Goal: Entertainment & Leisure: Browse casually

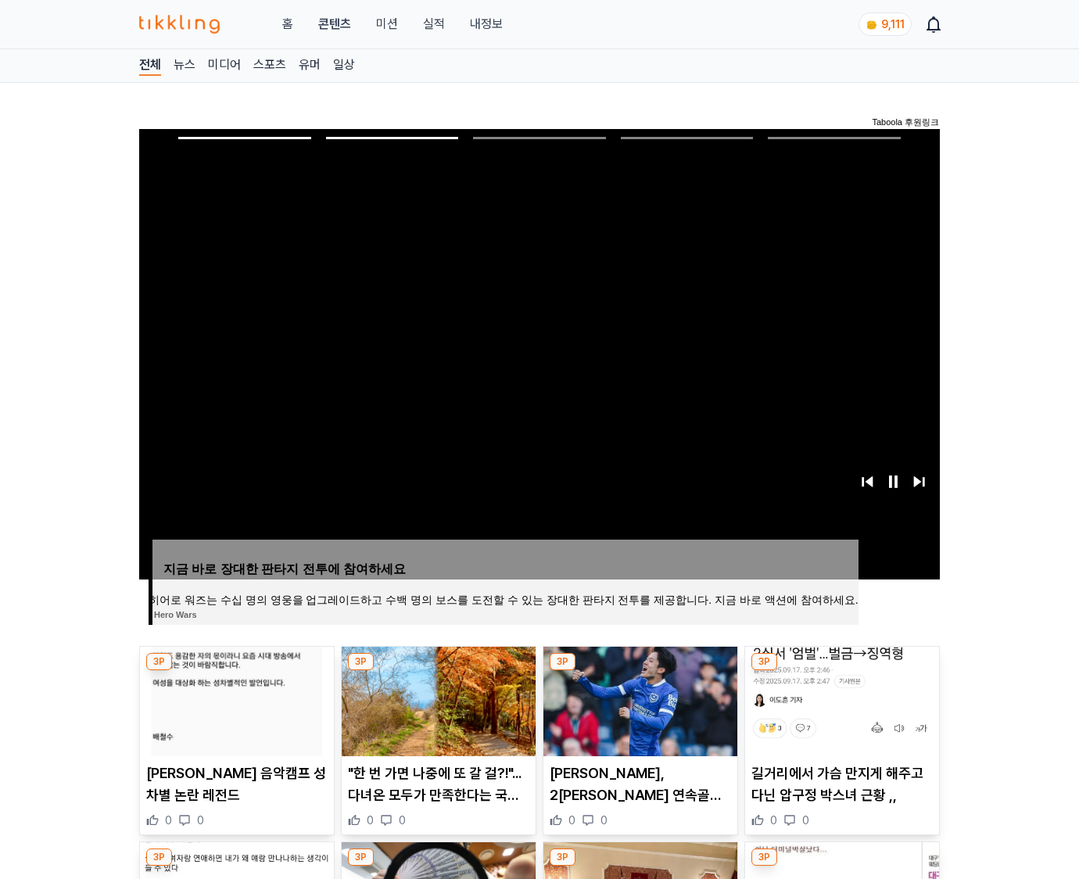
click at [840, 699] on img at bounding box center [842, 702] width 194 height 110
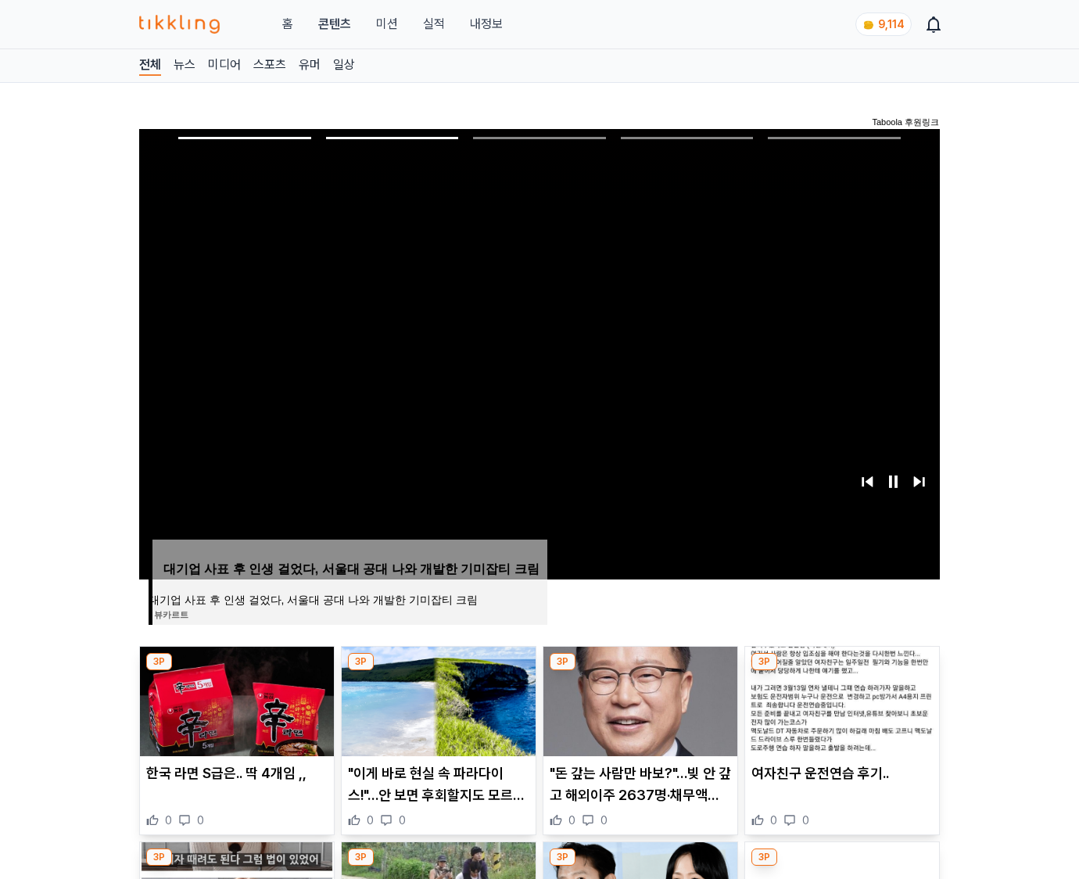
click at [840, 699] on img at bounding box center [842, 702] width 194 height 110
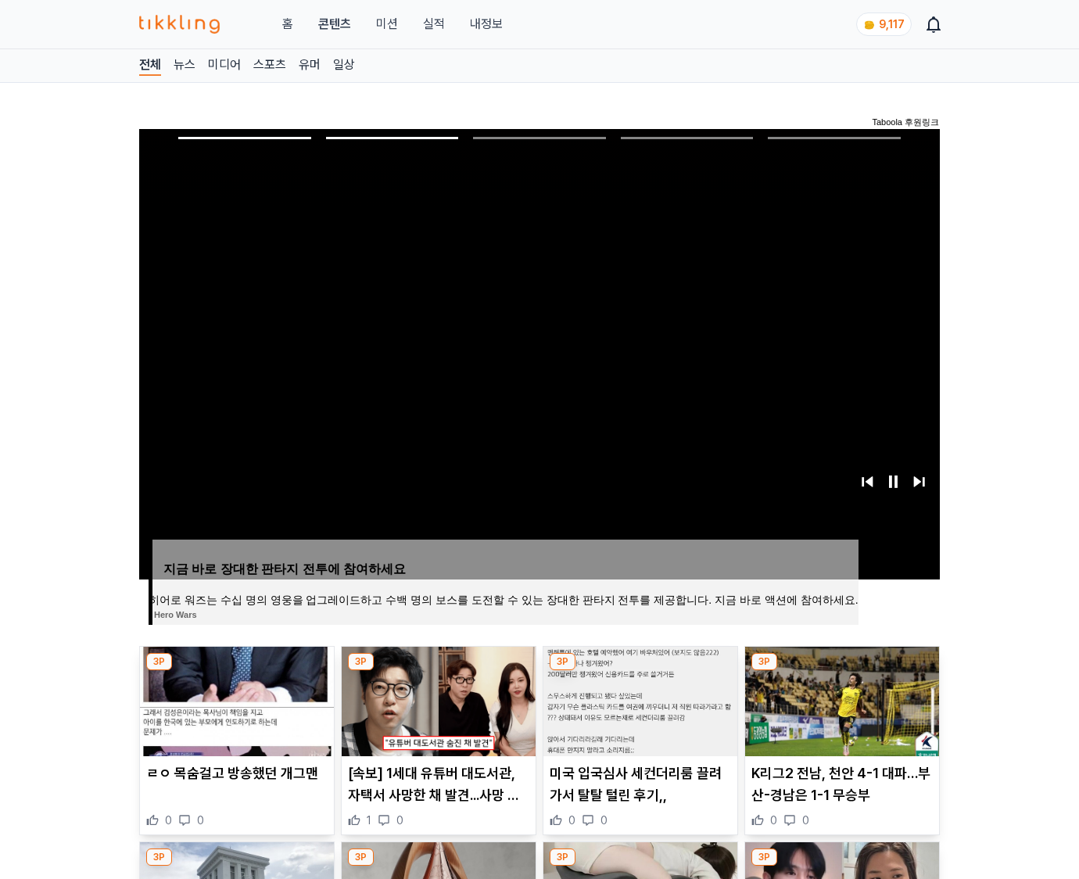
click at [840, 699] on img at bounding box center [842, 702] width 194 height 110
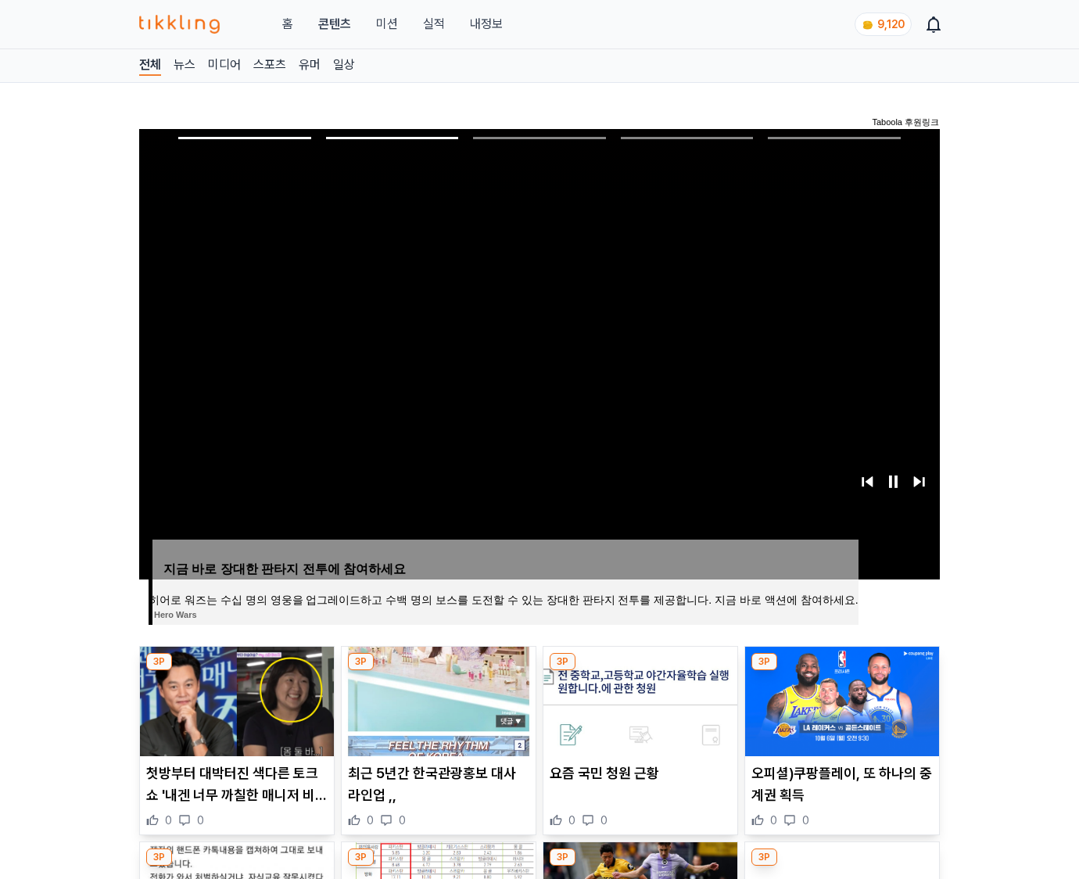
click at [840, 699] on img at bounding box center [842, 702] width 194 height 110
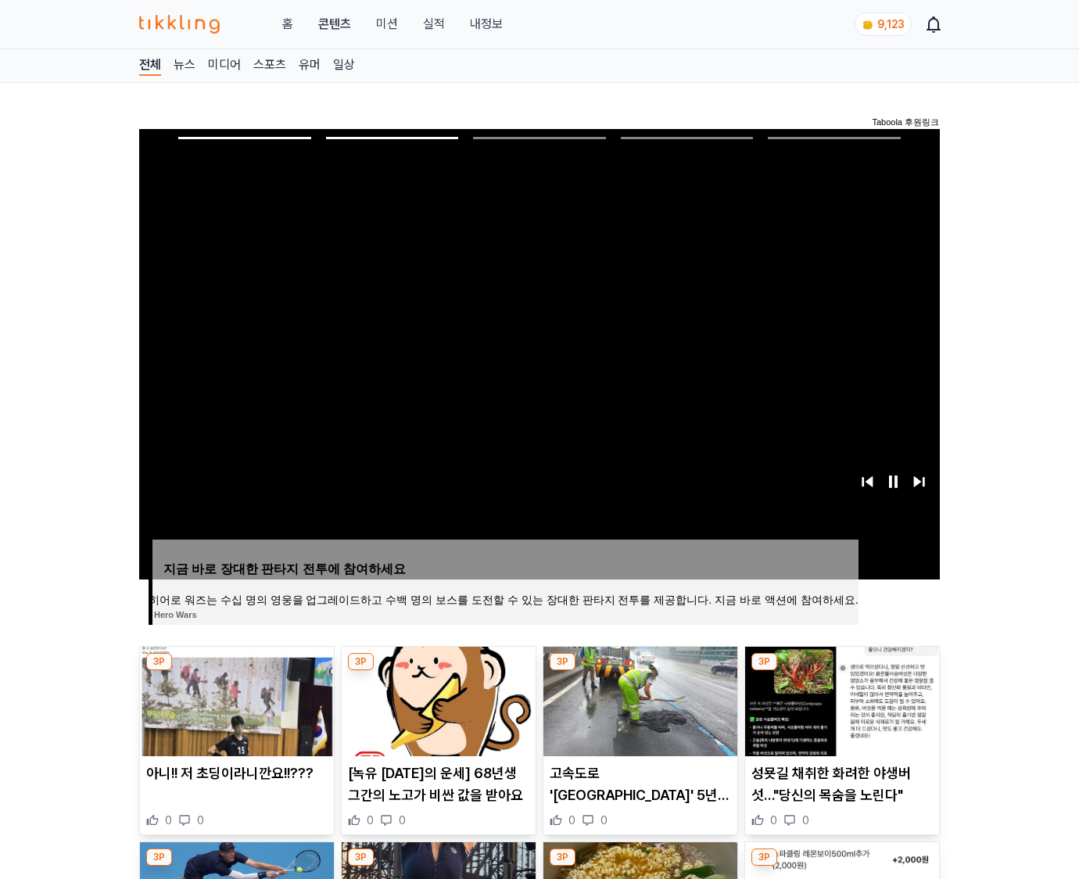
click at [840, 699] on img at bounding box center [842, 702] width 194 height 110
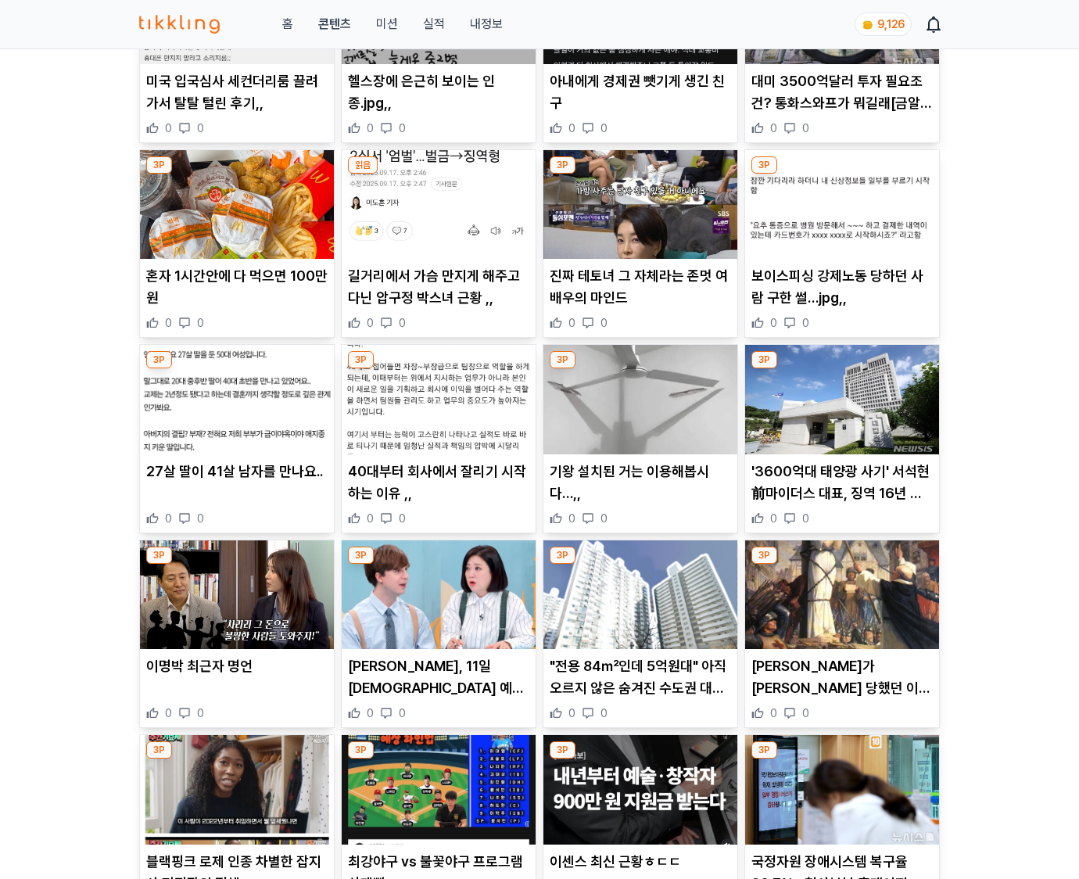
scroll to position [5887, 0]
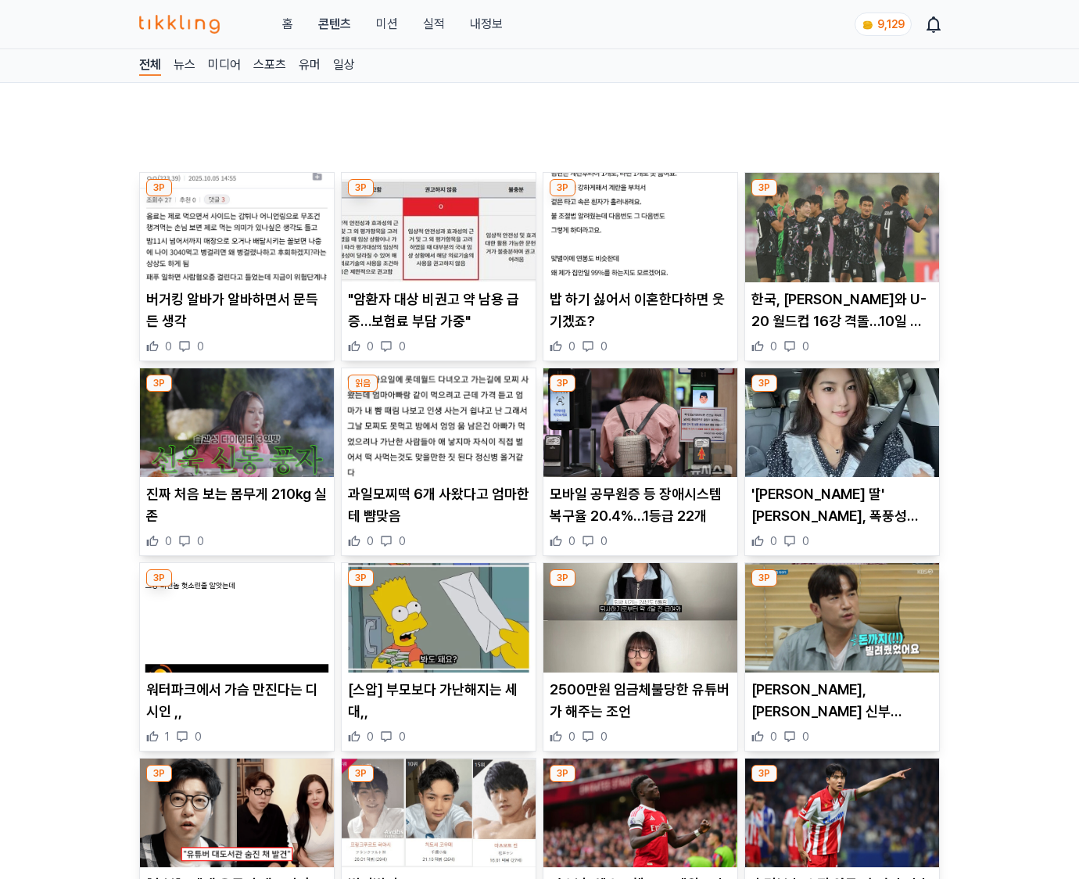
click at [840, 699] on p "이민우, 예비 신부 이아미와 변호사 동행…전남편과 금전 문제 상담 중 '오열' 포착" at bounding box center [842, 701] width 181 height 44
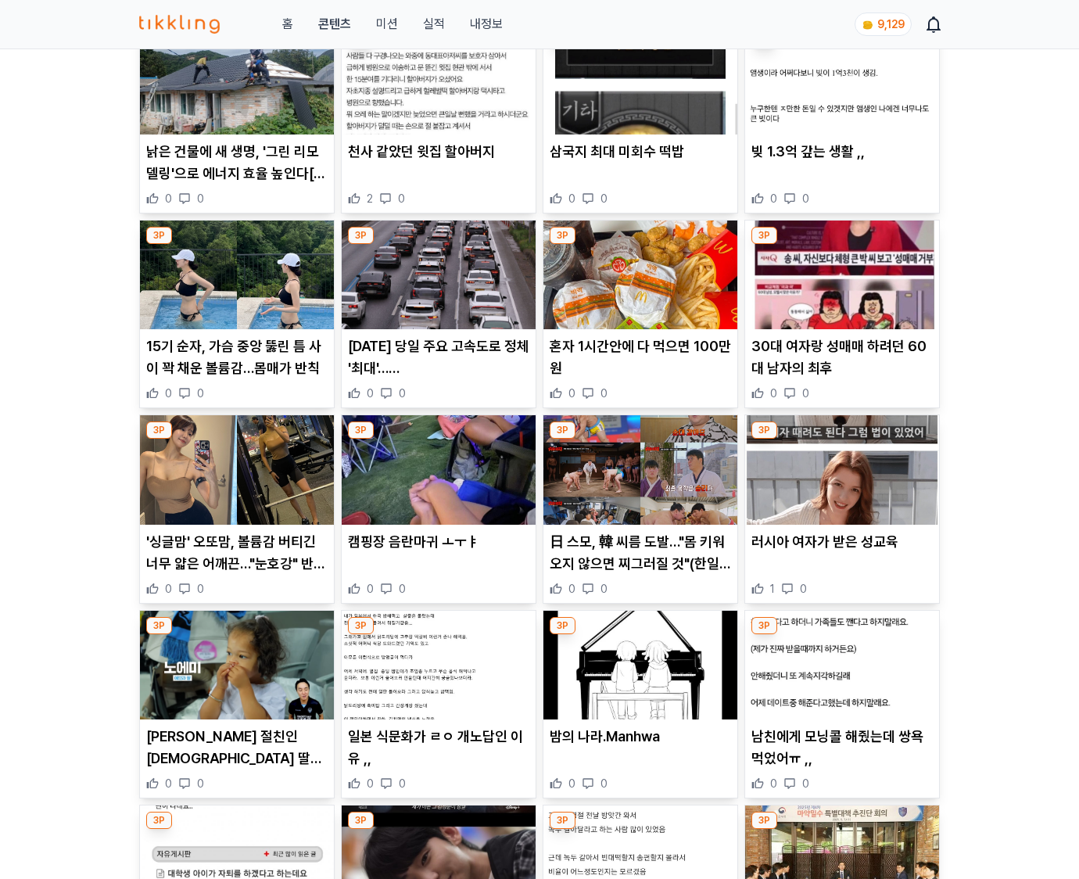
scroll to position [2267, 0]
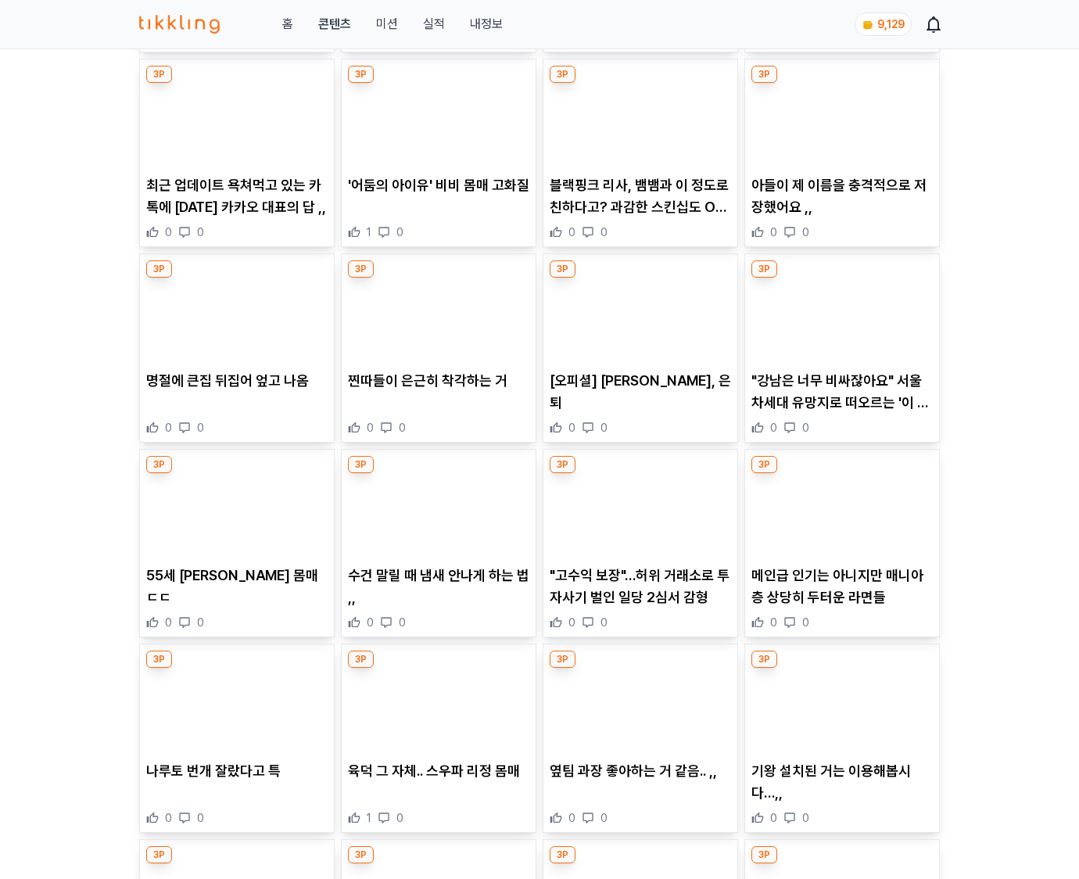
scroll to position [9737, 0]
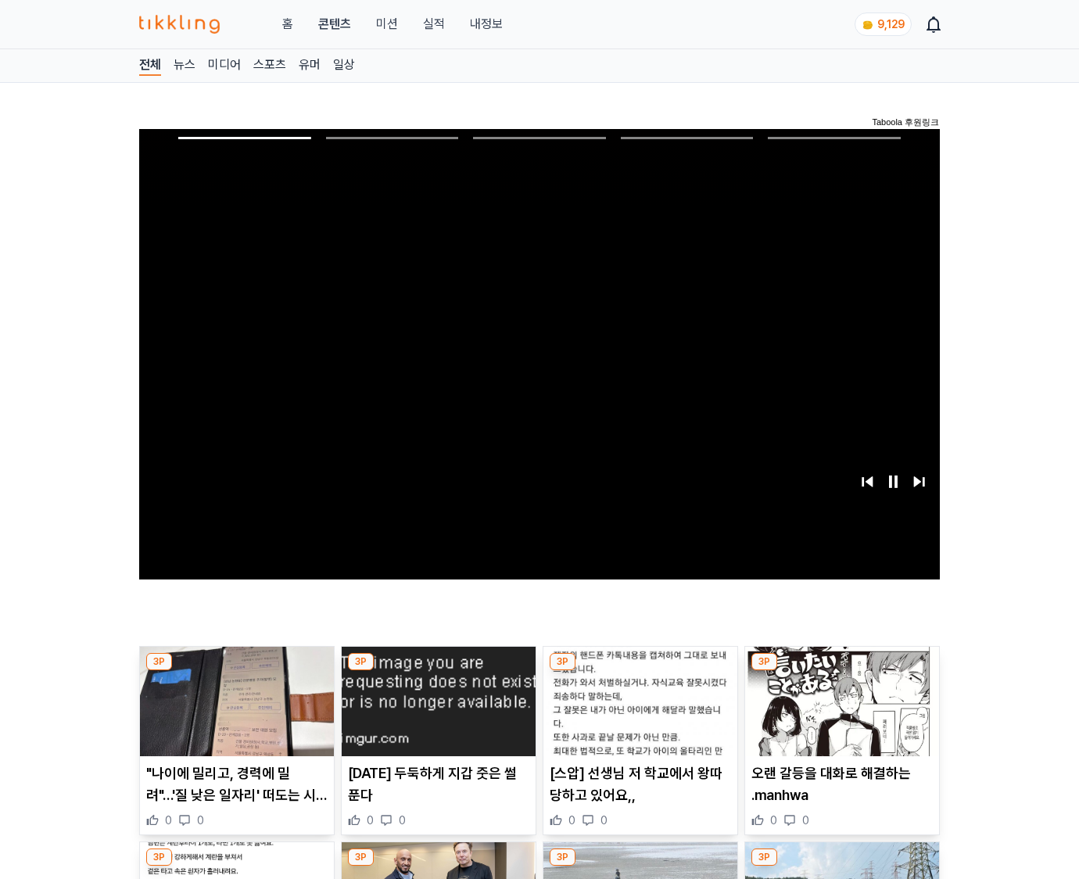
click at [840, 699] on img at bounding box center [842, 702] width 194 height 110
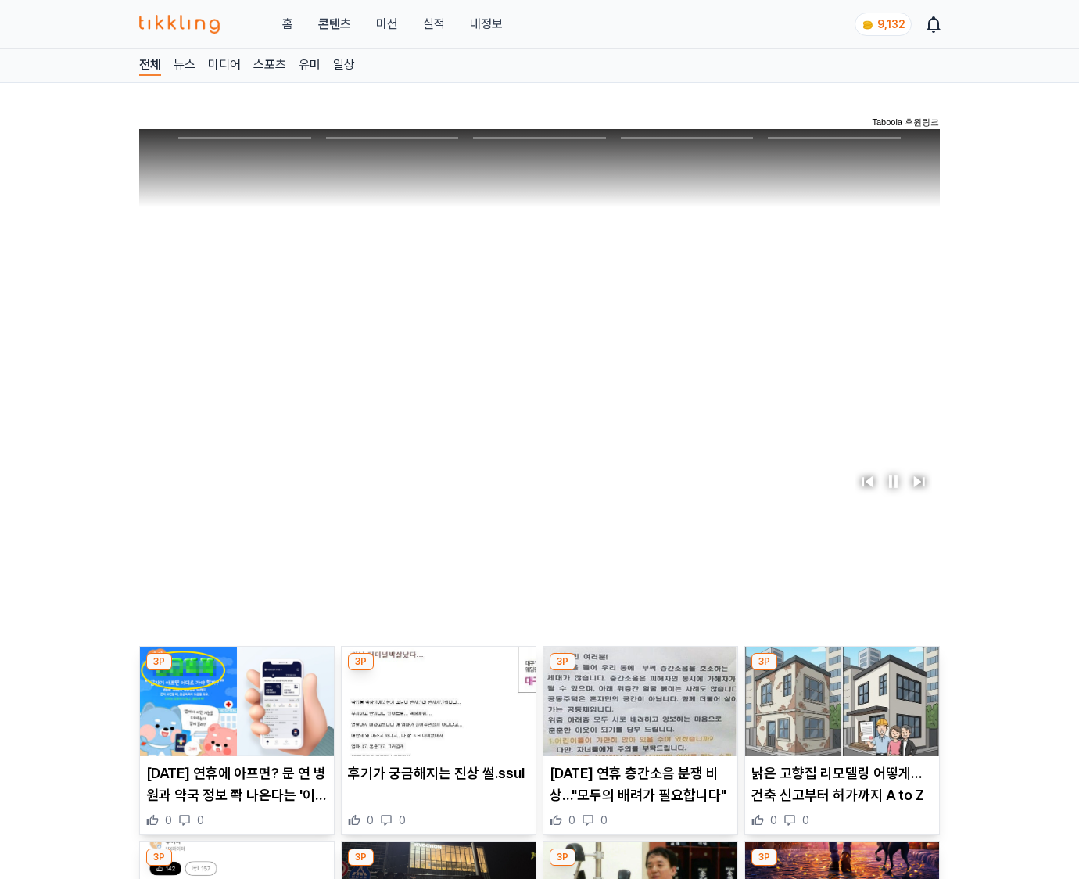
scroll to position [4557, 0]
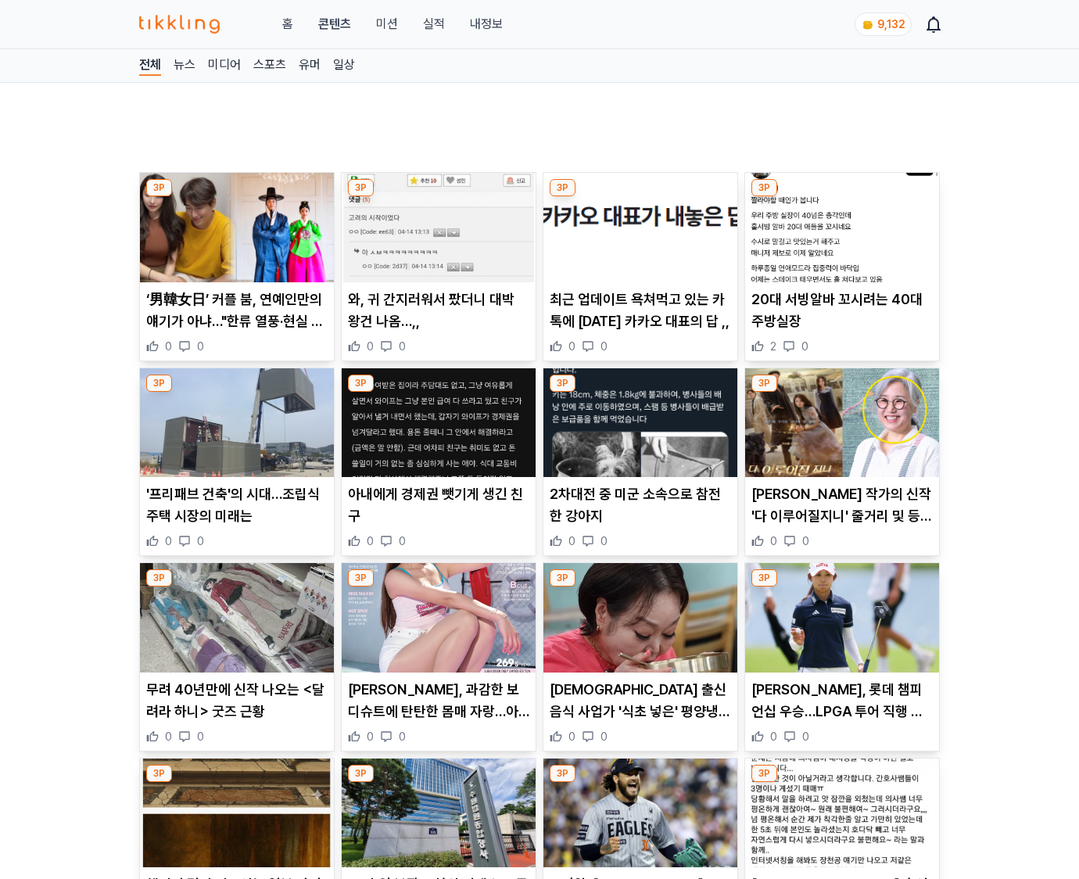
click at [840, 699] on p "황유민, 롯데 챔피언십 우승…LPGA 투어 직행 카드 획득" at bounding box center [842, 701] width 181 height 44
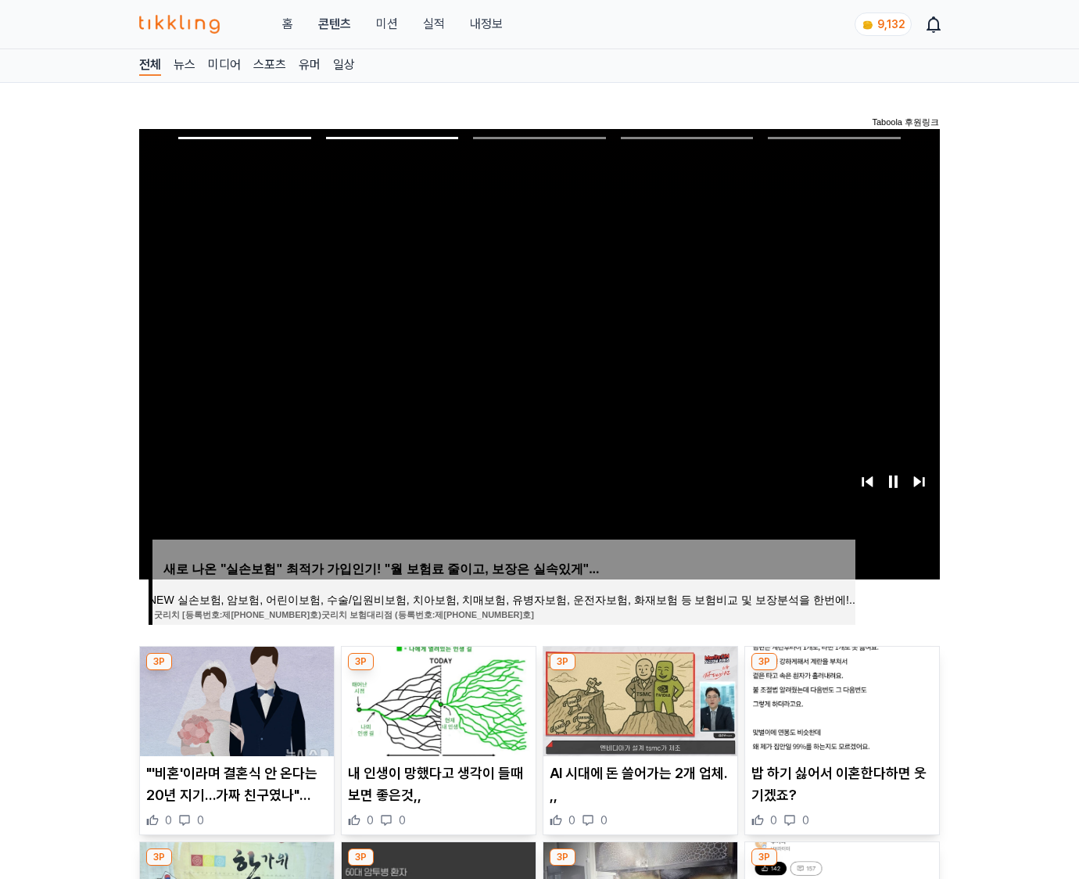
click at [840, 699] on img at bounding box center [842, 702] width 194 height 110
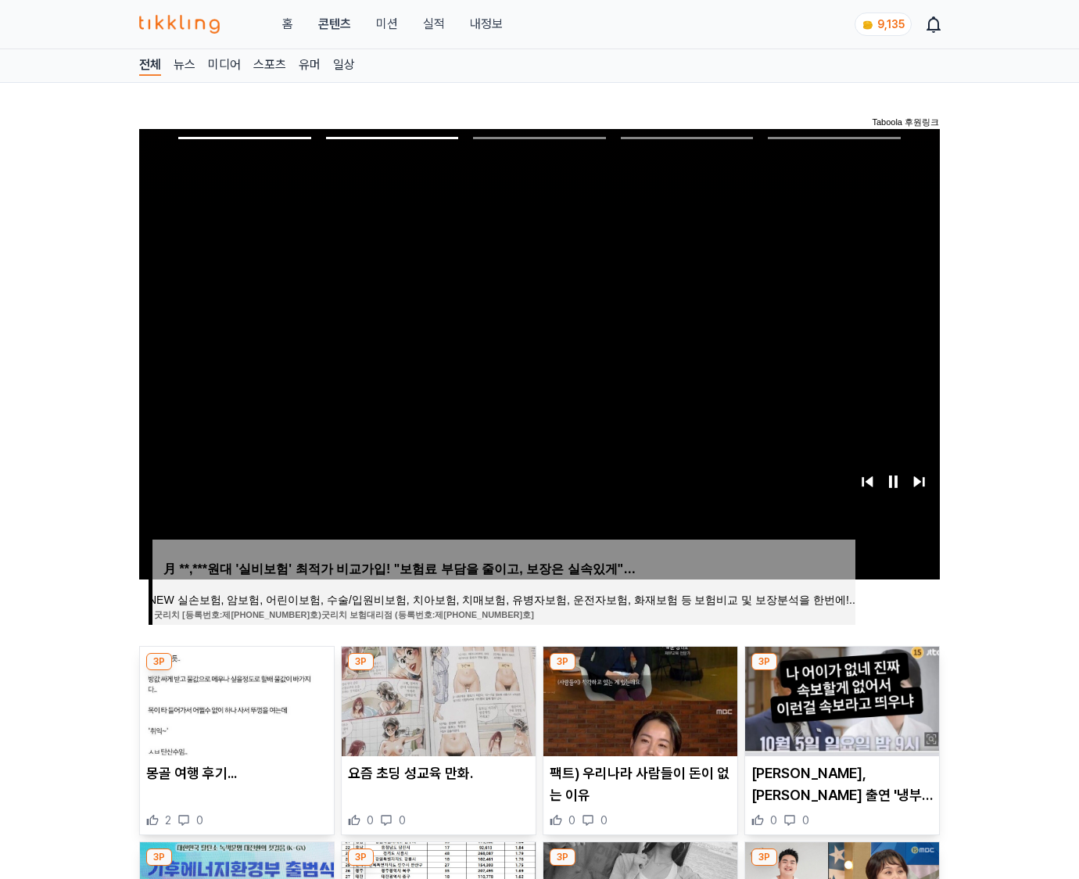
click at [840, 699] on img at bounding box center [842, 702] width 194 height 110
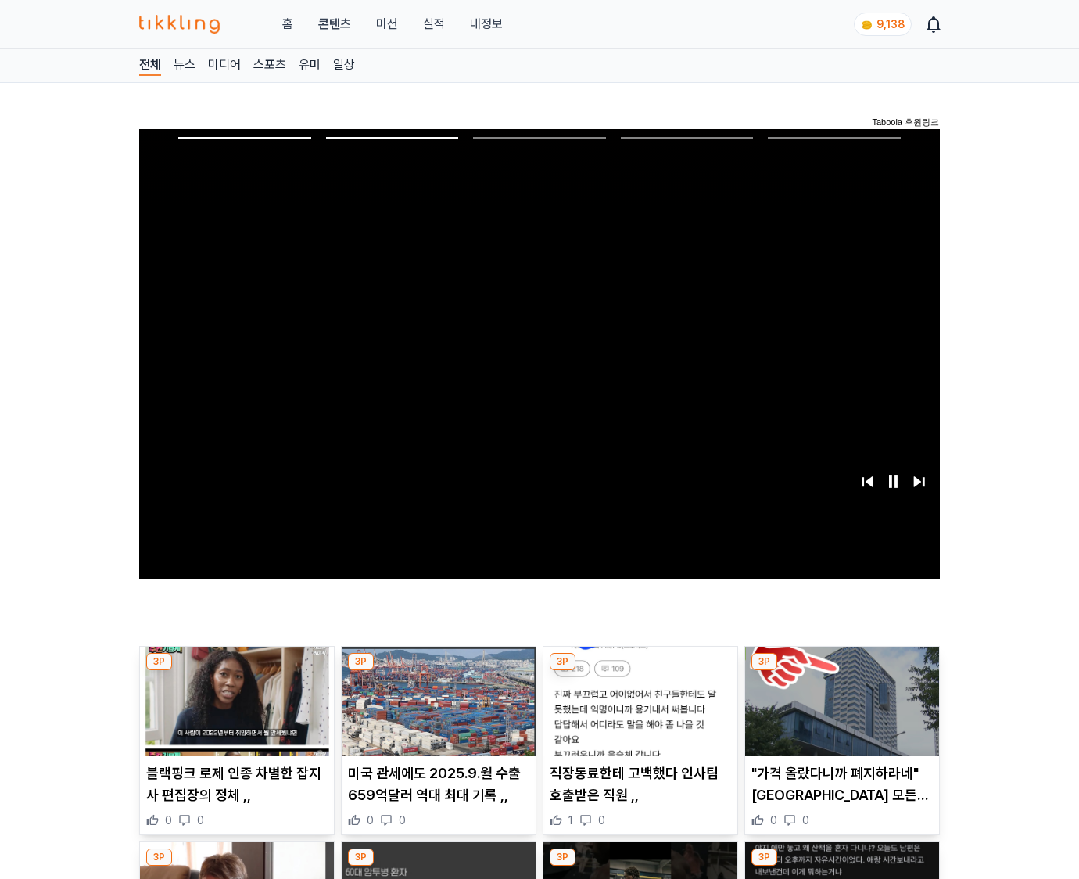
click at [840, 699] on img at bounding box center [842, 702] width 194 height 110
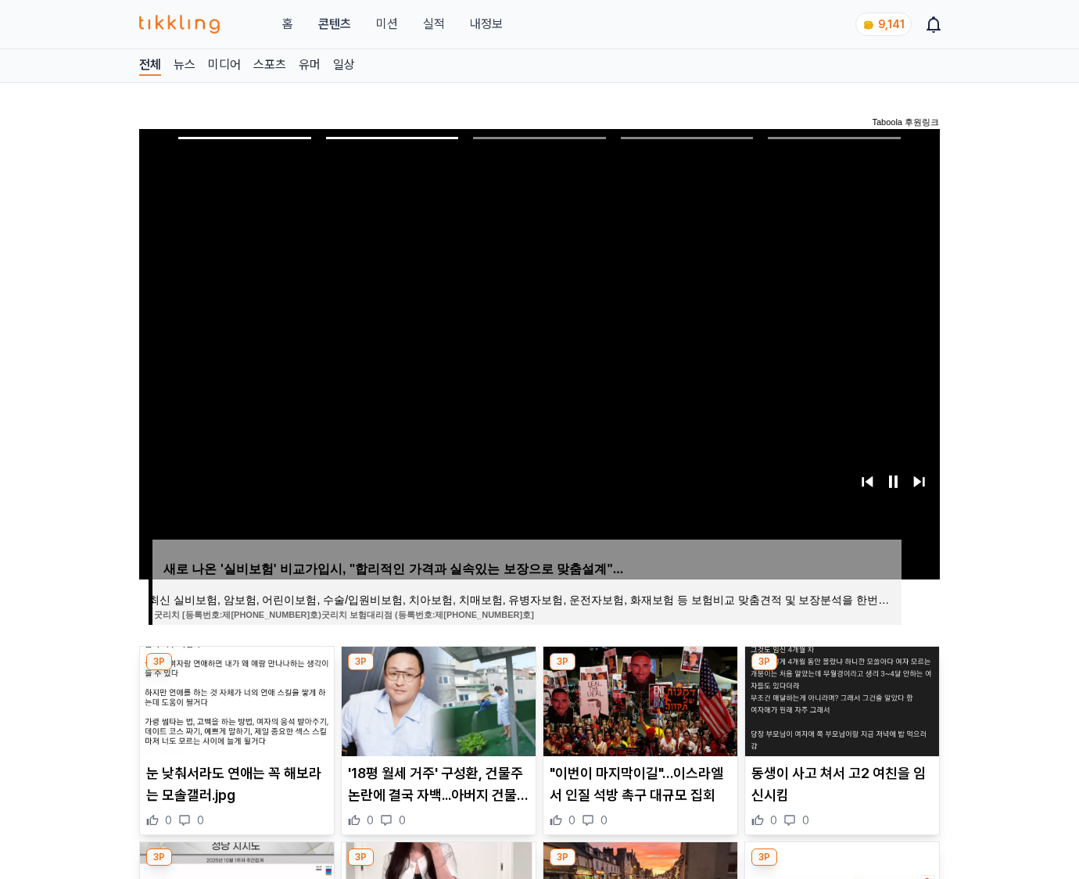
click at [840, 699] on img at bounding box center [842, 702] width 194 height 110
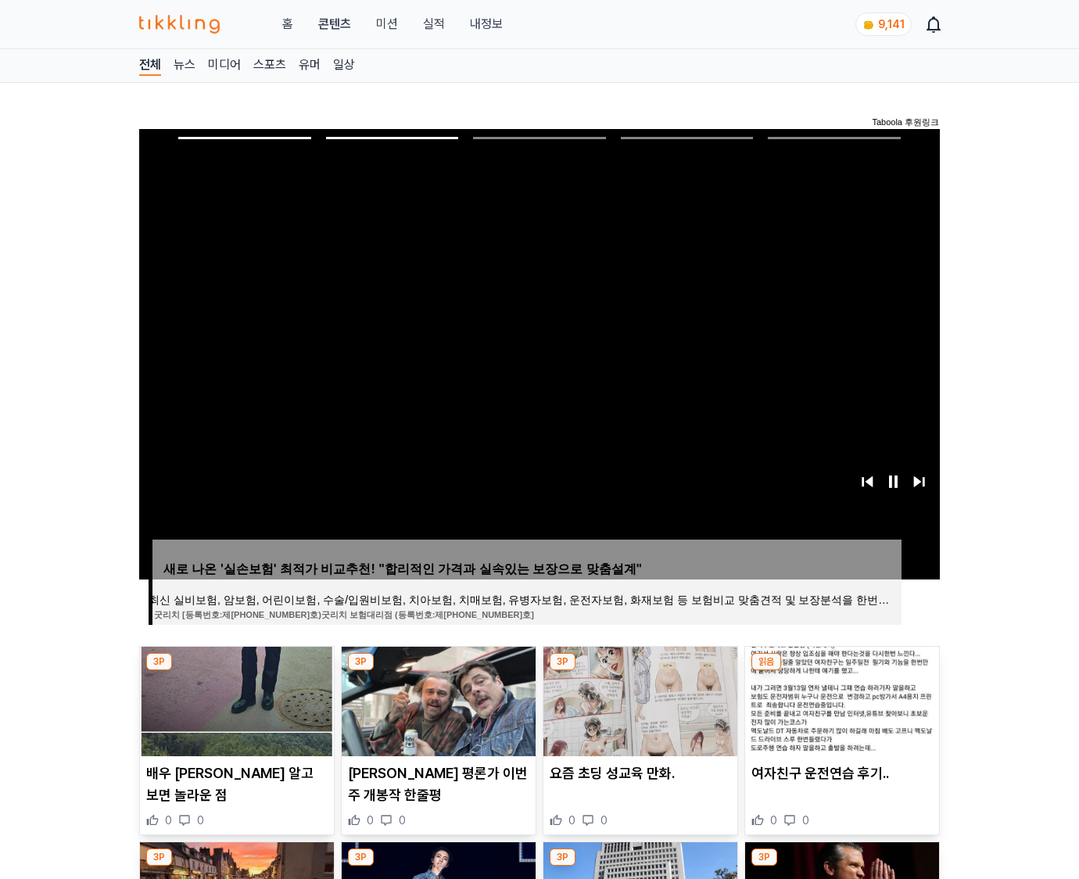
click at [840, 699] on img at bounding box center [842, 702] width 194 height 110
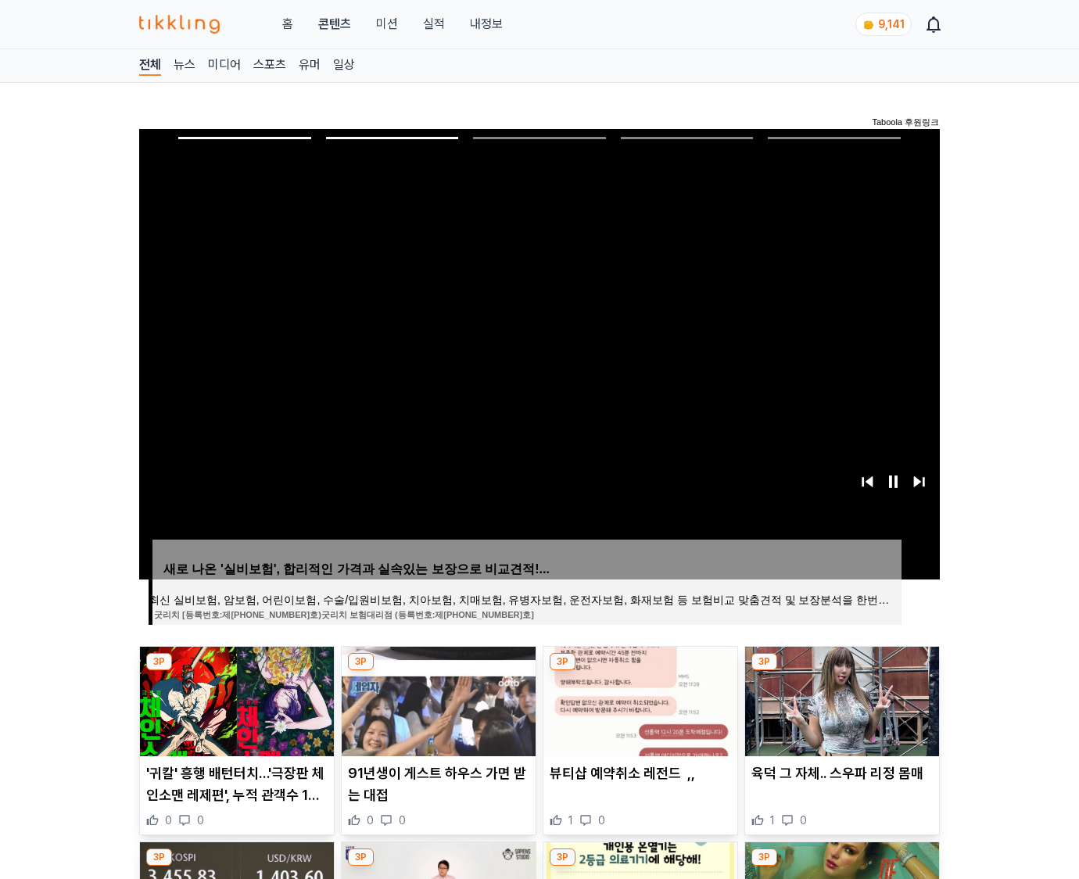
click at [840, 699] on img at bounding box center [842, 702] width 194 height 110
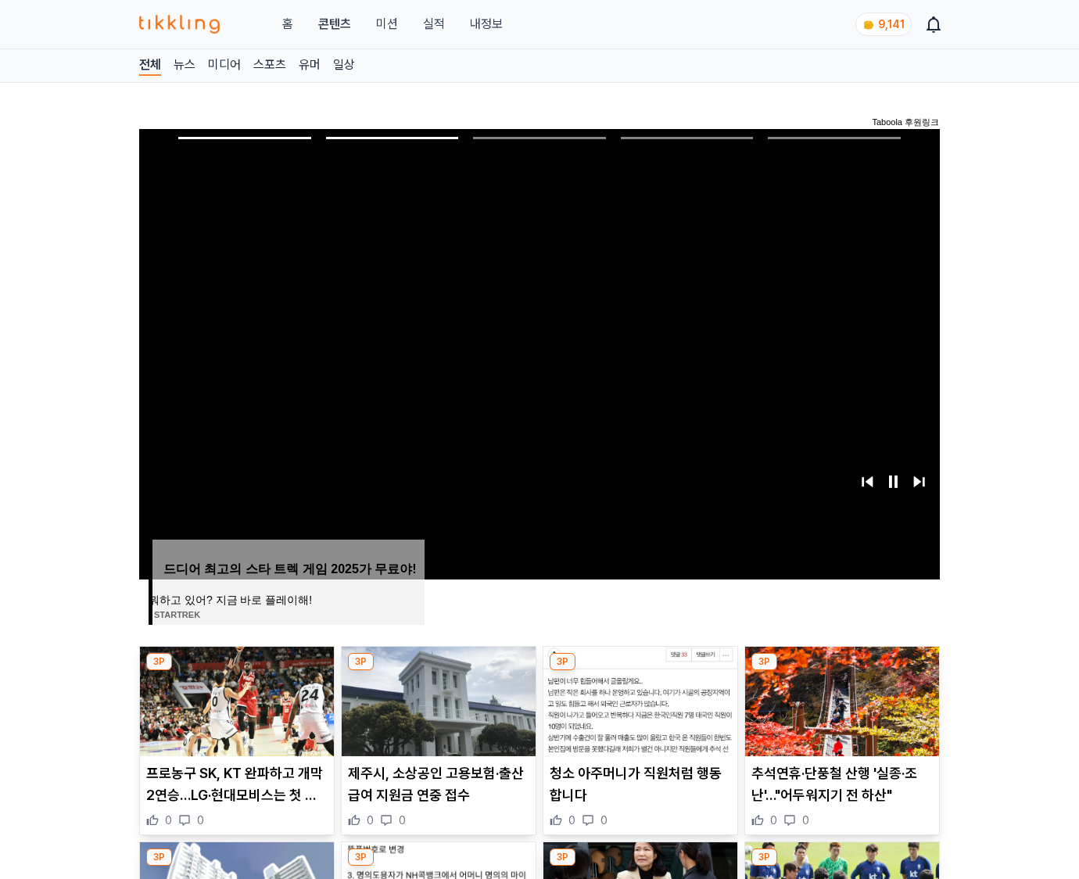
click at [840, 699] on img at bounding box center [842, 702] width 194 height 110
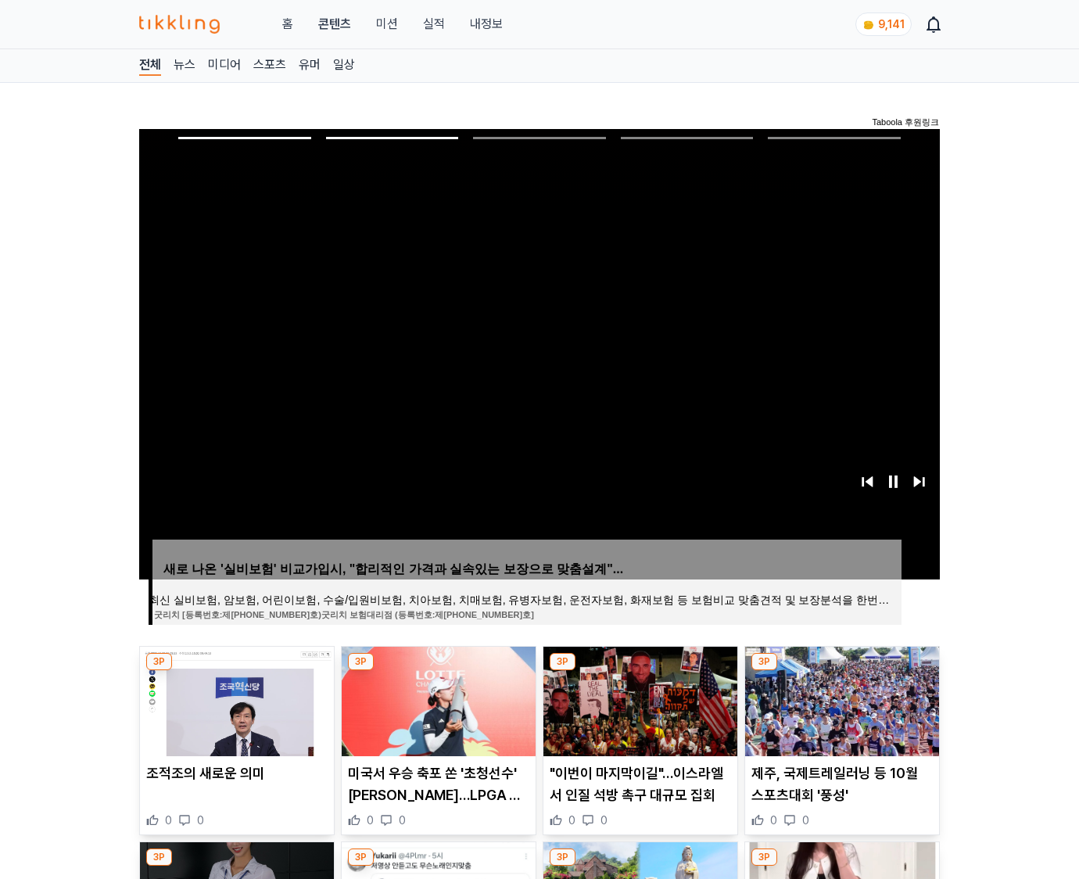
click at [840, 699] on img at bounding box center [842, 702] width 194 height 110
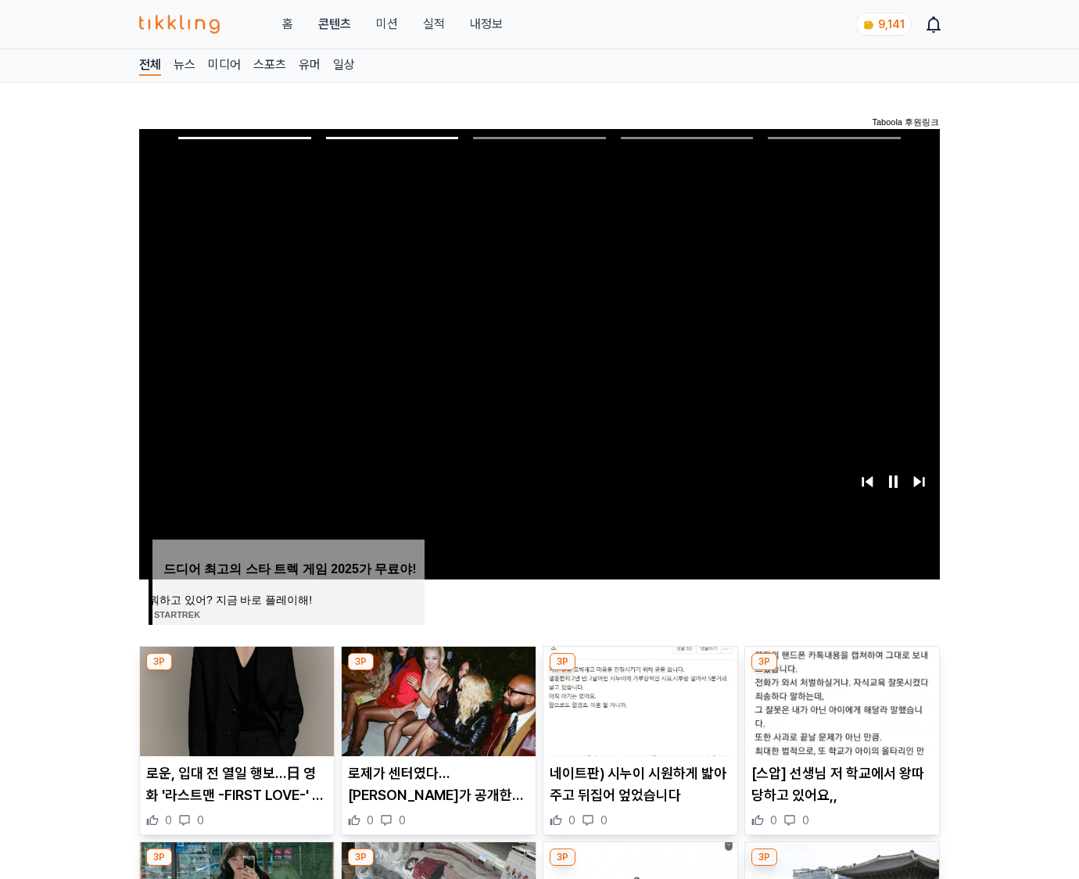
click at [840, 699] on img at bounding box center [842, 702] width 194 height 110
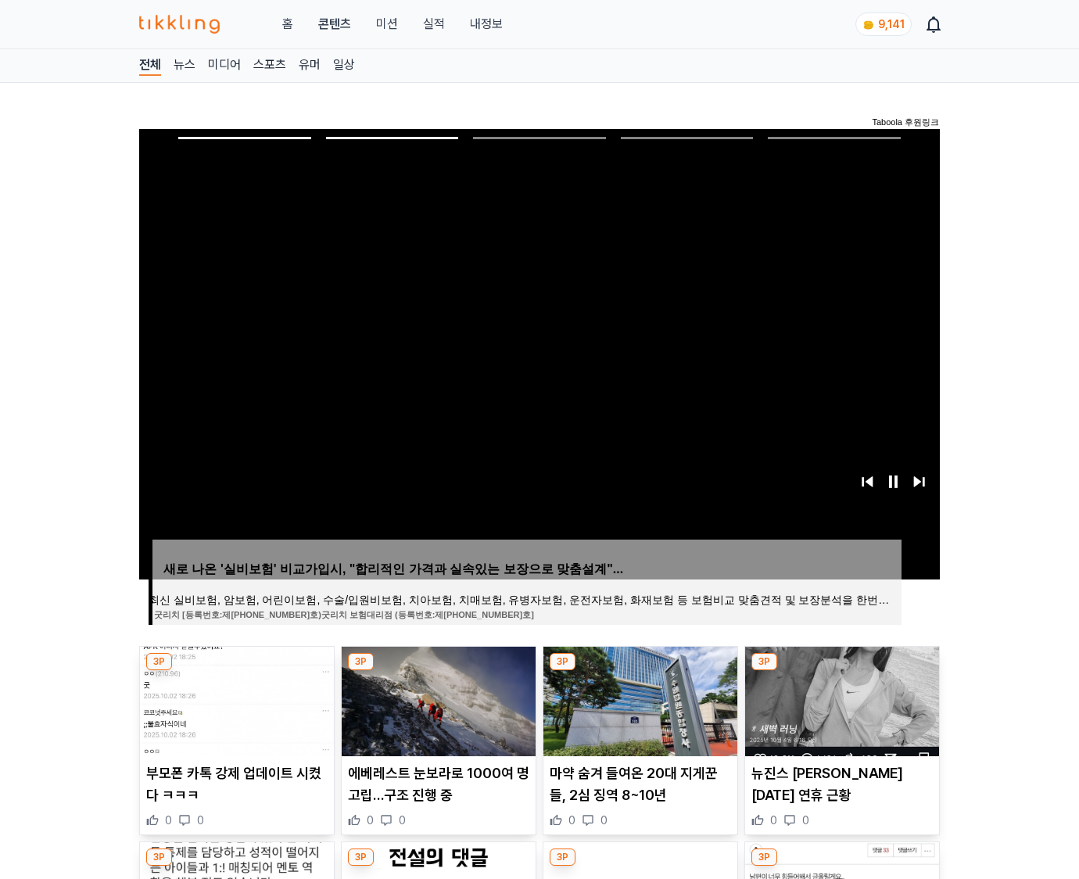
click at [840, 699] on img at bounding box center [842, 702] width 194 height 110
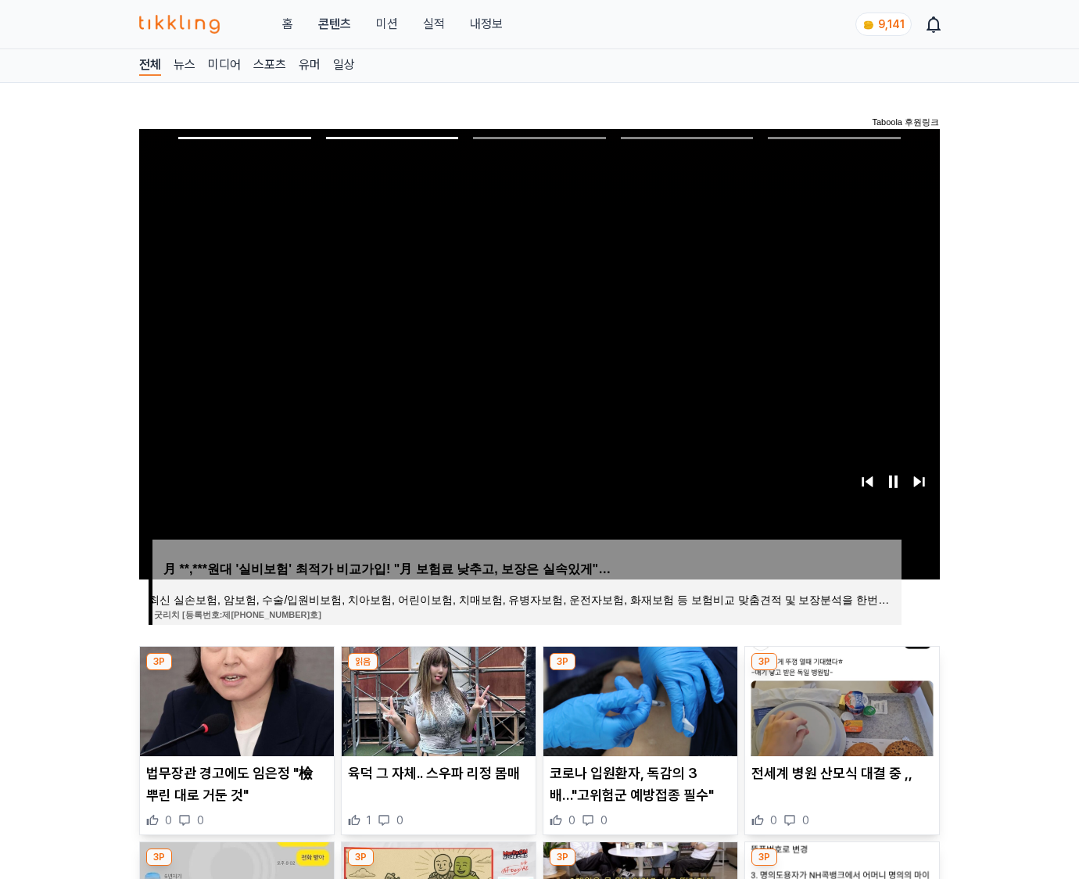
click at [840, 699] on img at bounding box center [842, 702] width 194 height 110
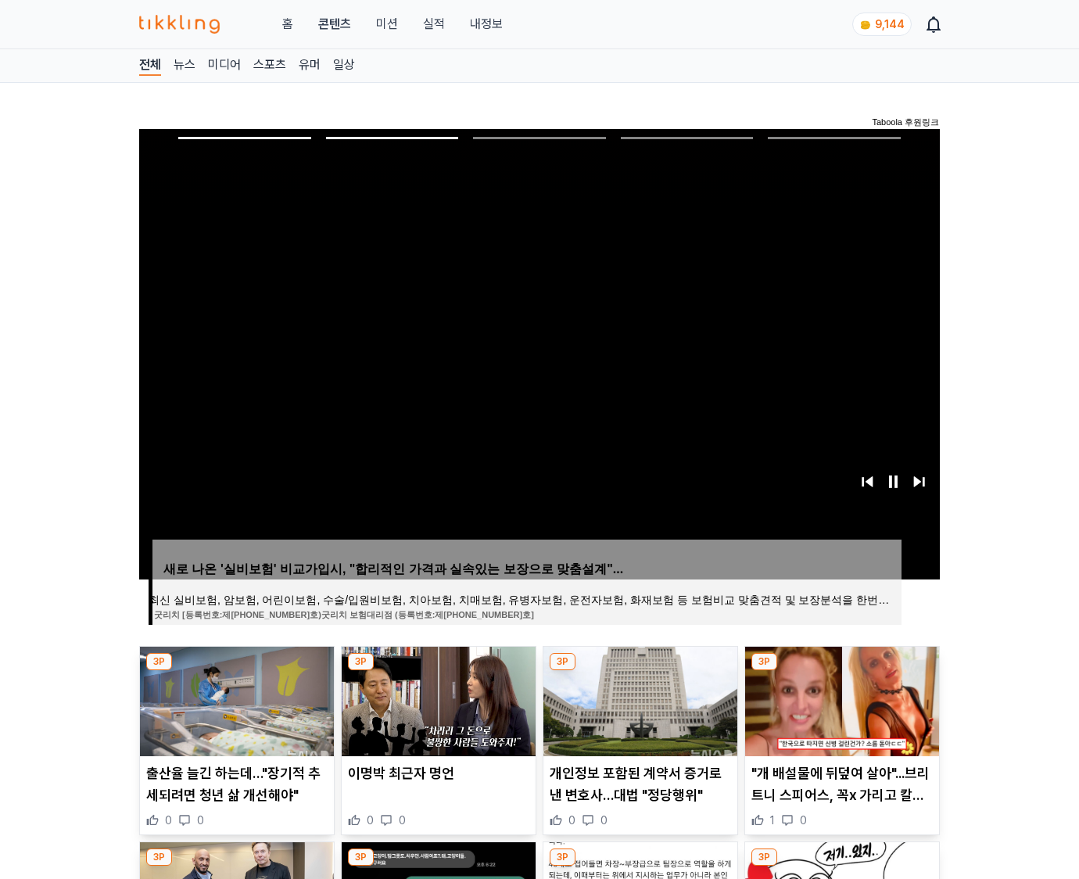
click at [840, 699] on img at bounding box center [842, 702] width 194 height 110
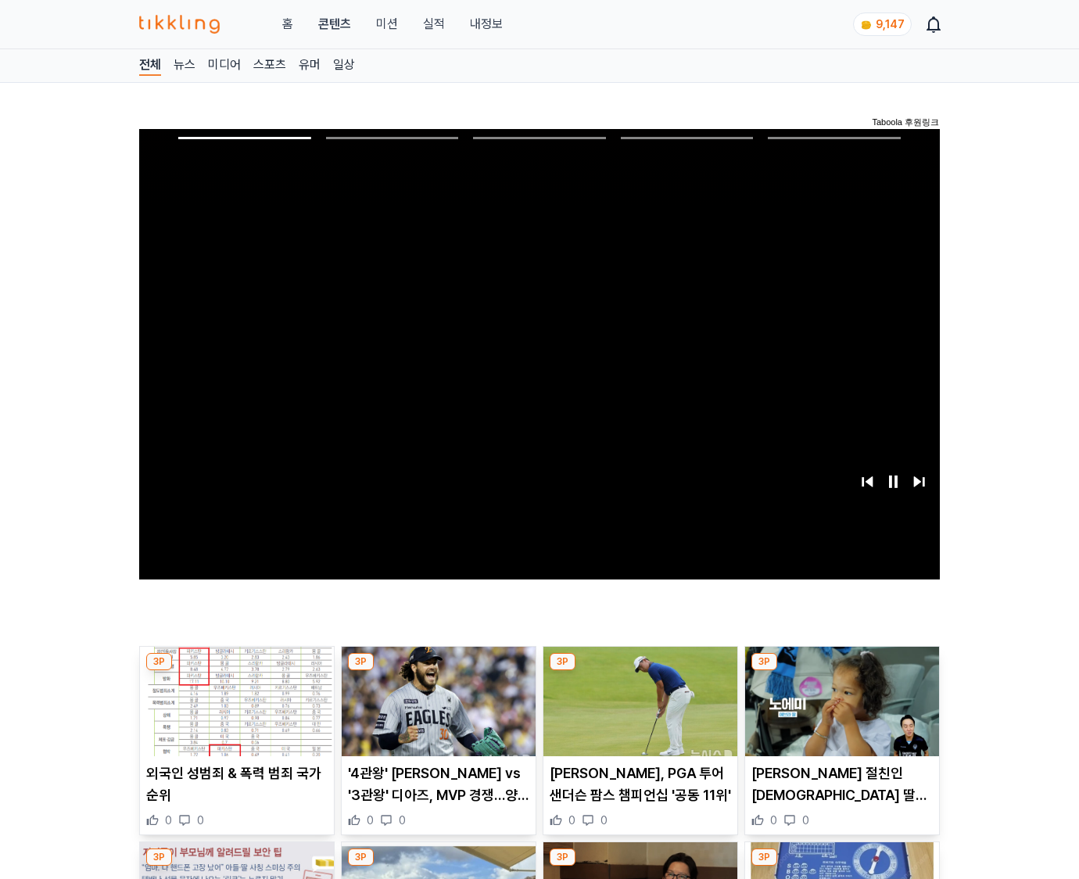
click at [840, 699] on img at bounding box center [842, 702] width 194 height 110
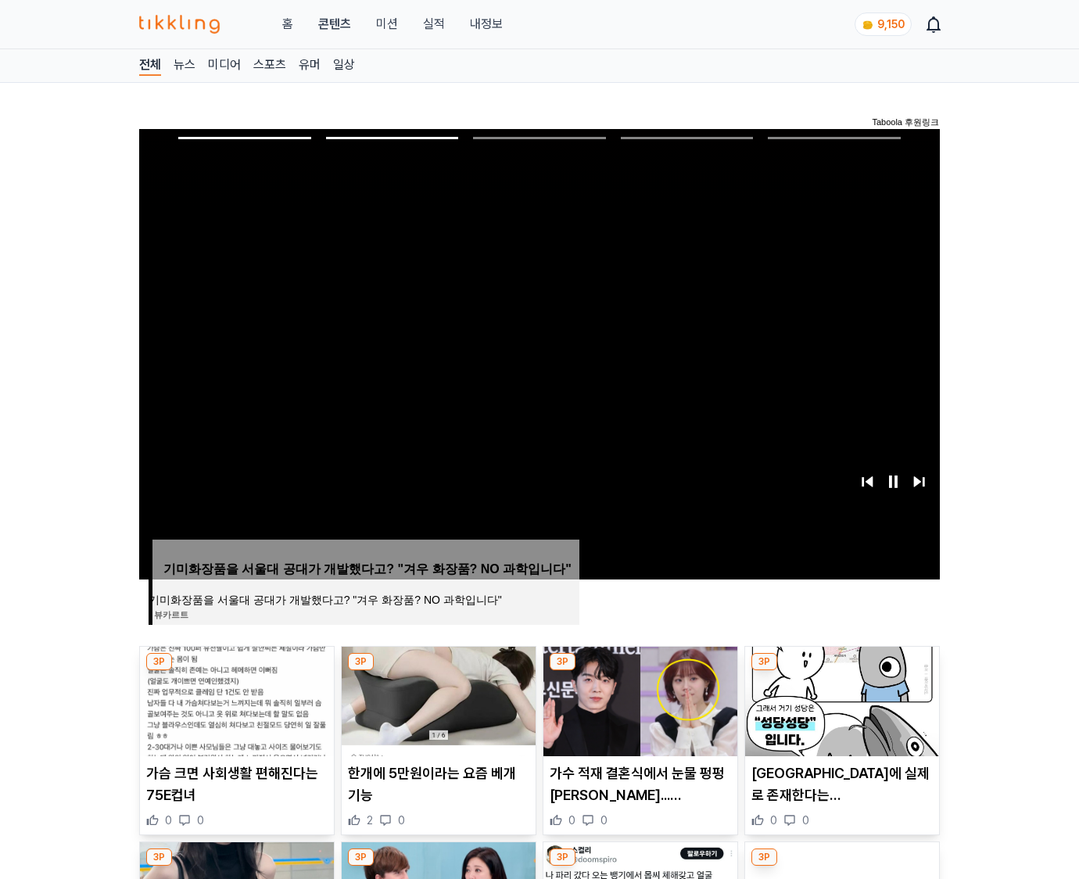
click at [840, 699] on img at bounding box center [842, 702] width 194 height 110
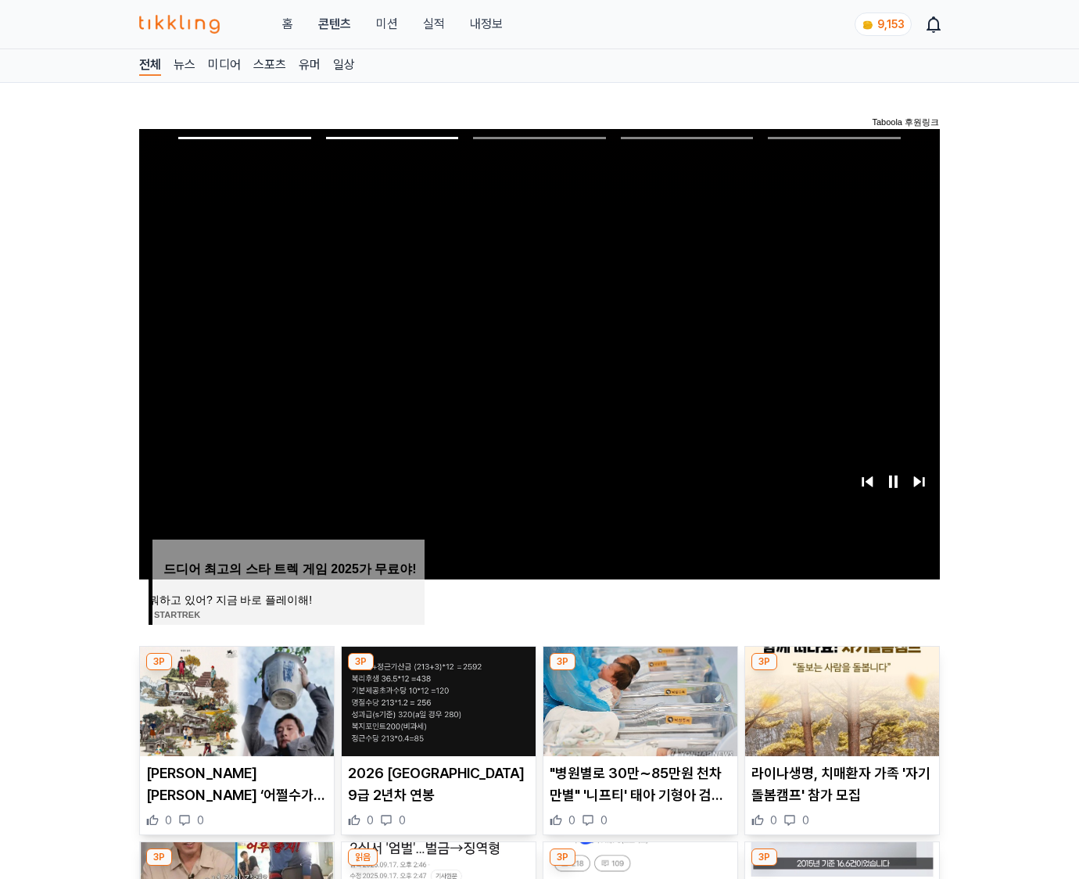
click at [840, 699] on img at bounding box center [842, 702] width 194 height 110
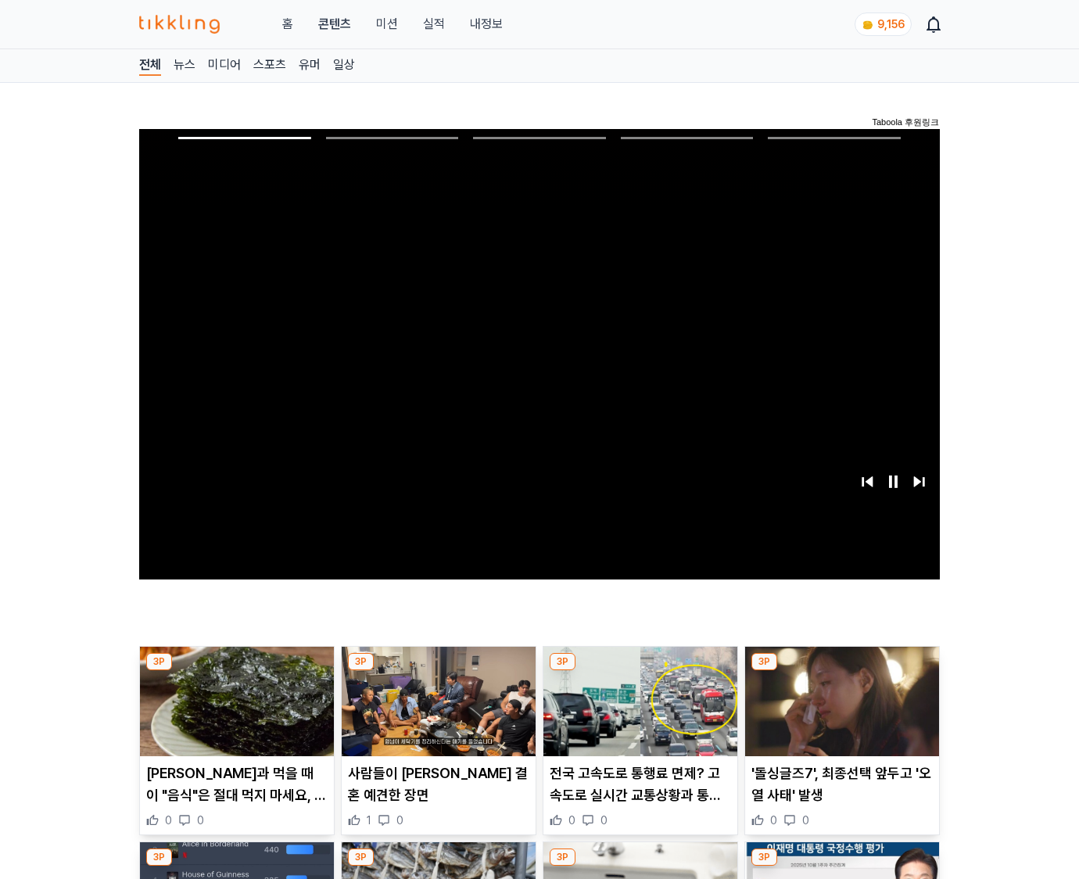
click at [840, 699] on img at bounding box center [842, 702] width 194 height 110
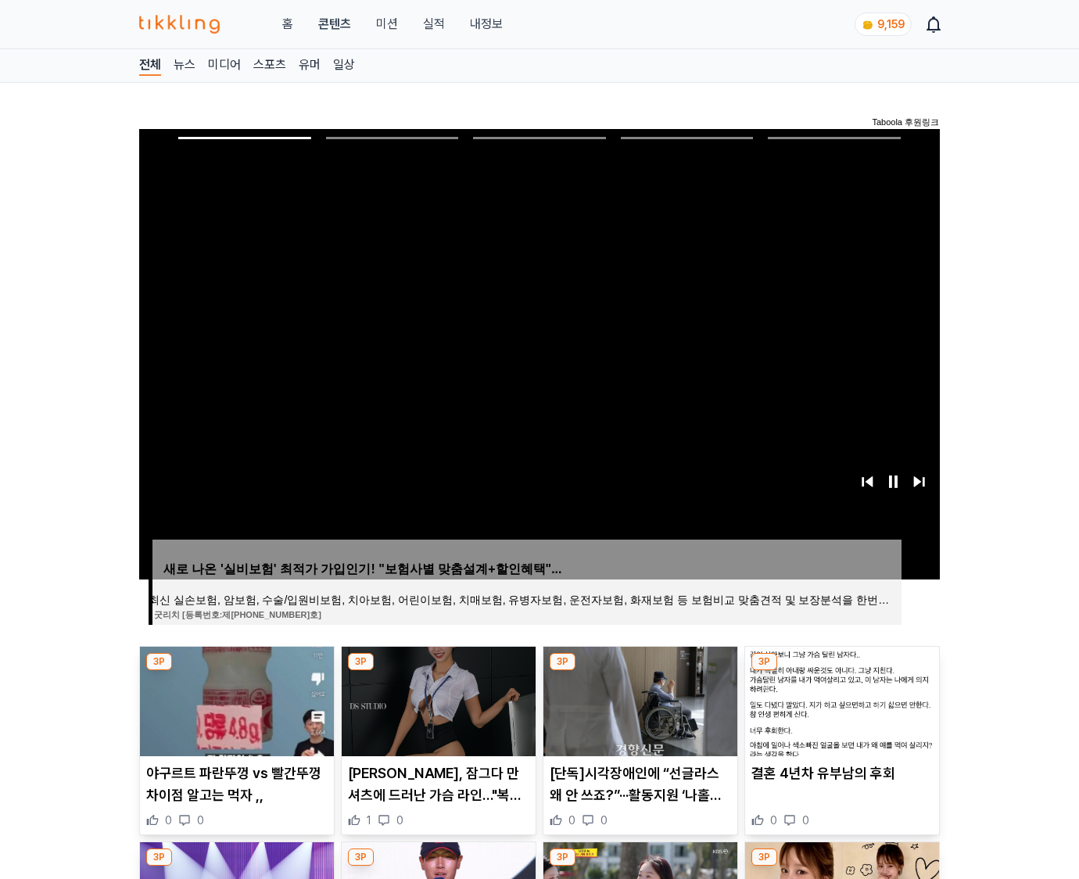
click at [840, 699] on img at bounding box center [842, 702] width 194 height 110
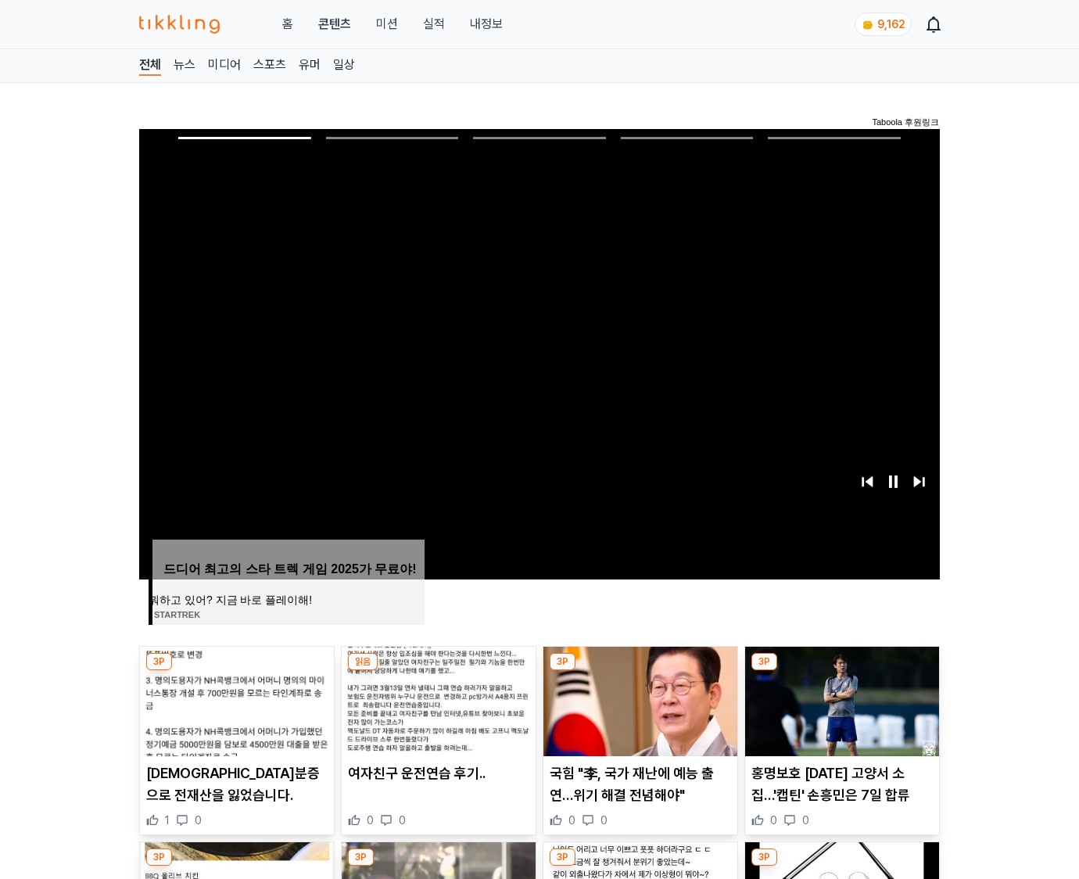
click at [840, 699] on img at bounding box center [842, 702] width 194 height 110
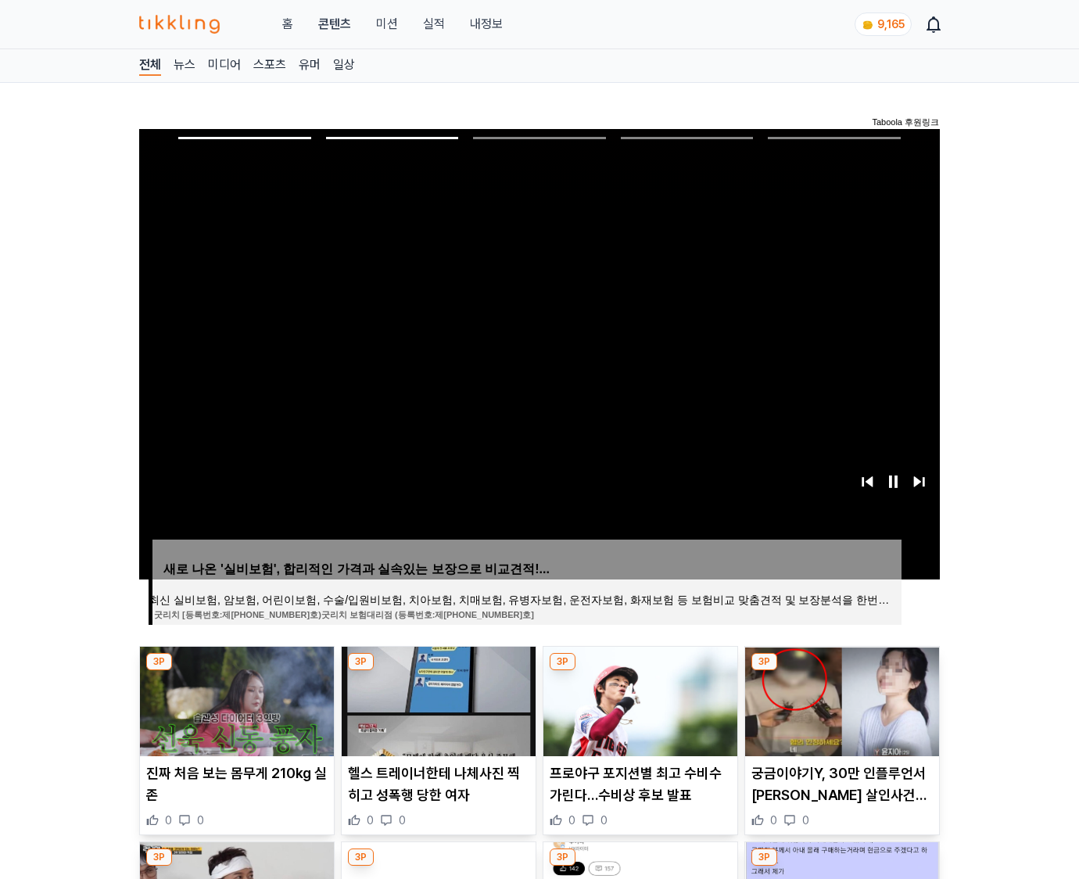
click at [840, 699] on img at bounding box center [842, 702] width 194 height 110
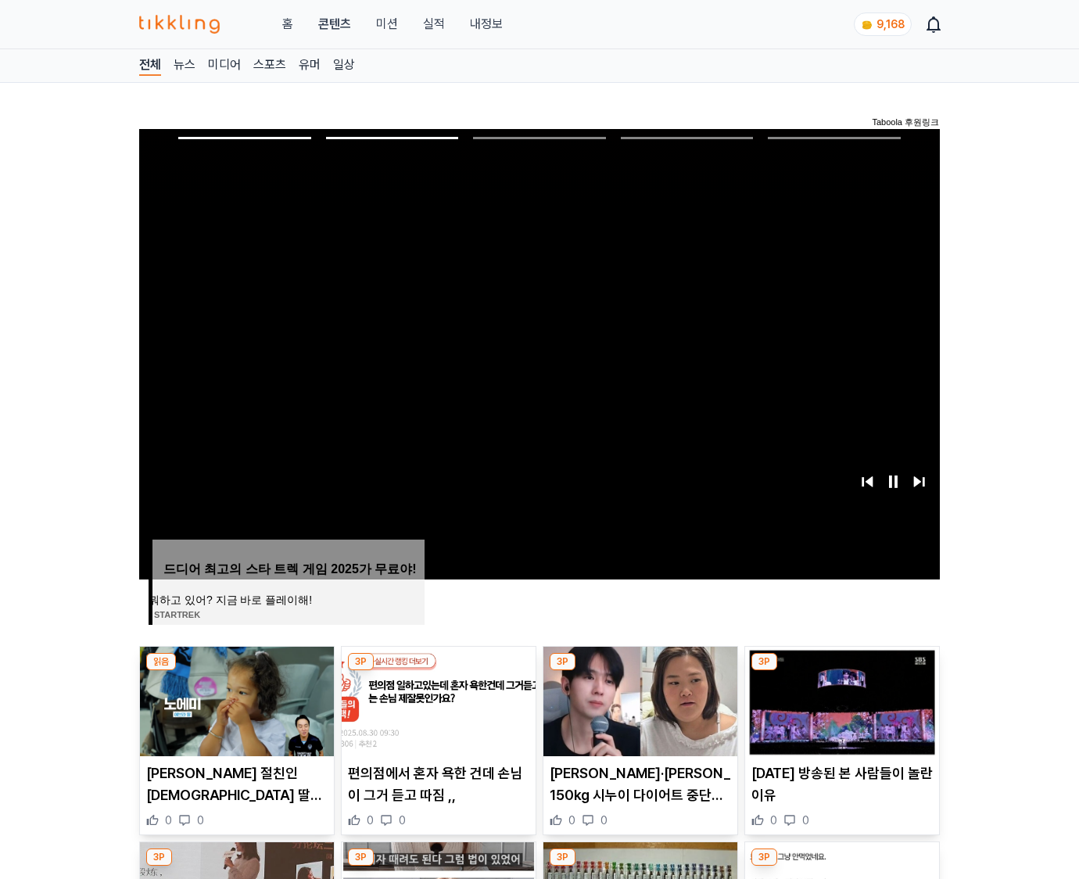
click at [840, 699] on img at bounding box center [842, 702] width 194 height 110
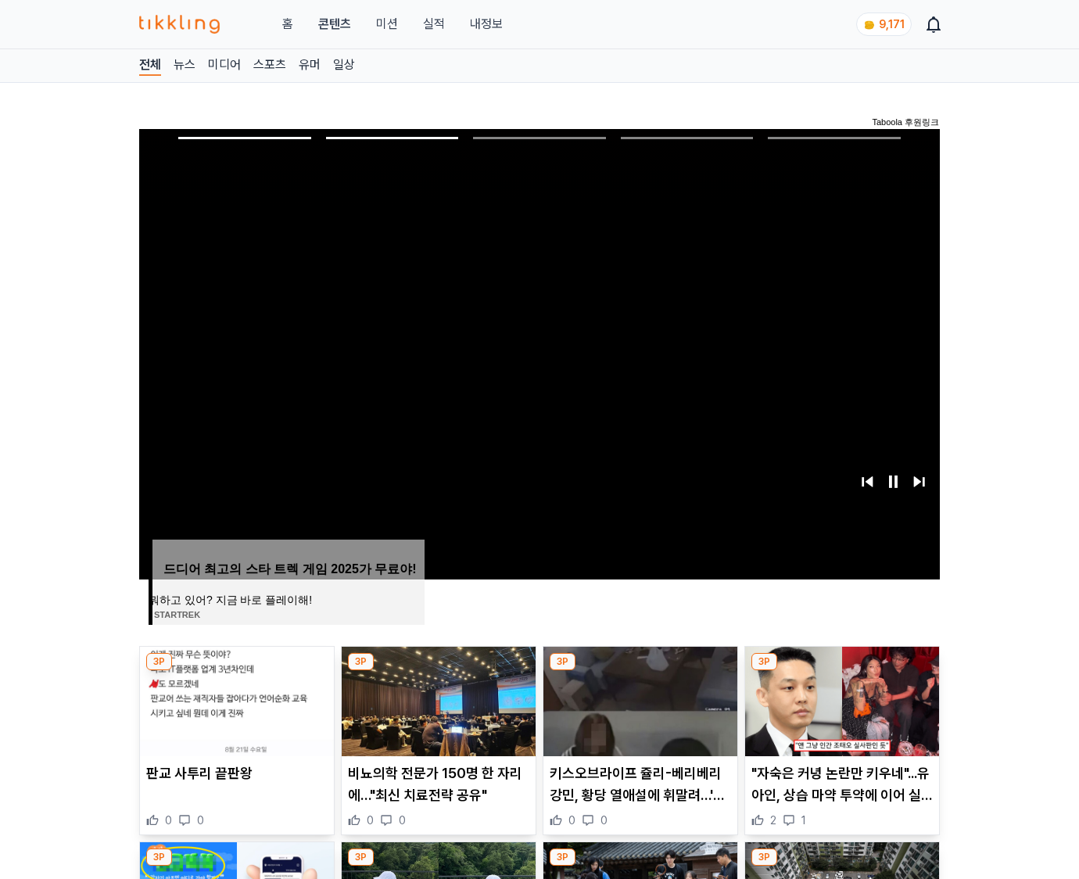
click at [840, 699] on img at bounding box center [842, 702] width 194 height 110
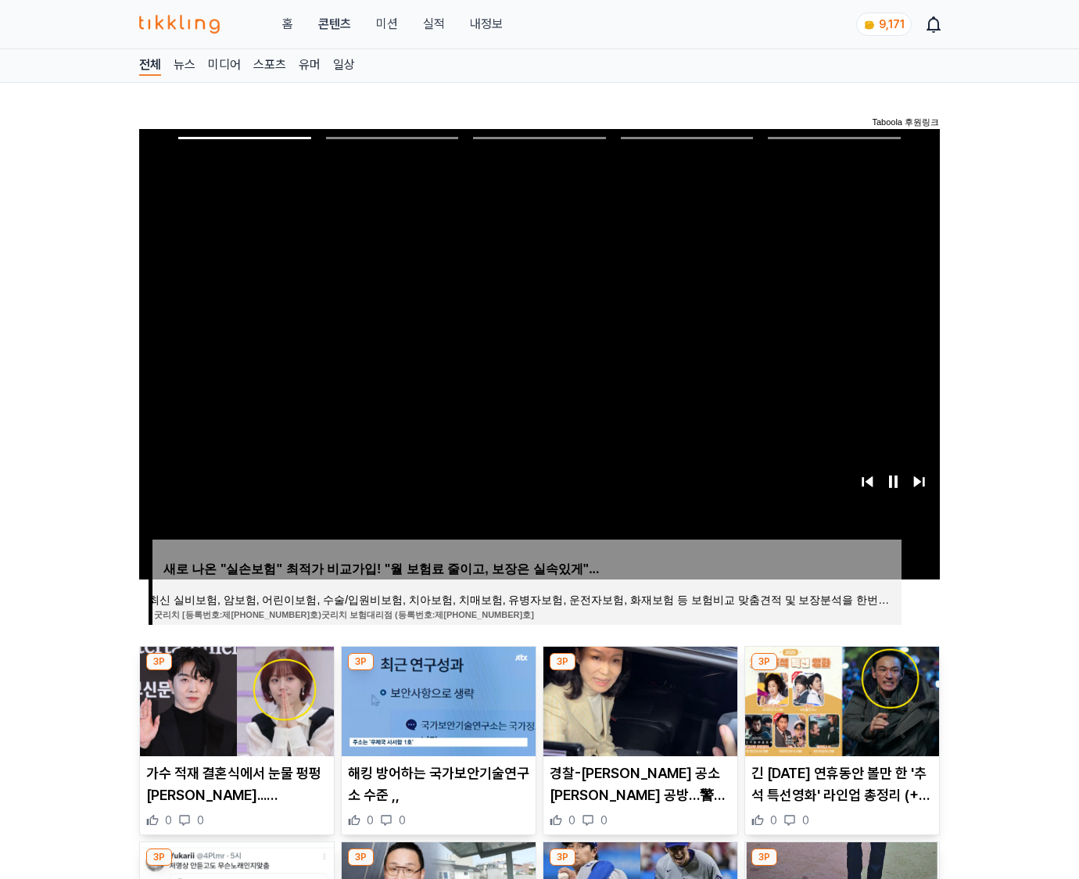
click at [840, 699] on img at bounding box center [842, 702] width 194 height 110
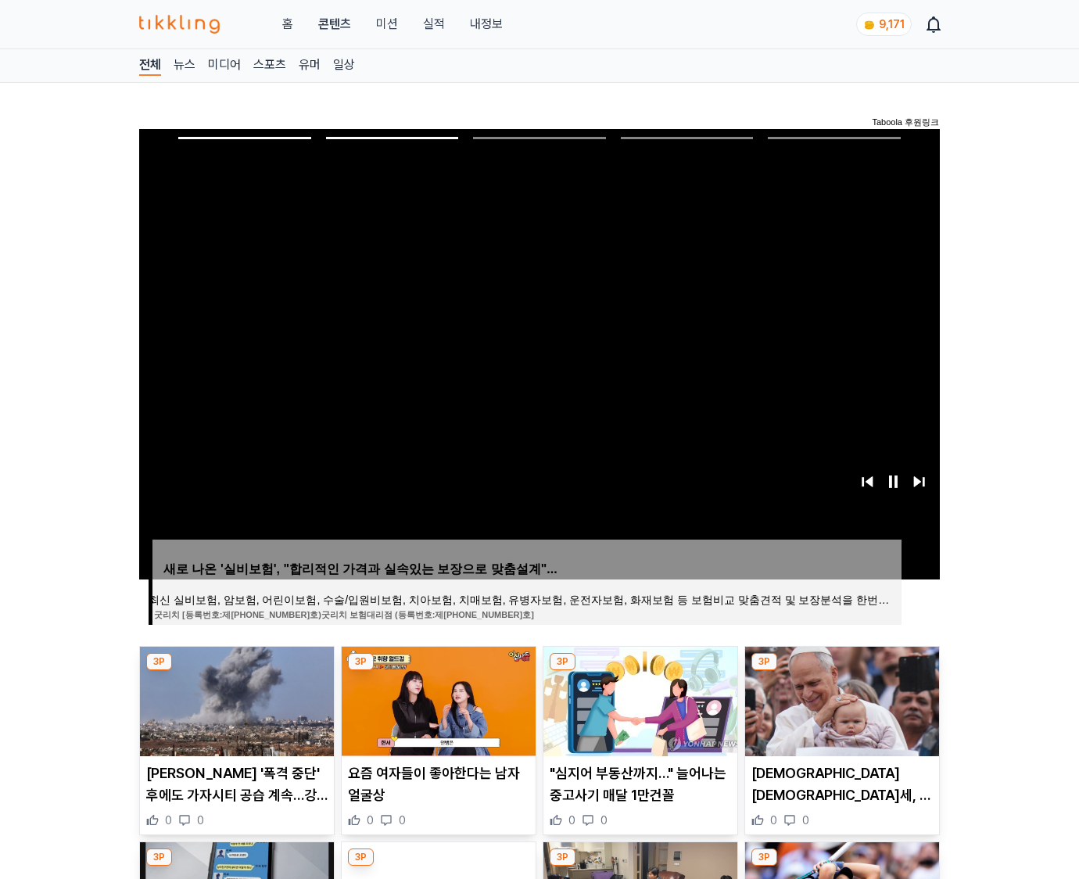
click at [840, 699] on img at bounding box center [842, 702] width 194 height 110
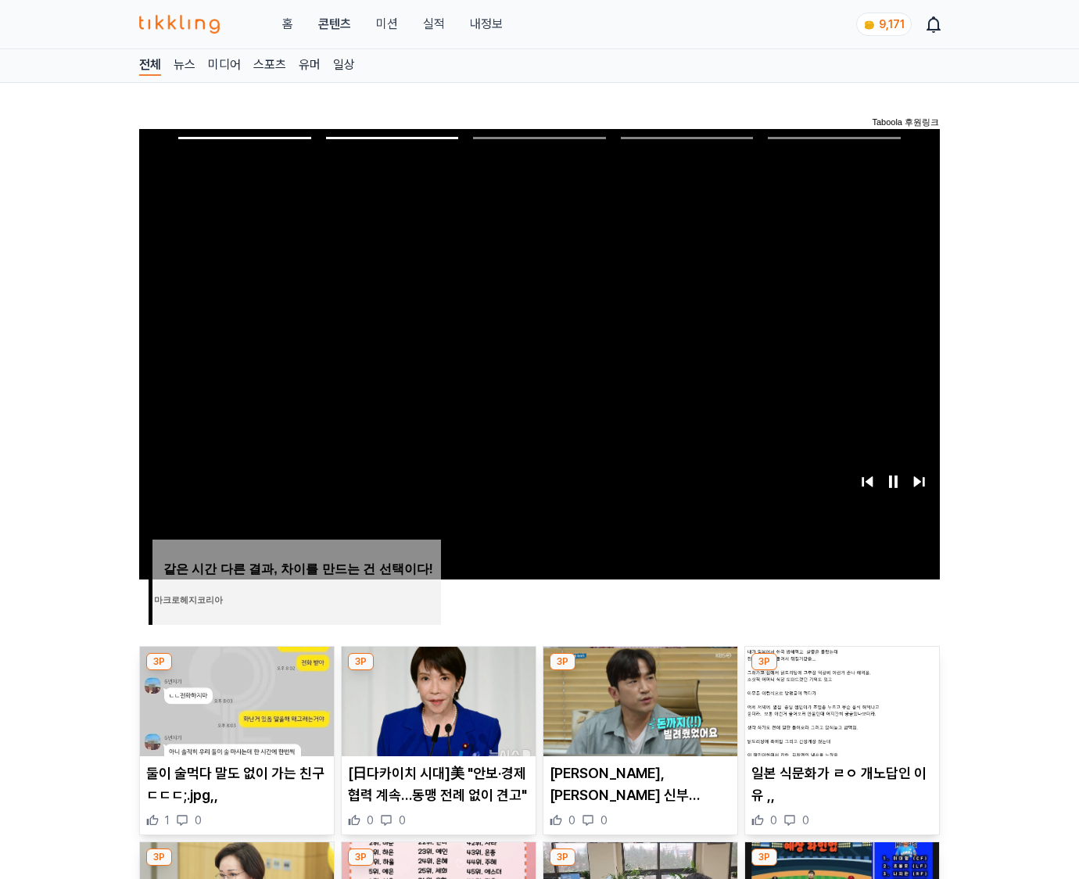
click at [840, 699] on img at bounding box center [842, 702] width 194 height 110
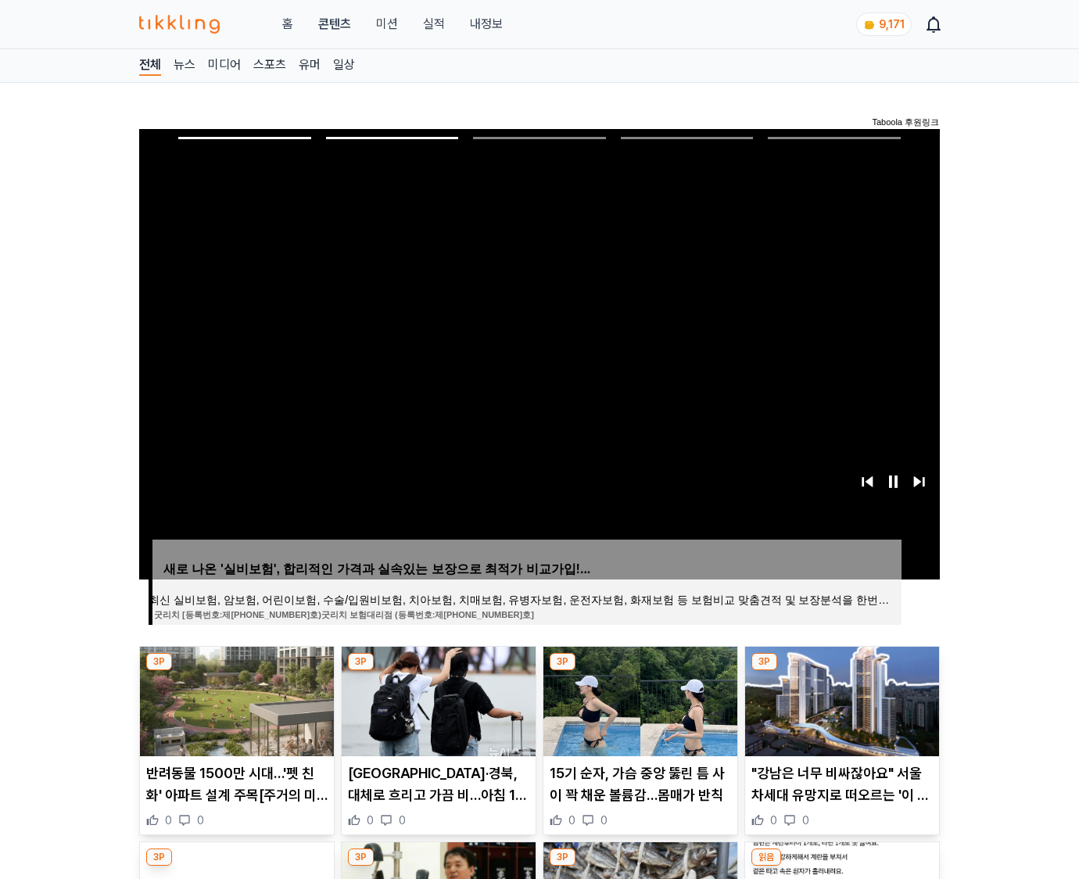
click at [840, 699] on img at bounding box center [842, 702] width 194 height 110
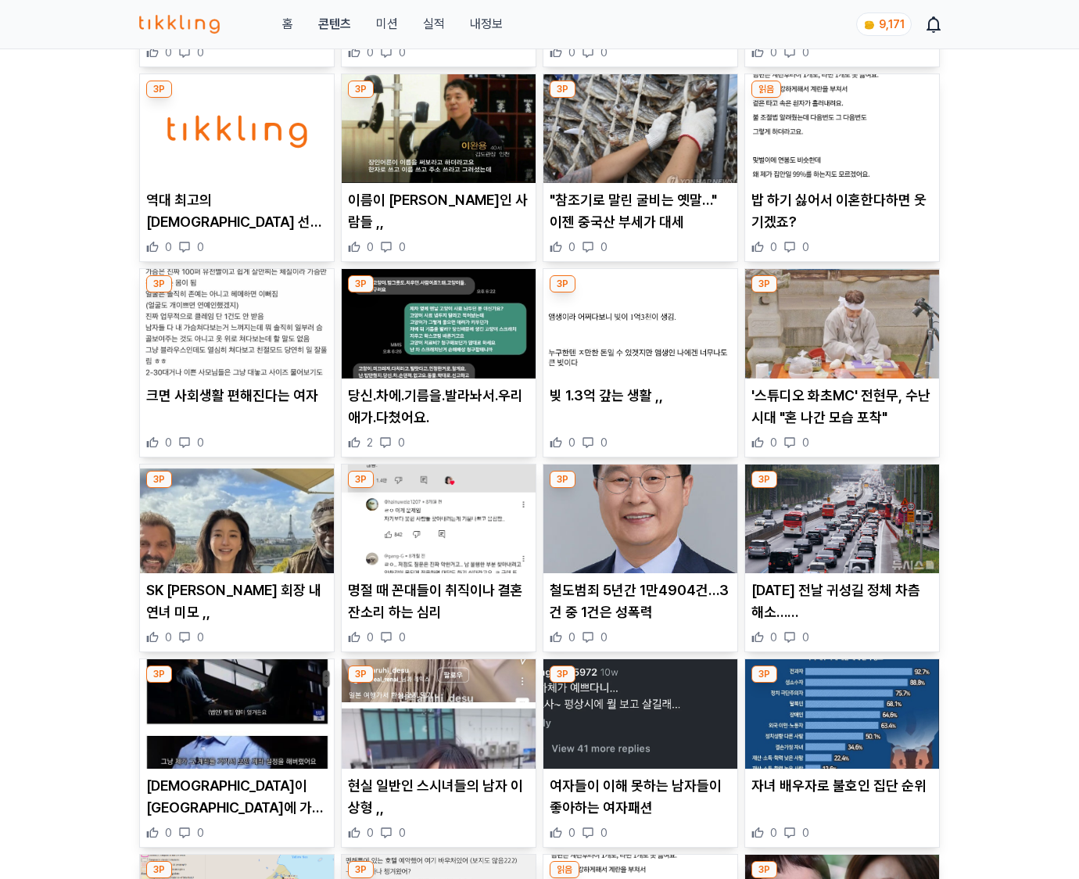
scroll to position [2303, 0]
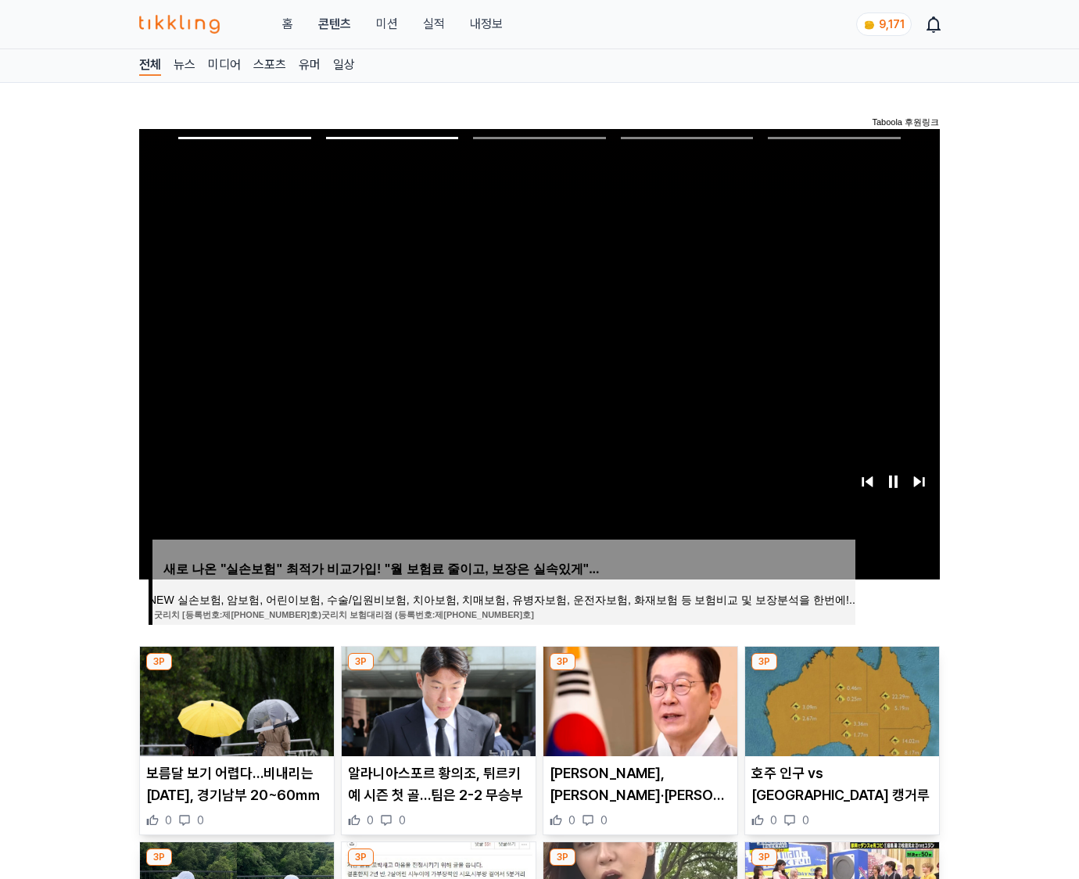
click at [840, 699] on img at bounding box center [842, 702] width 194 height 110
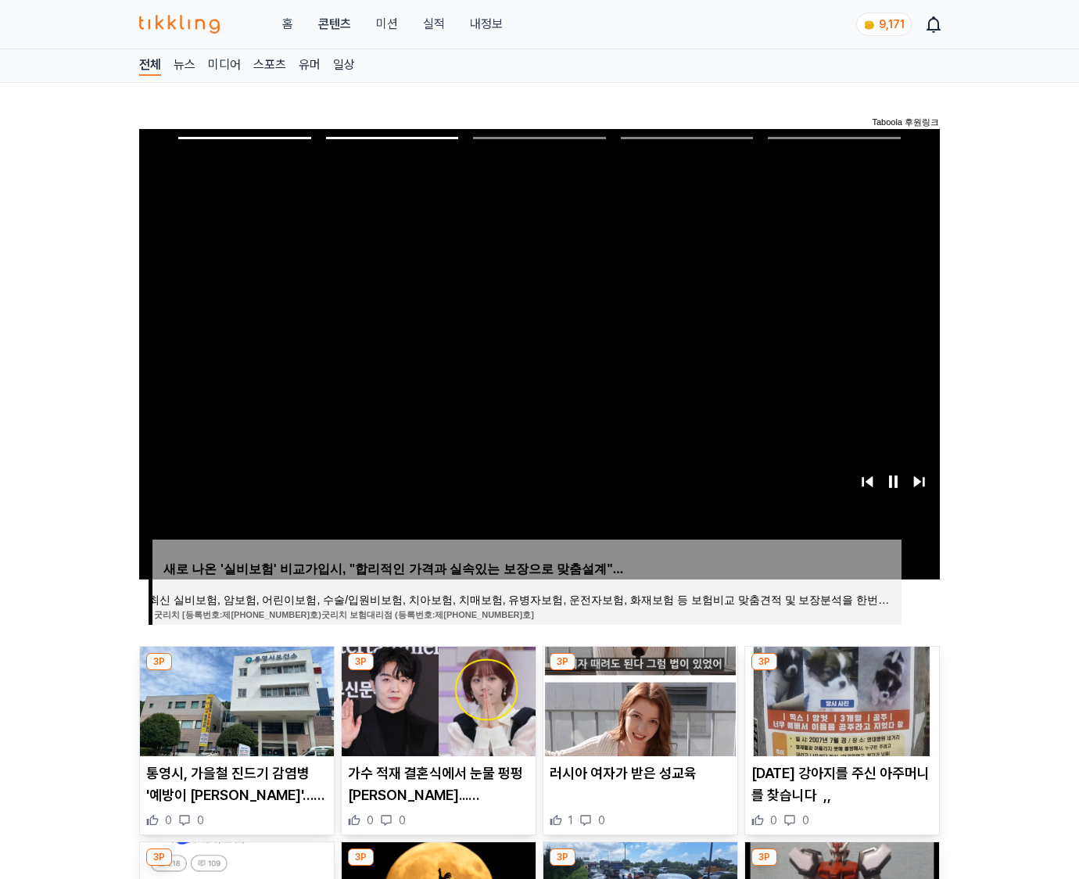
click at [840, 699] on img at bounding box center [842, 702] width 194 height 110
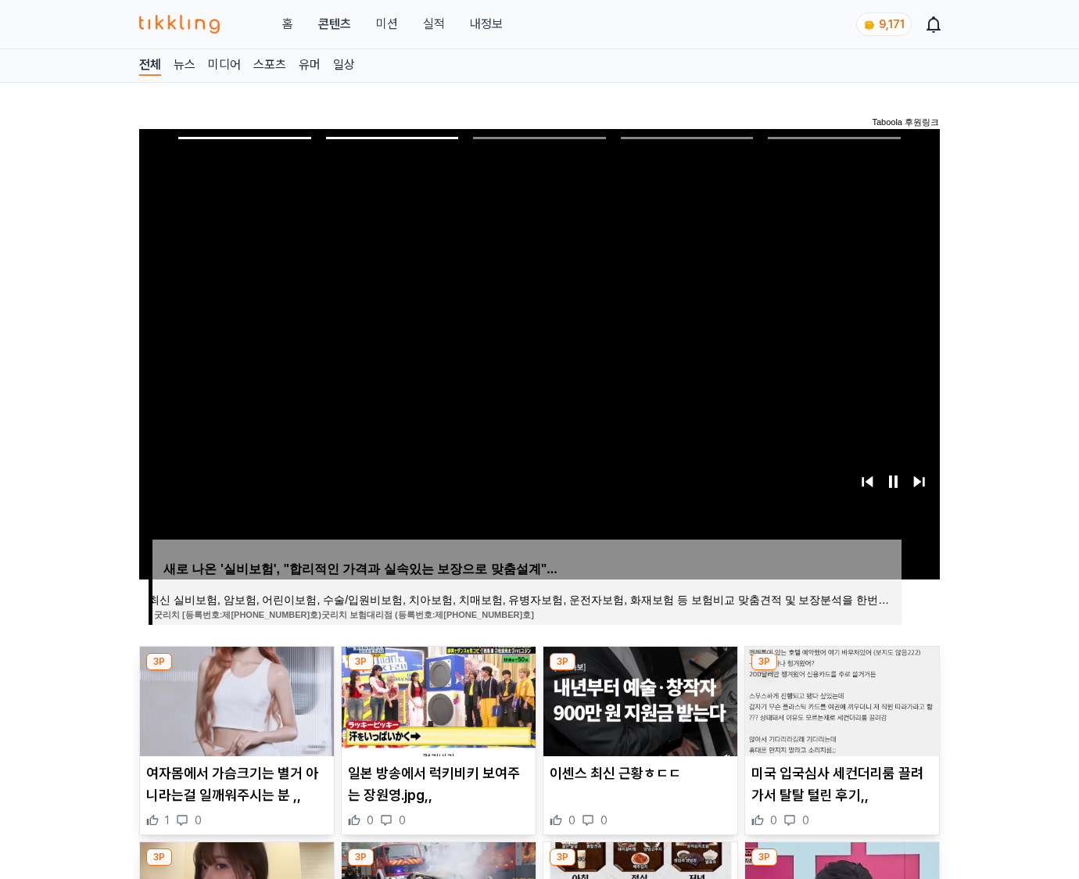
click at [840, 699] on img at bounding box center [842, 702] width 194 height 110
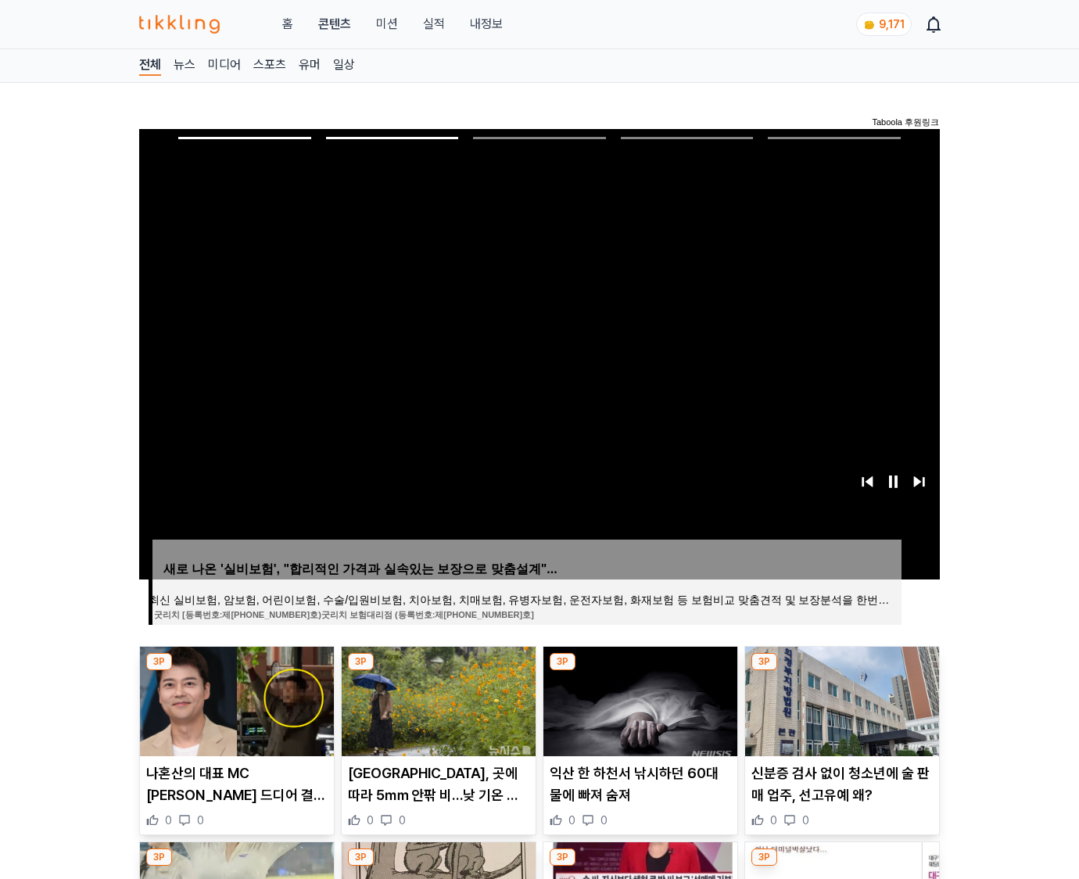
click at [840, 699] on img at bounding box center [842, 702] width 194 height 110
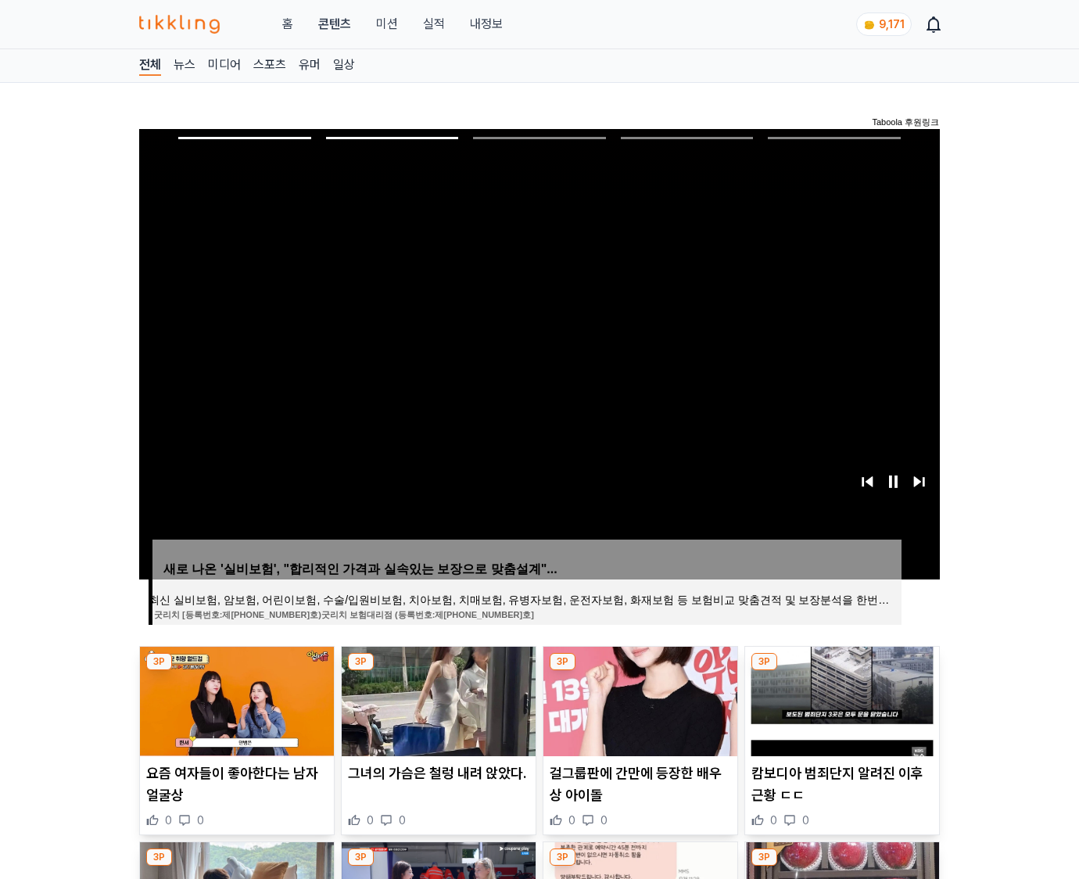
click at [840, 699] on img at bounding box center [842, 702] width 194 height 110
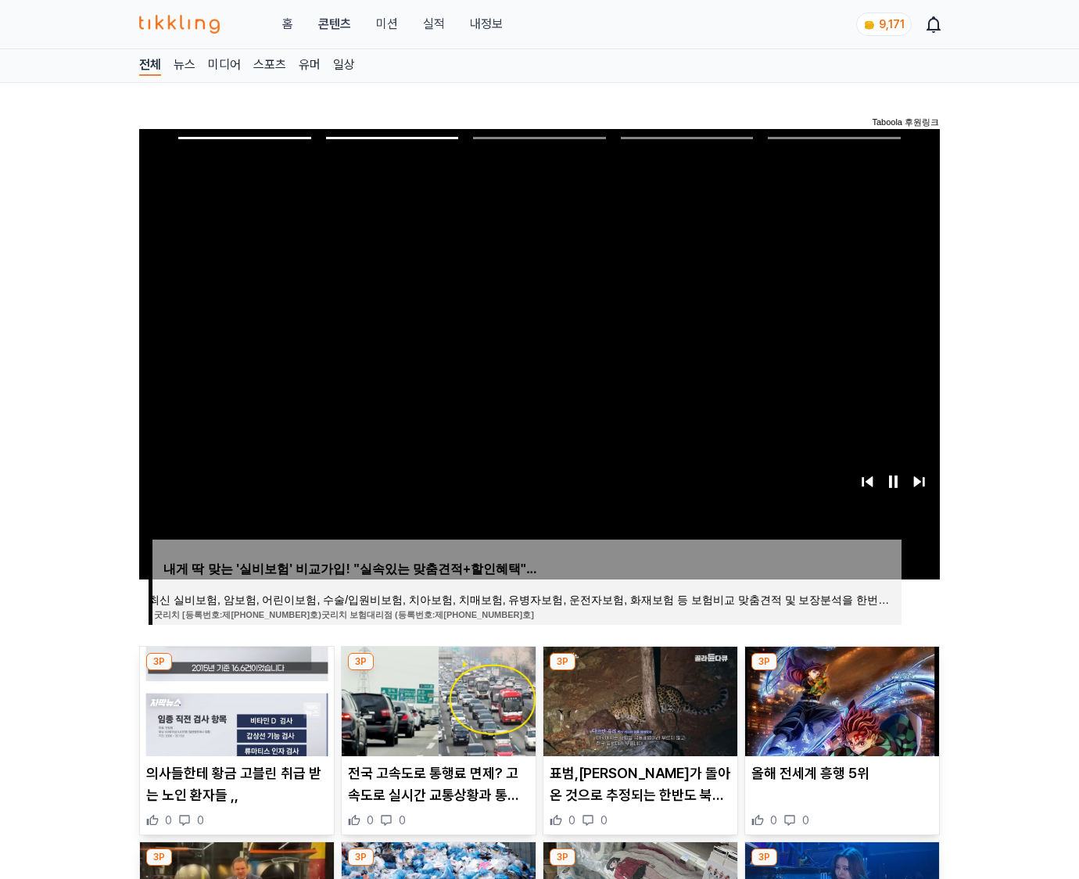
click at [840, 699] on img at bounding box center [842, 702] width 194 height 110
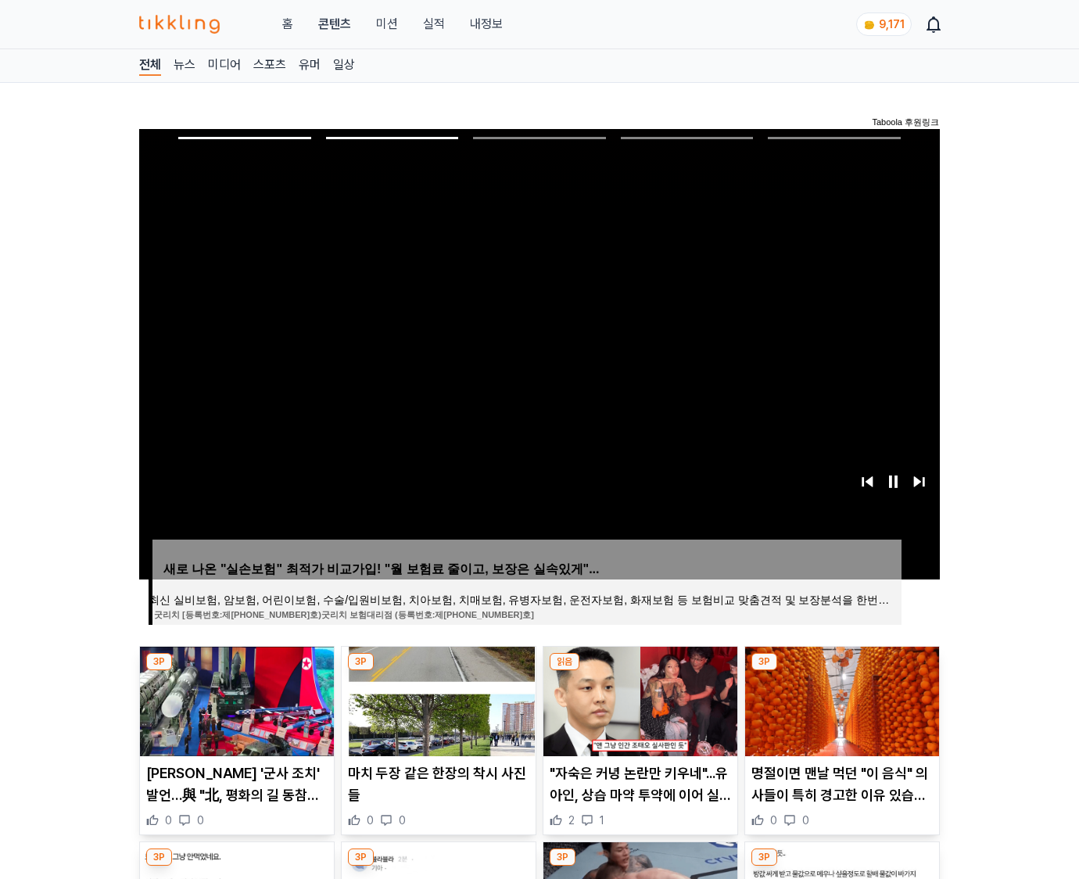
click at [840, 699] on img at bounding box center [842, 702] width 194 height 110
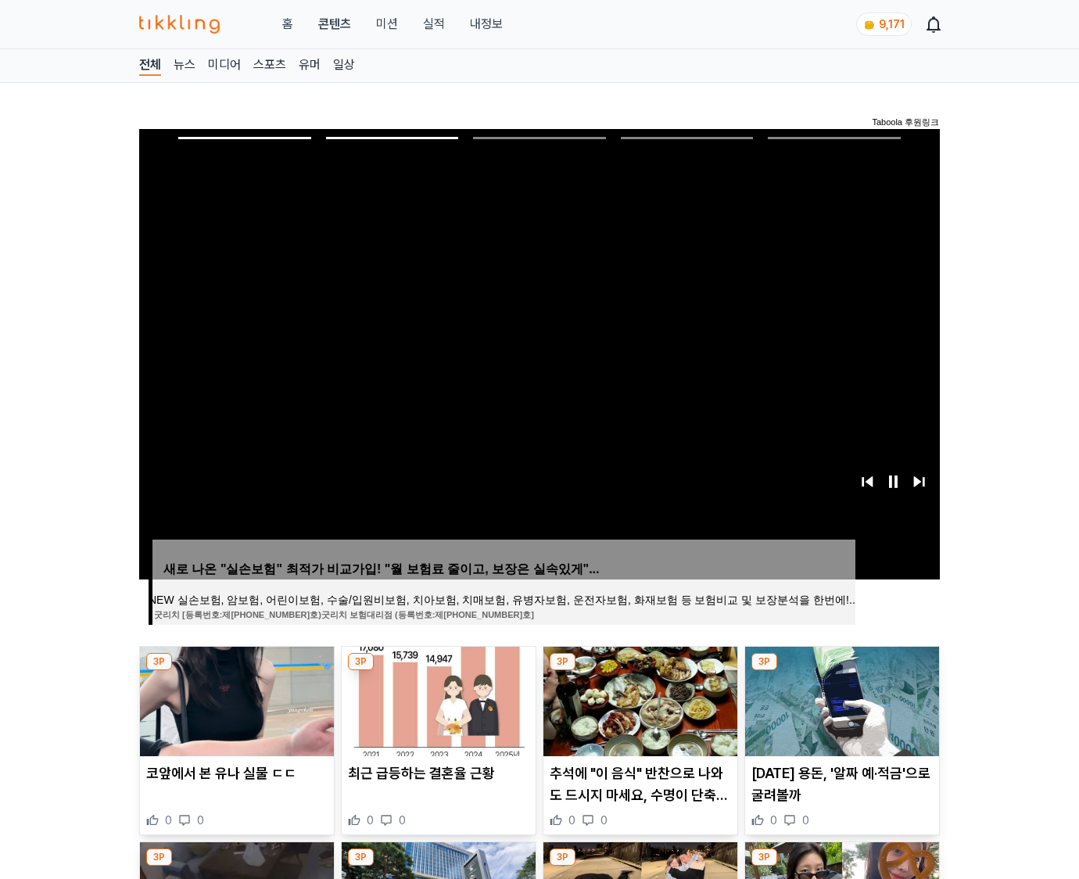
click at [840, 699] on img at bounding box center [842, 702] width 194 height 110
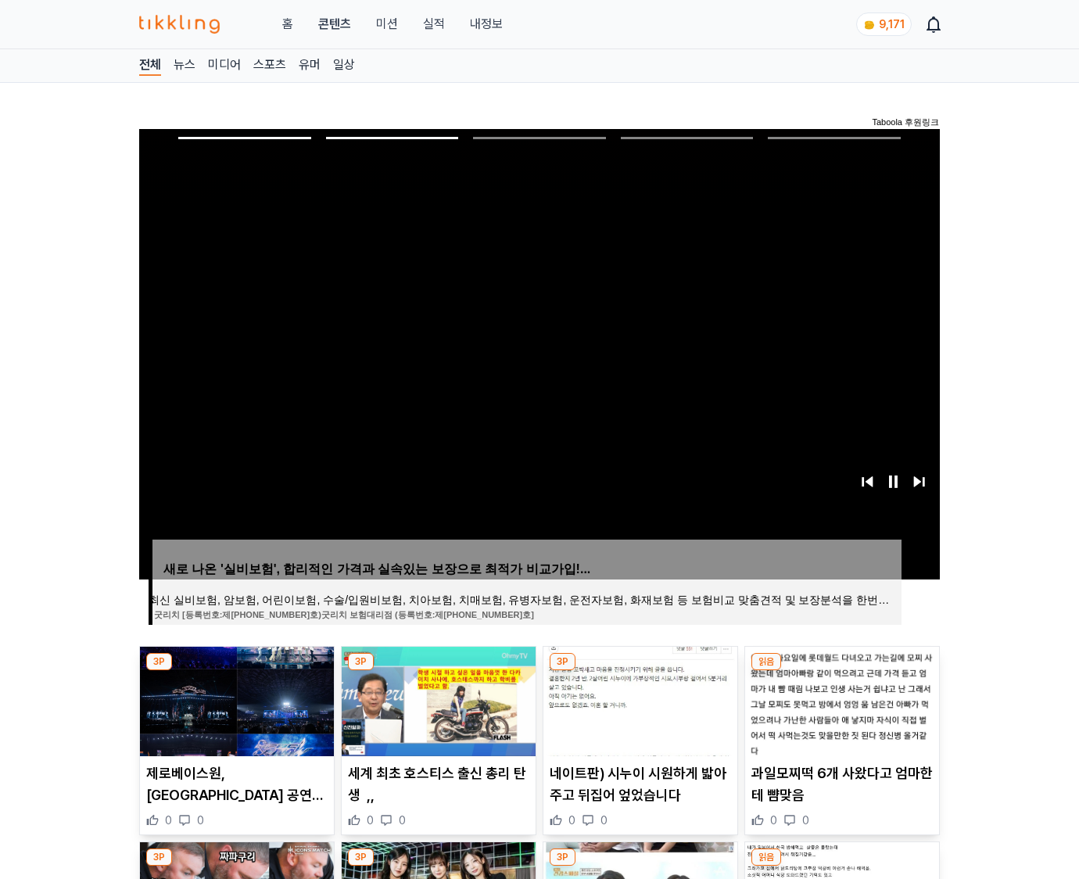
click at [840, 699] on img at bounding box center [842, 702] width 194 height 110
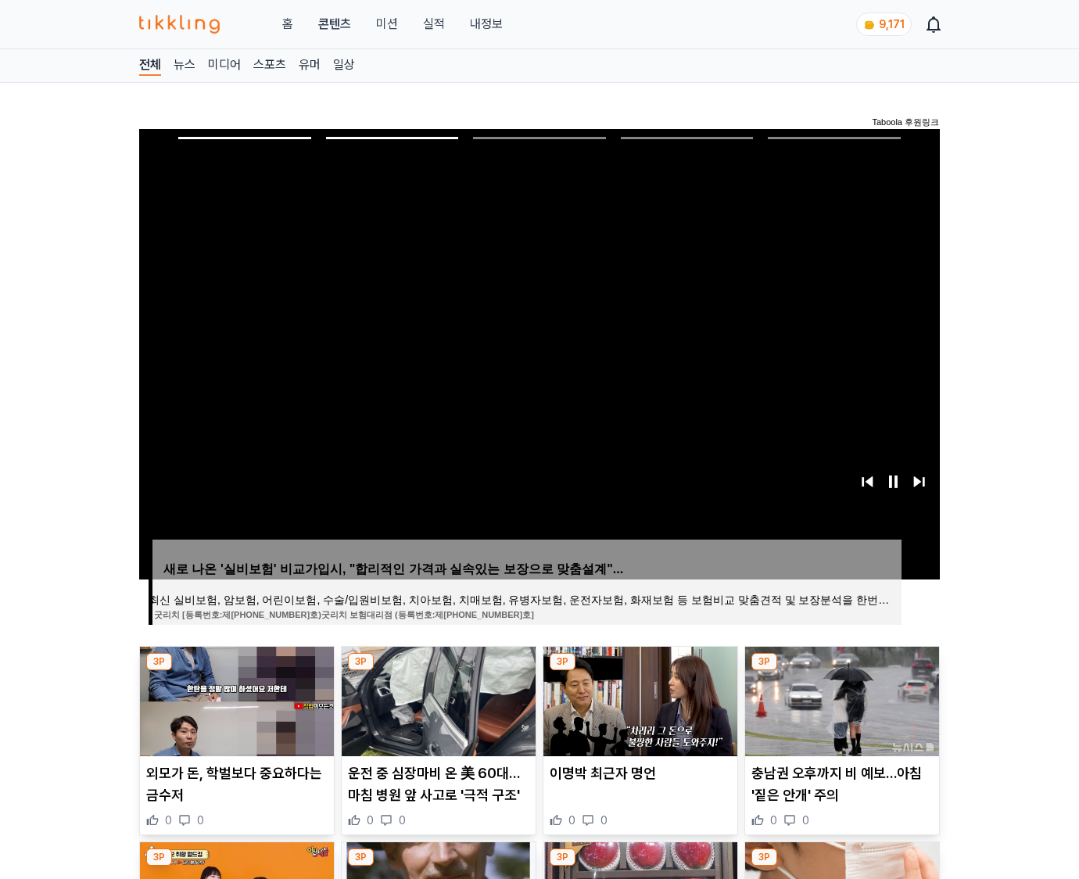
click at [840, 699] on img at bounding box center [842, 702] width 194 height 110
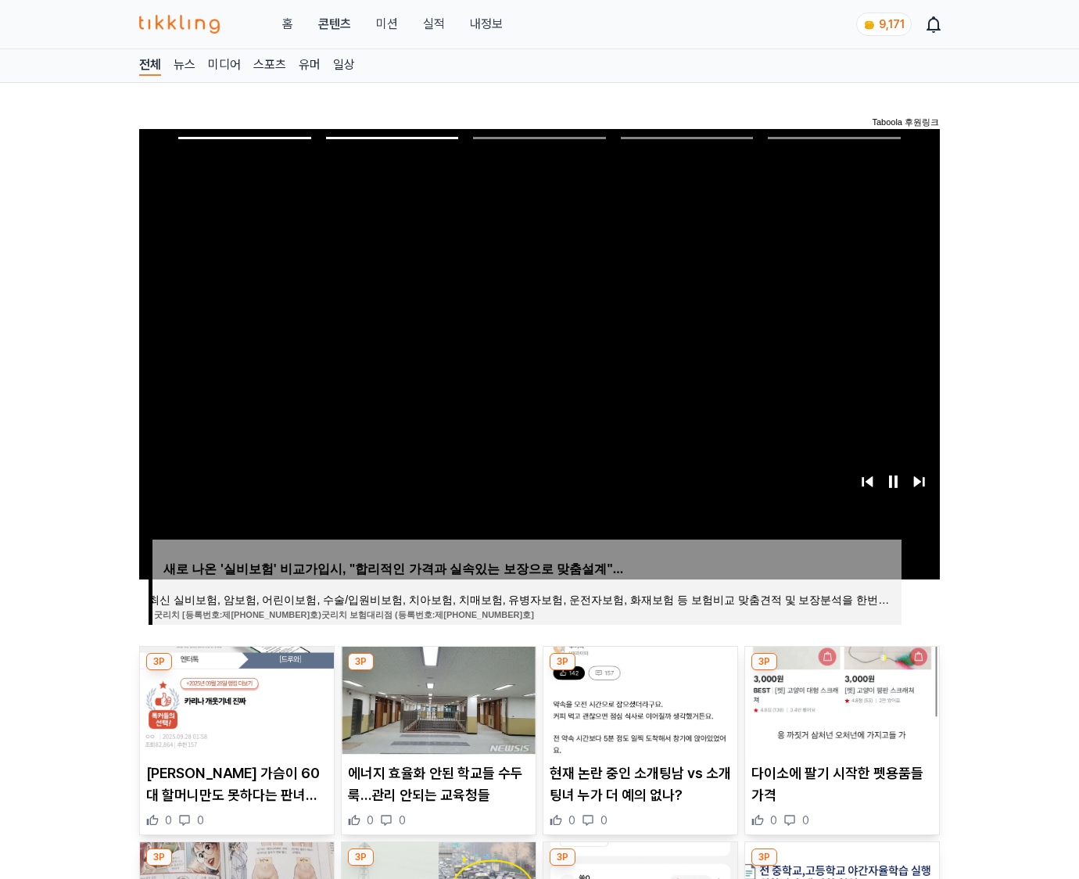
click at [840, 699] on img at bounding box center [842, 702] width 194 height 110
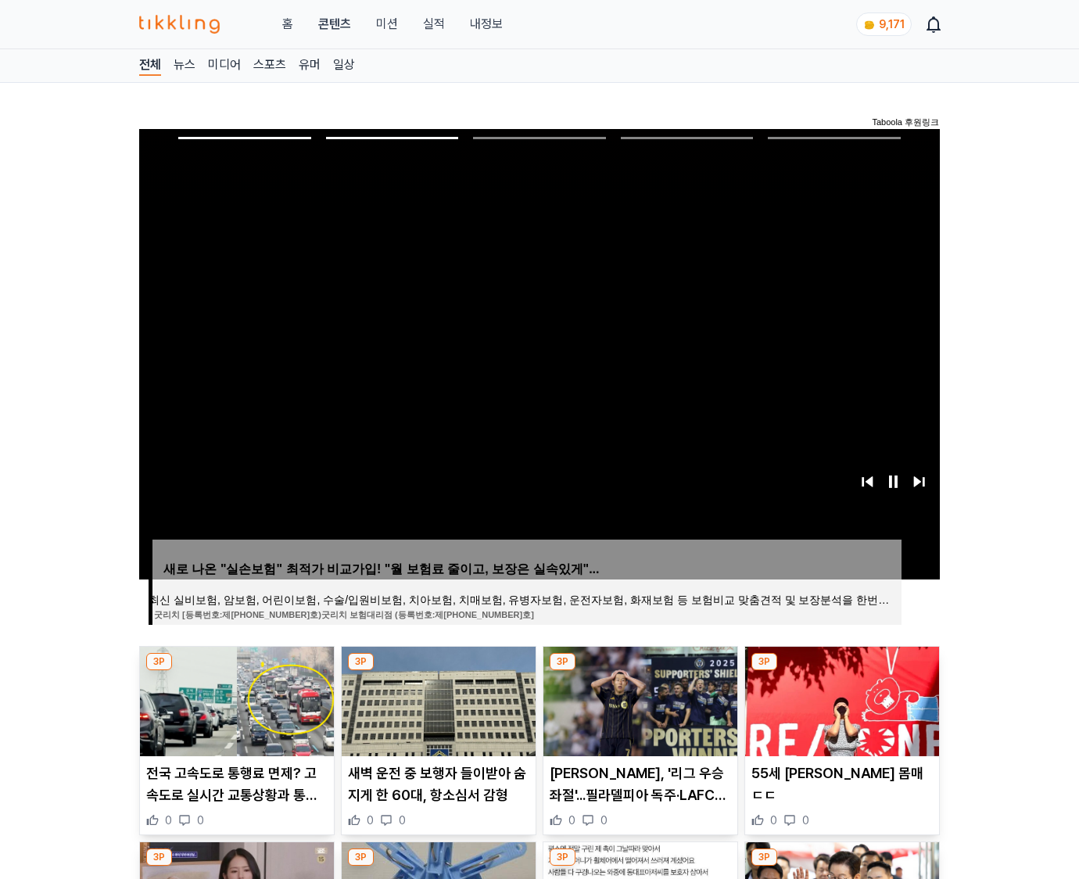
click at [840, 699] on img at bounding box center [842, 702] width 194 height 110
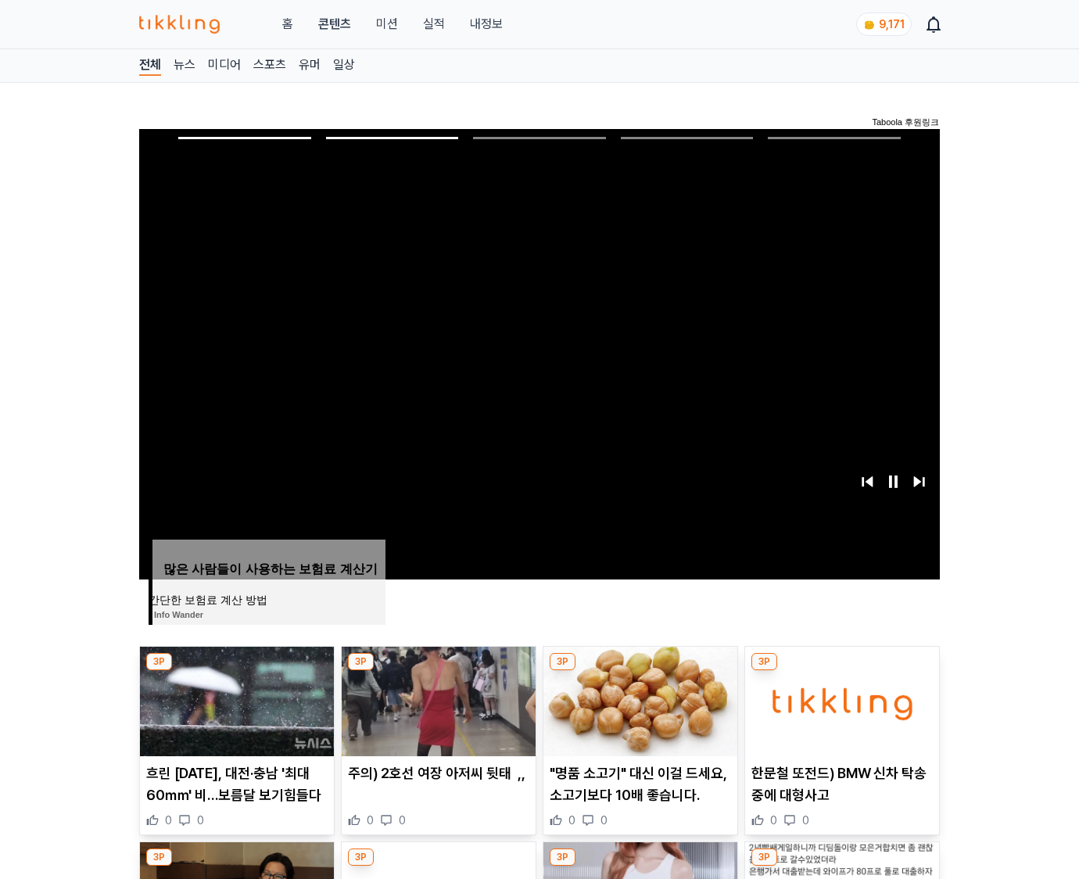
click at [840, 699] on img at bounding box center [842, 702] width 194 height 110
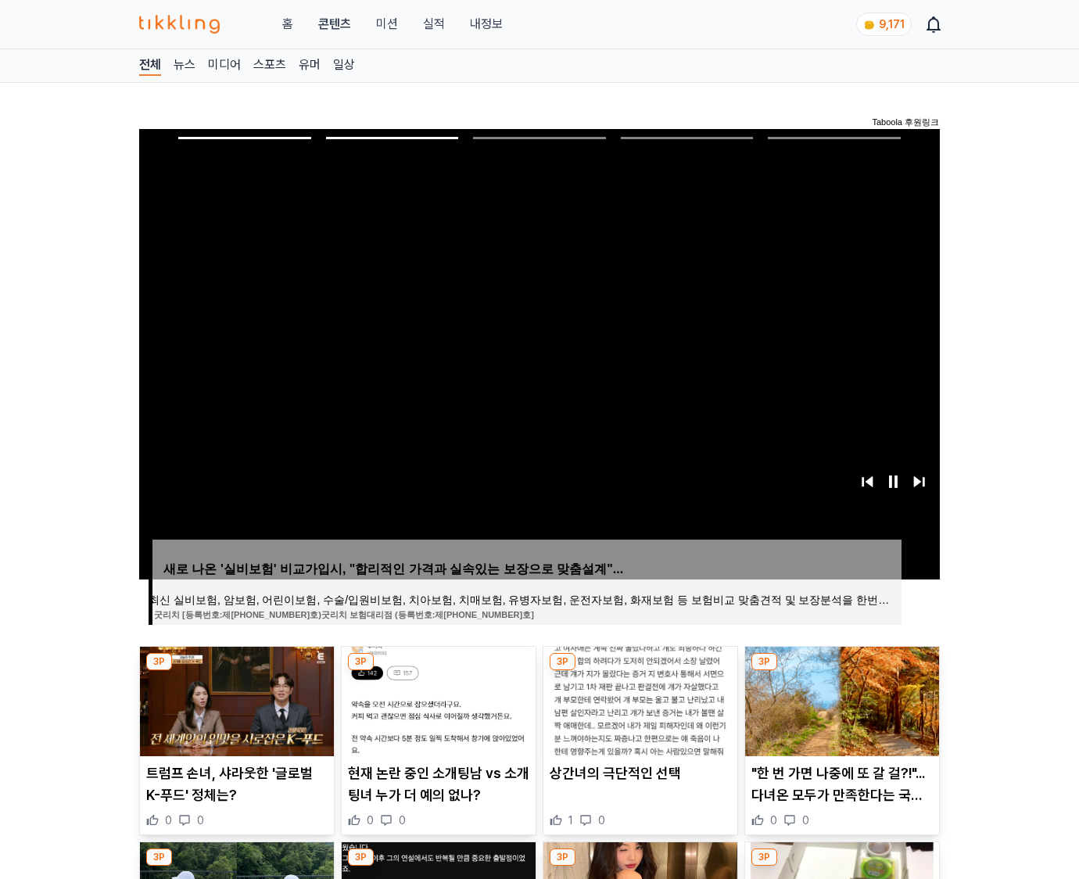
click at [840, 699] on img at bounding box center [842, 702] width 194 height 110
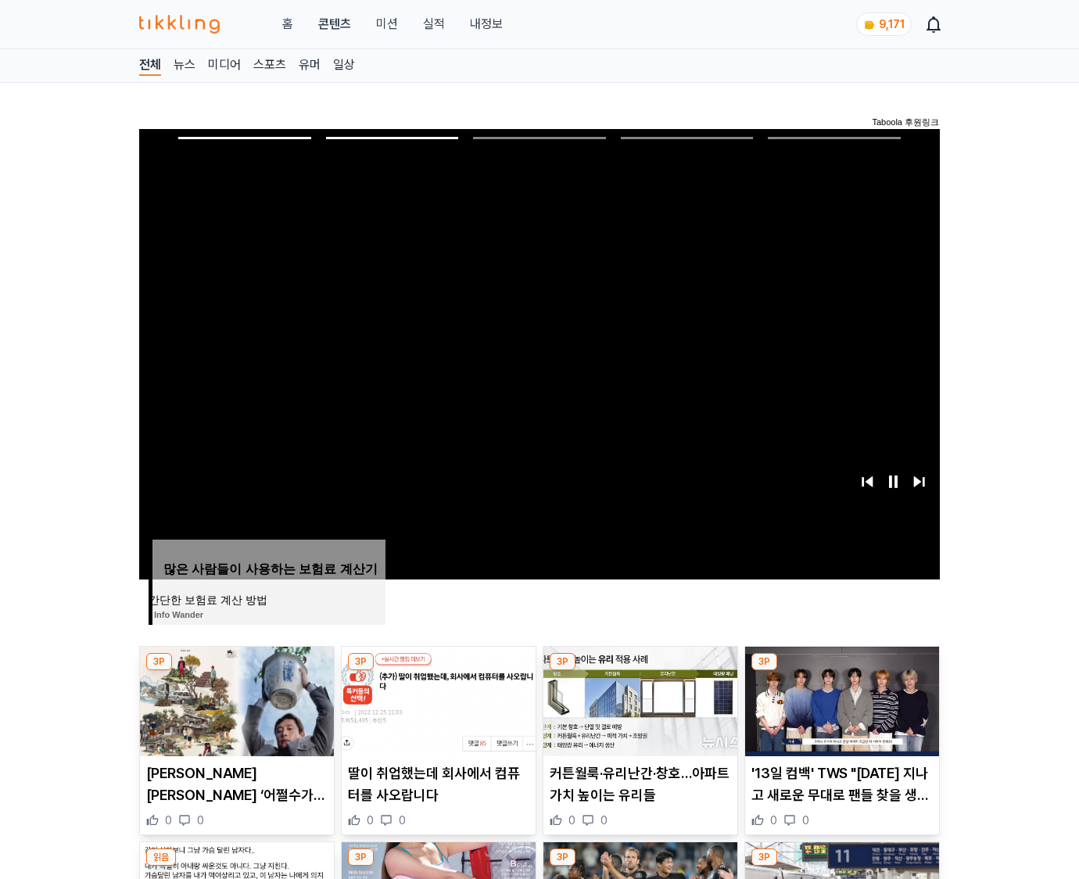
click at [840, 699] on img at bounding box center [842, 702] width 194 height 110
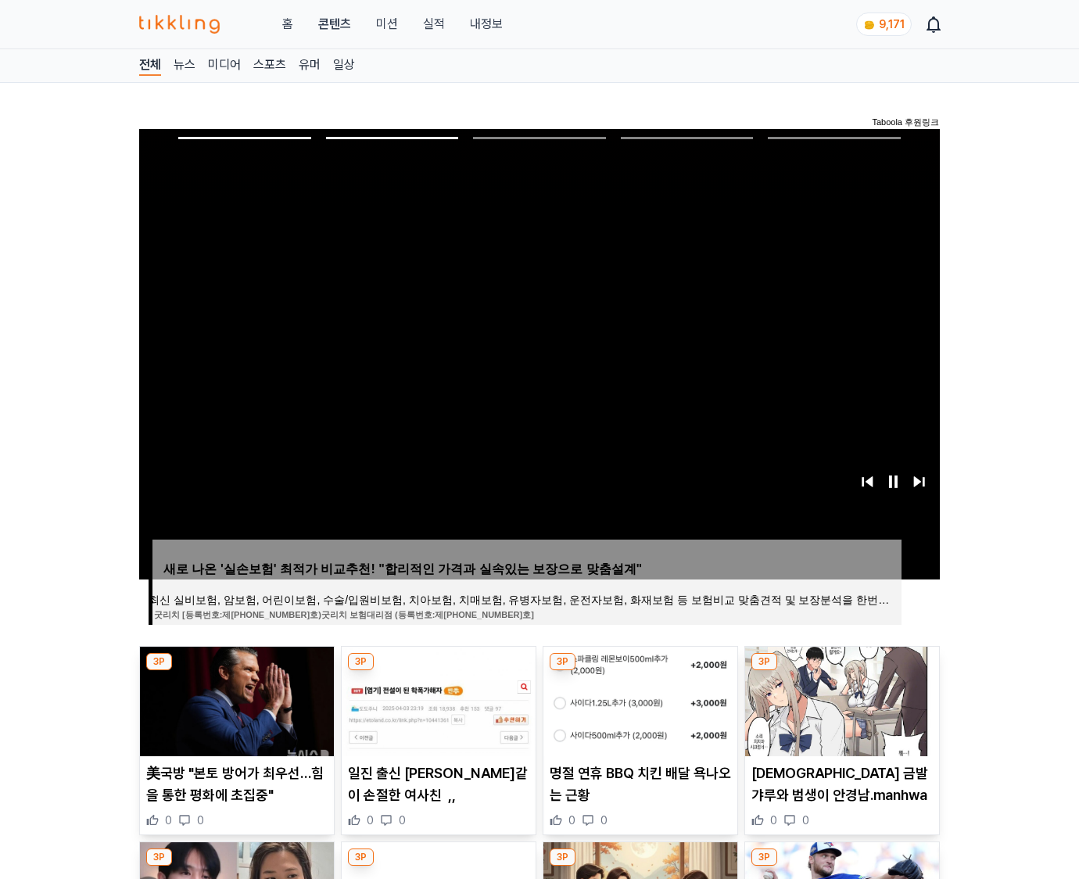
click at [840, 699] on img at bounding box center [842, 702] width 194 height 110
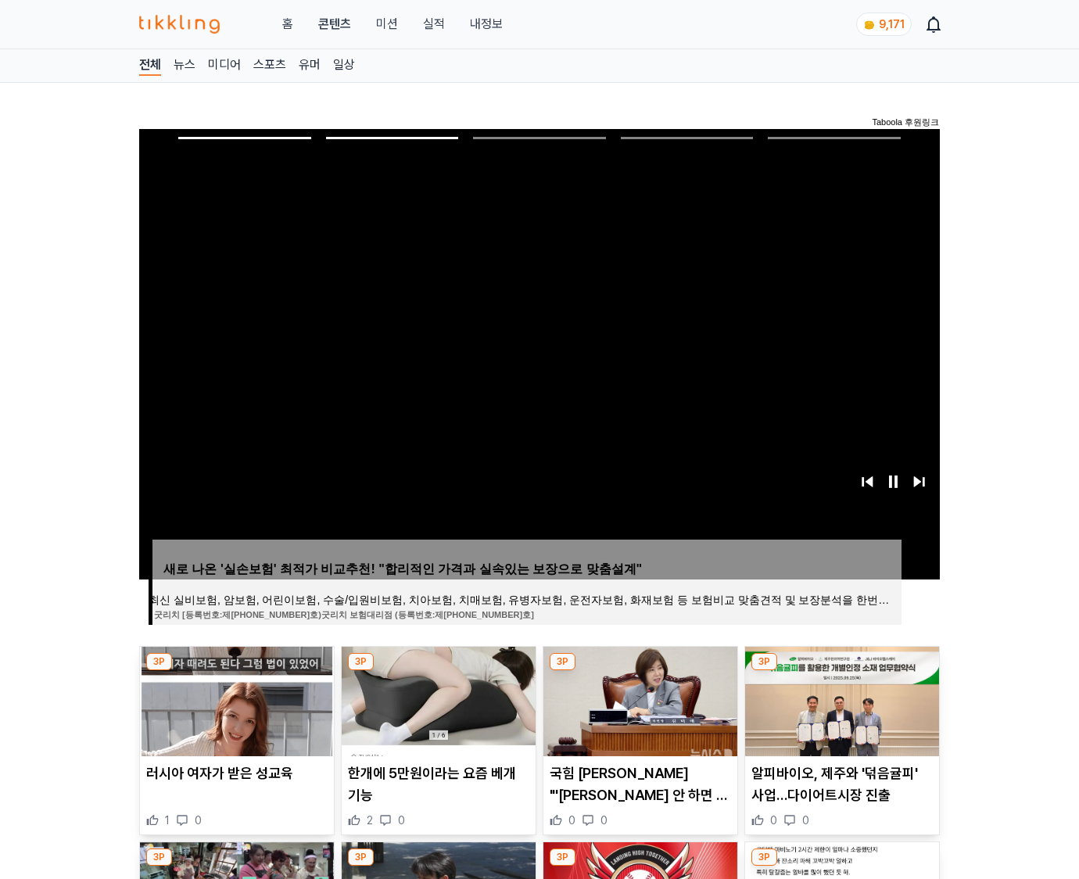
click at [840, 699] on img at bounding box center [842, 702] width 194 height 110
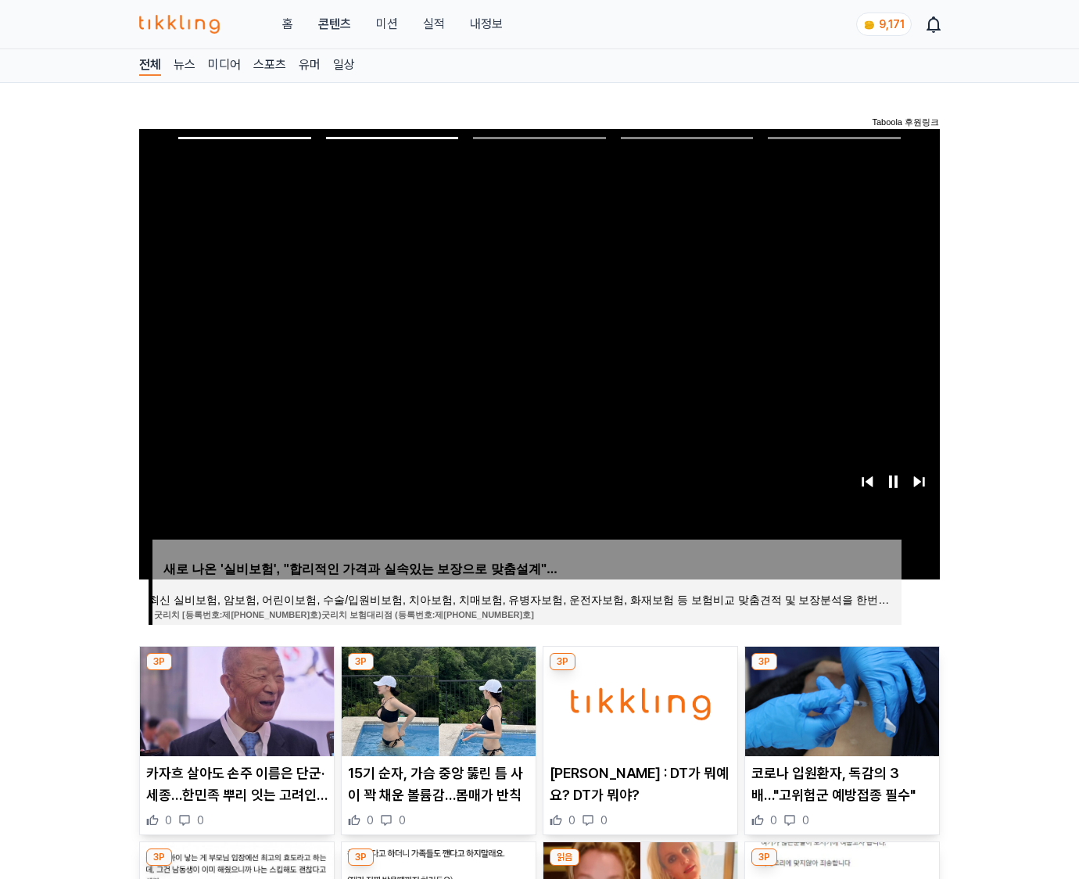
click at [840, 699] on img at bounding box center [842, 702] width 194 height 110
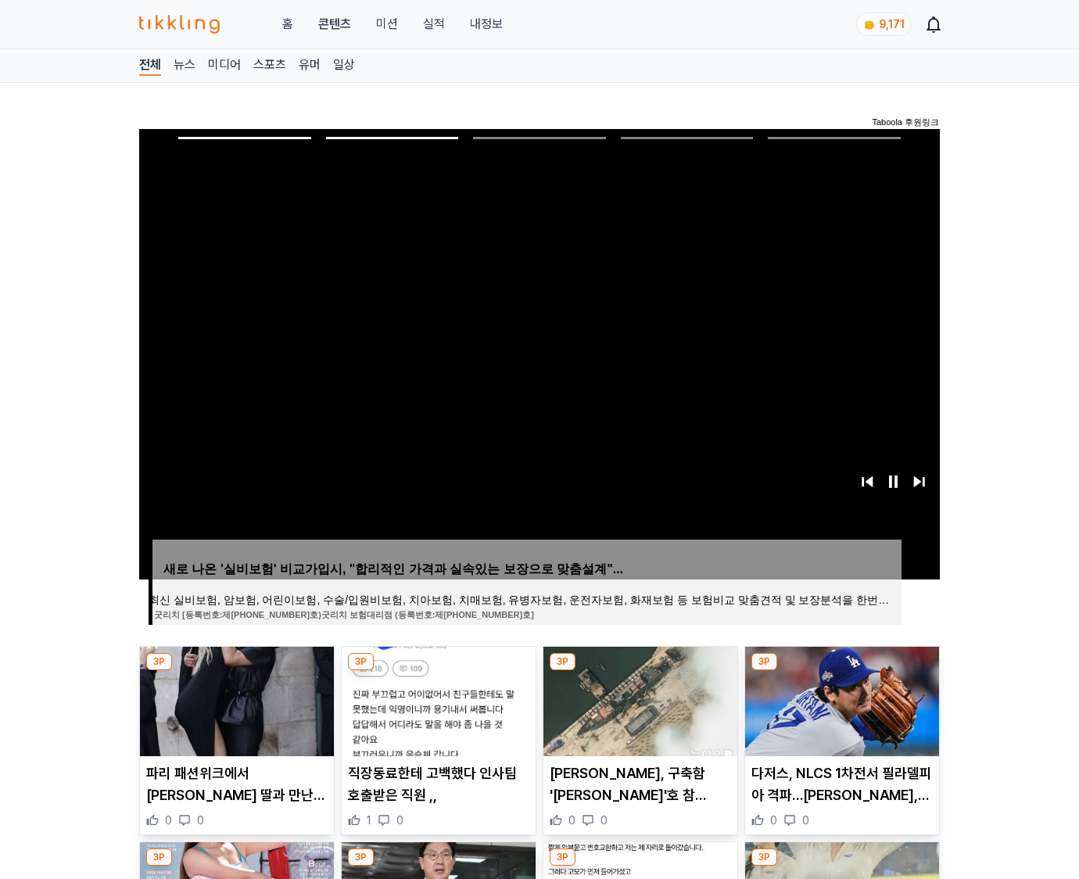
click at [840, 699] on img at bounding box center [842, 702] width 194 height 110
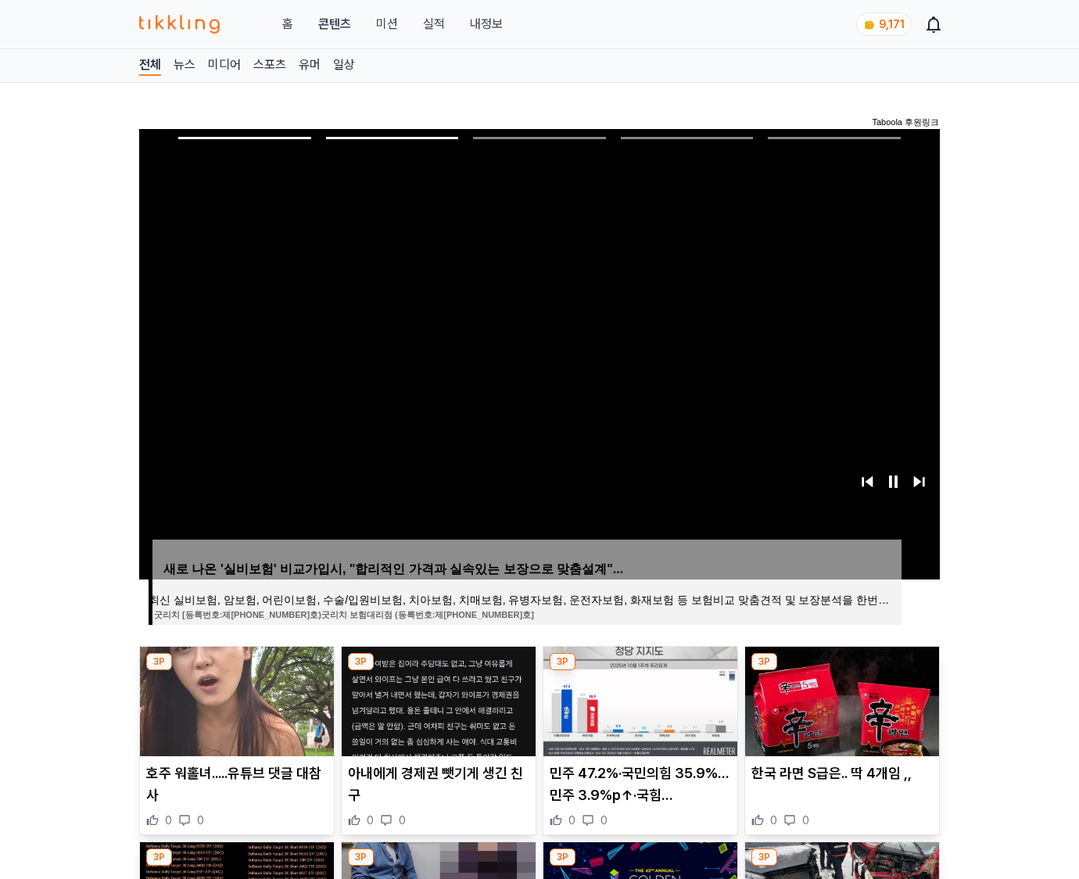
click at [840, 699] on img at bounding box center [842, 702] width 194 height 110
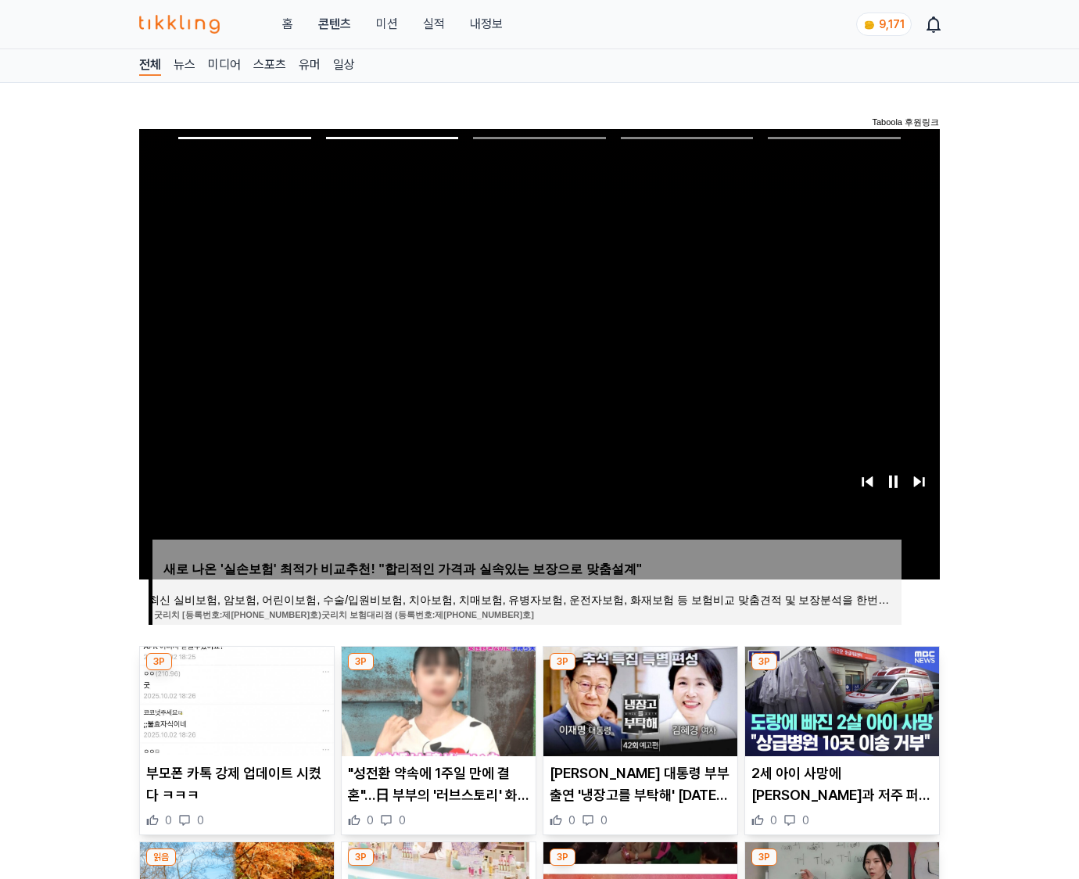
click at [840, 699] on img at bounding box center [842, 702] width 194 height 110
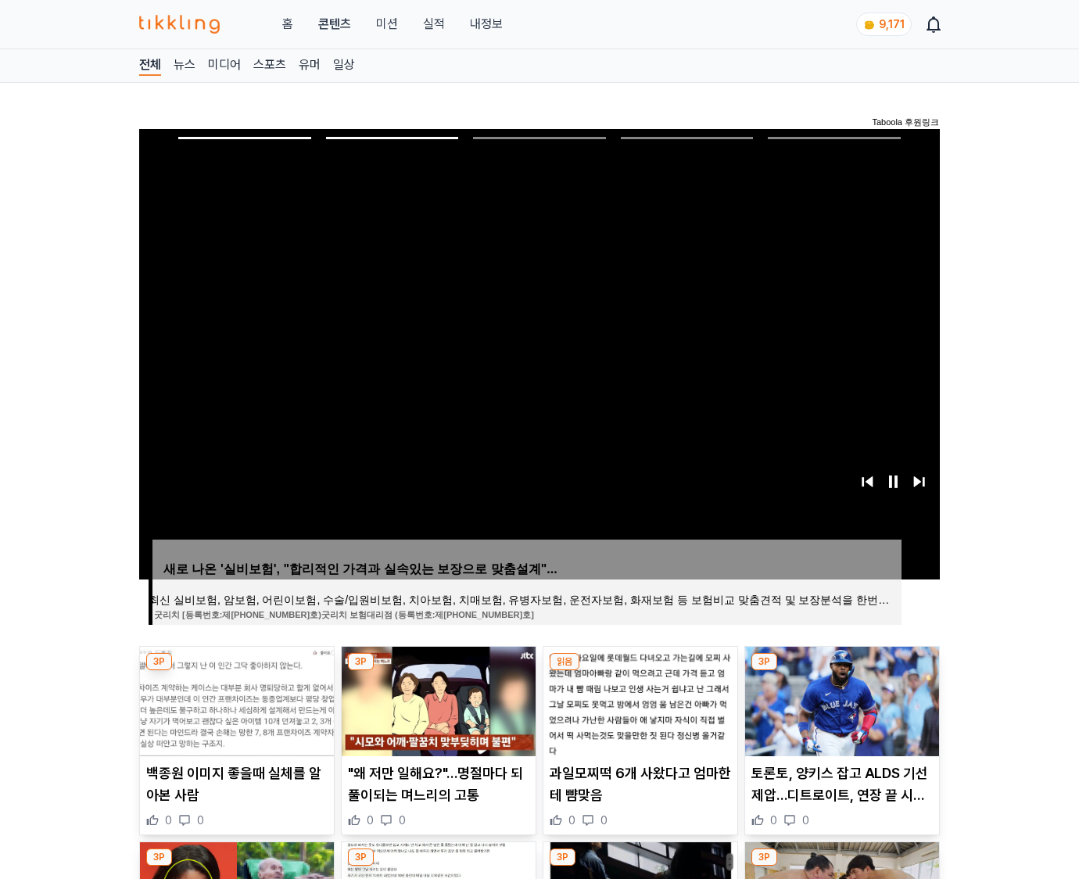
click at [840, 699] on img at bounding box center [842, 702] width 194 height 110
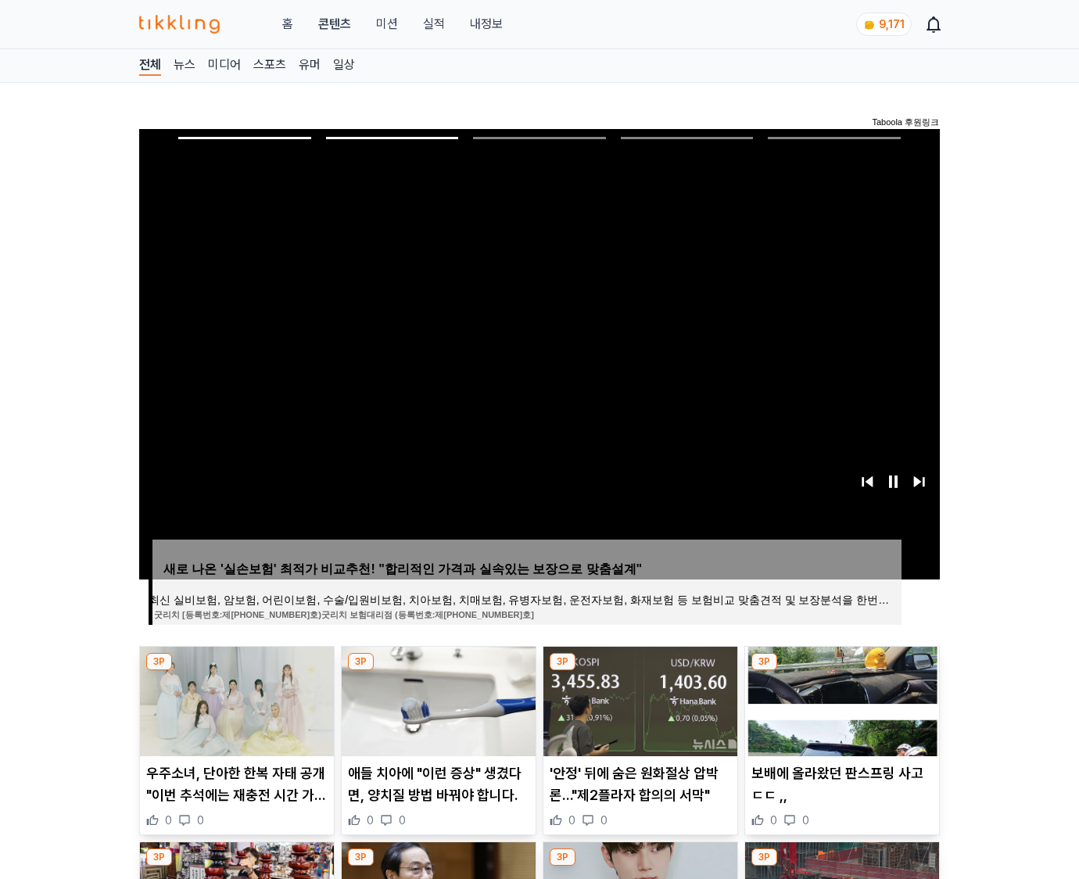
click at [840, 699] on img at bounding box center [842, 702] width 194 height 110
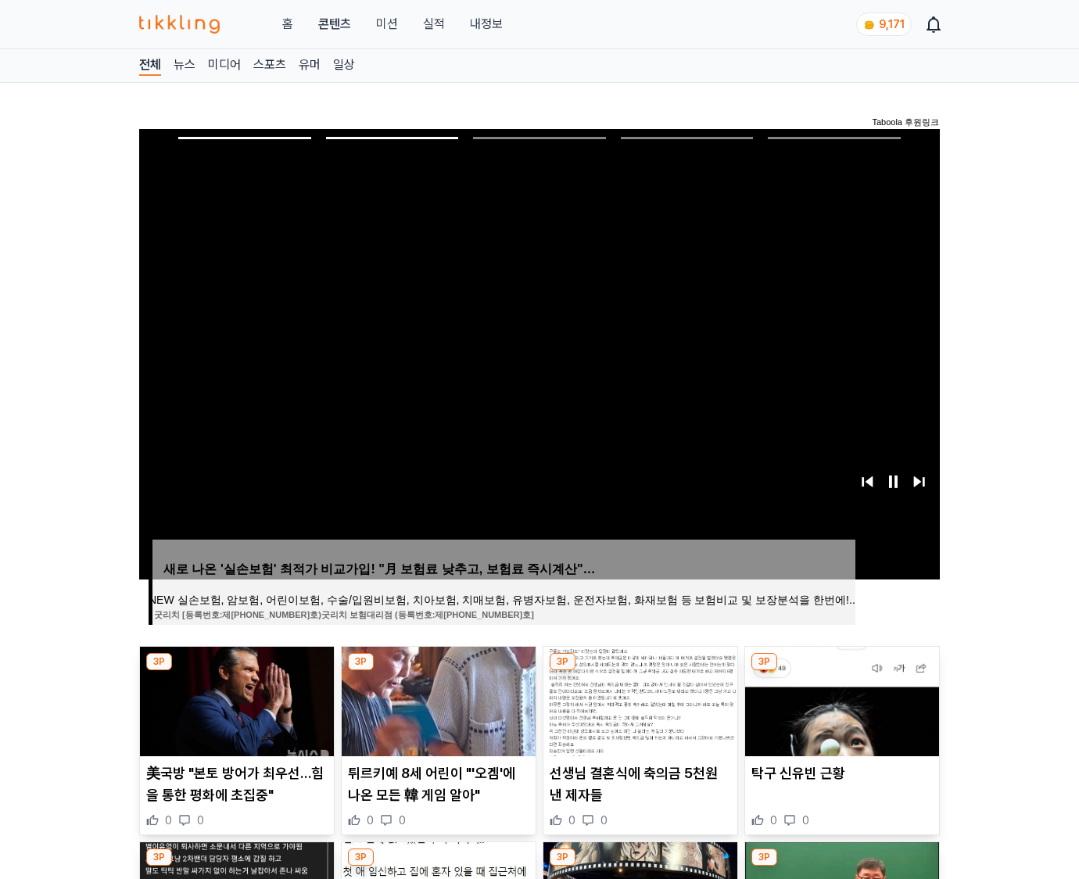
click at [840, 699] on img at bounding box center [842, 702] width 194 height 110
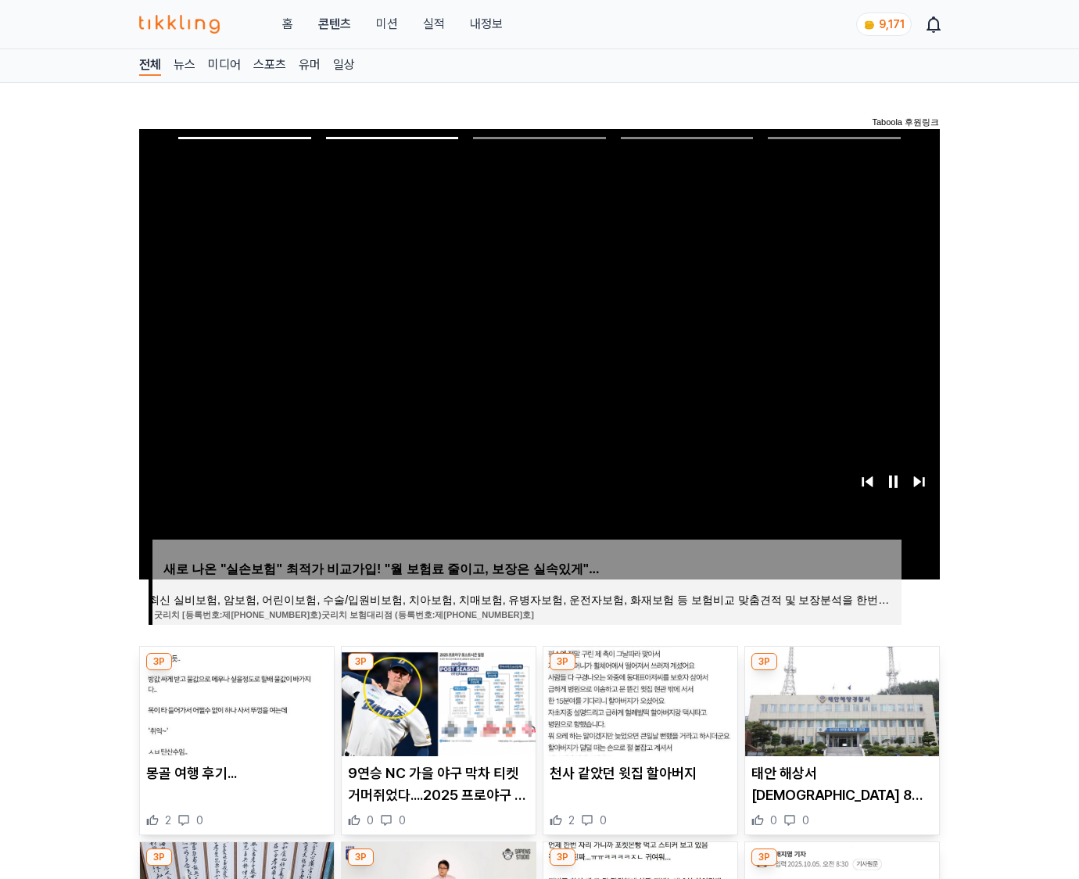
click at [840, 699] on img at bounding box center [842, 702] width 194 height 110
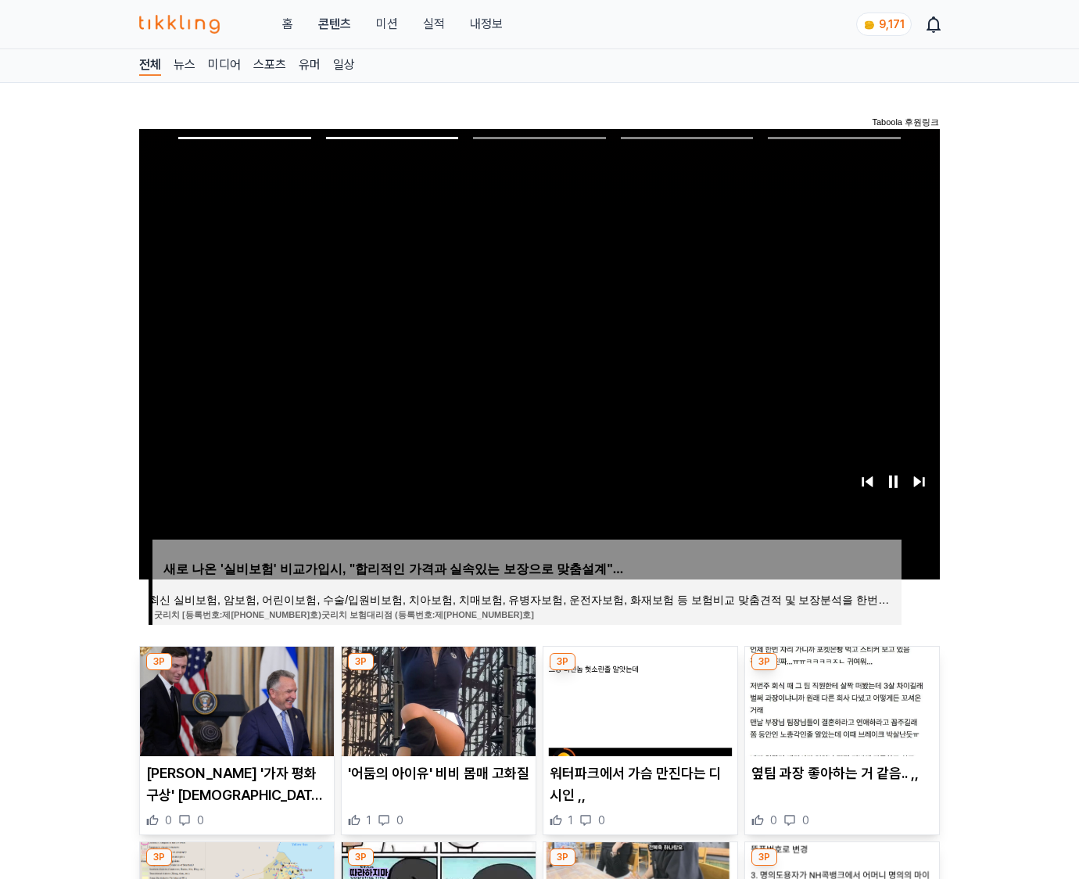
click at [840, 699] on img at bounding box center [842, 702] width 194 height 110
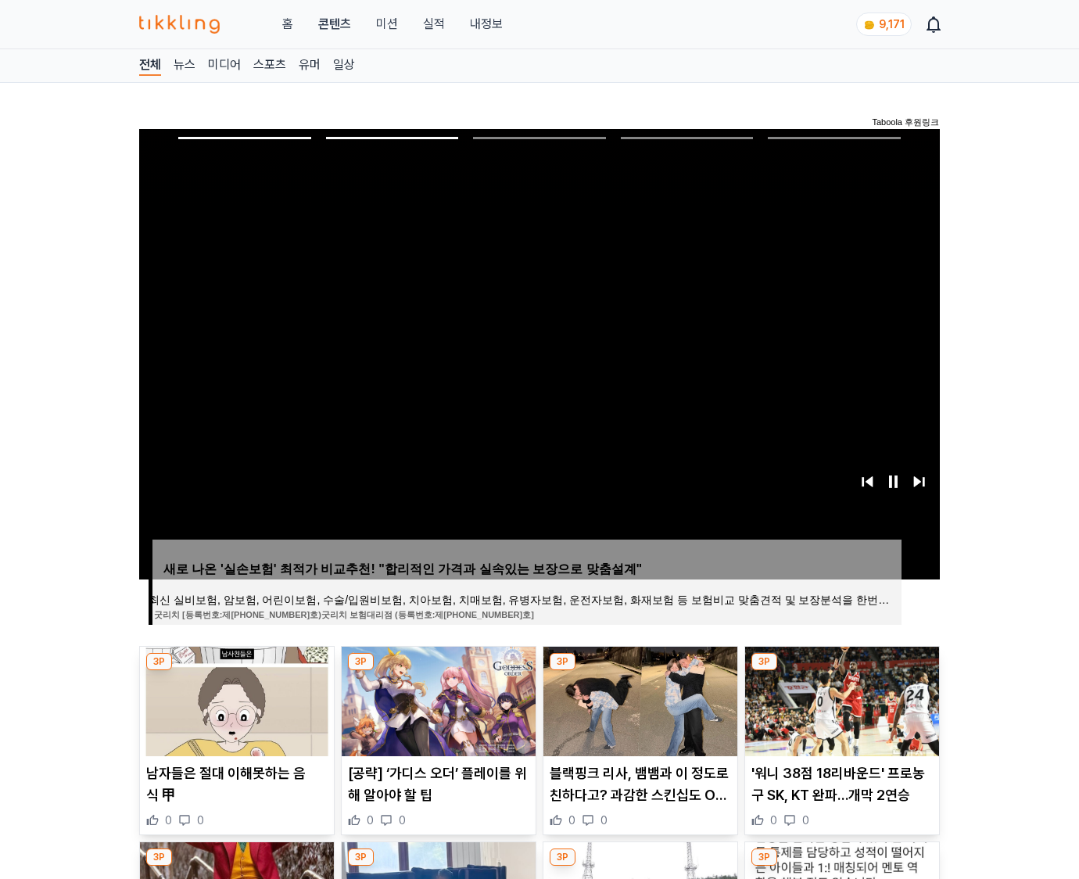
click at [840, 699] on img at bounding box center [842, 702] width 194 height 110
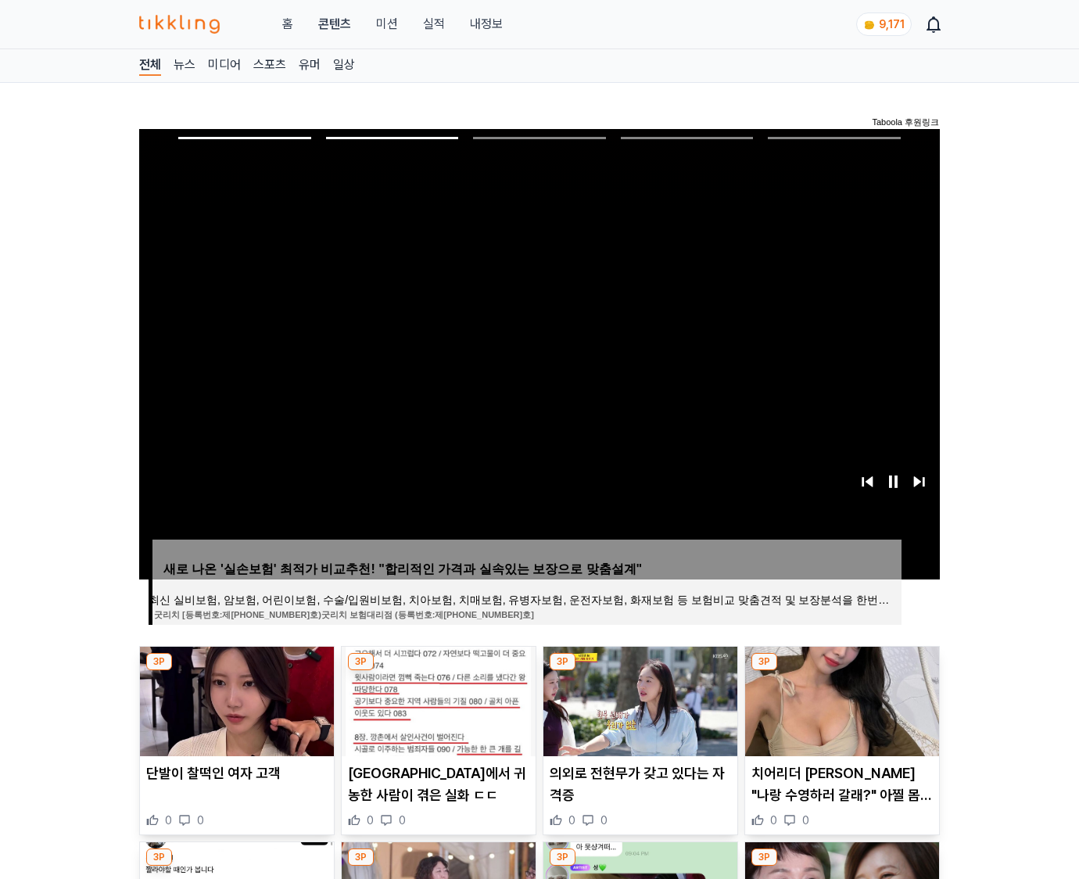
click at [840, 699] on img at bounding box center [842, 702] width 194 height 110
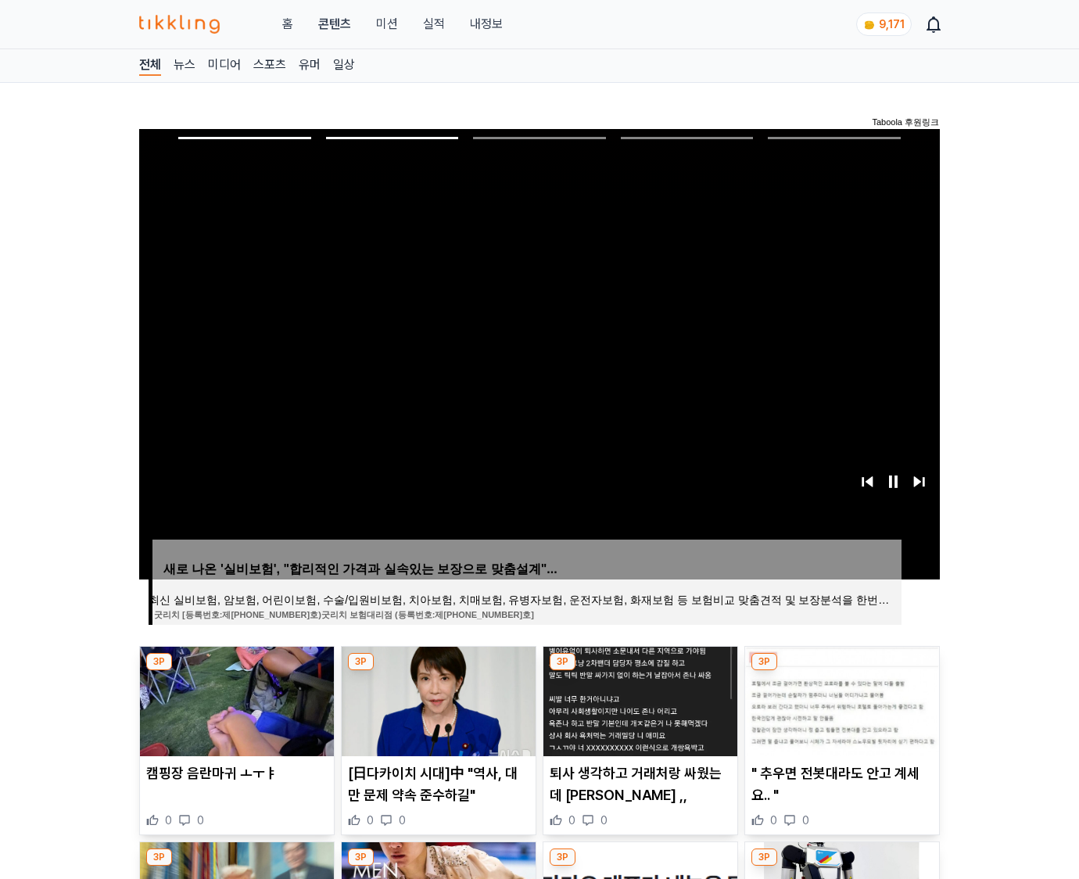
click at [840, 699] on img at bounding box center [842, 702] width 194 height 110
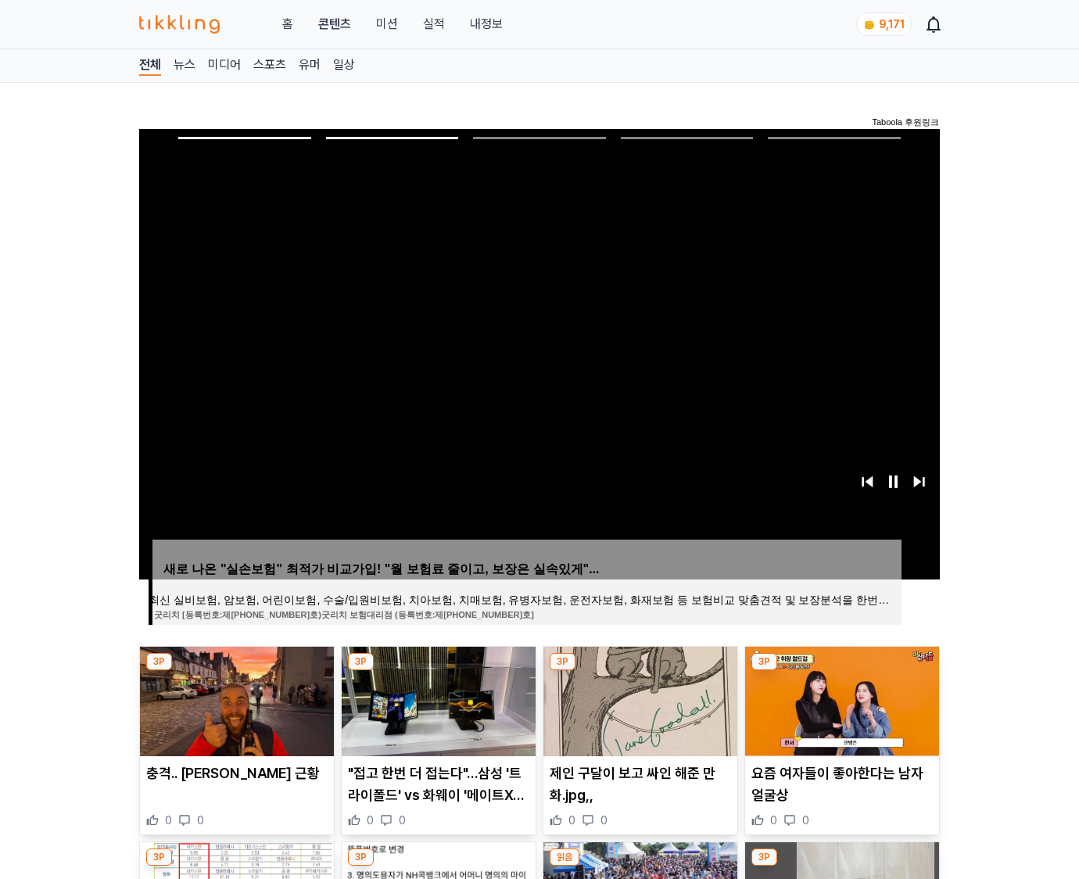
click at [840, 699] on img at bounding box center [842, 702] width 194 height 110
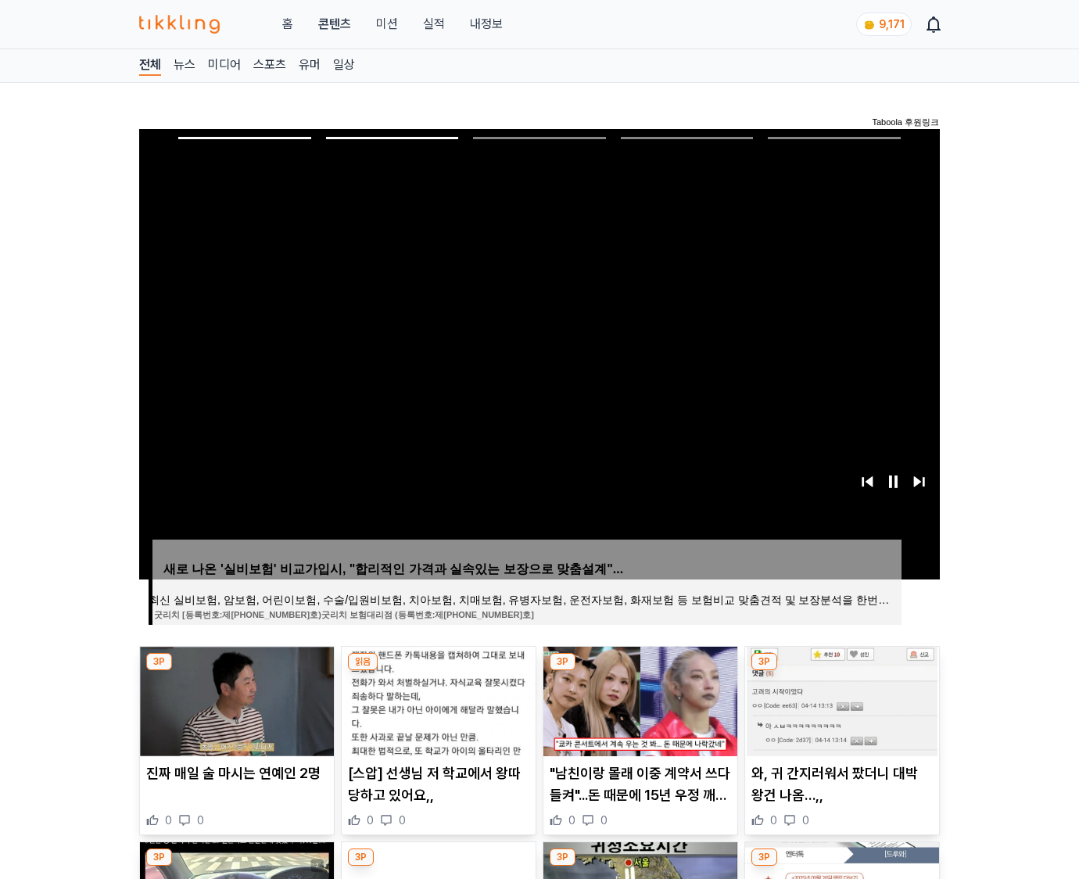
click at [840, 699] on img at bounding box center [842, 702] width 194 height 110
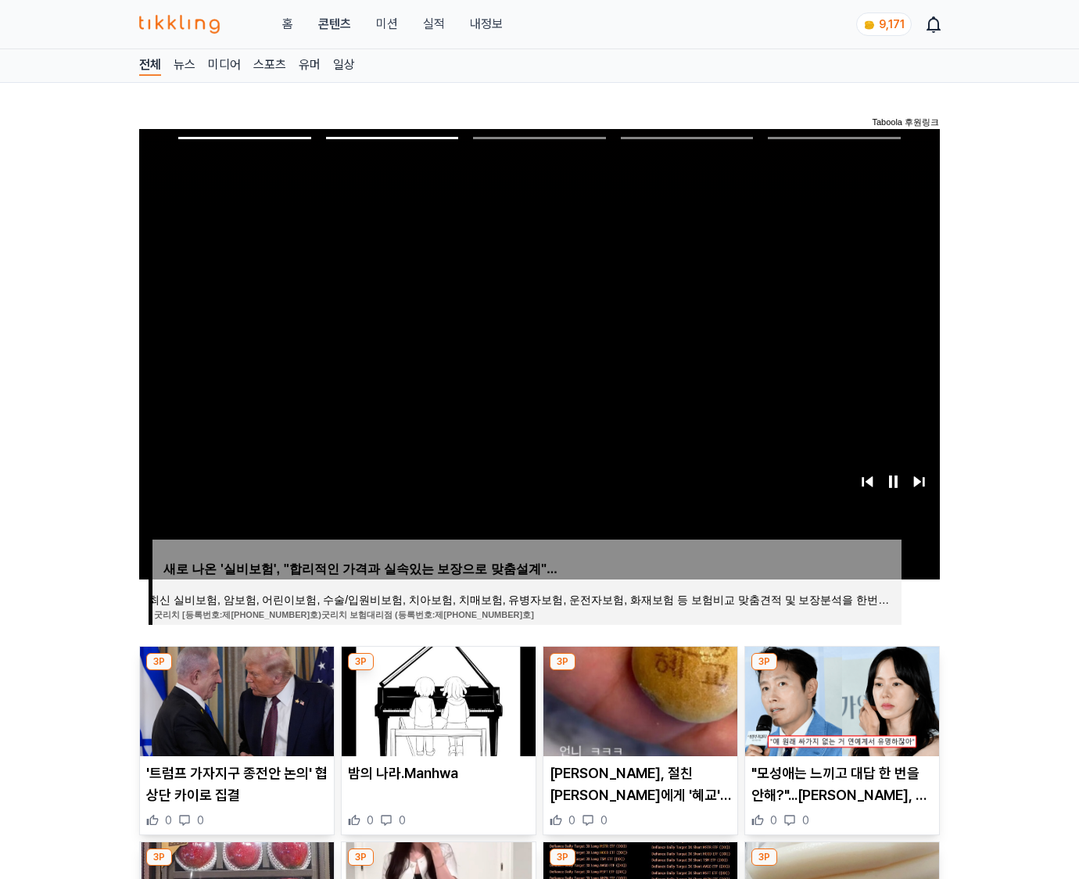
click at [840, 699] on img at bounding box center [842, 702] width 194 height 110
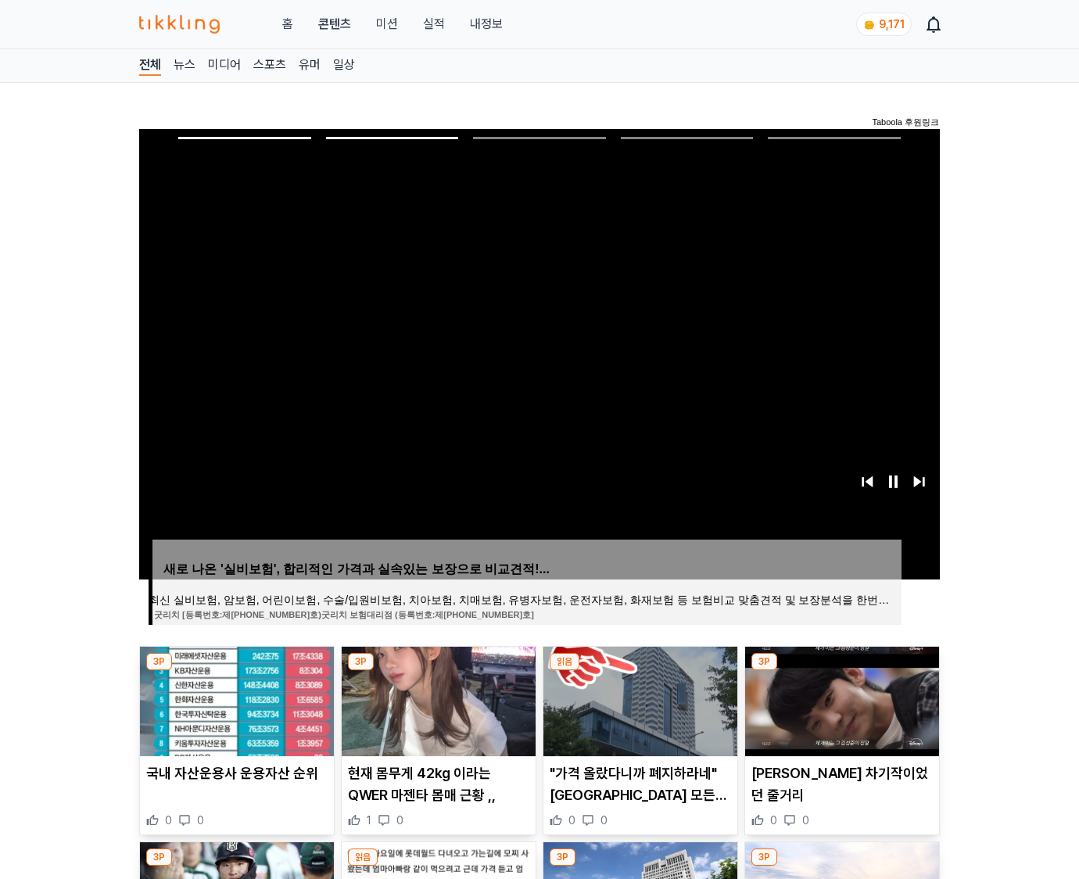
click at [840, 699] on img at bounding box center [842, 702] width 194 height 110
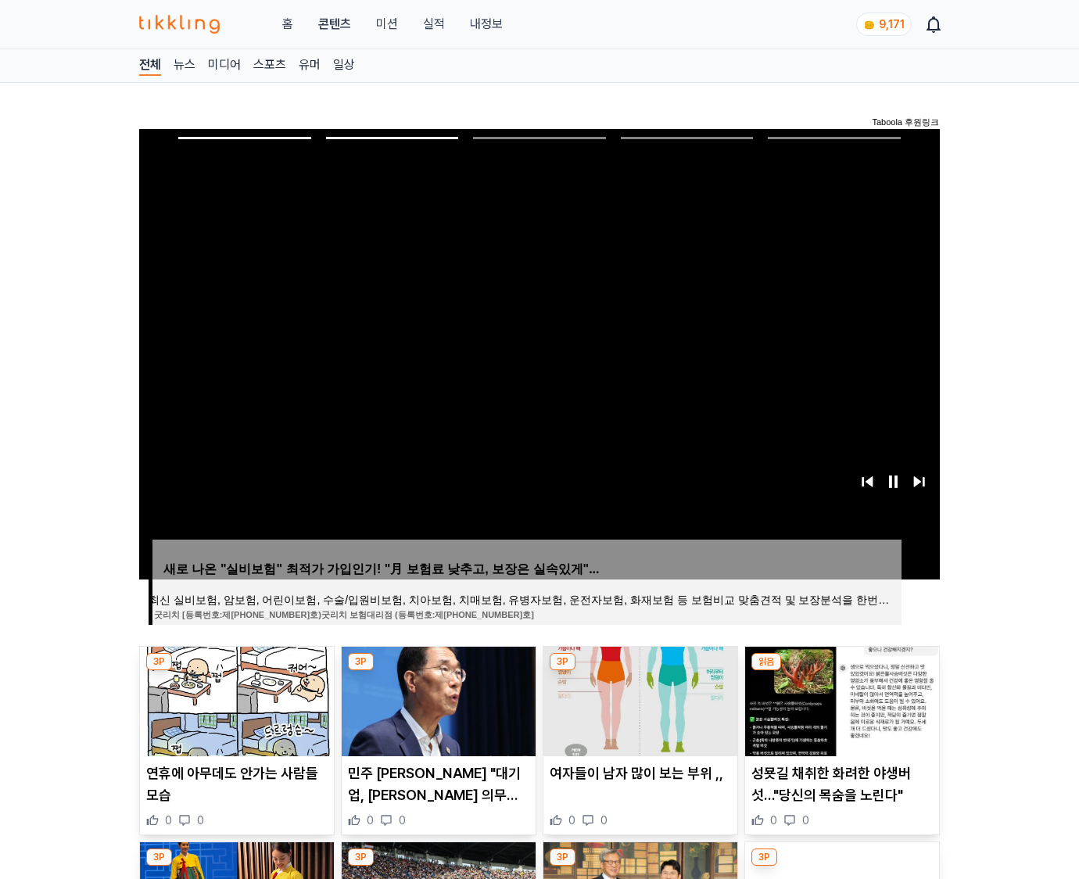
click at [840, 699] on img at bounding box center [842, 702] width 194 height 110
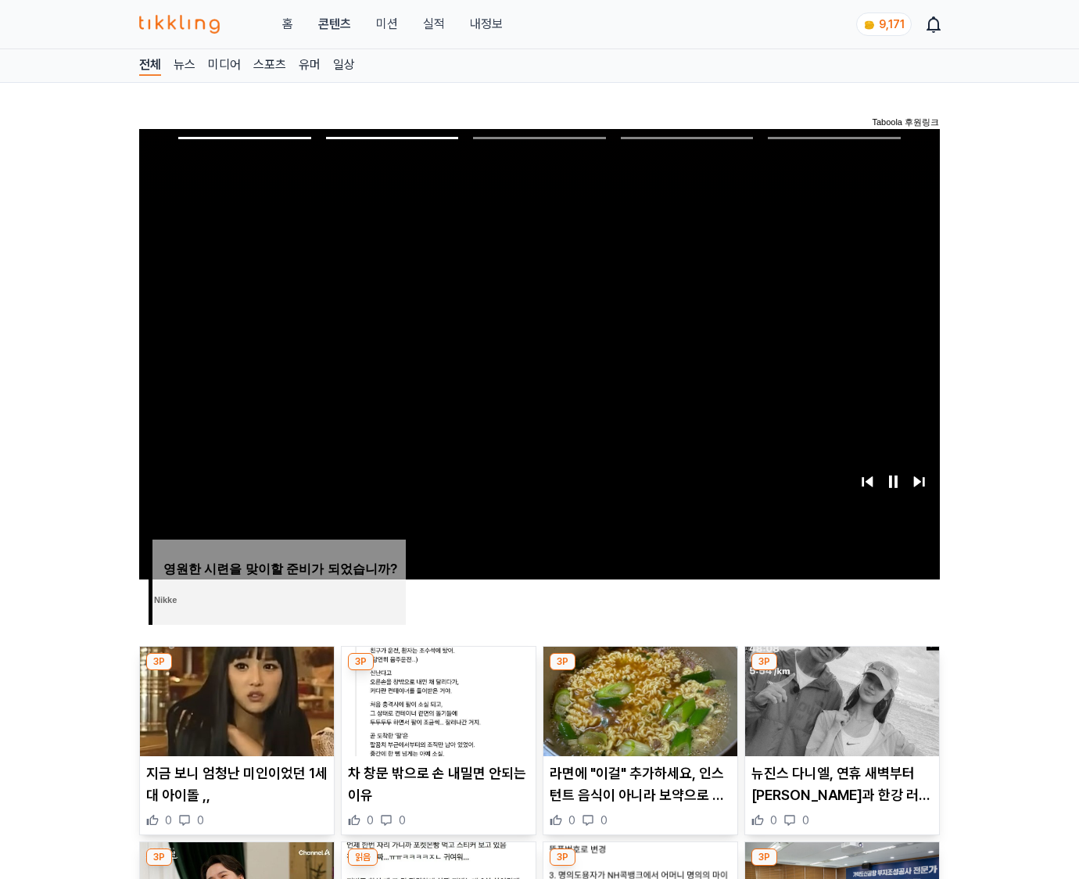
click at [840, 699] on img at bounding box center [842, 702] width 194 height 110
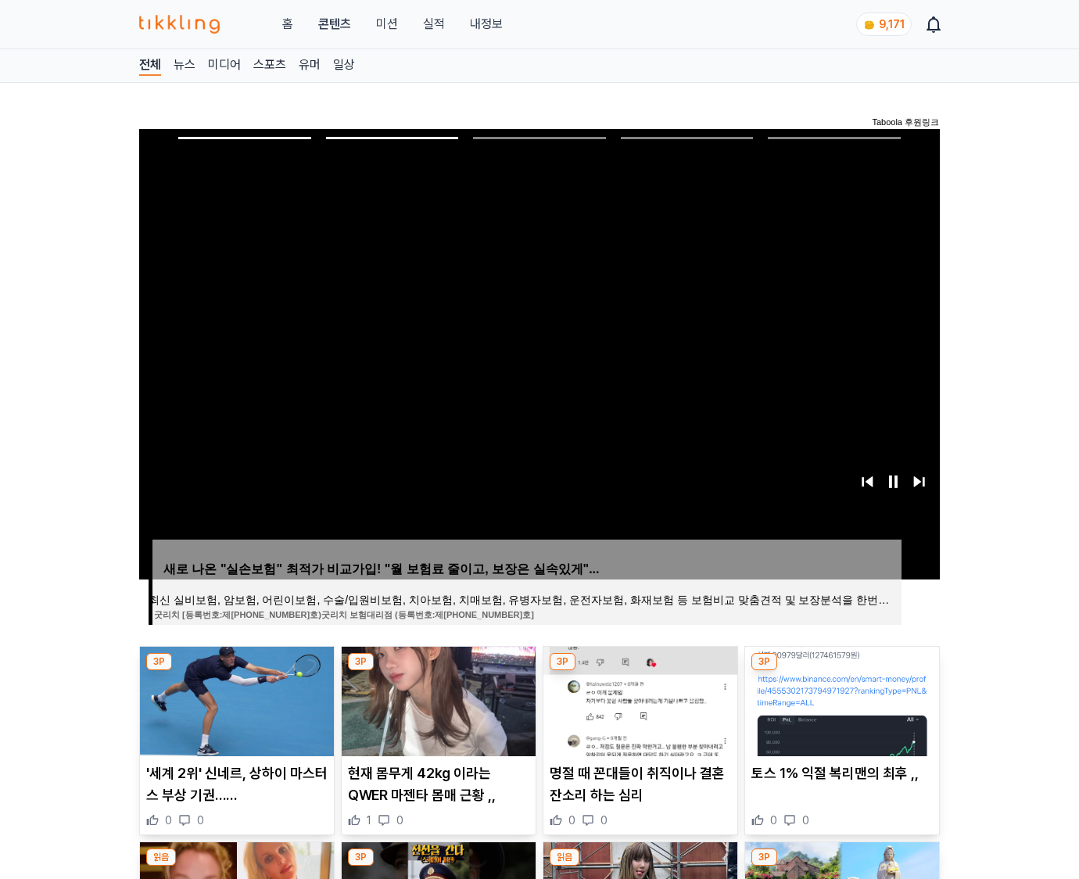
click at [840, 699] on img at bounding box center [842, 702] width 194 height 110
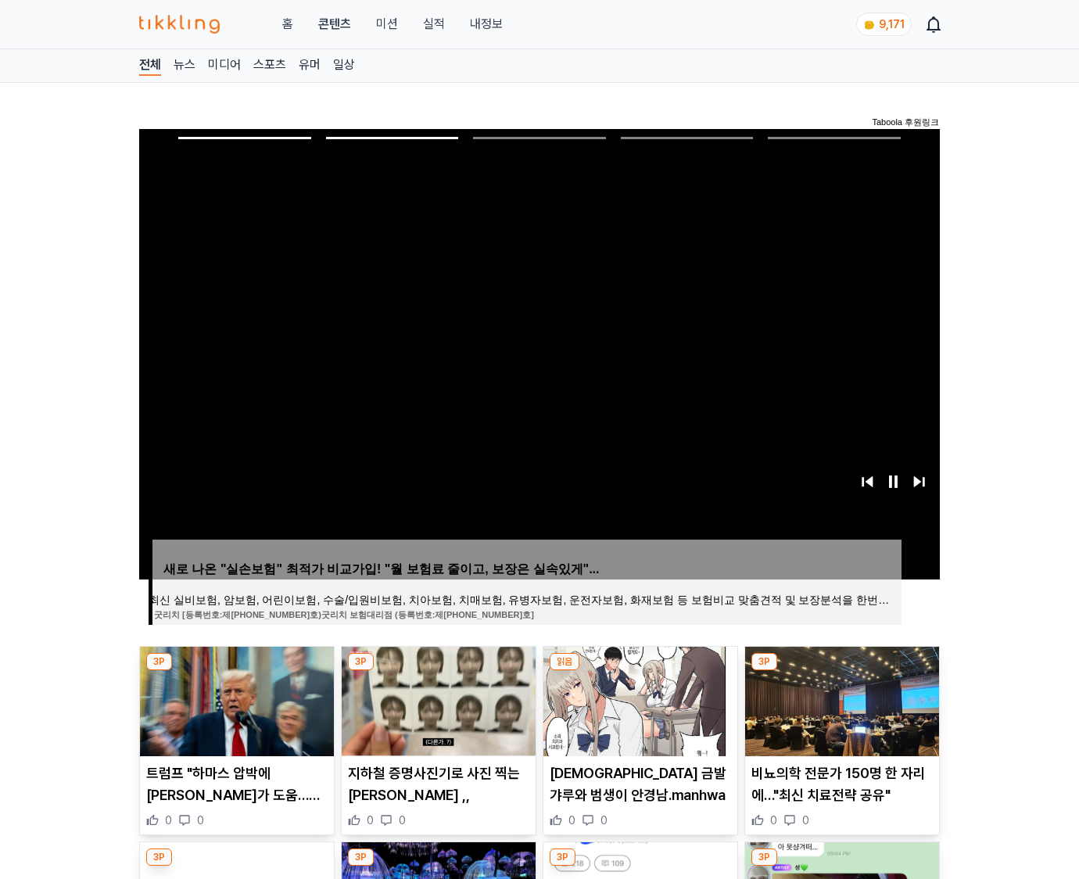
click at [840, 699] on img at bounding box center [842, 702] width 194 height 110
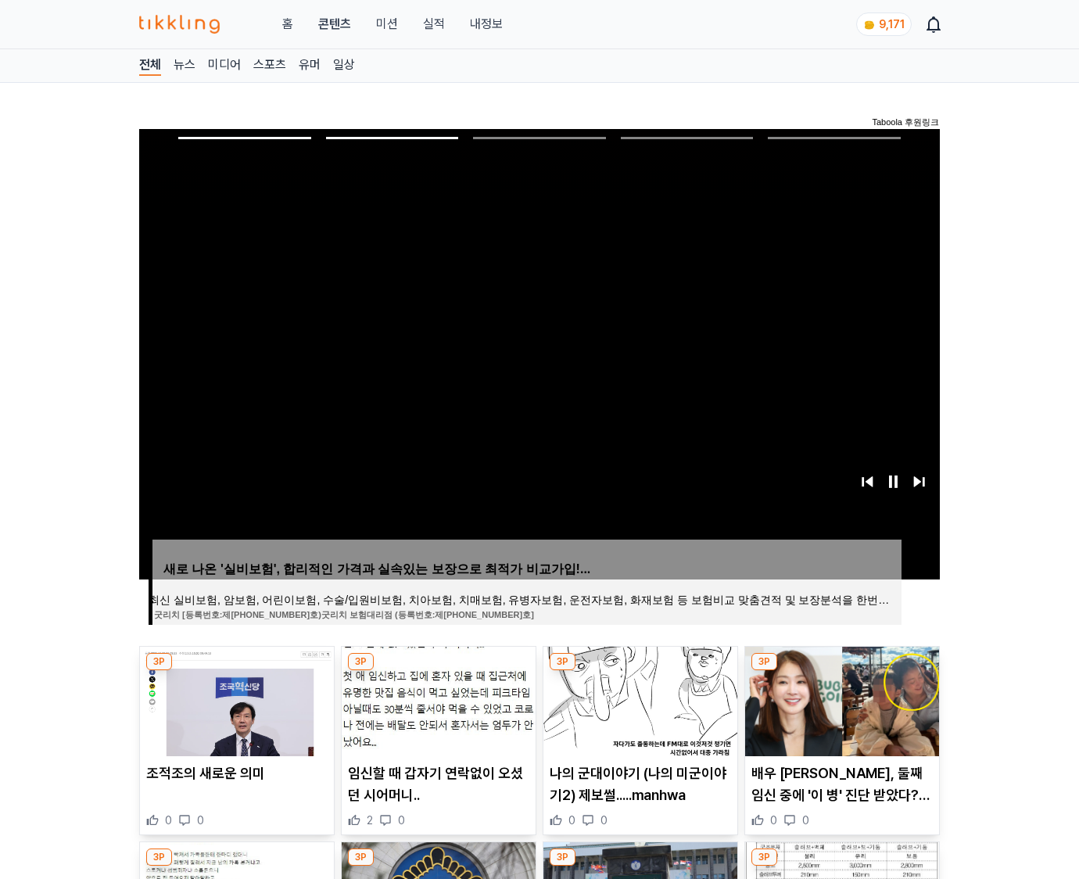
click at [840, 699] on img at bounding box center [842, 702] width 194 height 110
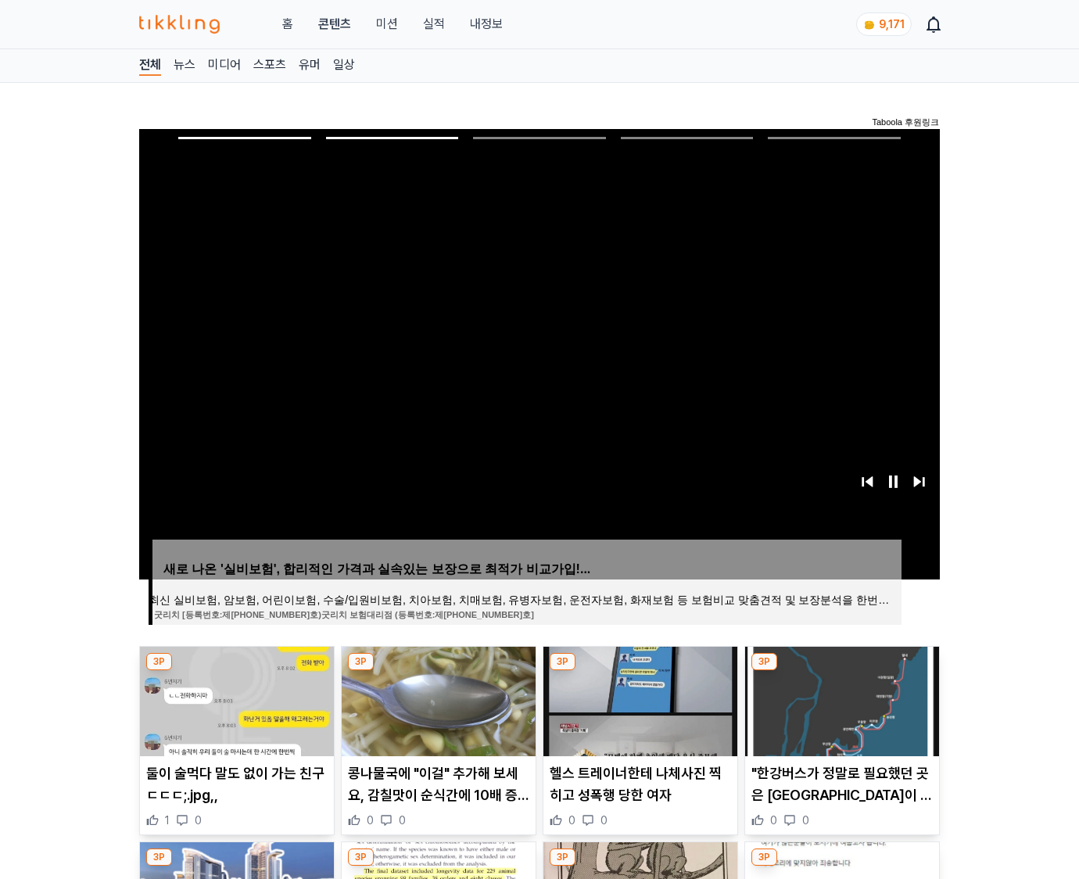
click at [840, 699] on img at bounding box center [842, 702] width 194 height 110
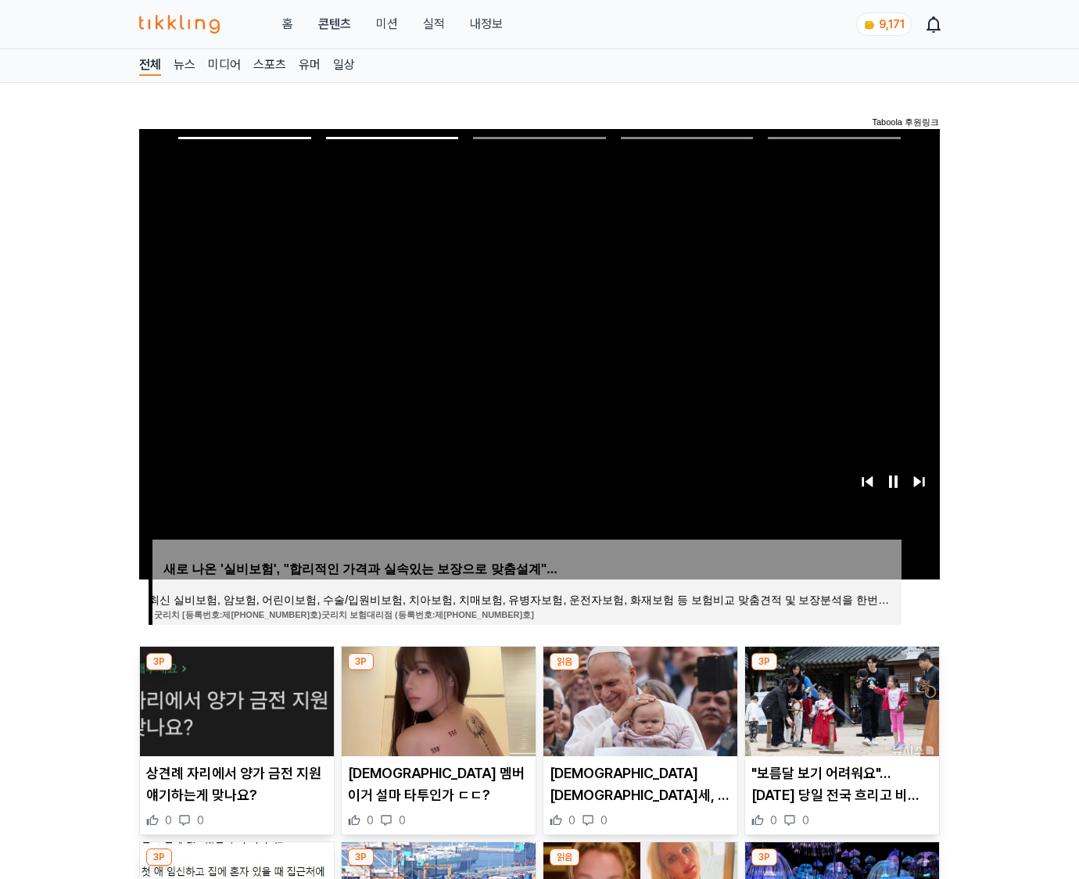
click at [840, 699] on img at bounding box center [842, 702] width 194 height 110
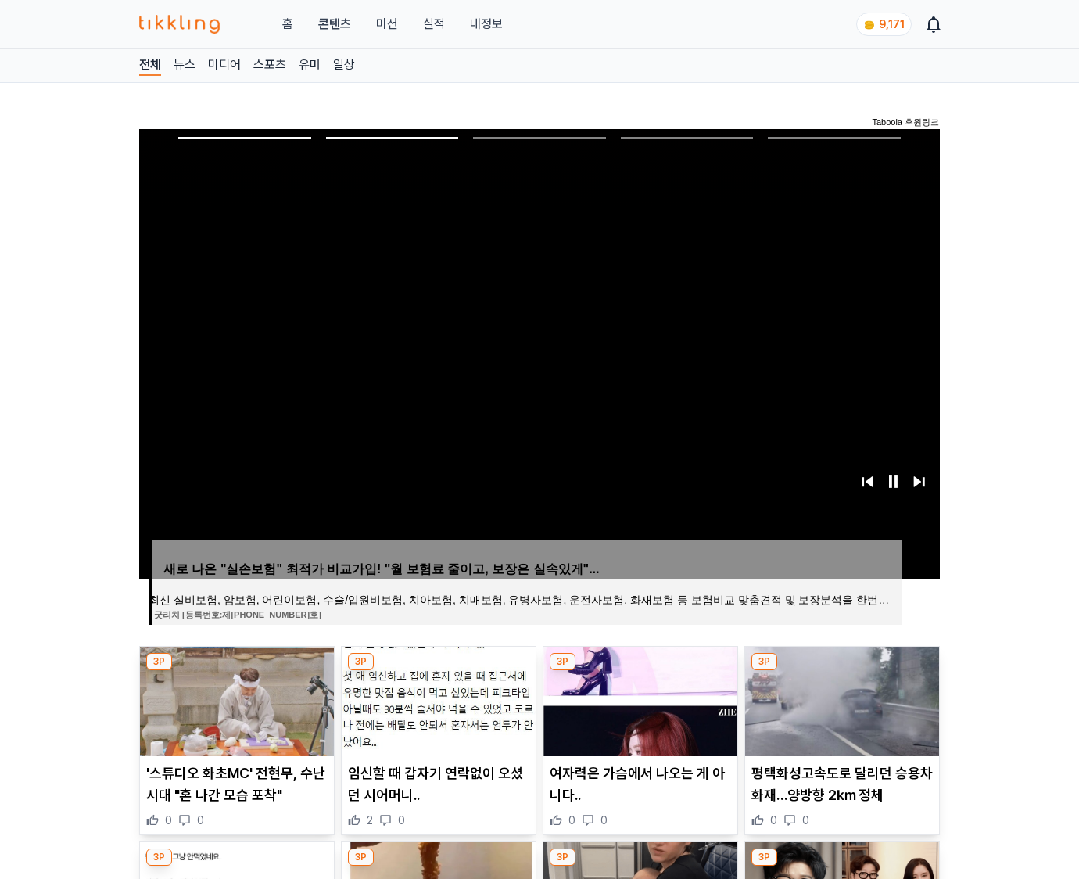
click at [840, 699] on img at bounding box center [842, 702] width 194 height 110
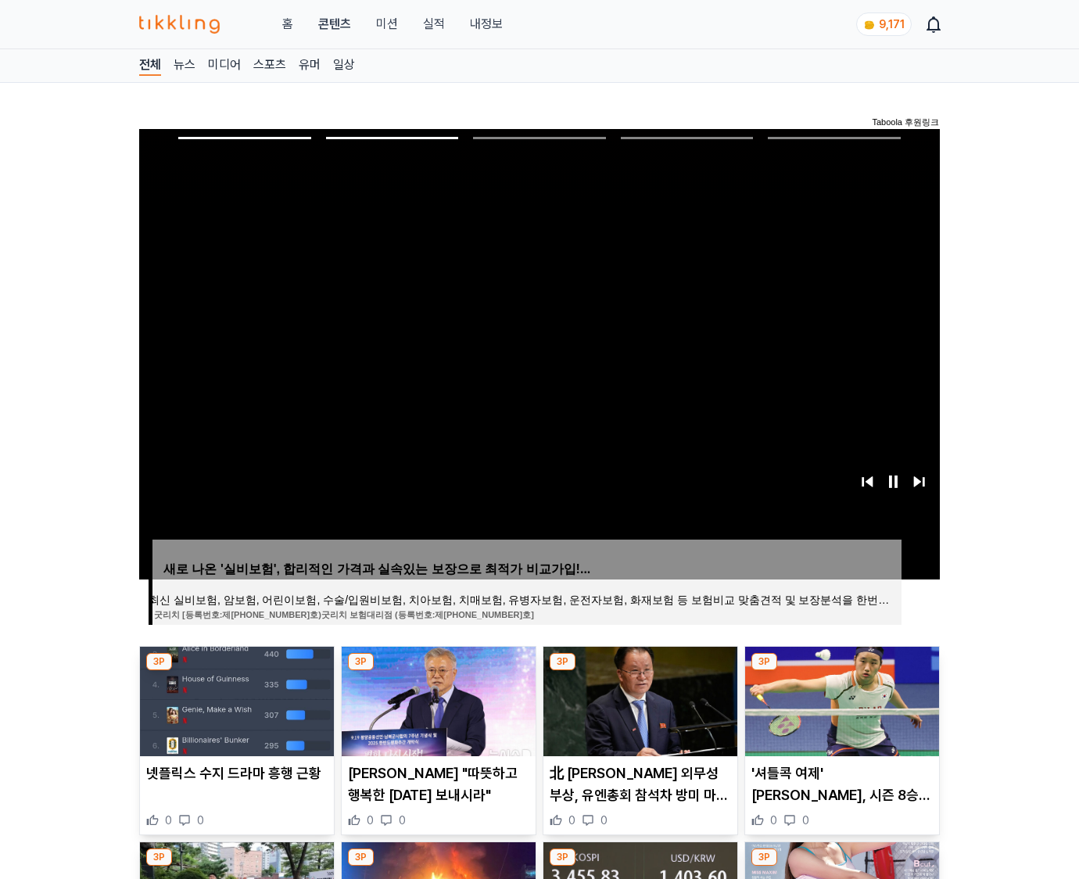
click at [840, 699] on img at bounding box center [842, 702] width 194 height 110
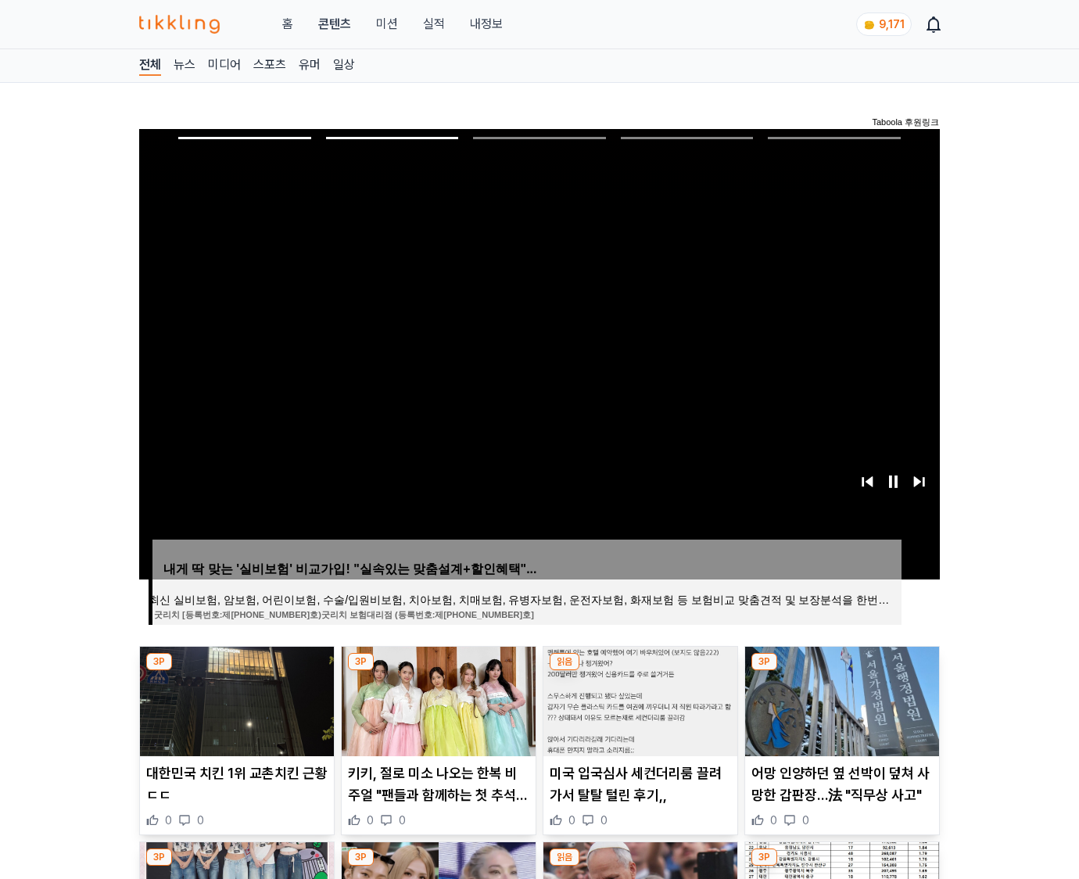
click at [840, 699] on img at bounding box center [842, 702] width 194 height 110
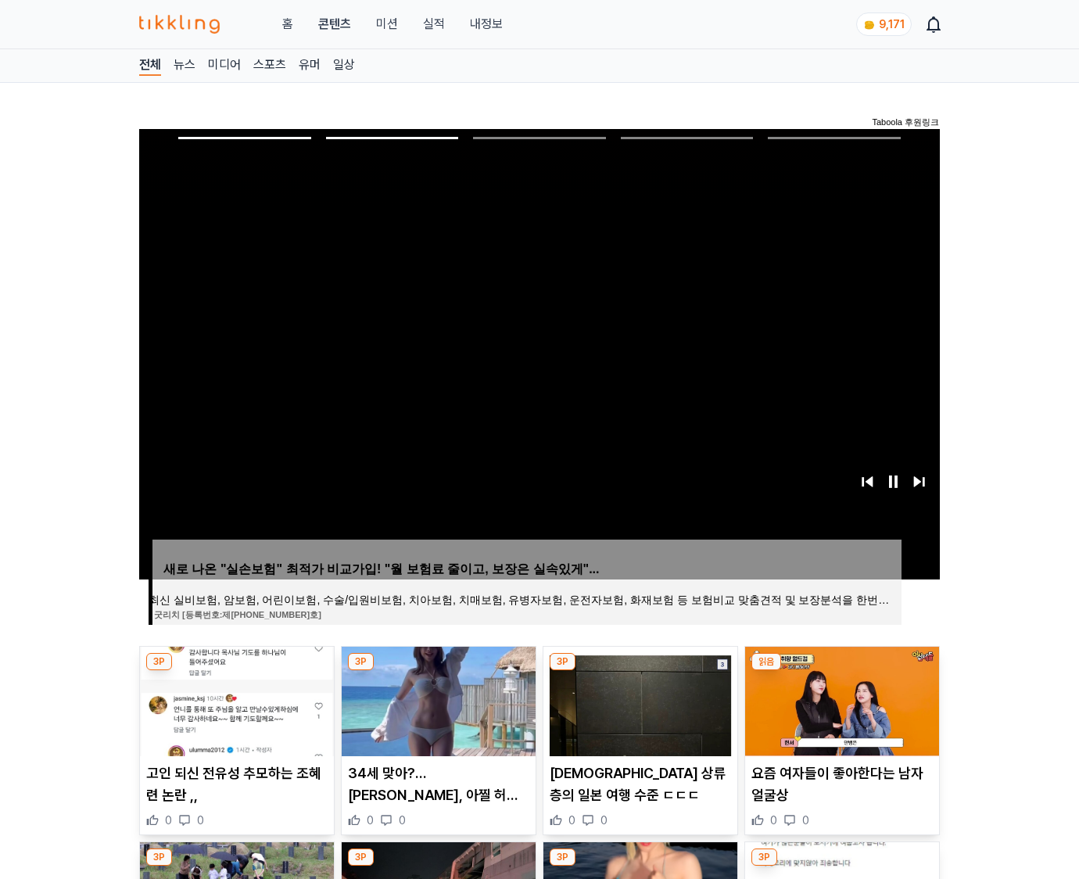
click at [840, 699] on img at bounding box center [842, 702] width 194 height 110
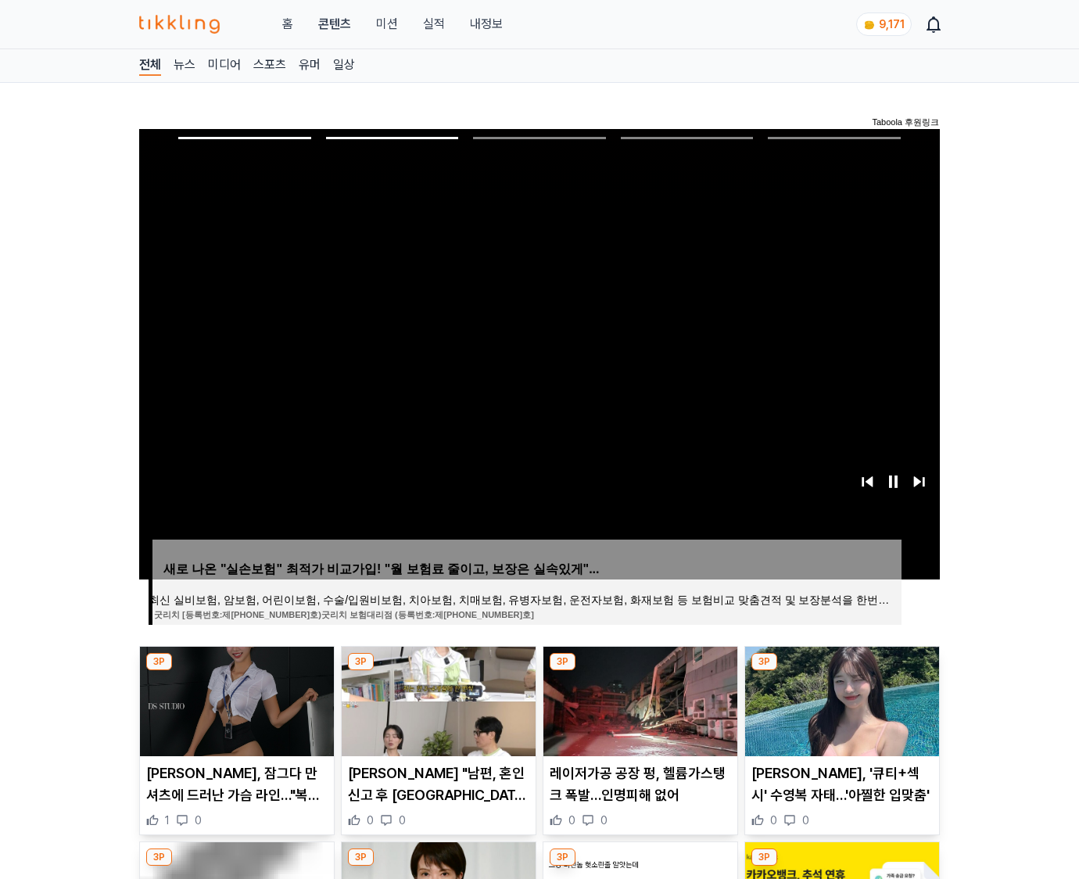
click at [840, 699] on img at bounding box center [842, 702] width 194 height 110
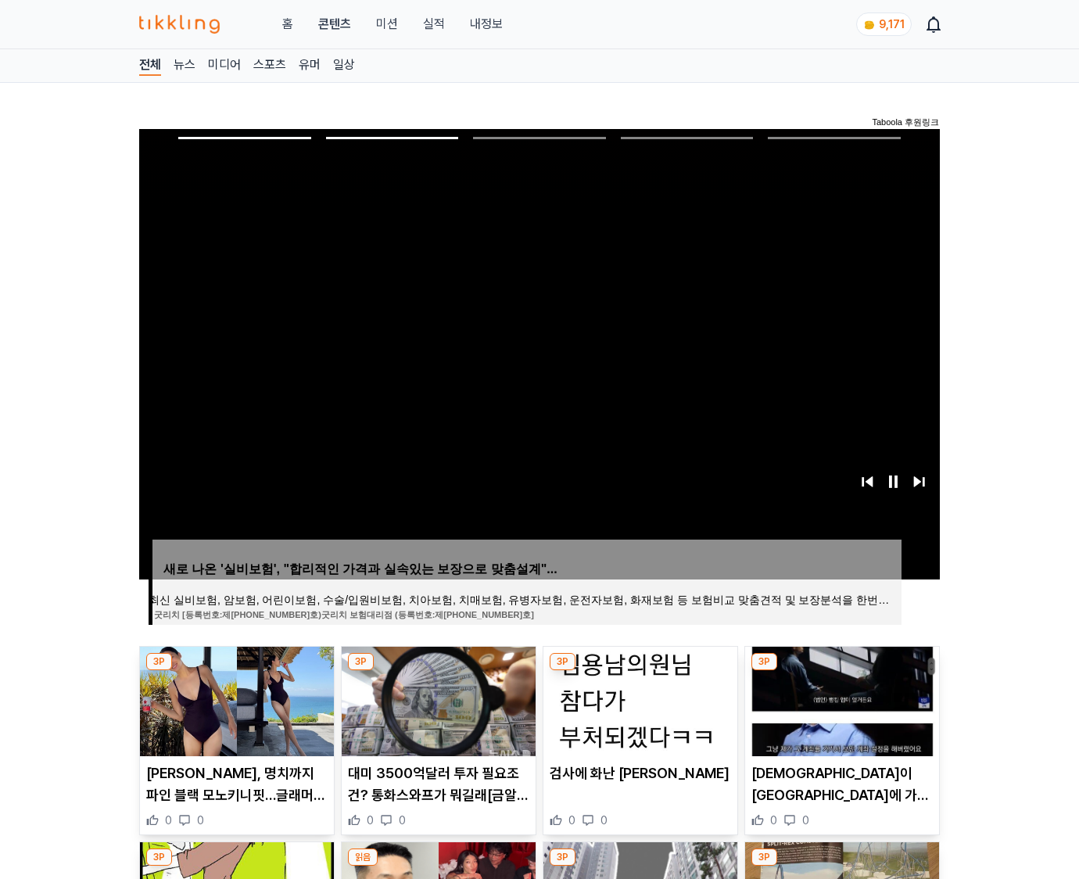
click at [840, 699] on img at bounding box center [842, 702] width 194 height 110
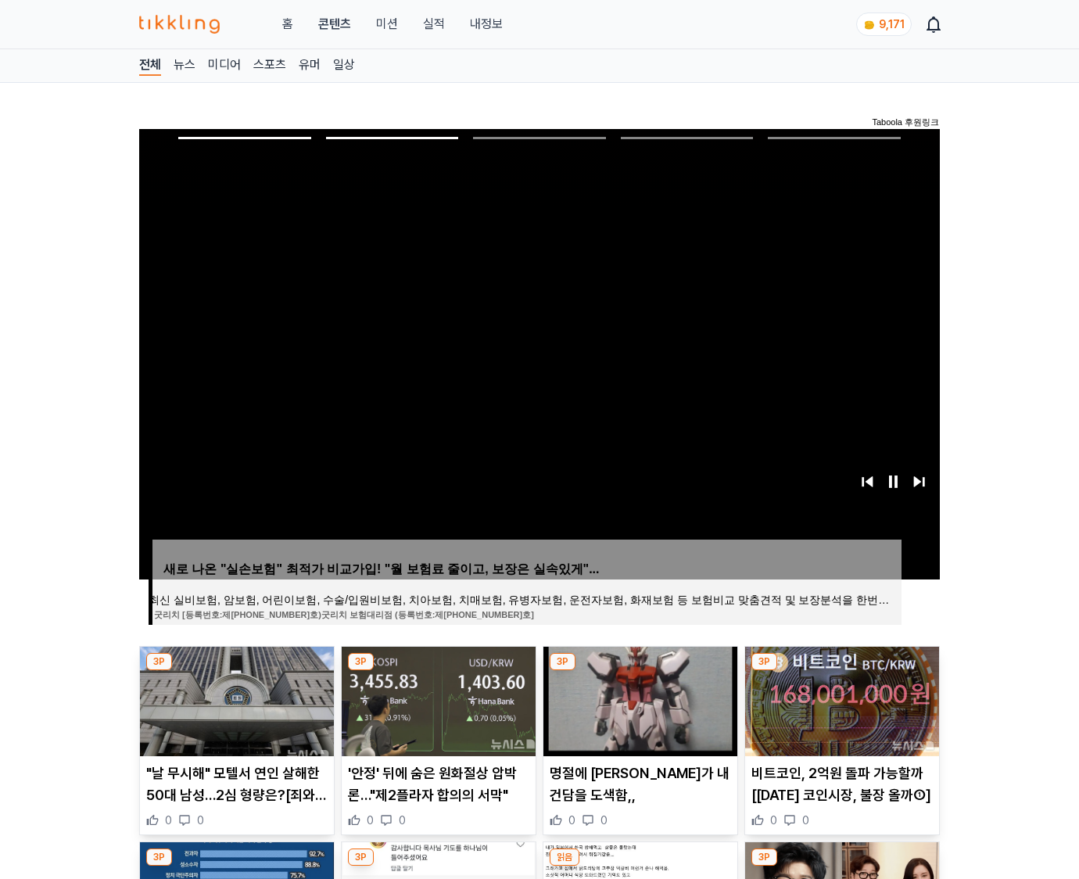
click at [840, 699] on img at bounding box center [842, 702] width 194 height 110
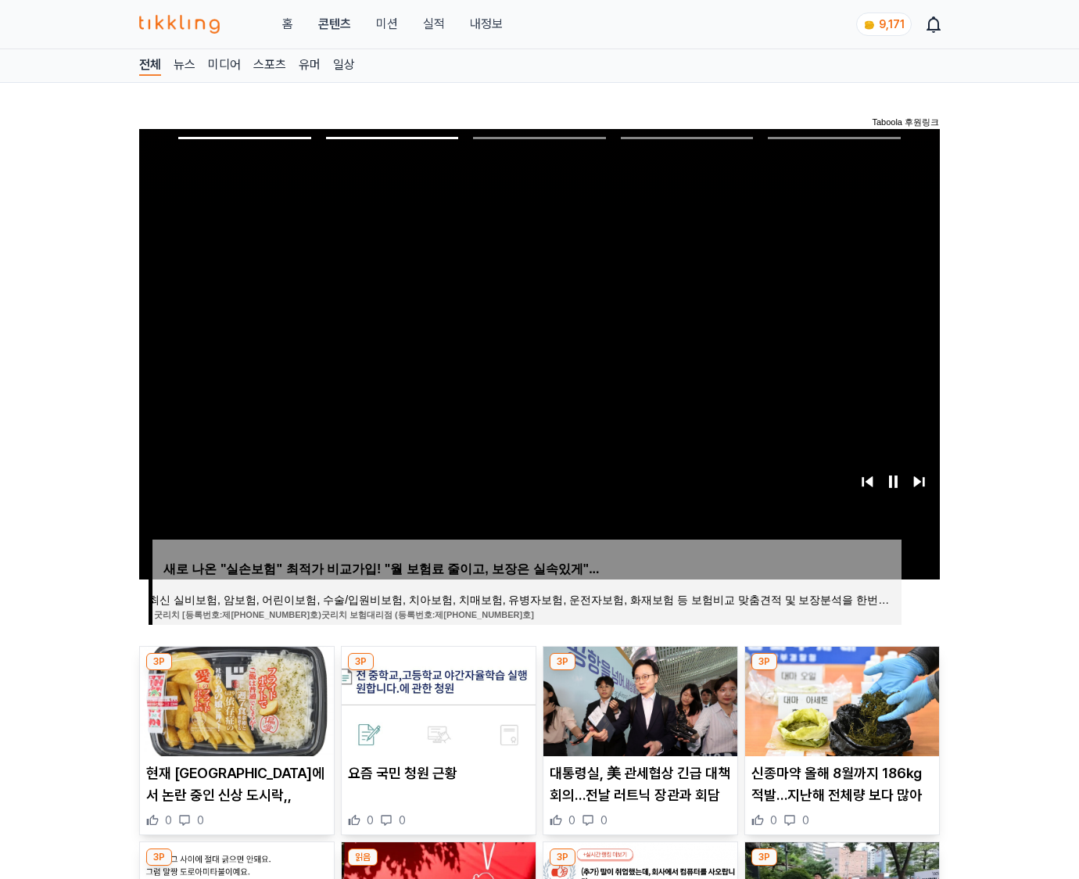
click at [840, 699] on img at bounding box center [842, 702] width 194 height 110
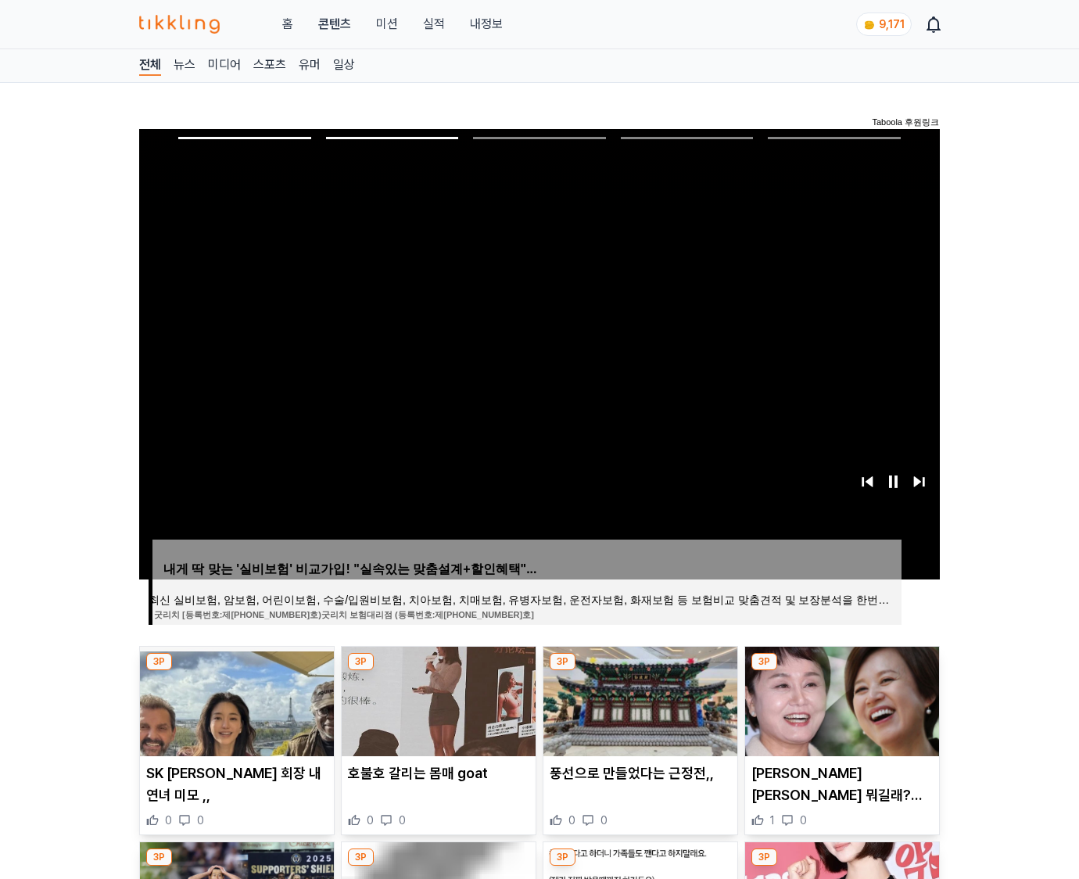
click at [840, 699] on img at bounding box center [842, 702] width 194 height 110
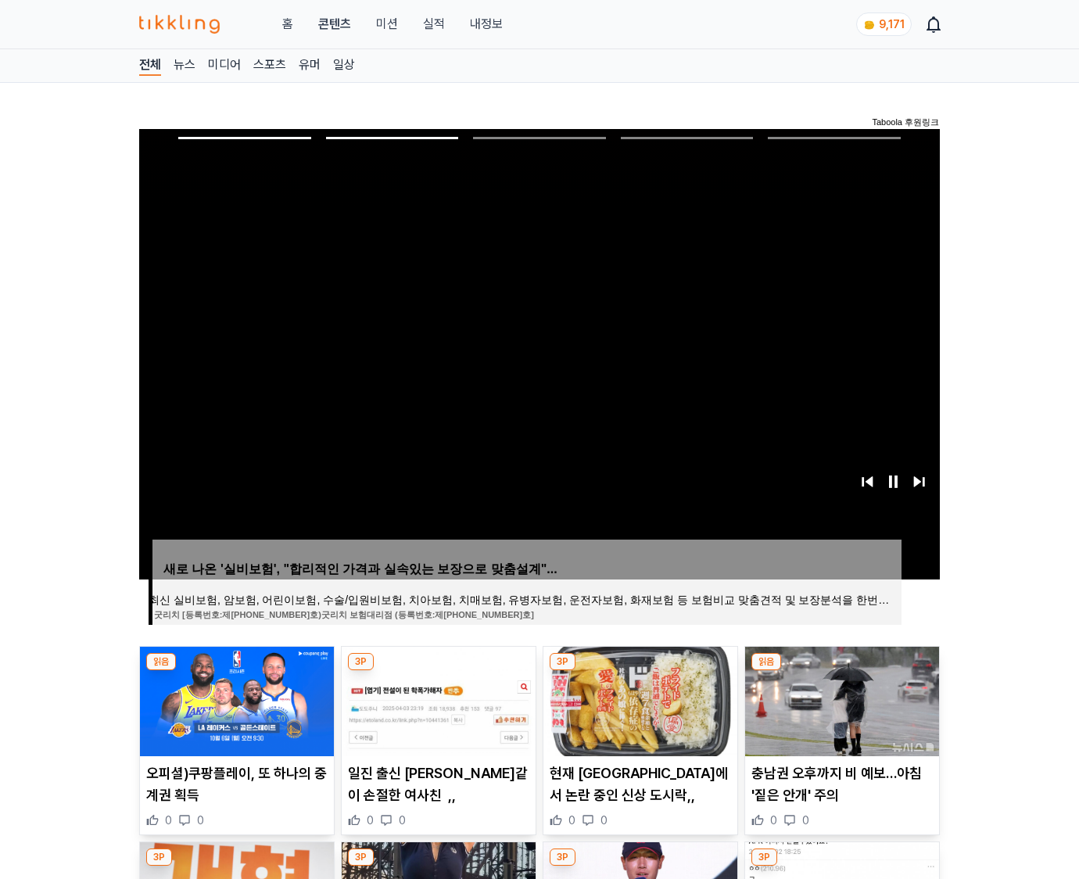
click at [840, 699] on img at bounding box center [842, 702] width 194 height 110
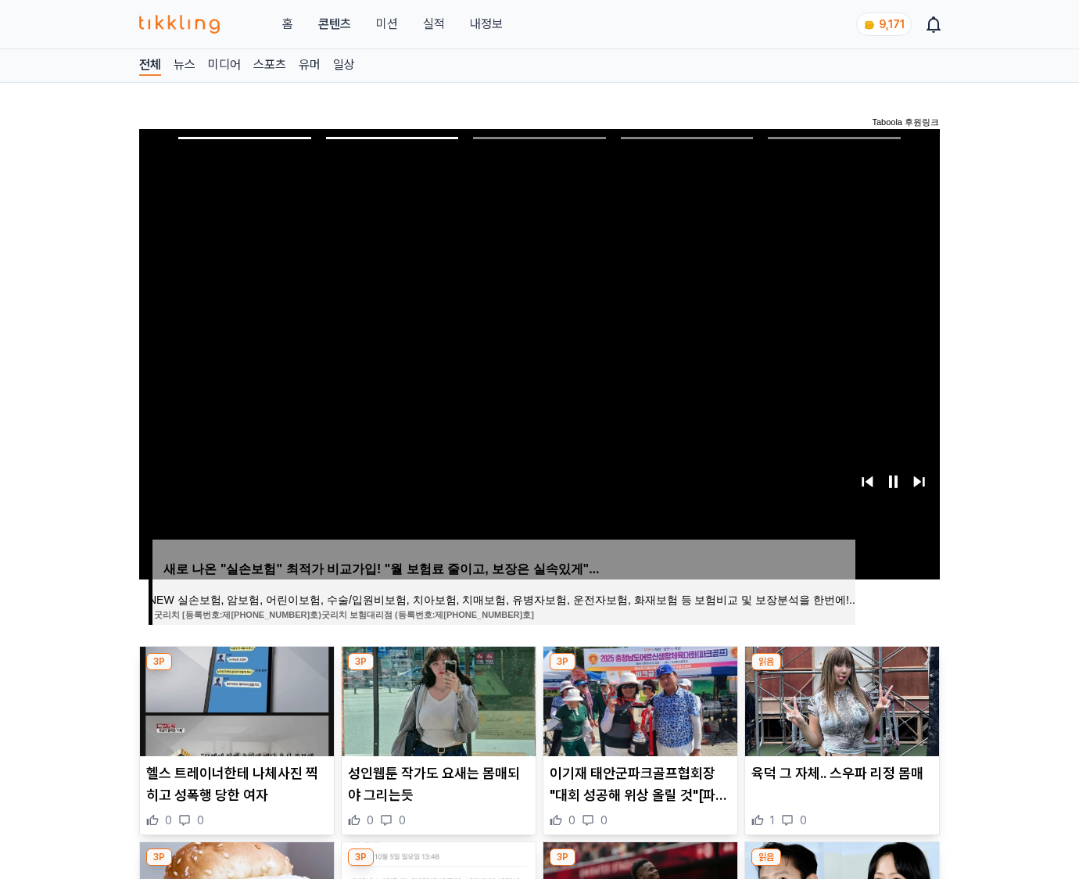
click at [840, 699] on img at bounding box center [842, 702] width 194 height 110
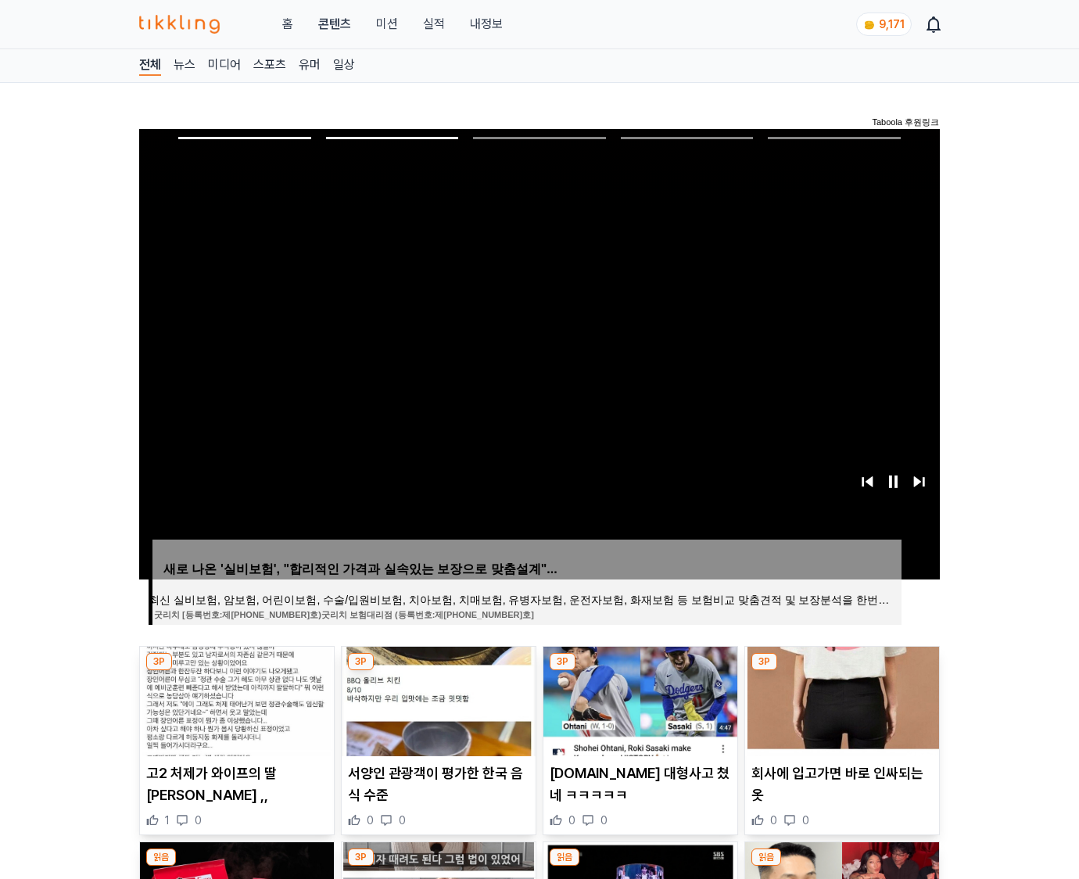
click at [840, 699] on img at bounding box center [842, 702] width 194 height 110
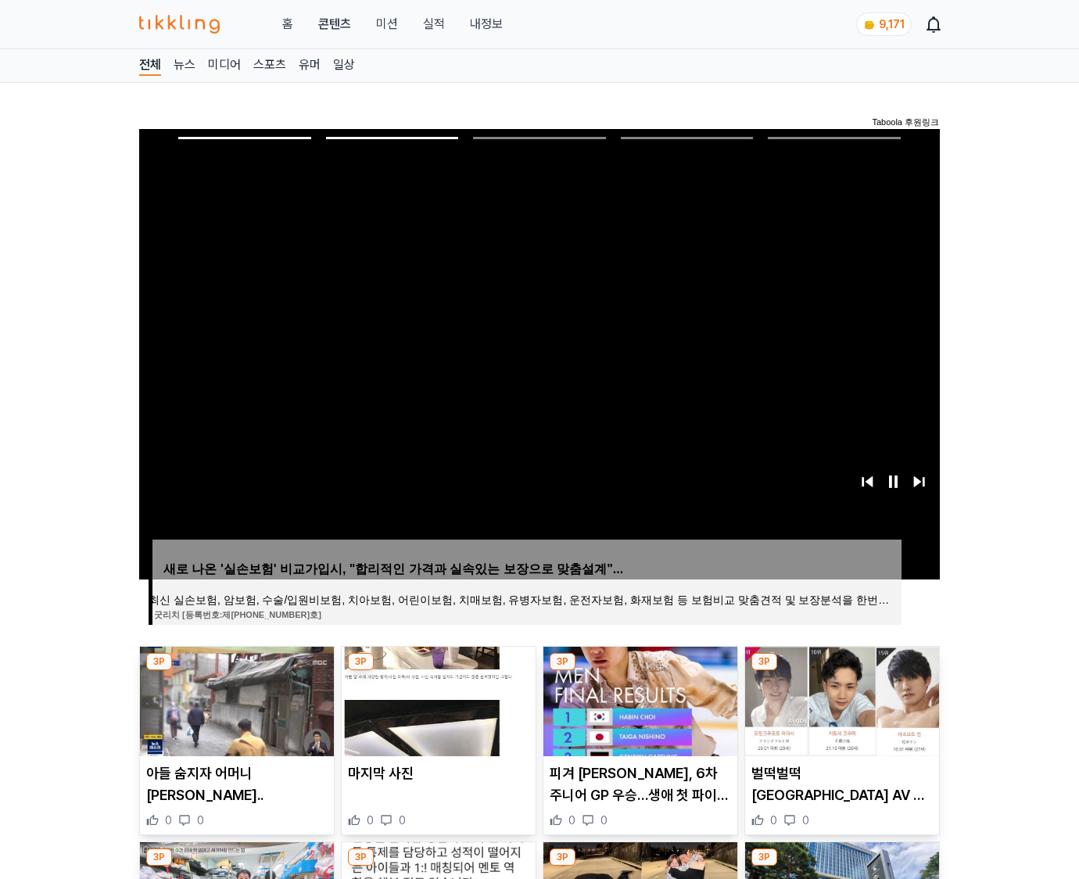
click at [840, 699] on img at bounding box center [842, 702] width 194 height 110
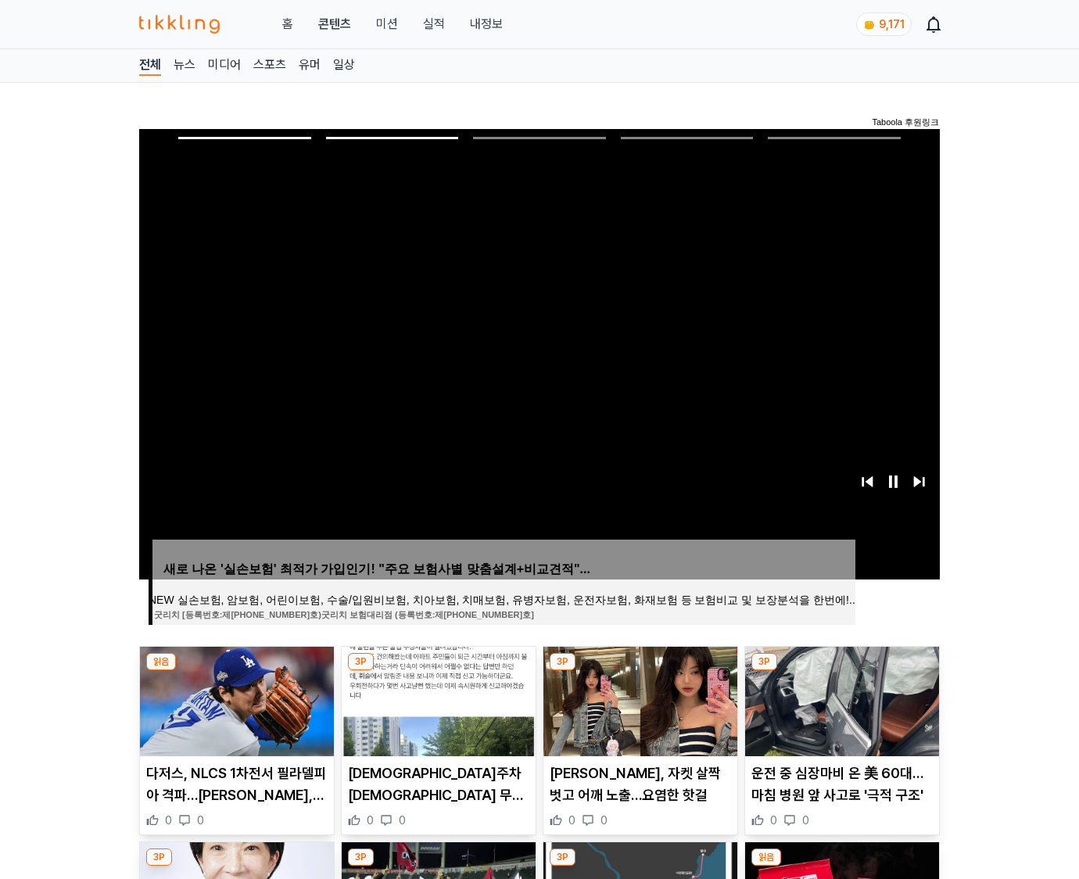
click at [840, 699] on img at bounding box center [842, 702] width 194 height 110
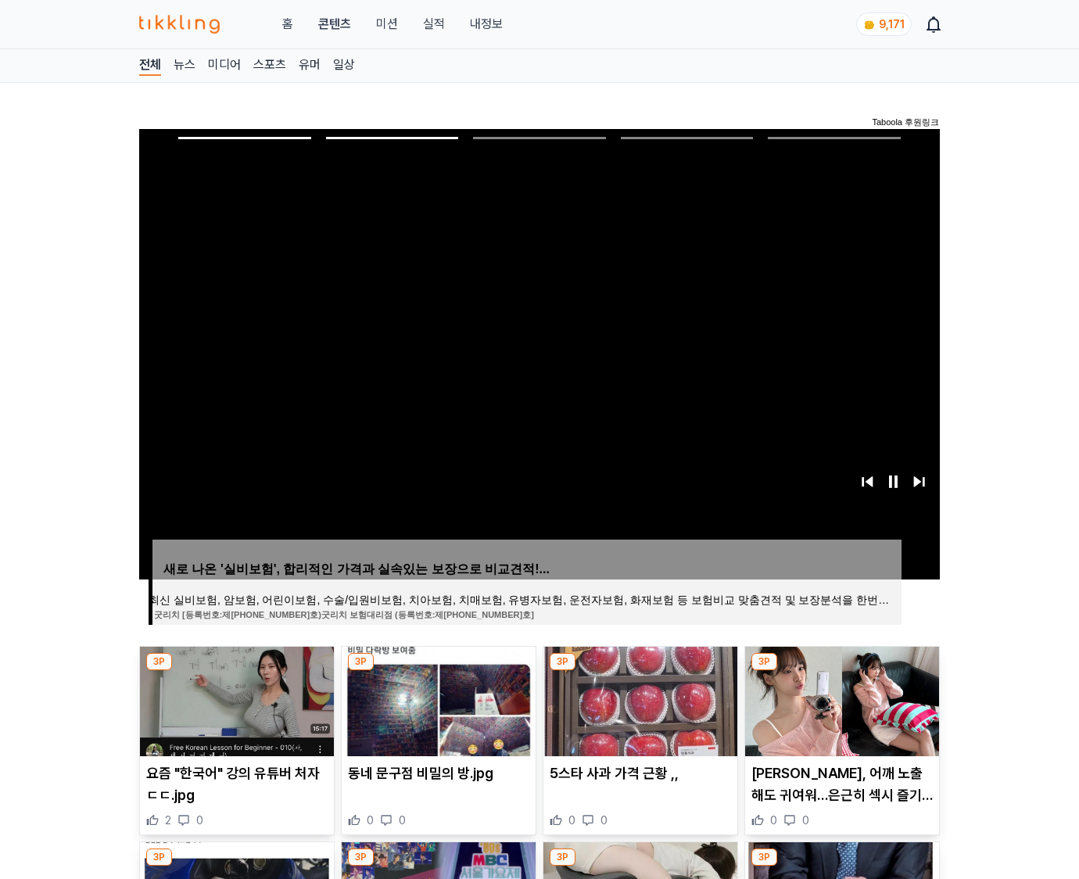
click at [840, 699] on img at bounding box center [842, 702] width 194 height 110
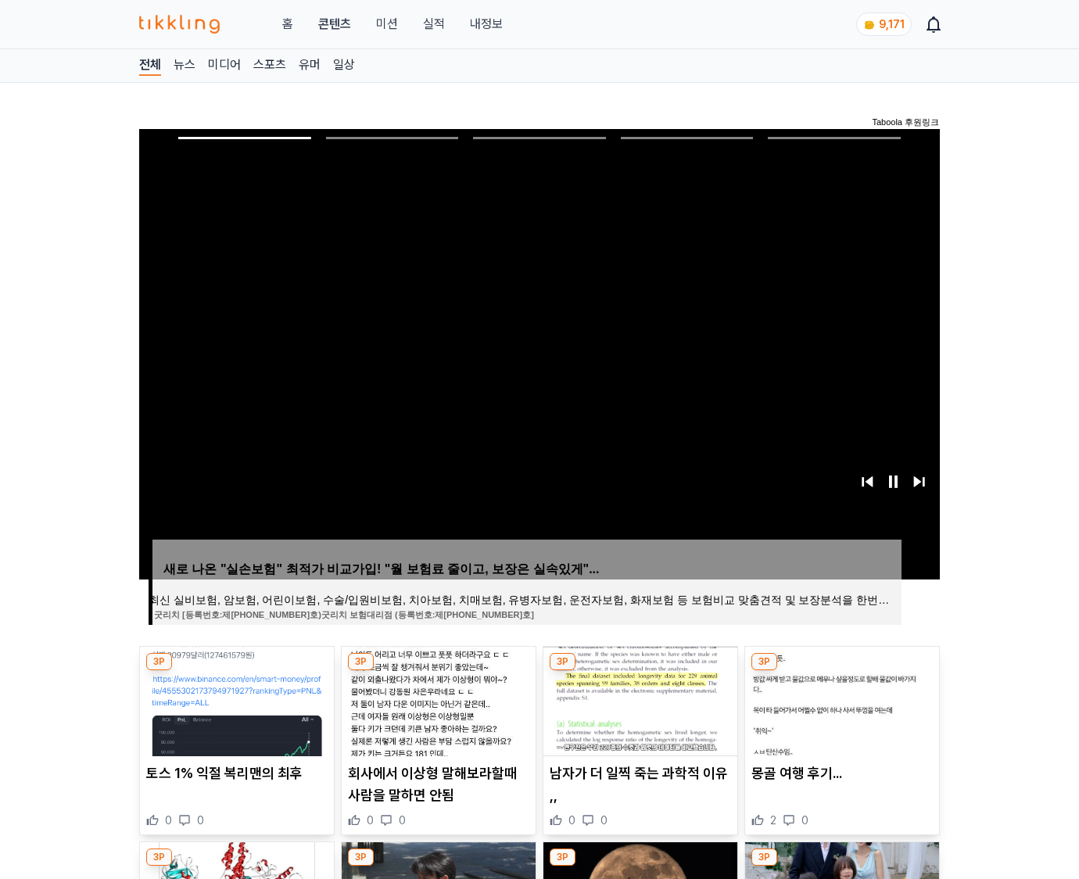
click at [840, 699] on img at bounding box center [842, 702] width 194 height 110
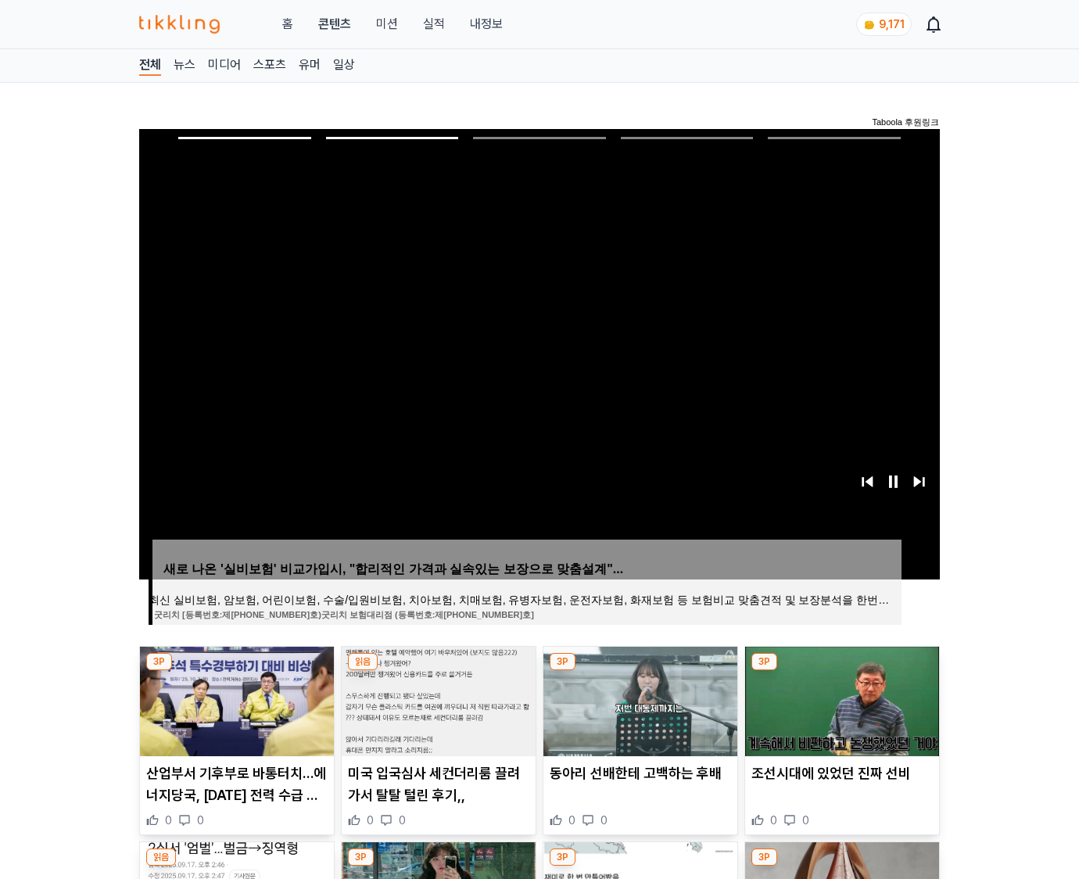
click at [840, 699] on img at bounding box center [842, 702] width 194 height 110
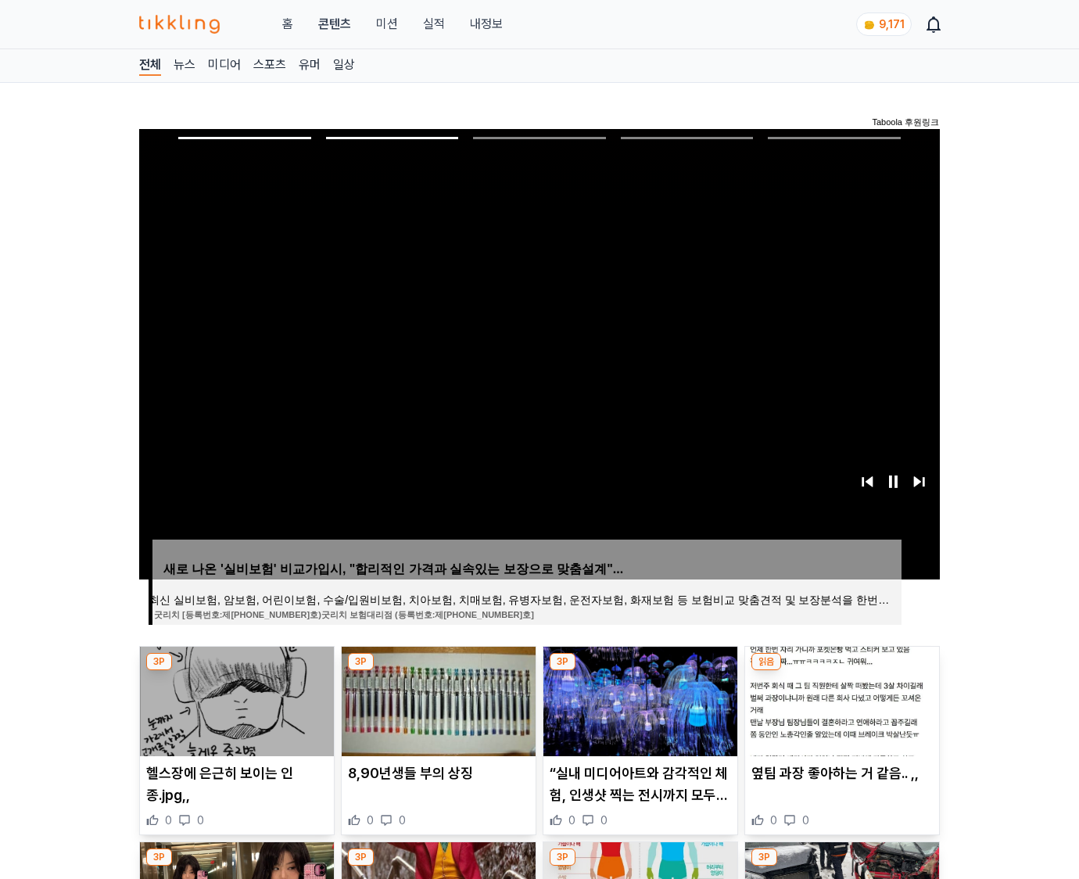
click at [840, 699] on img at bounding box center [842, 702] width 194 height 110
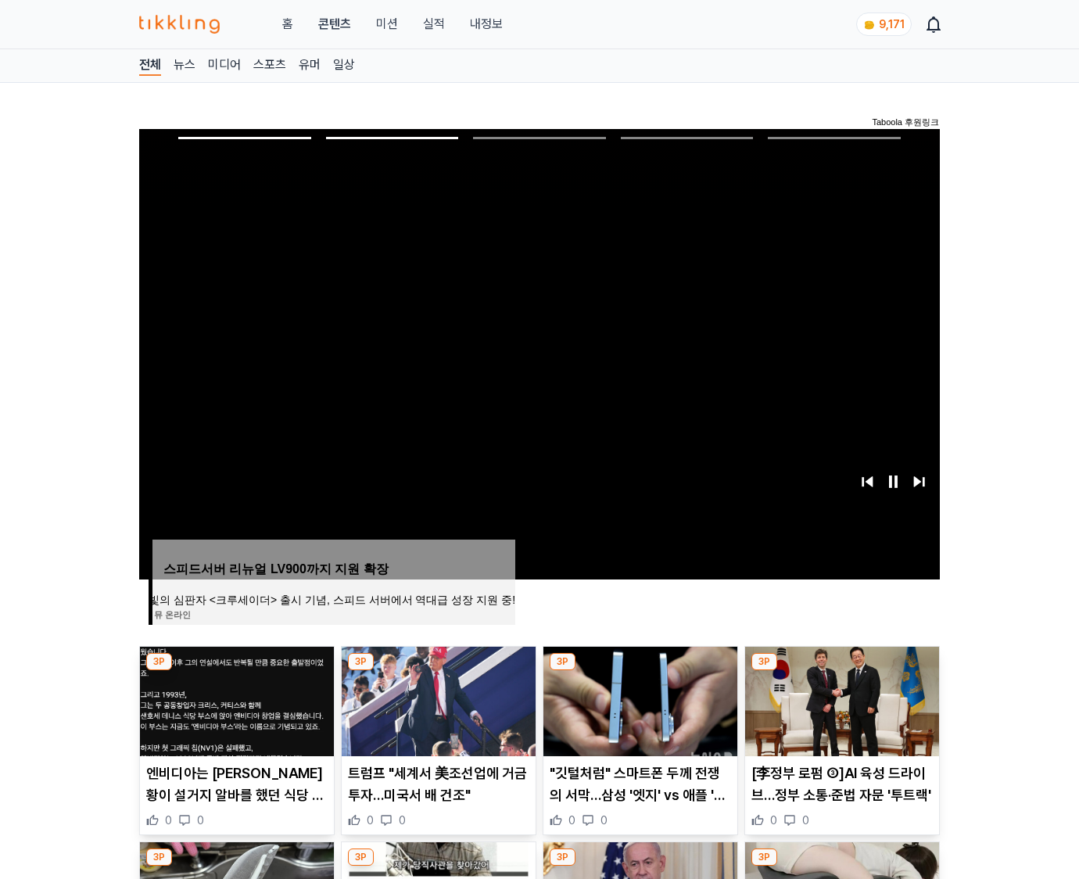
click at [840, 699] on img at bounding box center [842, 702] width 194 height 110
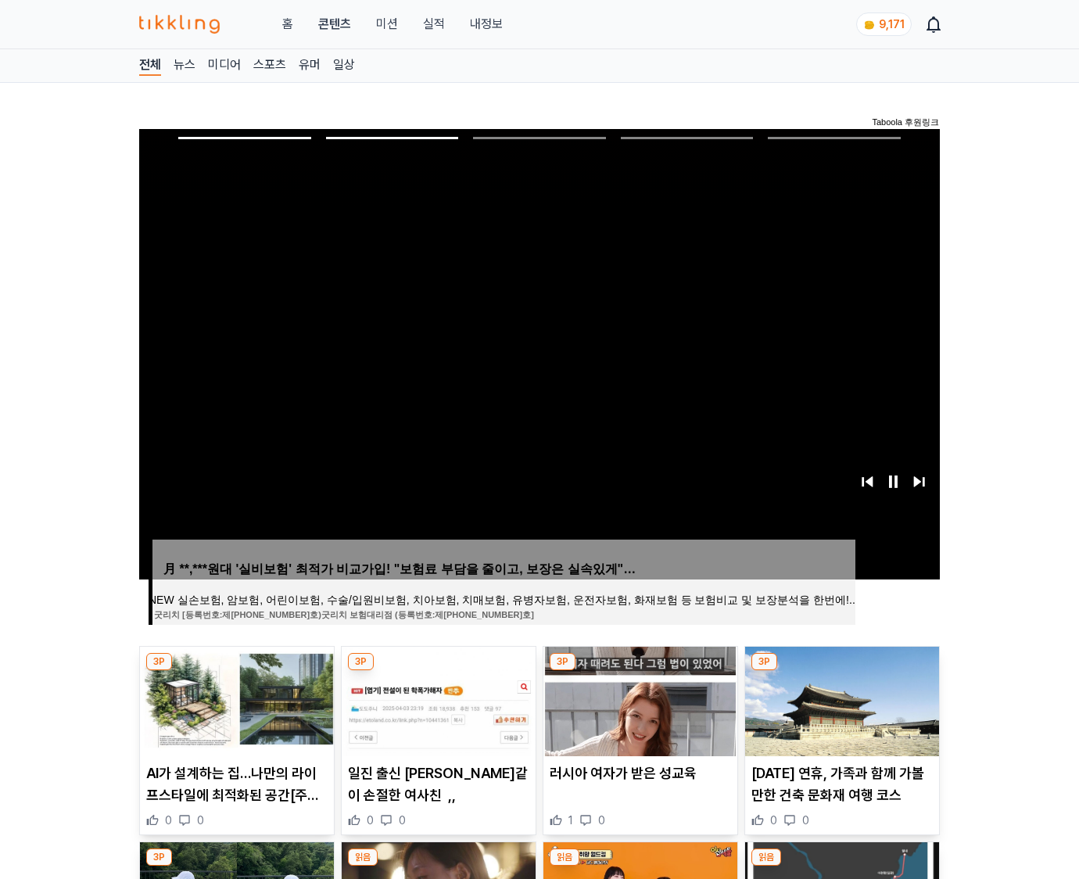
click at [840, 699] on img at bounding box center [842, 702] width 194 height 110
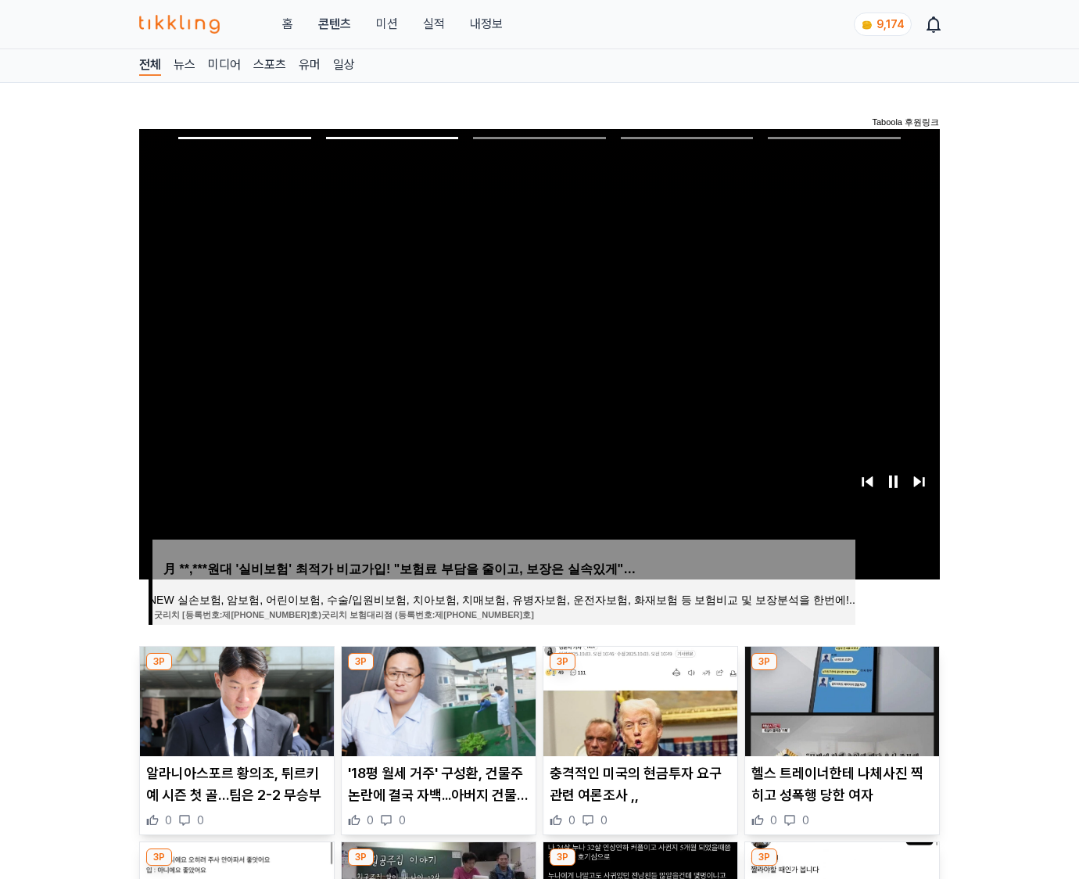
click at [840, 699] on img at bounding box center [842, 702] width 194 height 110
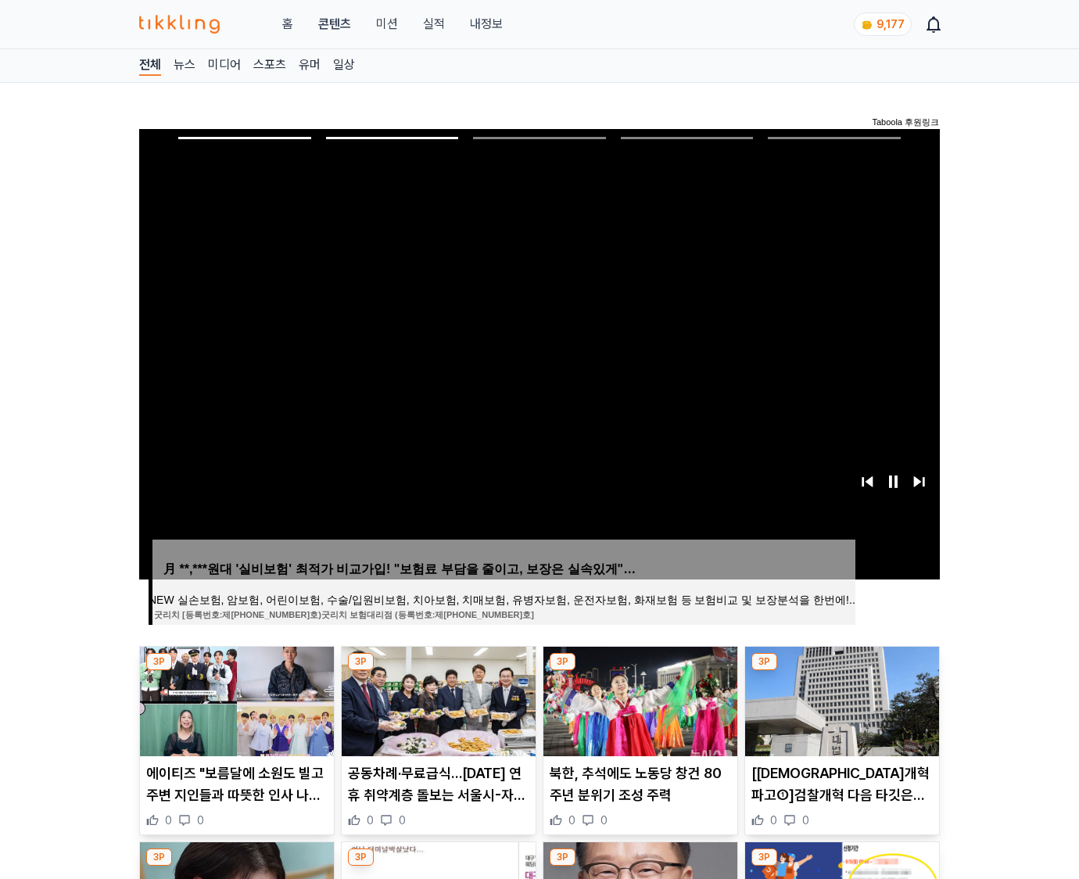
click at [840, 699] on img at bounding box center [842, 702] width 194 height 110
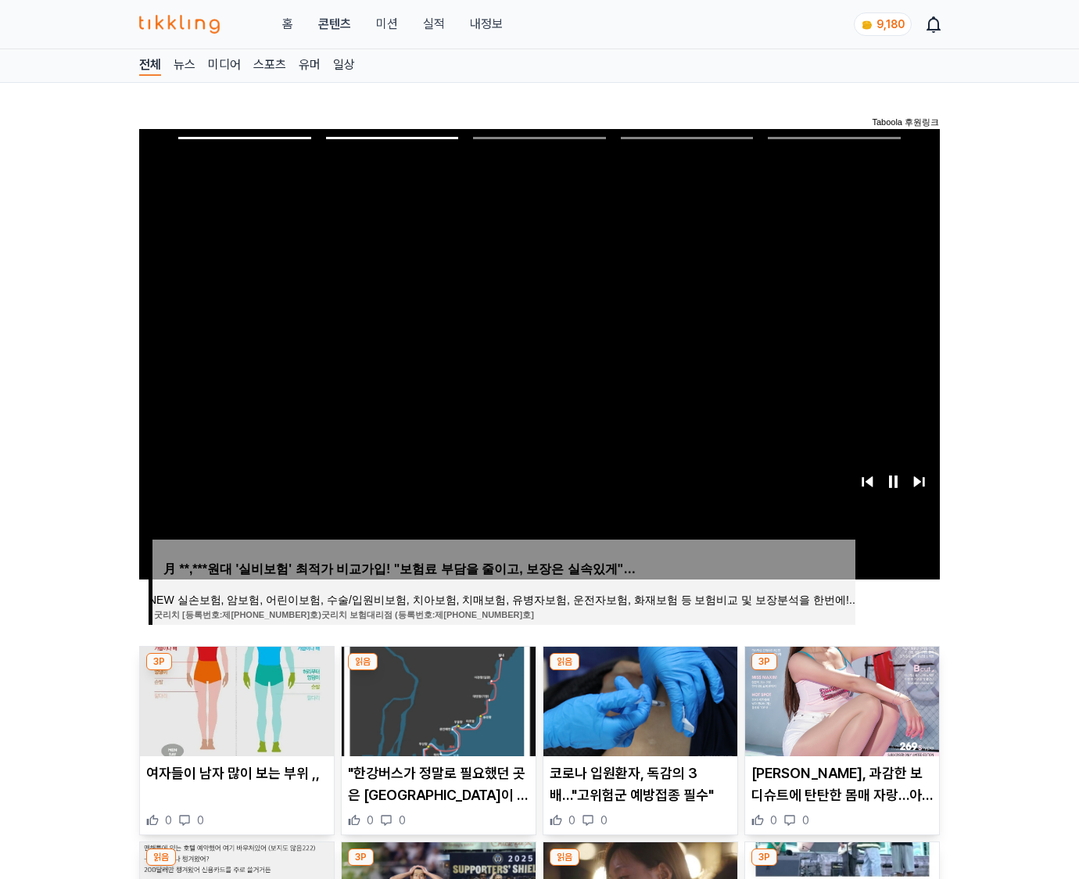
click at [840, 699] on img at bounding box center [842, 702] width 194 height 110
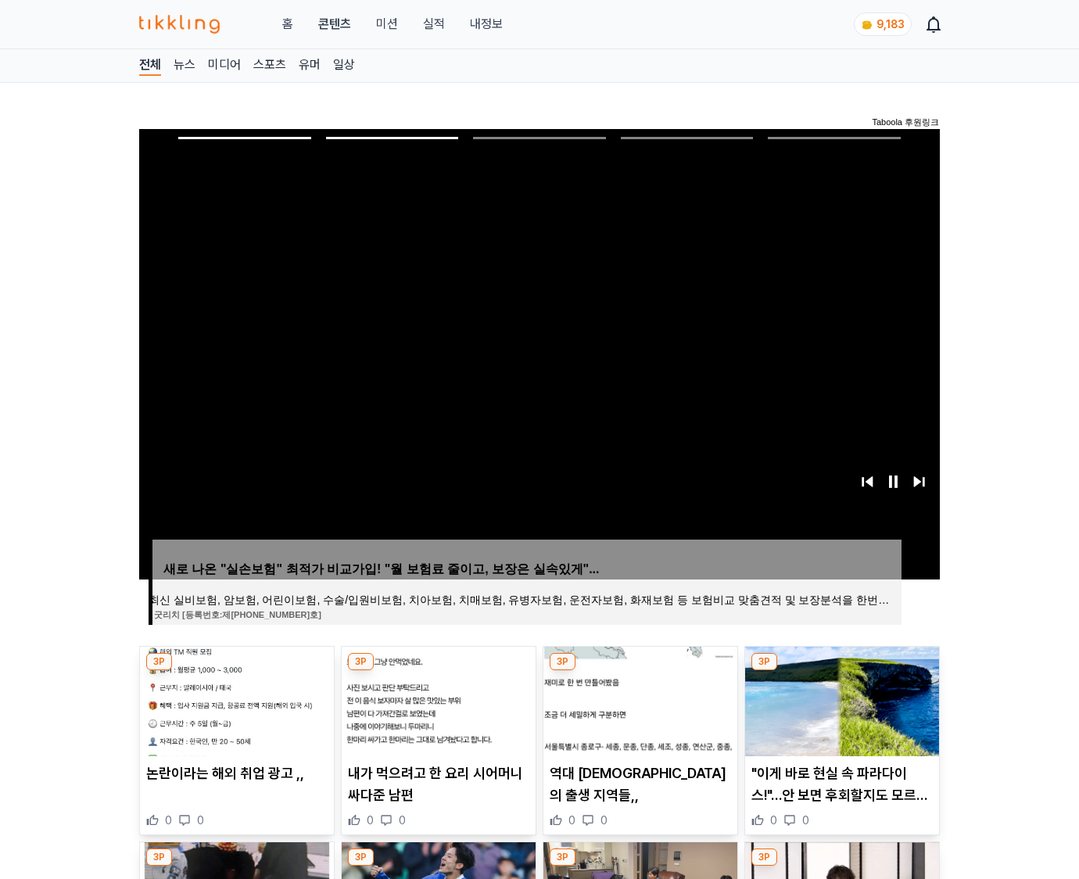
click at [840, 699] on img at bounding box center [842, 702] width 194 height 110
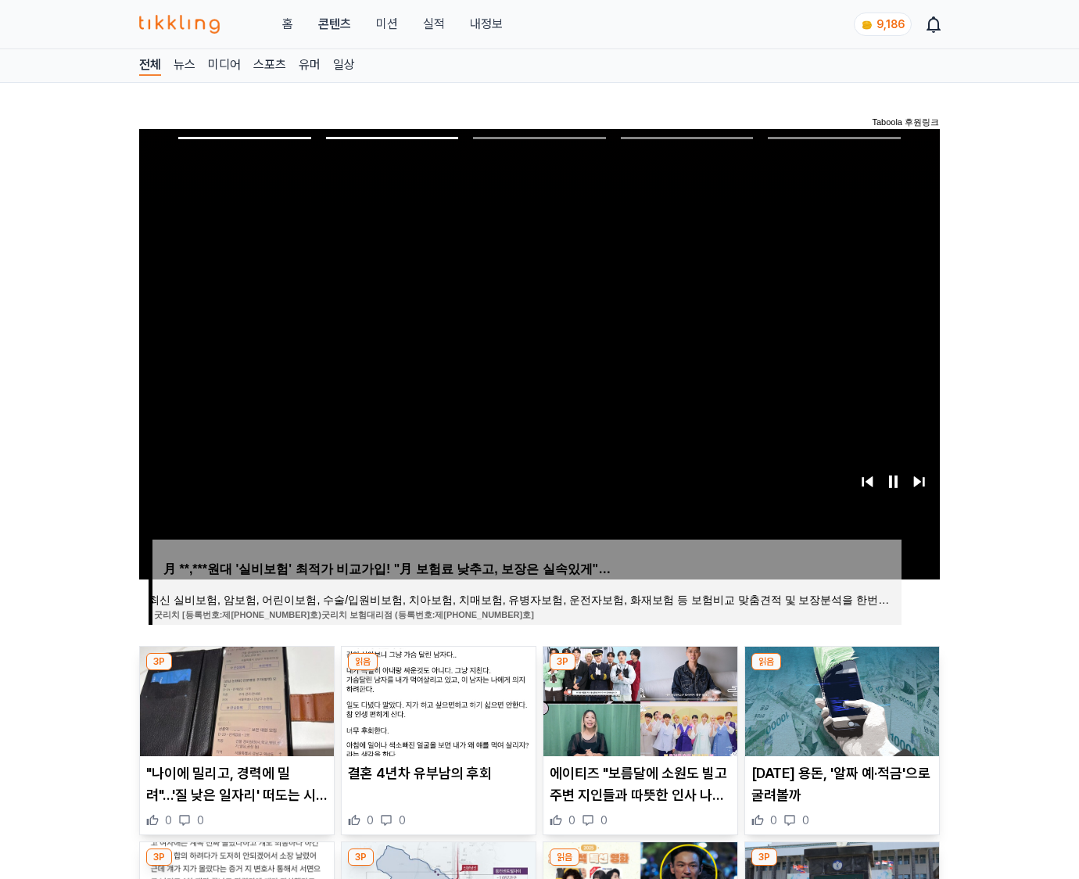
click at [840, 699] on img at bounding box center [842, 702] width 194 height 110
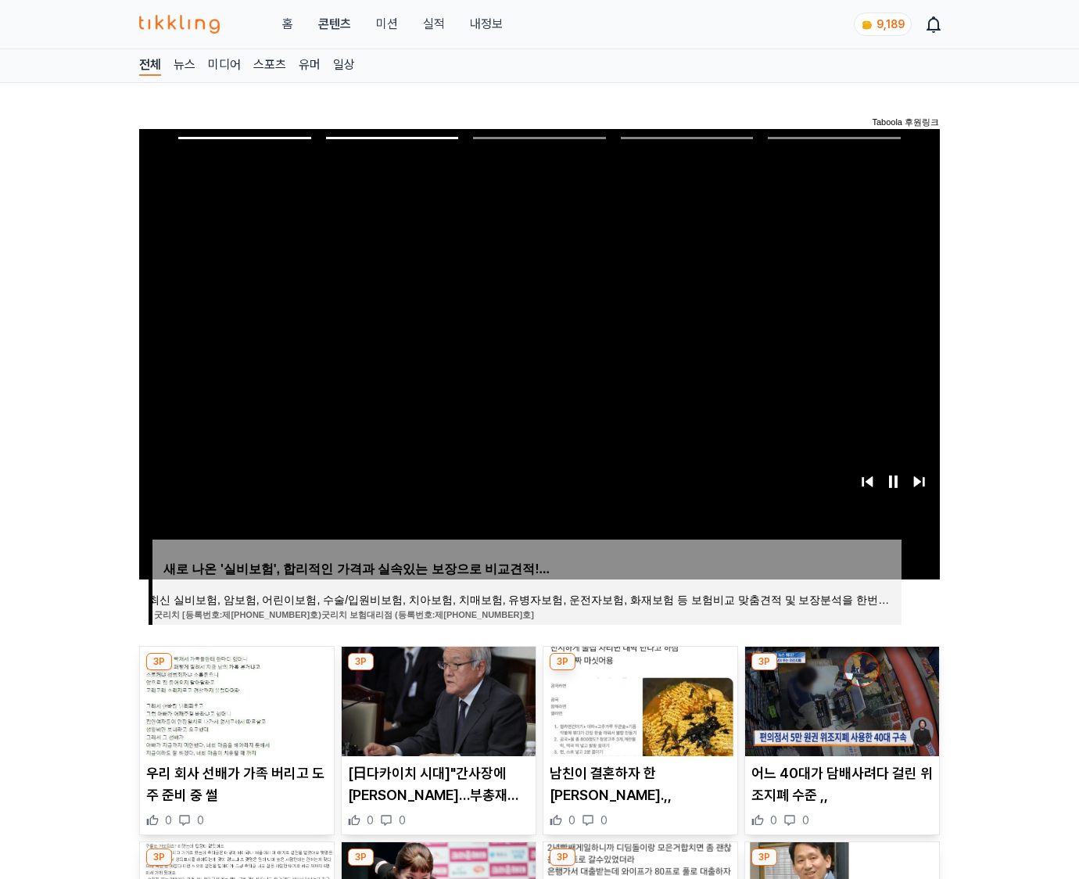
click at [840, 699] on img at bounding box center [842, 702] width 194 height 110
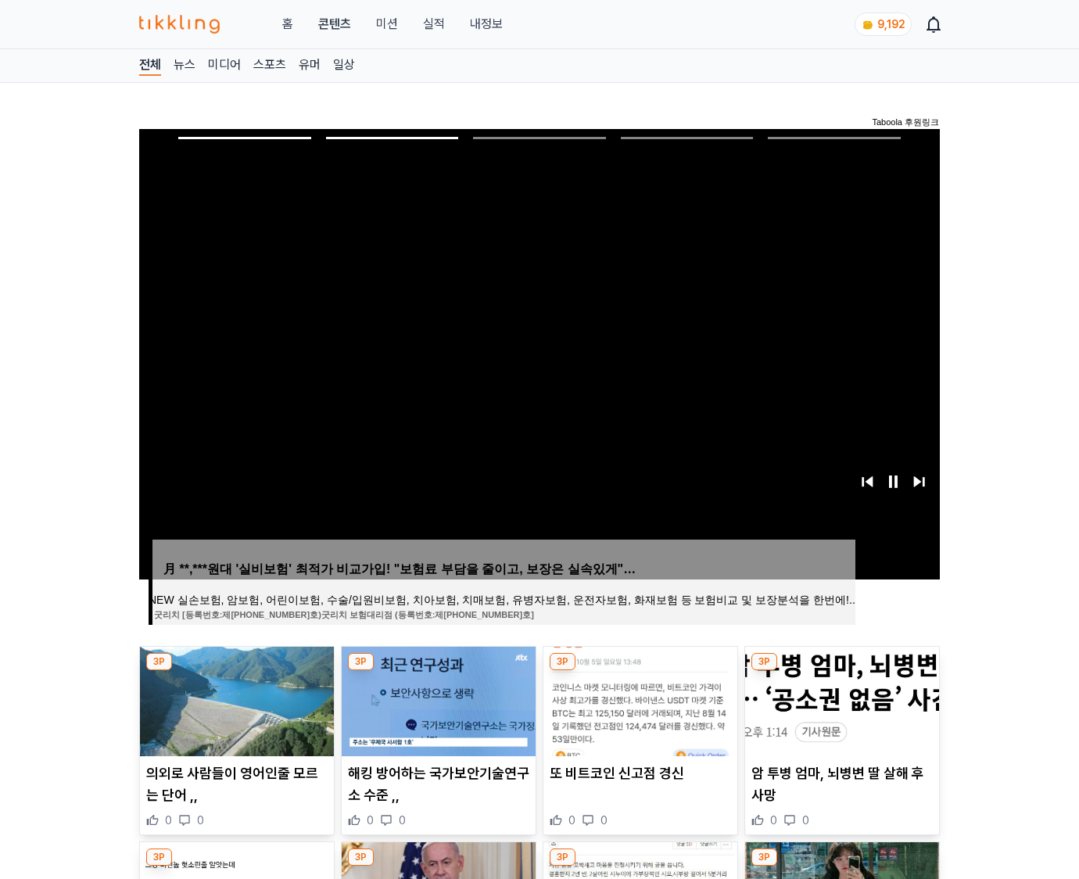
click at [840, 699] on img at bounding box center [842, 702] width 194 height 110
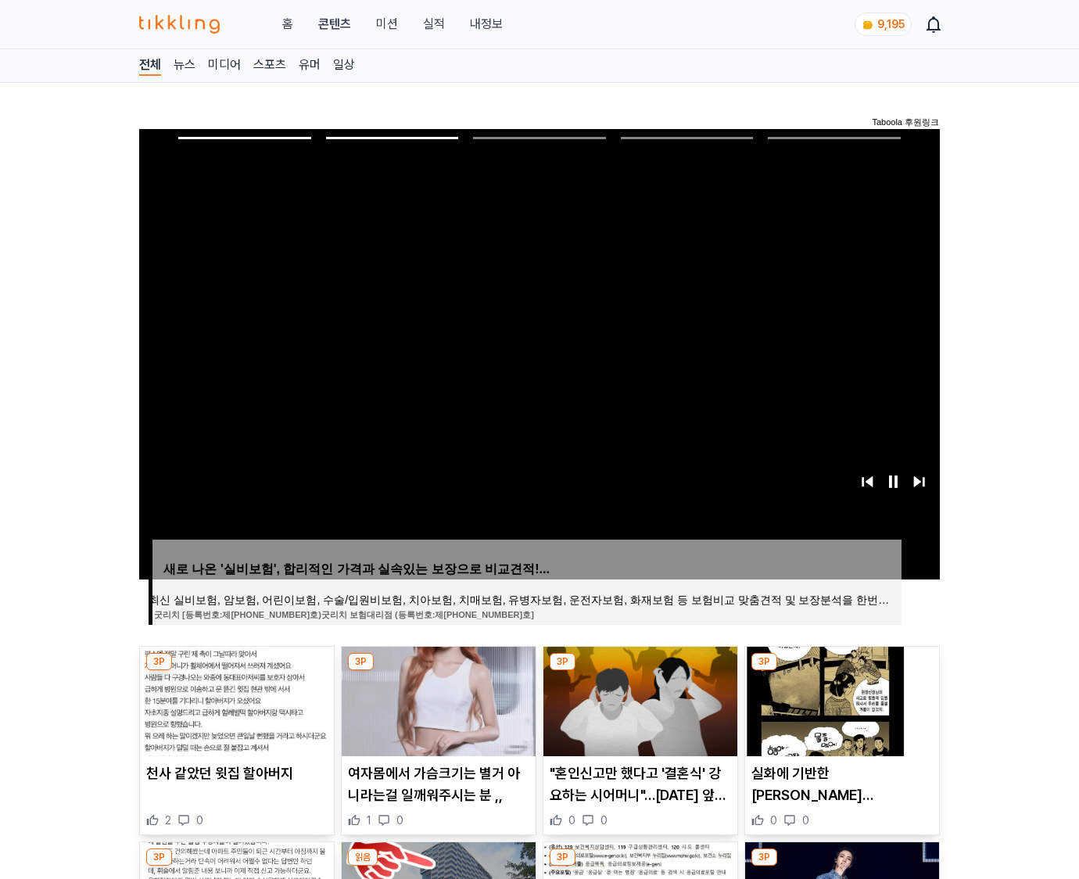
click at [840, 699] on img at bounding box center [842, 702] width 194 height 110
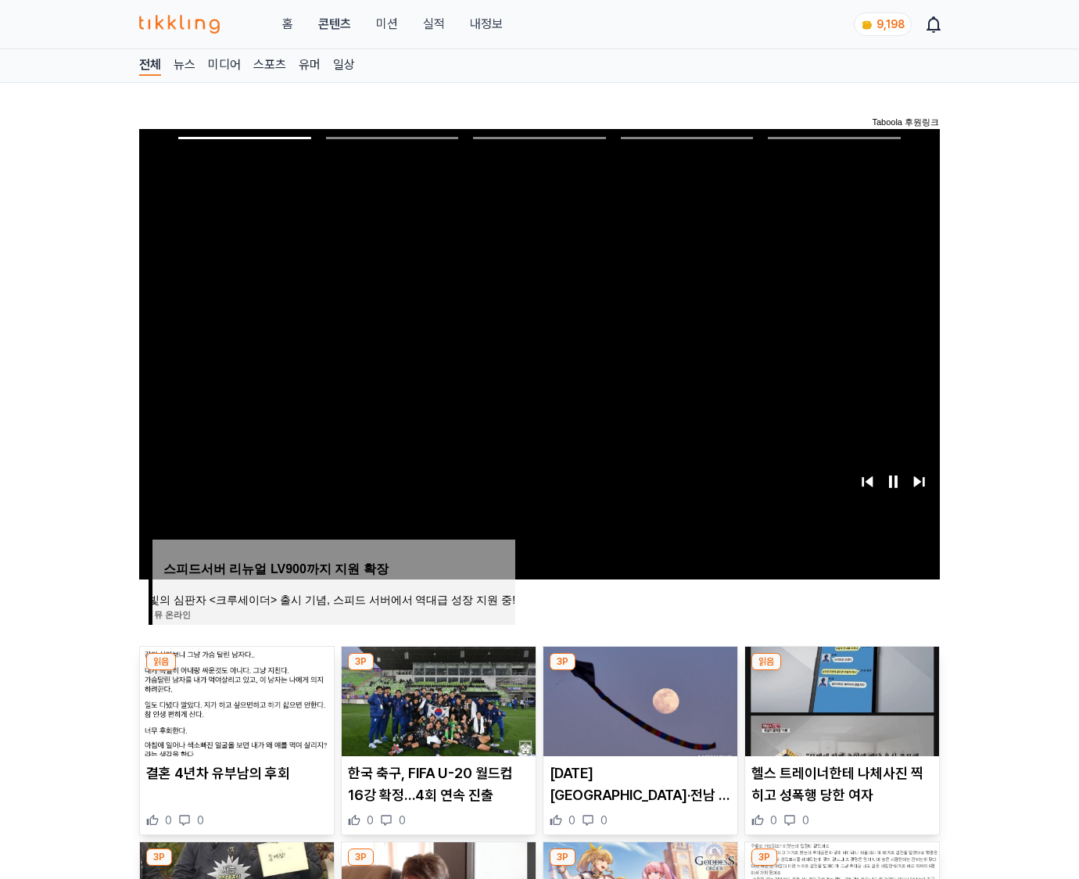
click at [840, 699] on img at bounding box center [842, 702] width 194 height 110
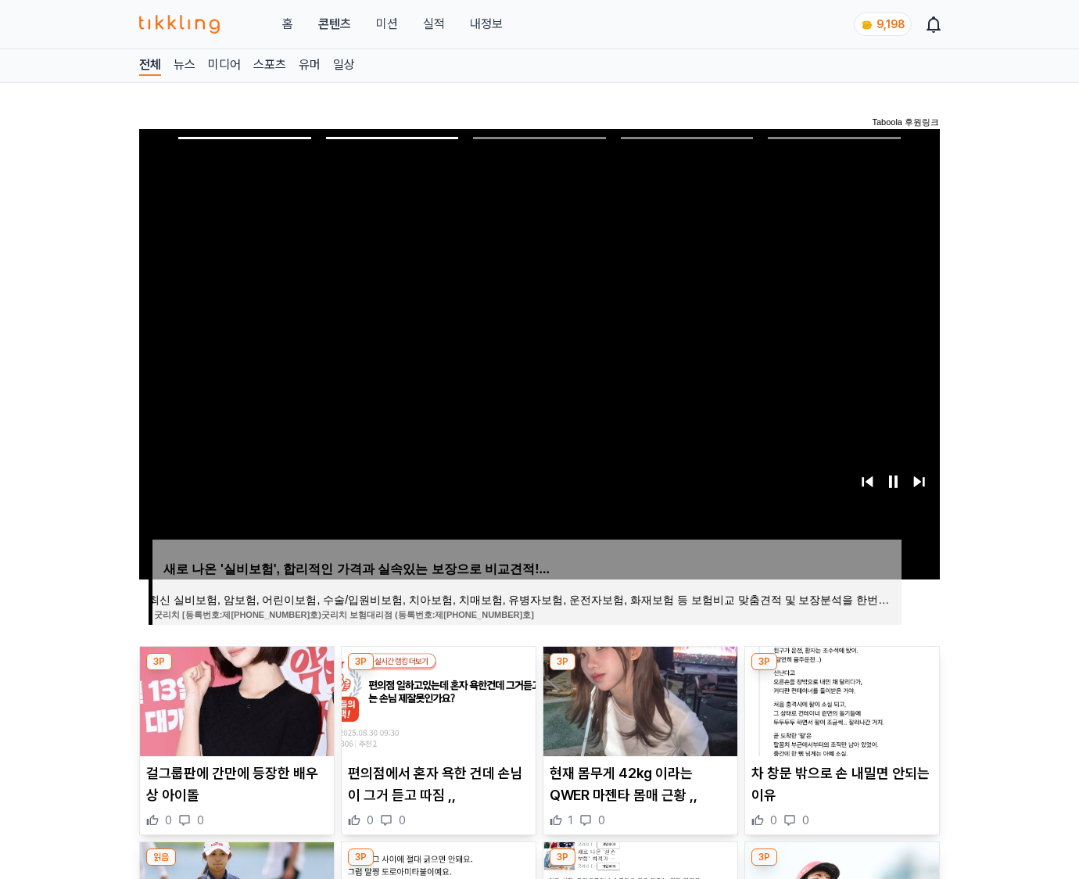
click at [840, 699] on img at bounding box center [842, 702] width 194 height 110
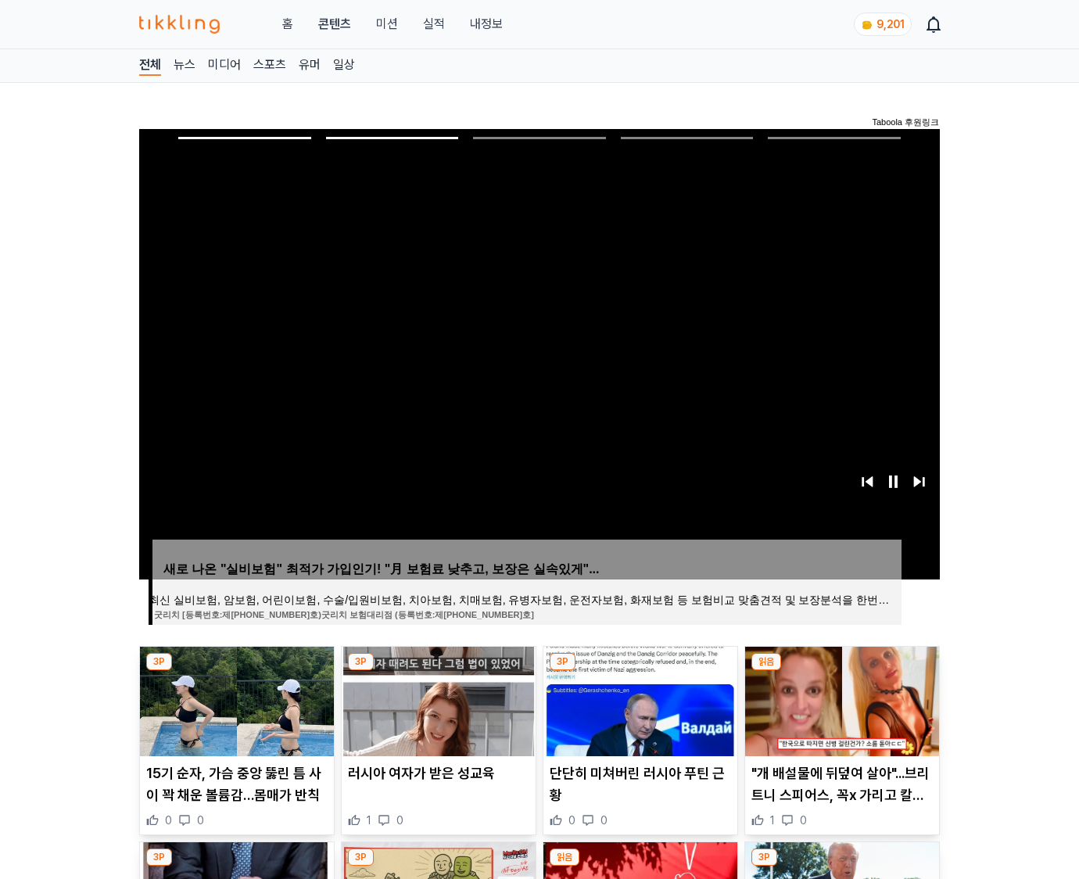
click at [840, 699] on img at bounding box center [842, 702] width 194 height 110
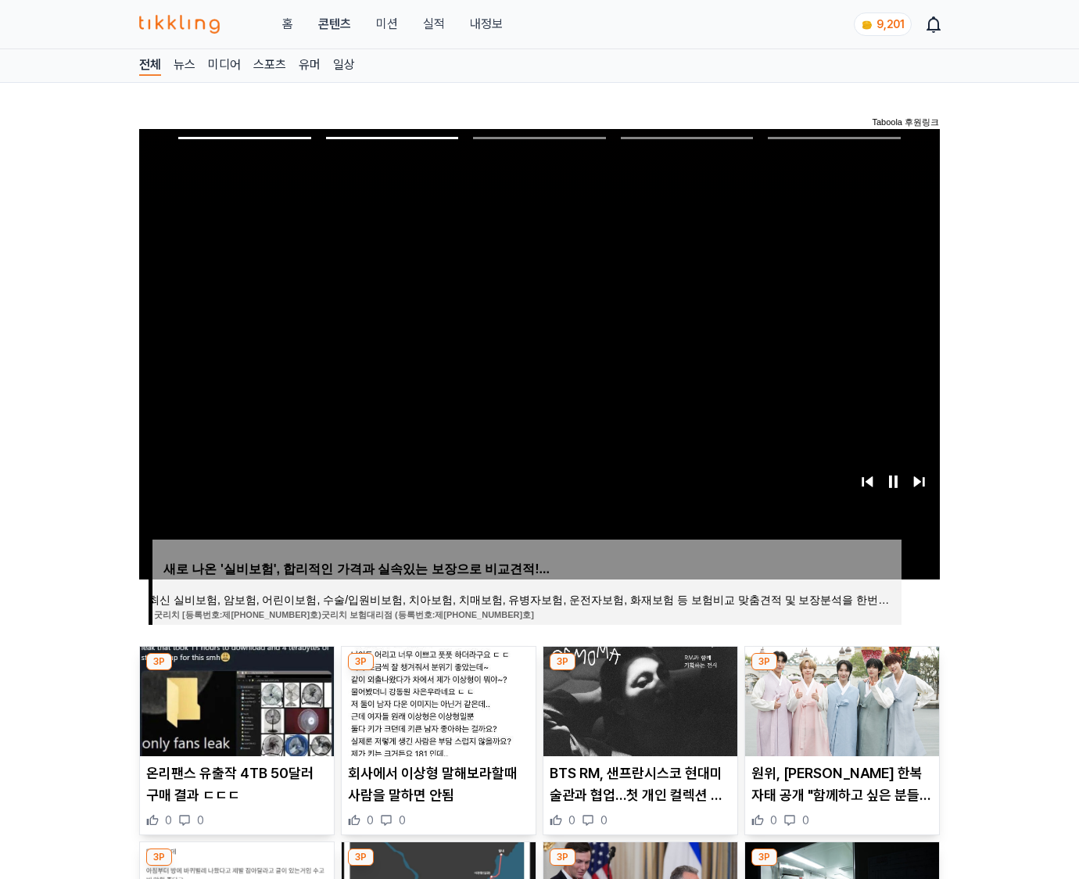
click at [840, 699] on img at bounding box center [842, 702] width 194 height 110
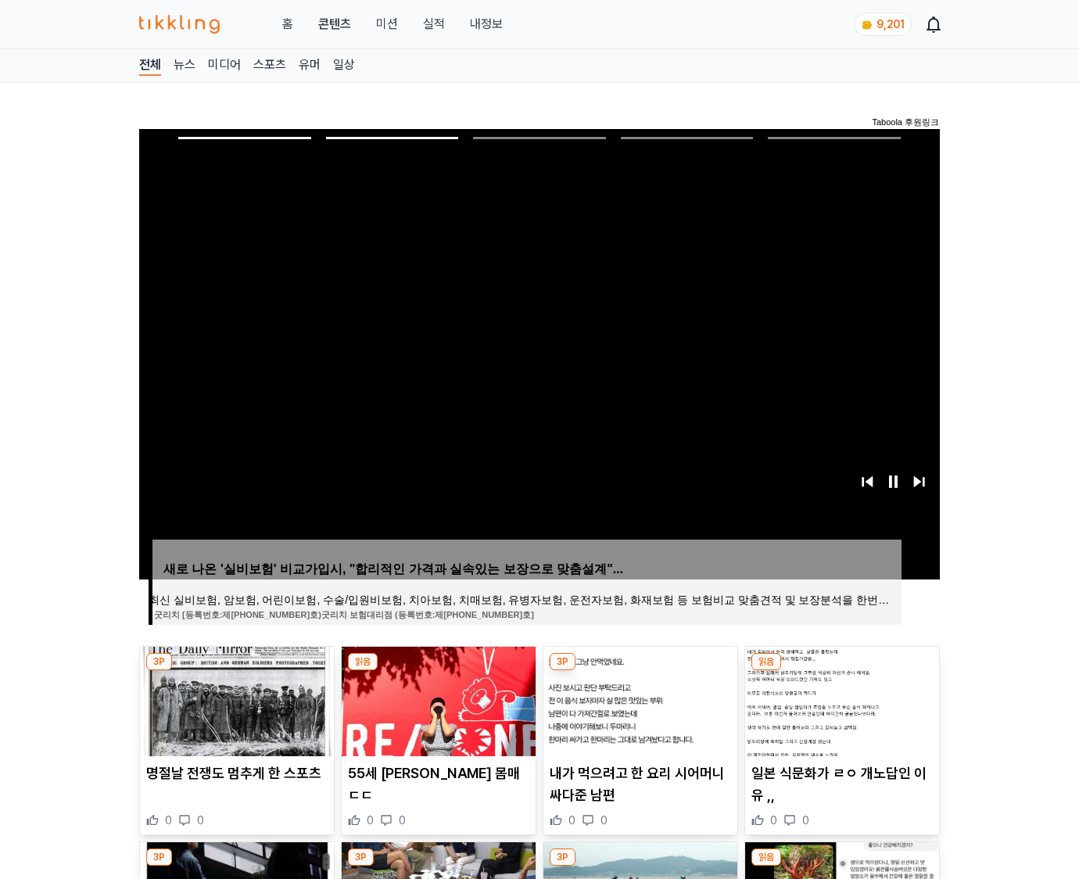
click at [840, 699] on img at bounding box center [842, 702] width 194 height 110
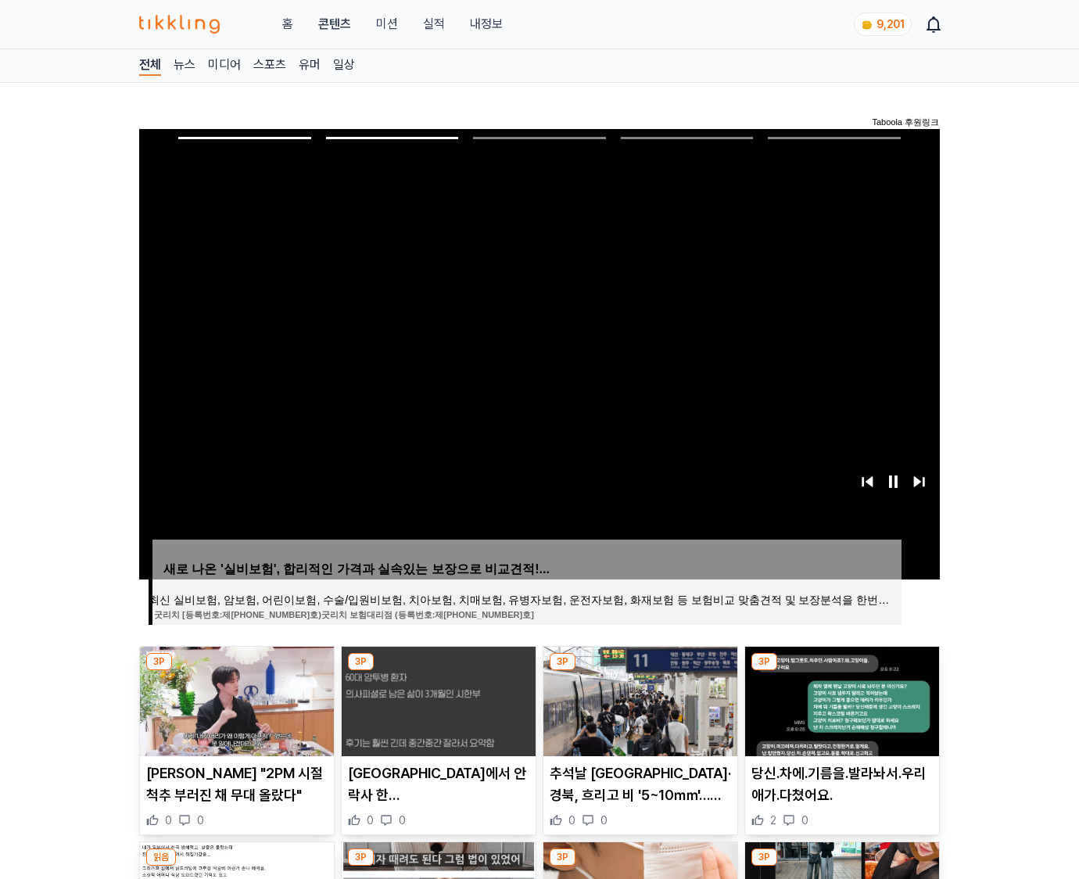
click at [840, 699] on img at bounding box center [842, 702] width 194 height 110
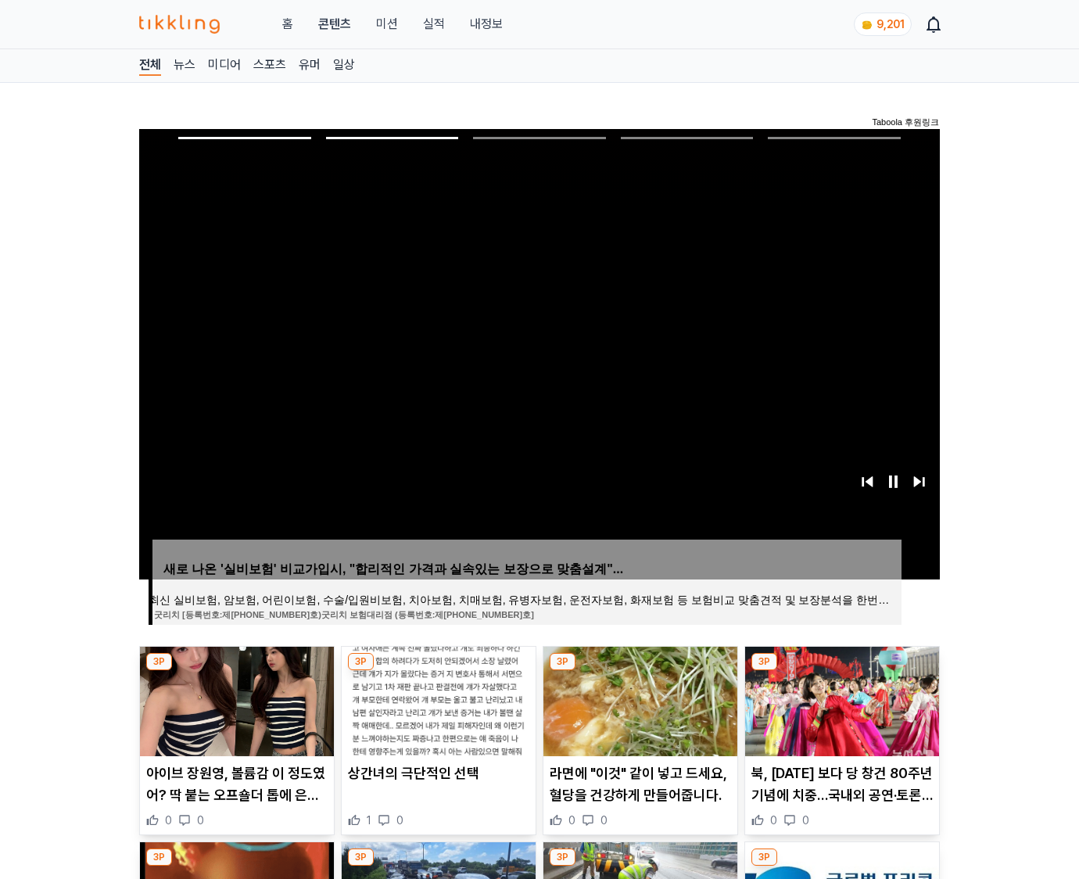
click at [840, 699] on img at bounding box center [842, 702] width 194 height 110
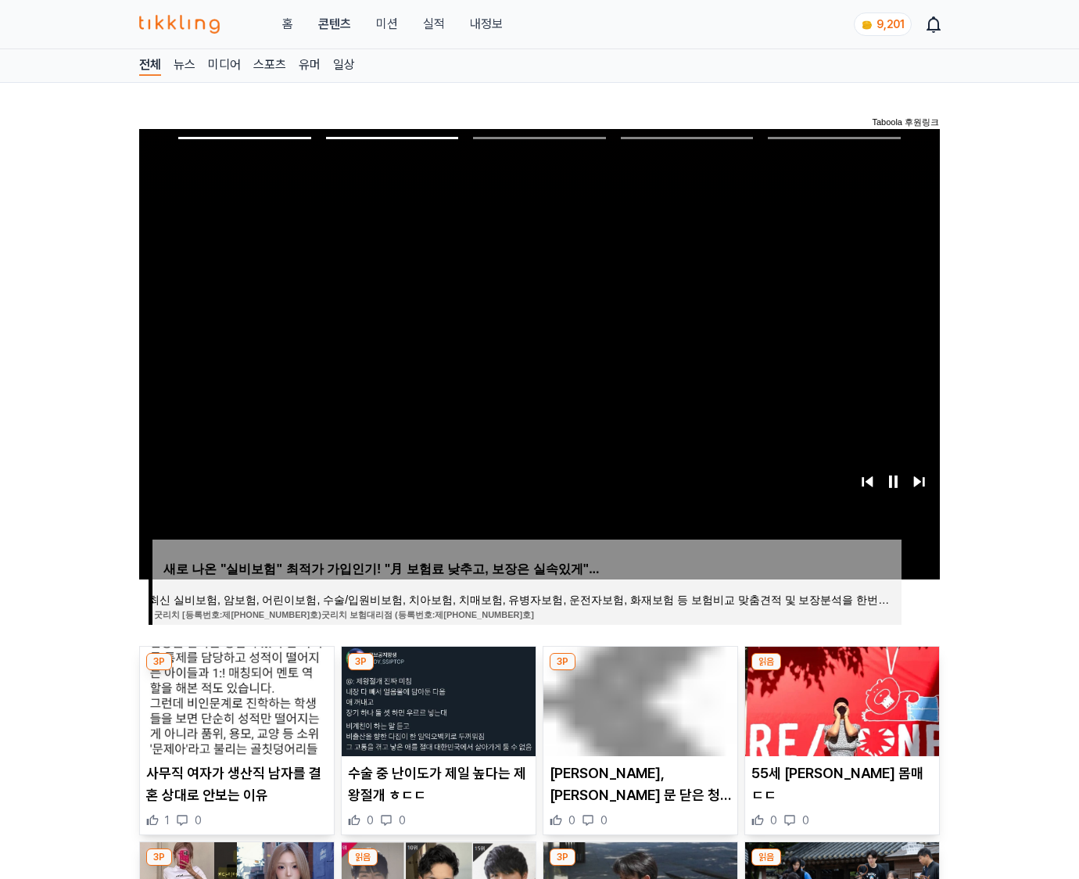
click at [840, 699] on img at bounding box center [842, 702] width 194 height 110
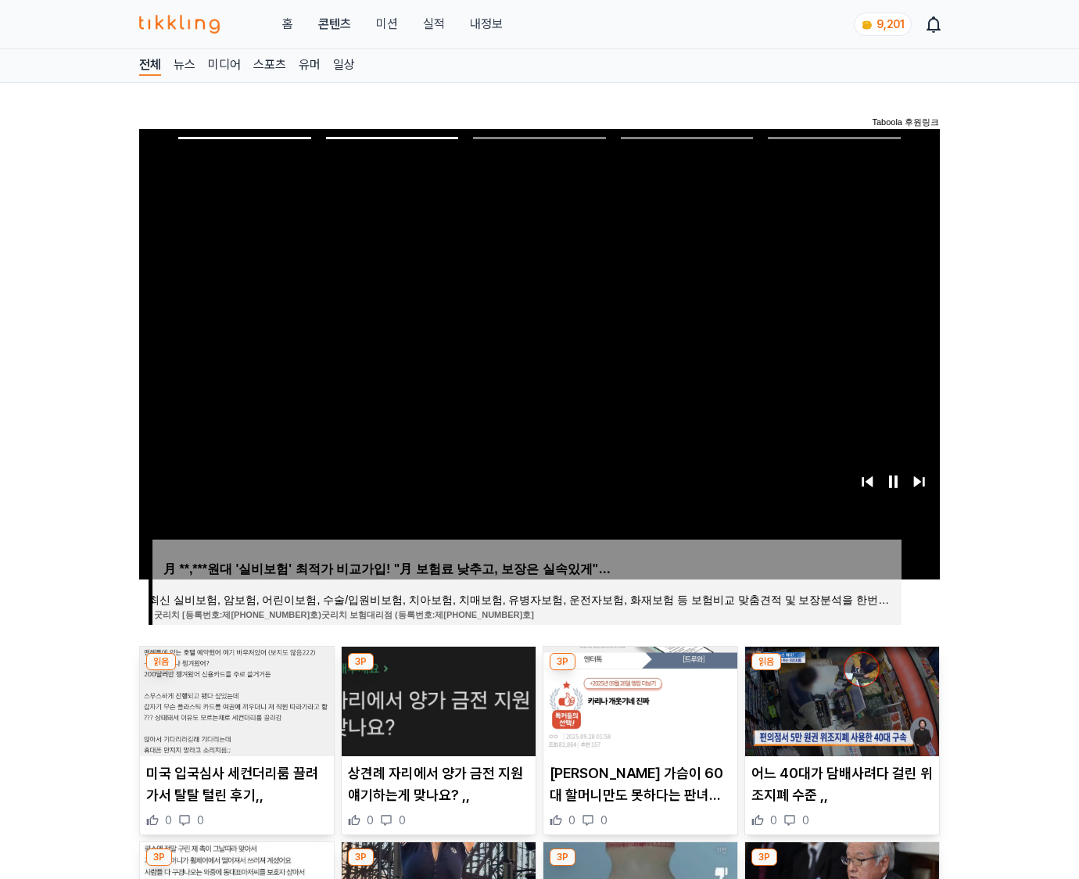
click at [840, 699] on img at bounding box center [842, 702] width 194 height 110
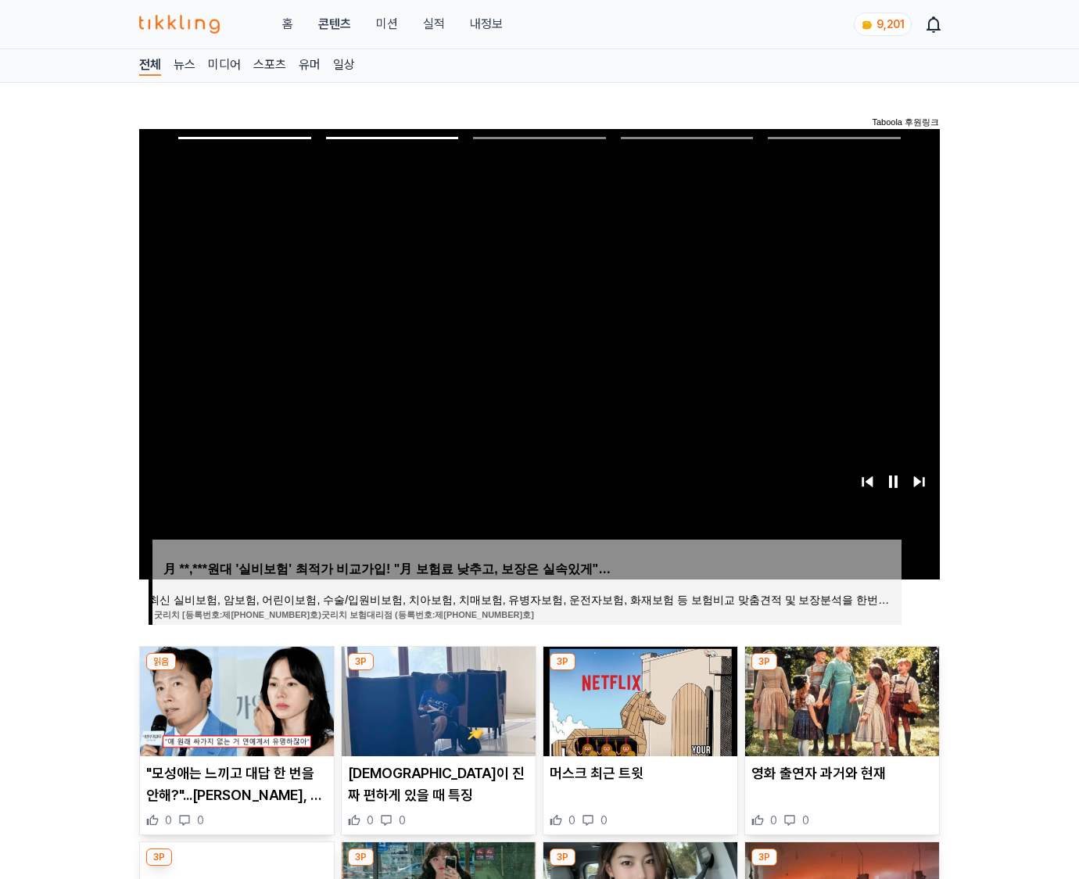
click at [840, 699] on img at bounding box center [842, 702] width 194 height 110
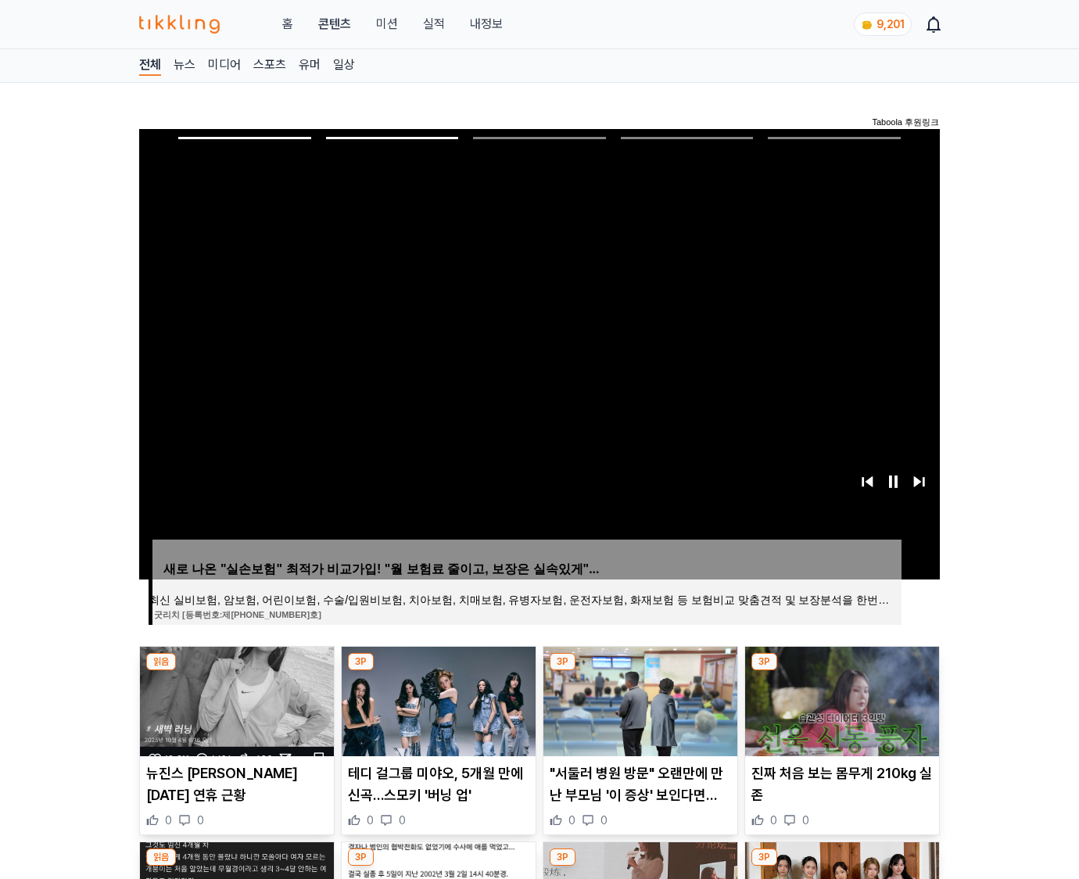
click at [840, 699] on img at bounding box center [842, 702] width 194 height 110
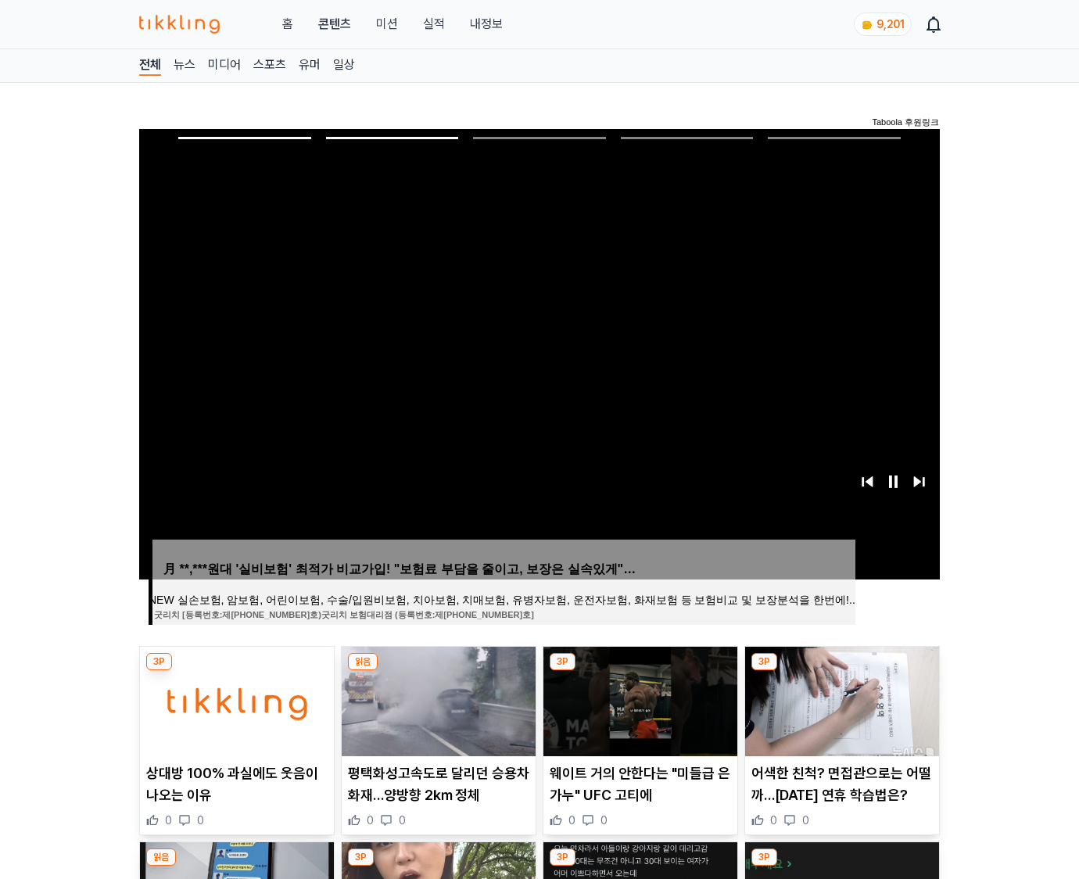
click at [840, 699] on img at bounding box center [842, 702] width 194 height 110
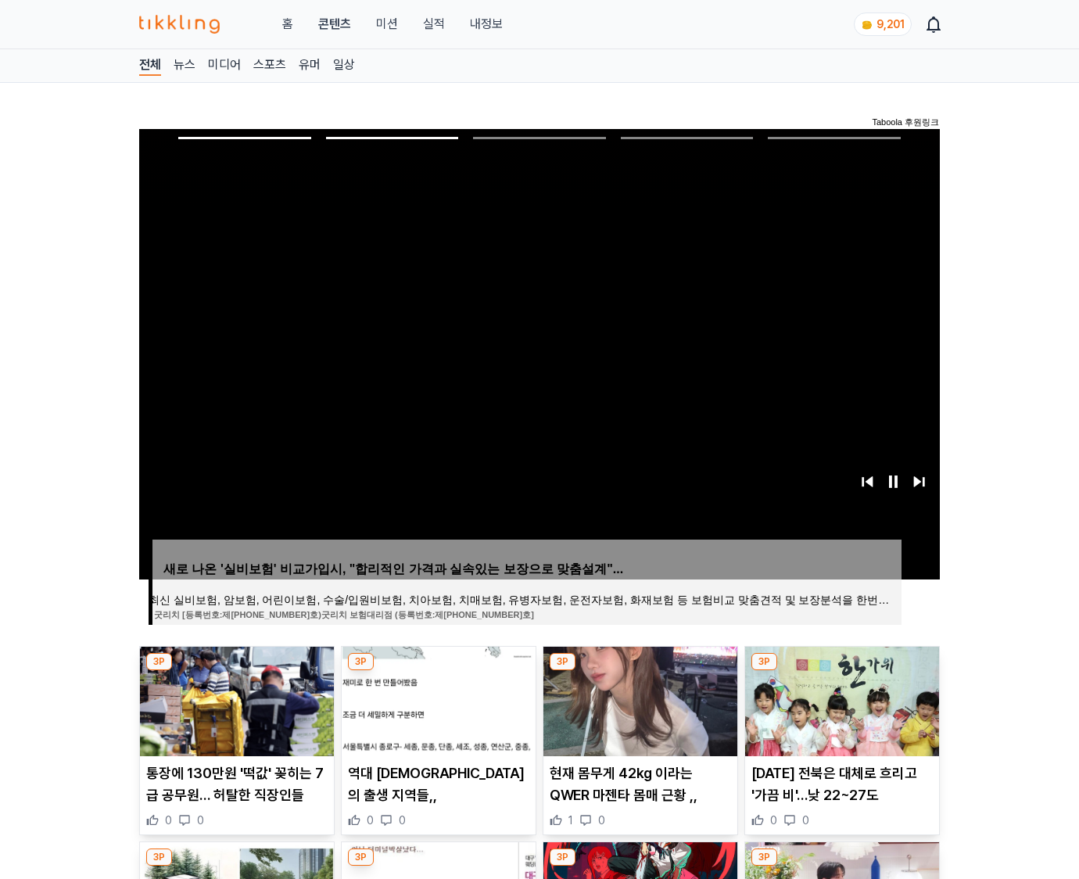
click at [840, 699] on img at bounding box center [842, 702] width 194 height 110
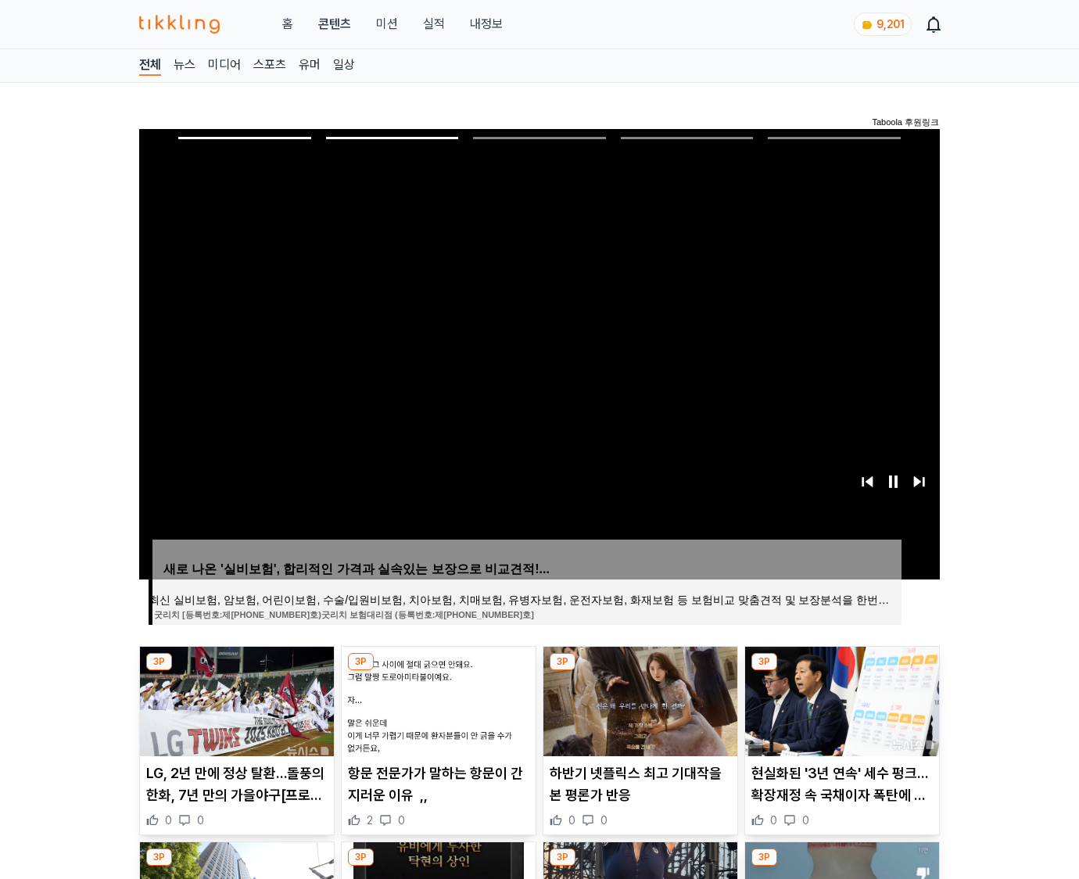
click at [840, 699] on img at bounding box center [842, 702] width 194 height 110
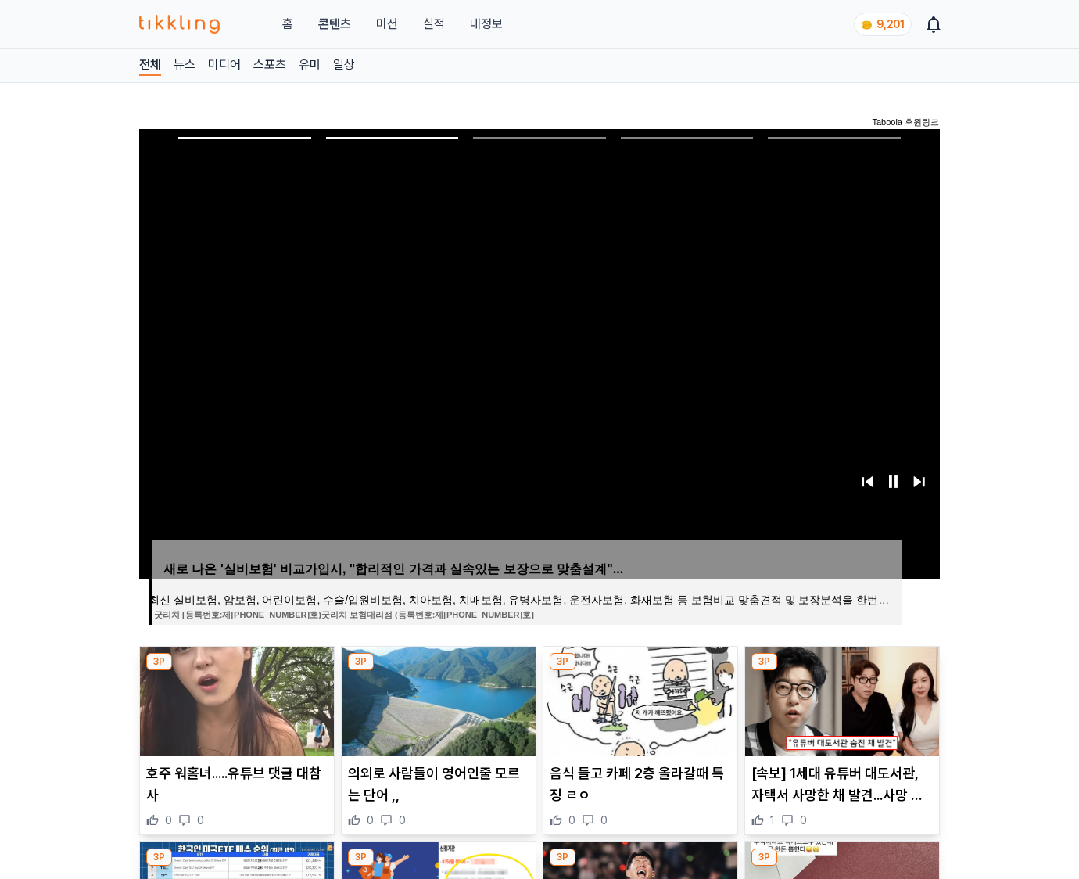
click at [840, 699] on img at bounding box center [842, 702] width 194 height 110
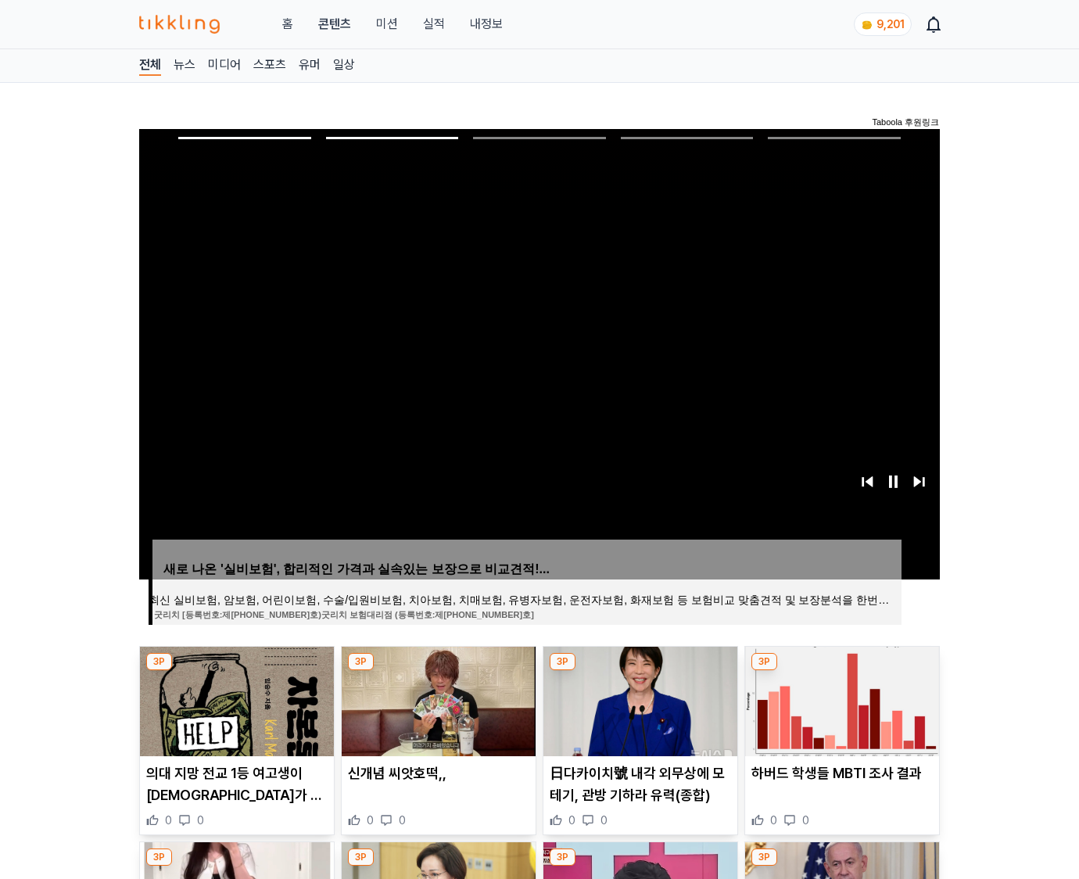
click at [840, 699] on img at bounding box center [842, 702] width 194 height 110
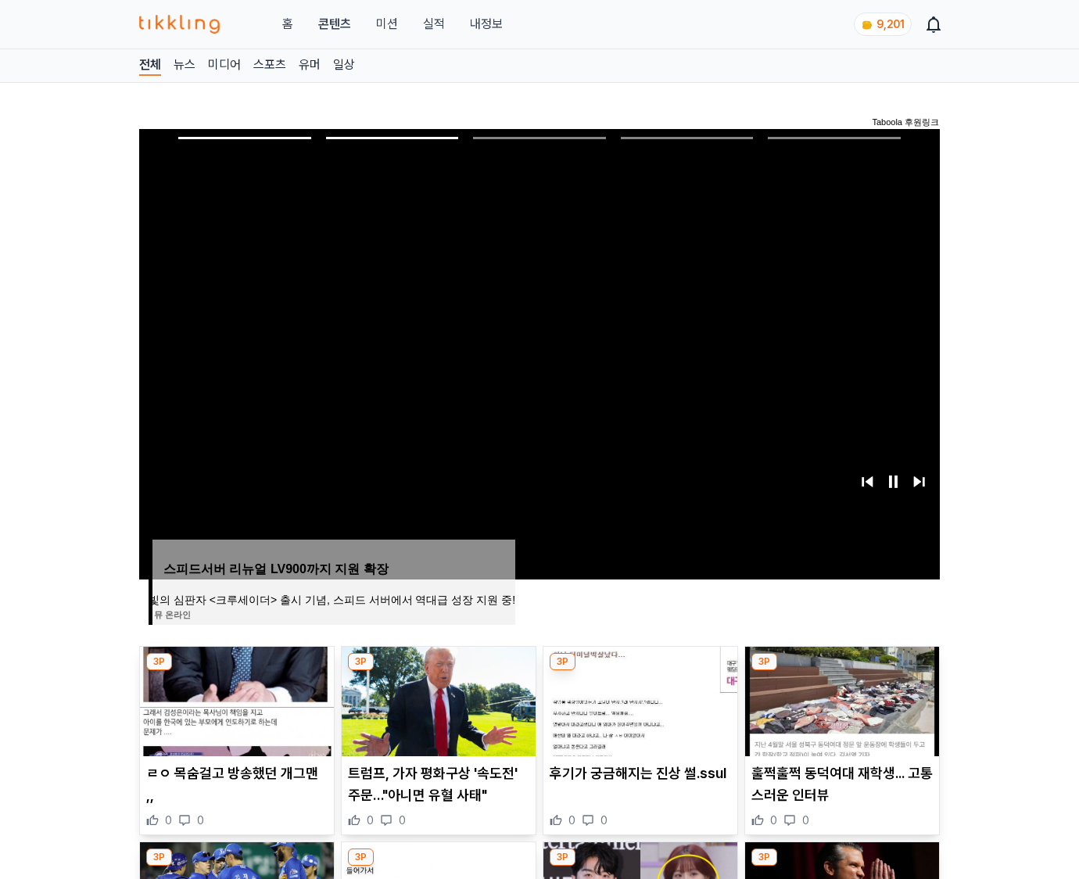
click at [840, 699] on img at bounding box center [842, 702] width 194 height 110
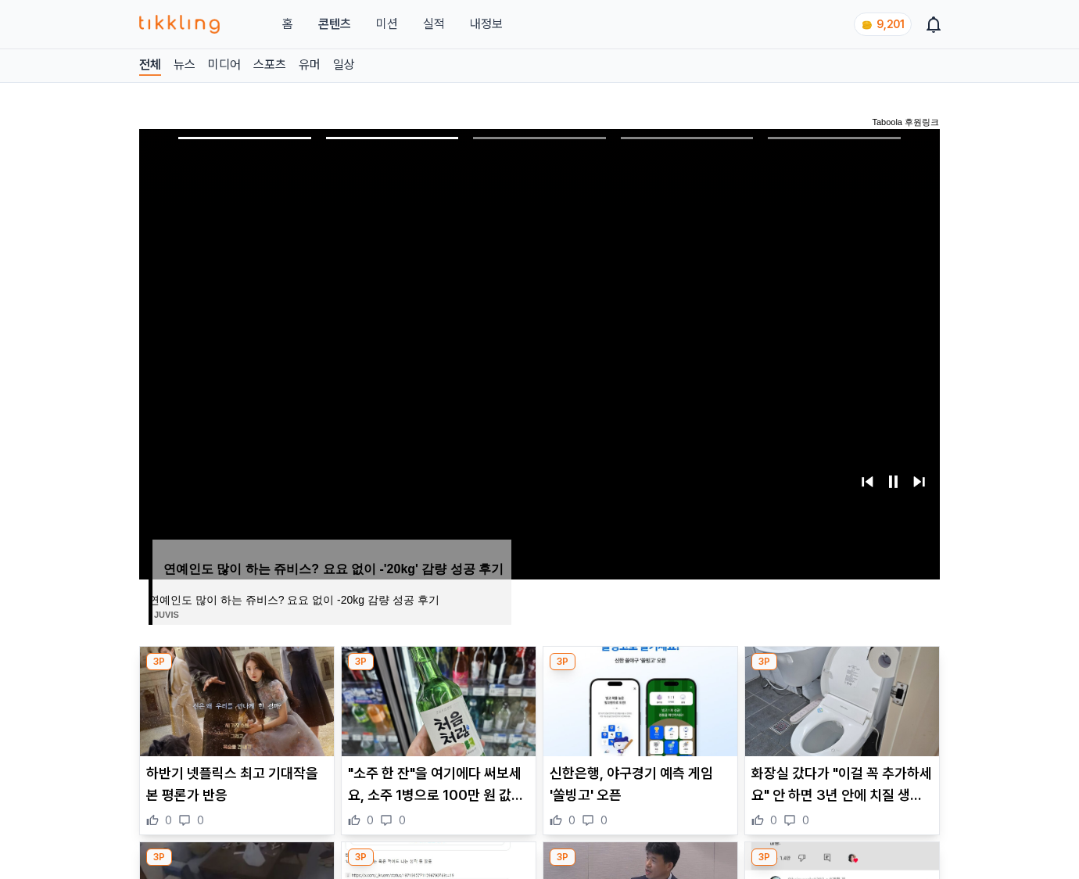
click at [840, 699] on img at bounding box center [842, 702] width 194 height 110
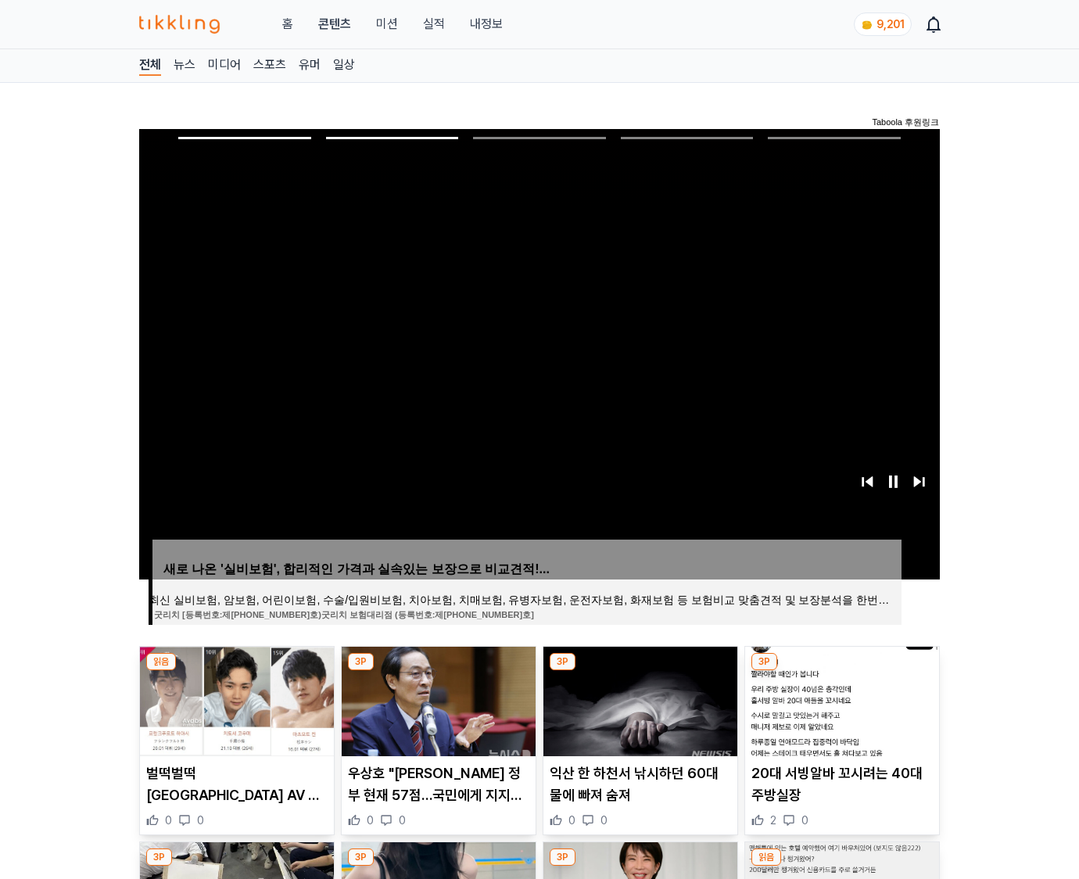
click at [840, 699] on img at bounding box center [842, 702] width 194 height 110
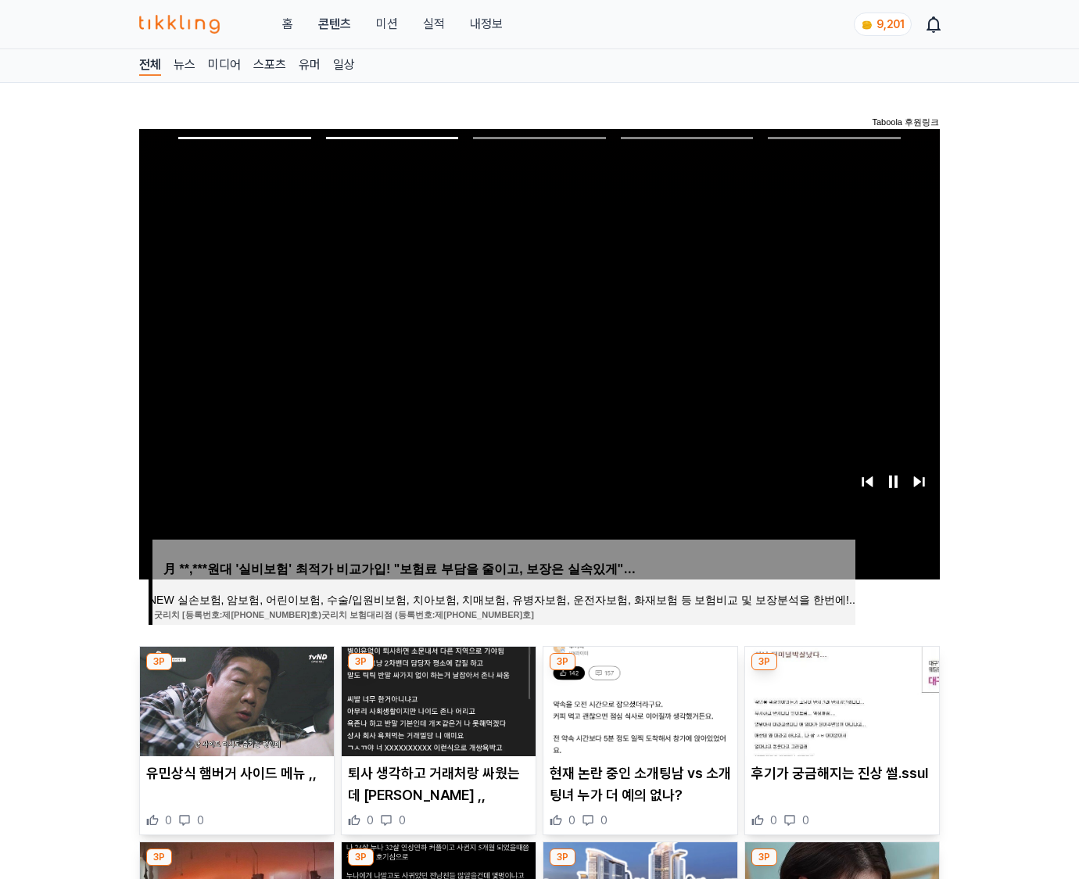
click at [840, 699] on img at bounding box center [842, 702] width 194 height 110
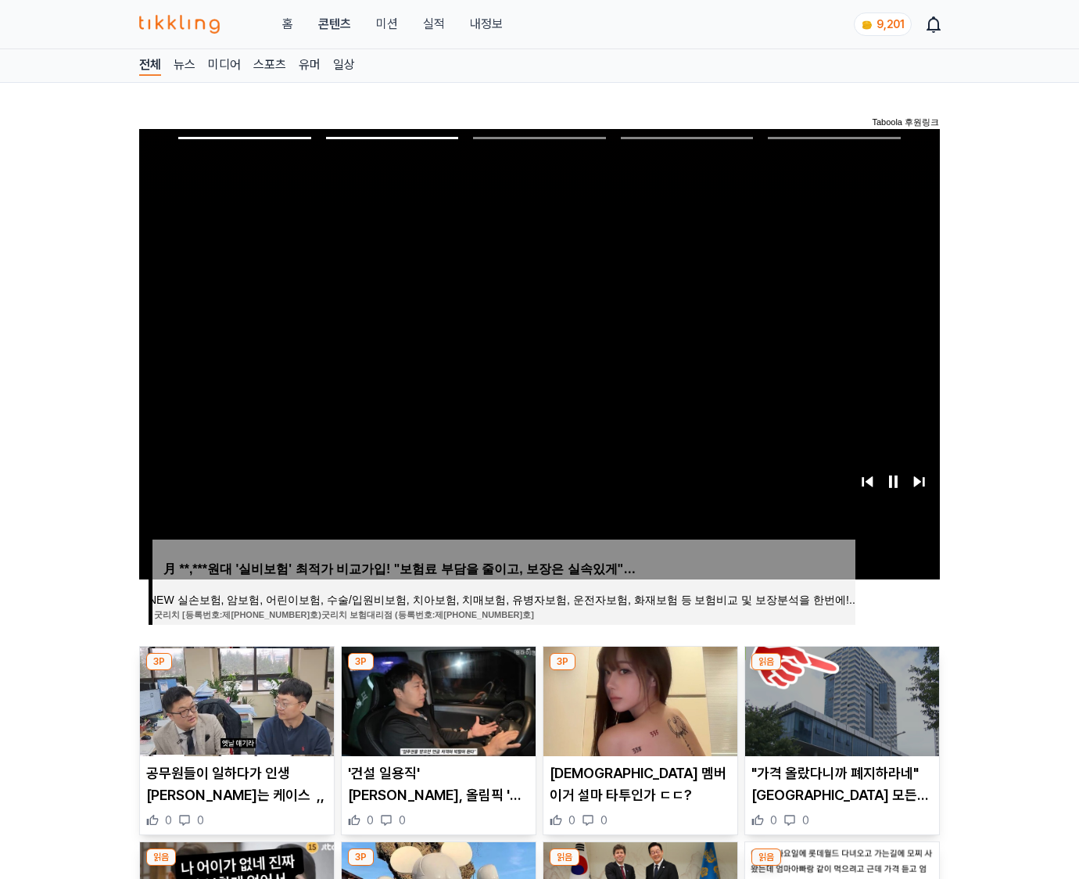
click at [840, 699] on img at bounding box center [842, 702] width 194 height 110
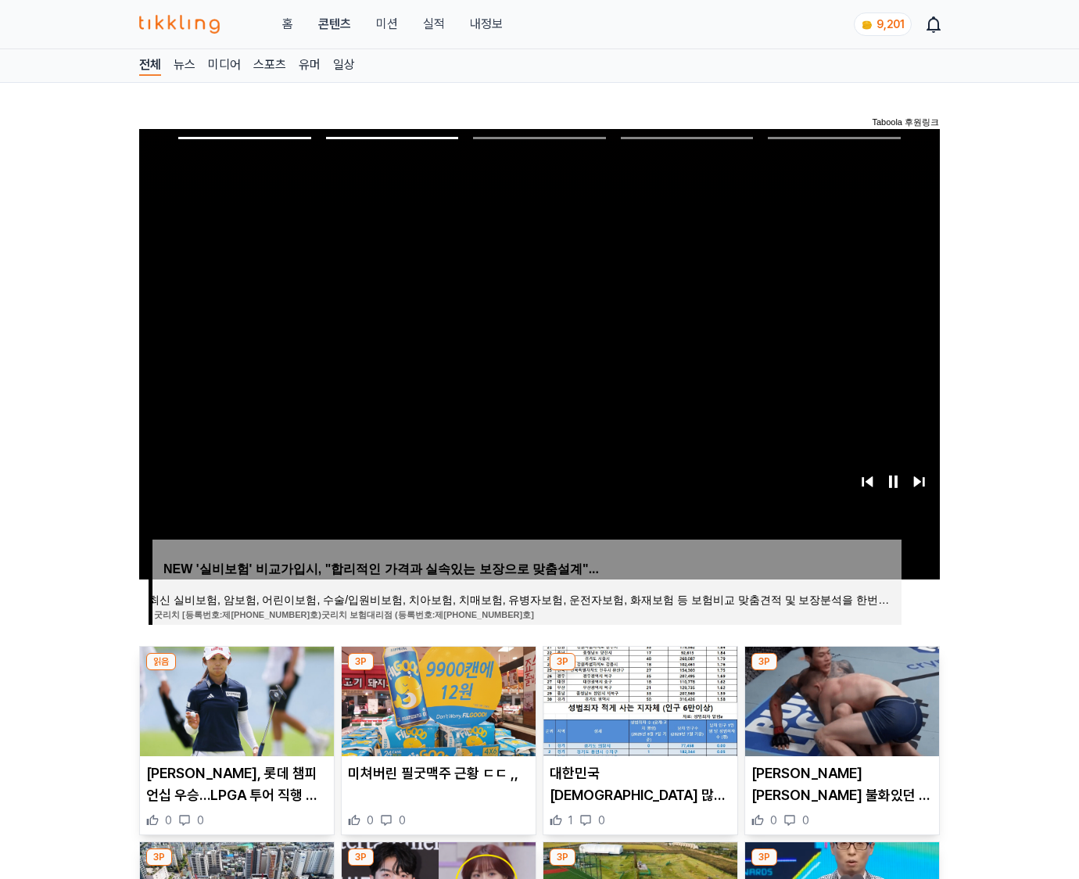
click at [840, 699] on img at bounding box center [842, 702] width 194 height 110
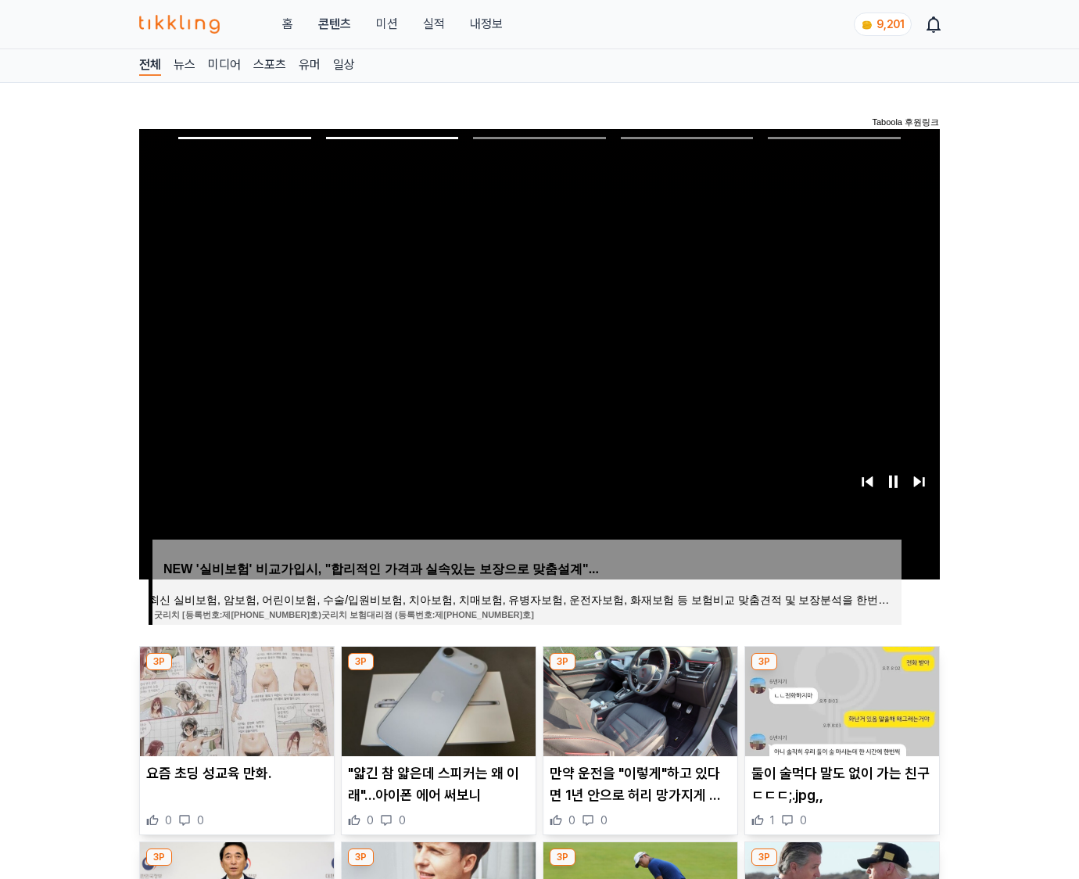
click at [840, 699] on img at bounding box center [842, 702] width 194 height 110
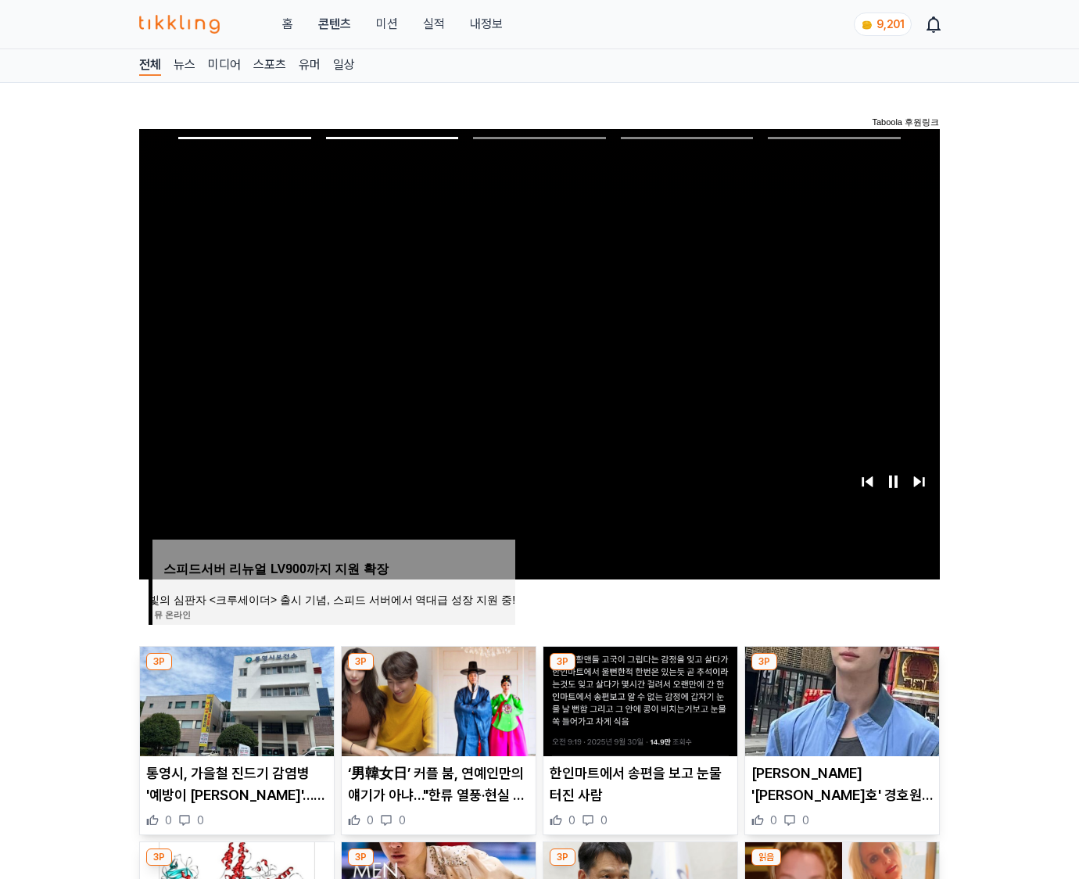
click at [840, 699] on img at bounding box center [842, 702] width 194 height 110
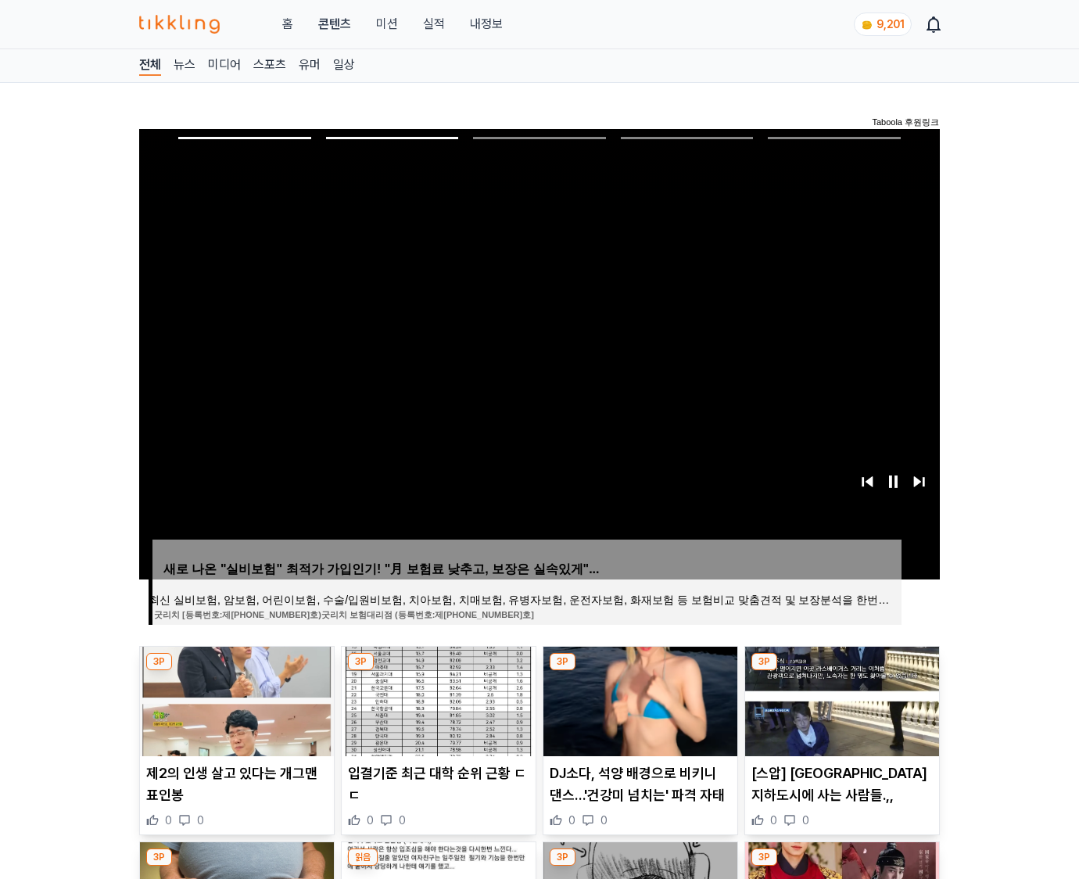
click at [840, 699] on img at bounding box center [842, 702] width 194 height 110
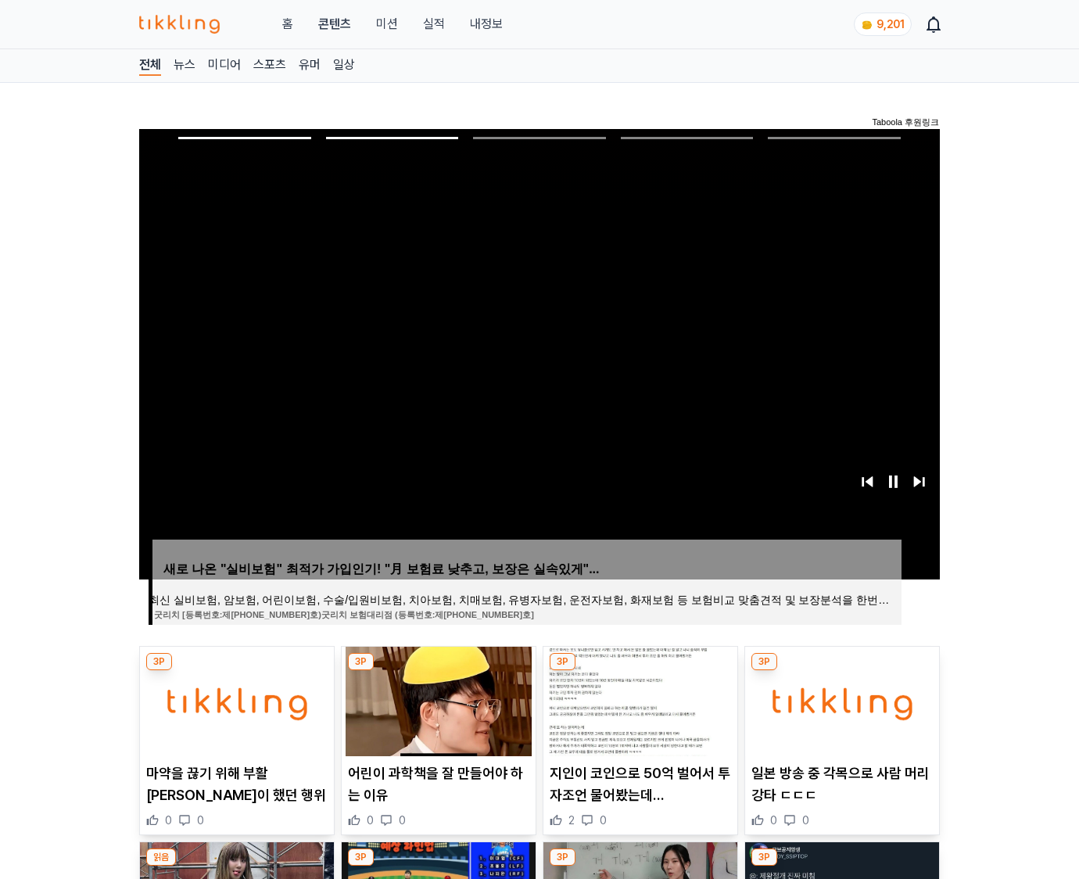
click at [840, 699] on img at bounding box center [842, 702] width 194 height 110
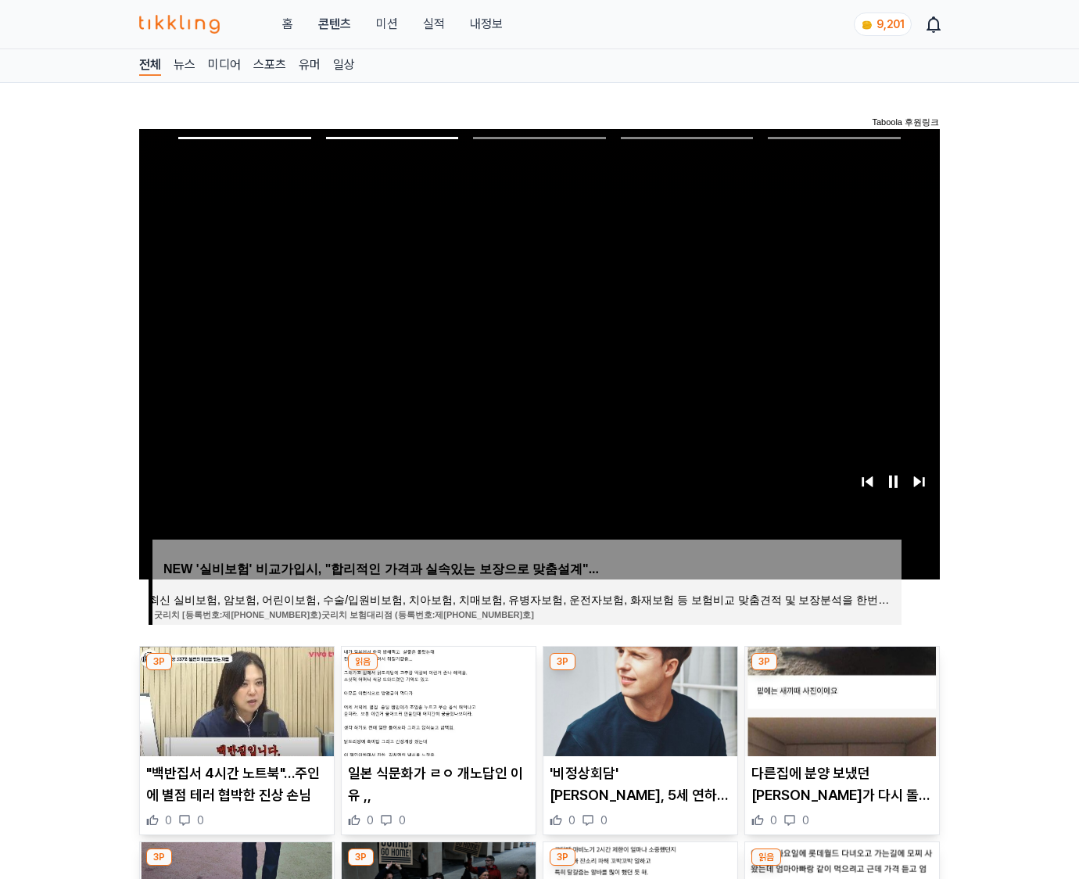
click at [840, 699] on img at bounding box center [842, 702] width 194 height 110
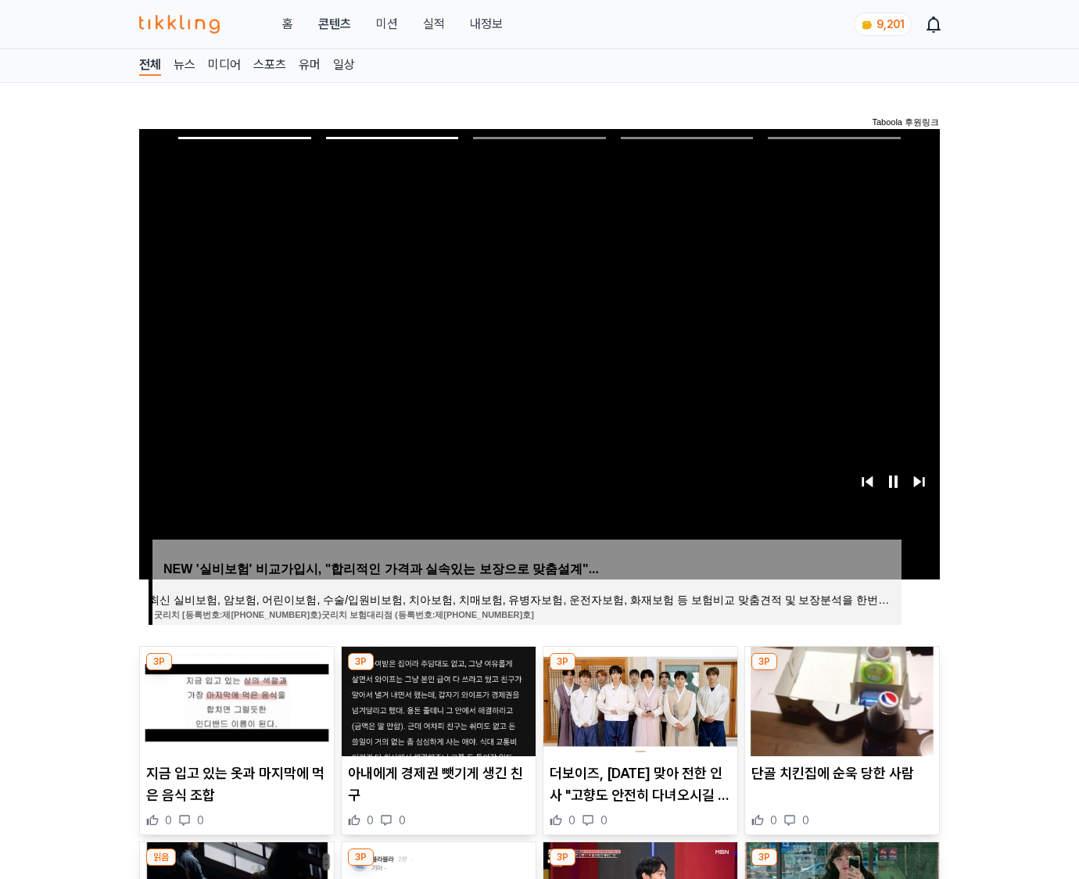
click at [840, 699] on img at bounding box center [842, 702] width 194 height 110
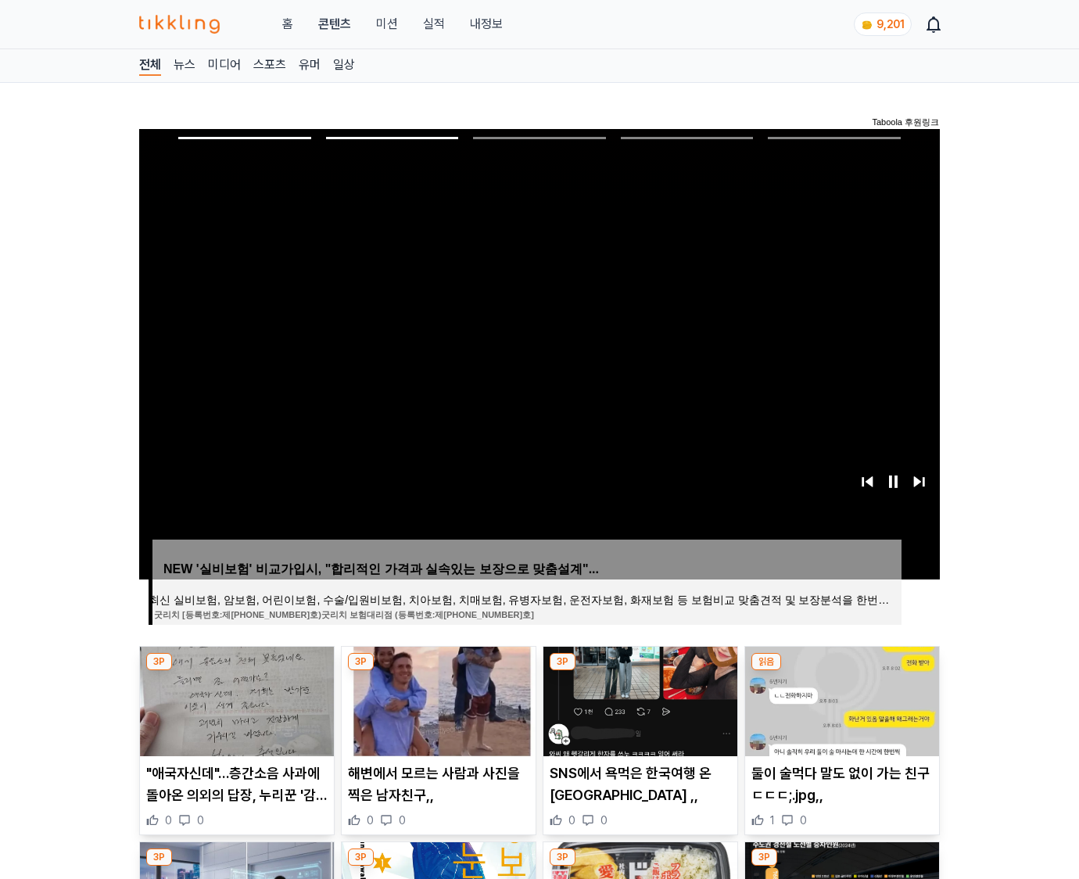
click at [840, 699] on img at bounding box center [842, 702] width 194 height 110
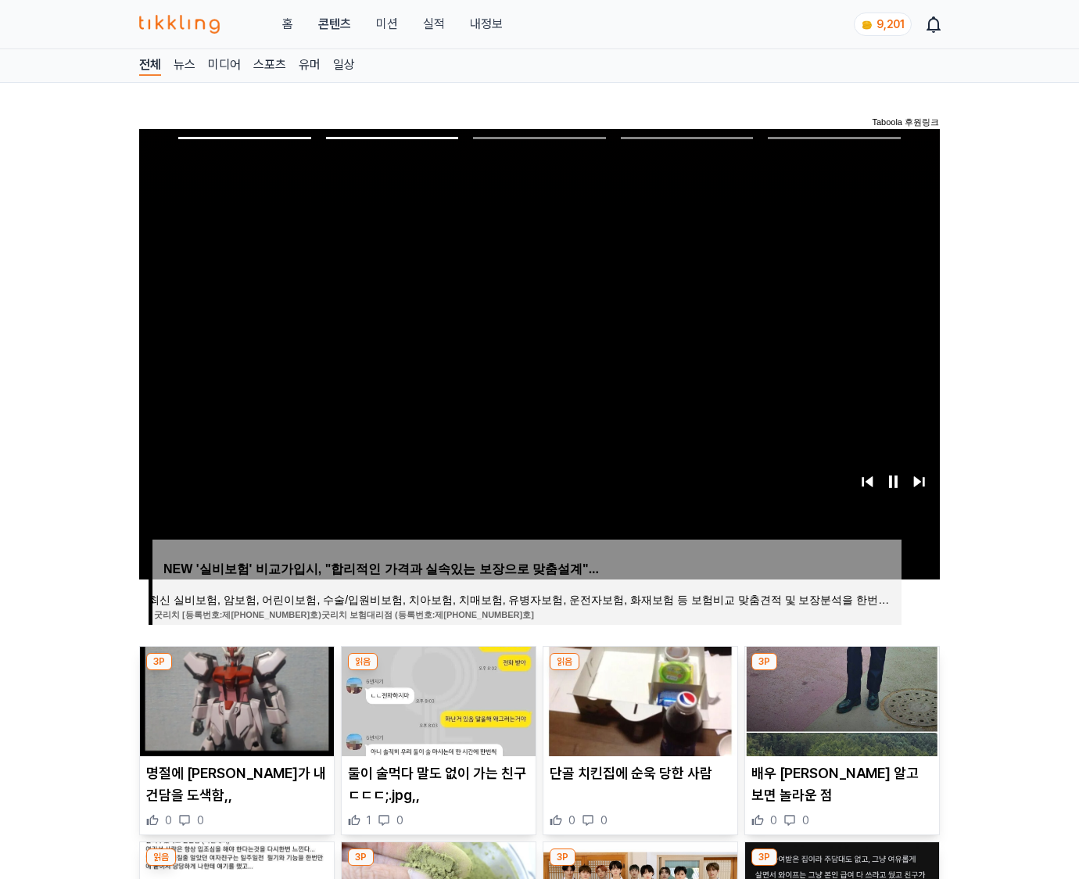
click at [840, 699] on img at bounding box center [842, 702] width 194 height 110
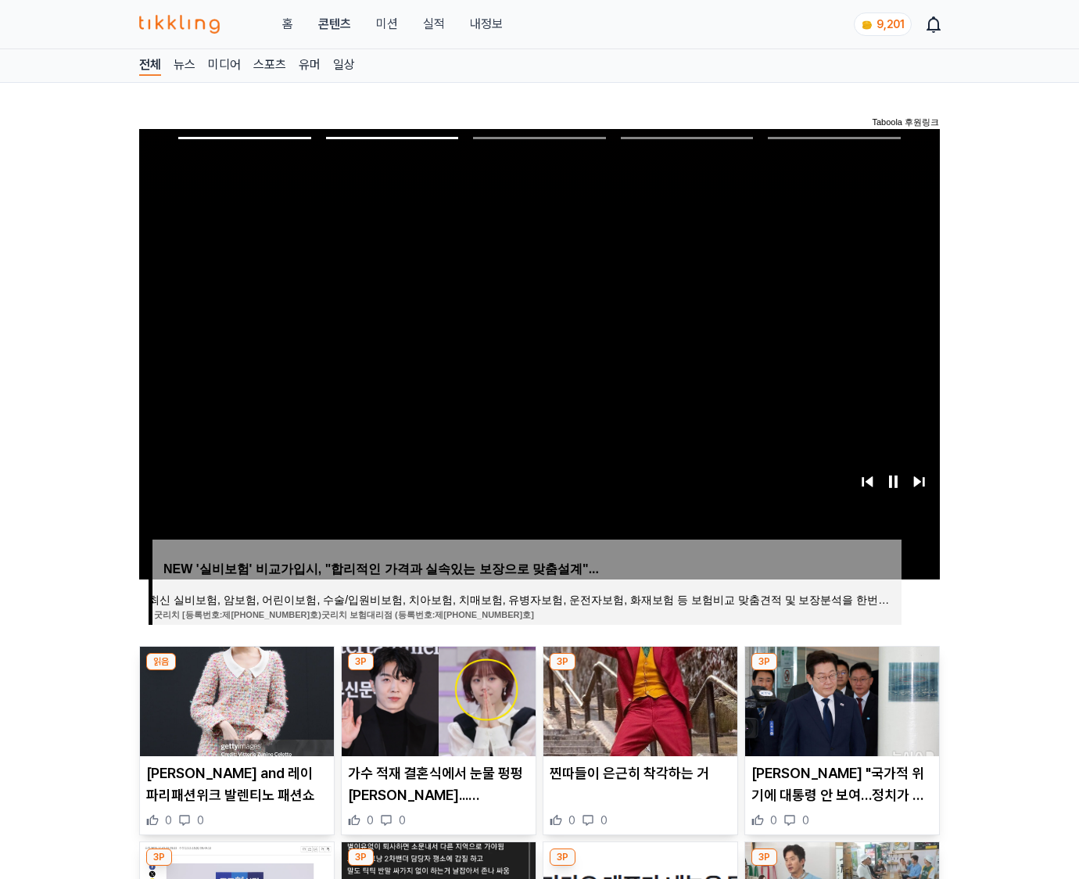
click at [840, 699] on img at bounding box center [842, 702] width 194 height 110
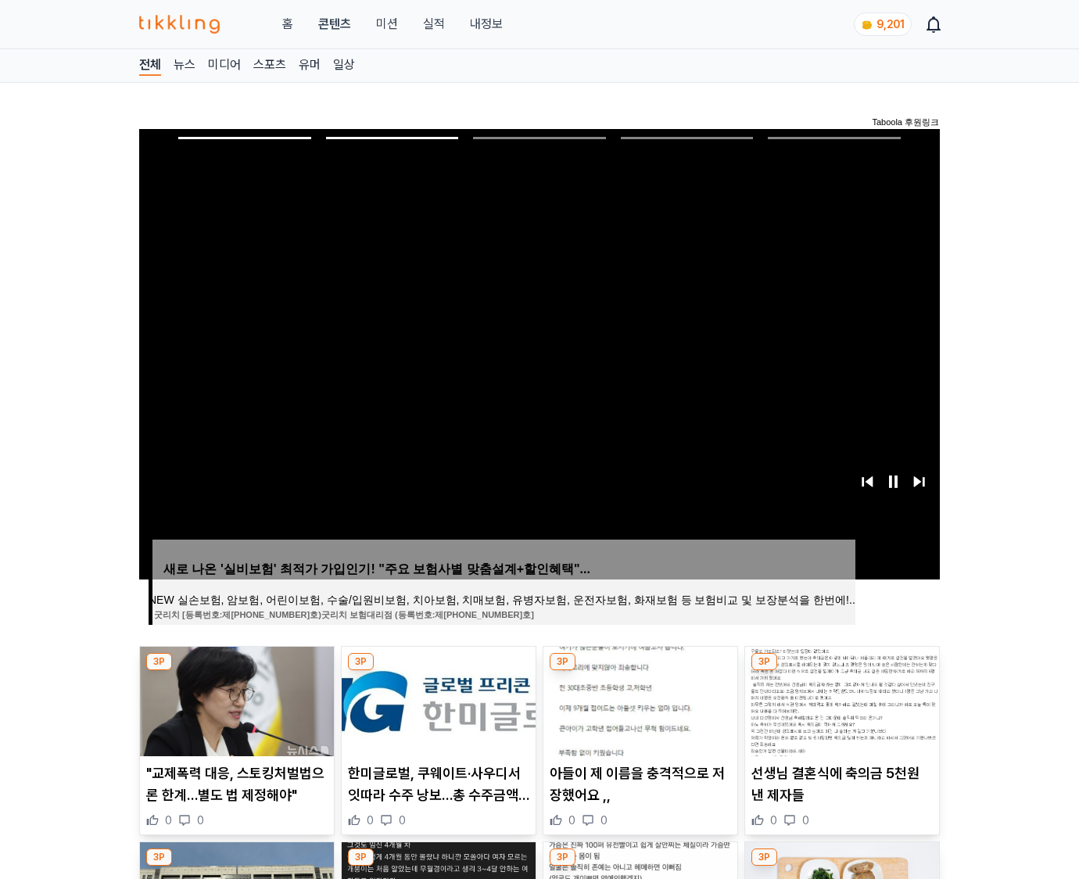
click at [840, 699] on img at bounding box center [842, 702] width 194 height 110
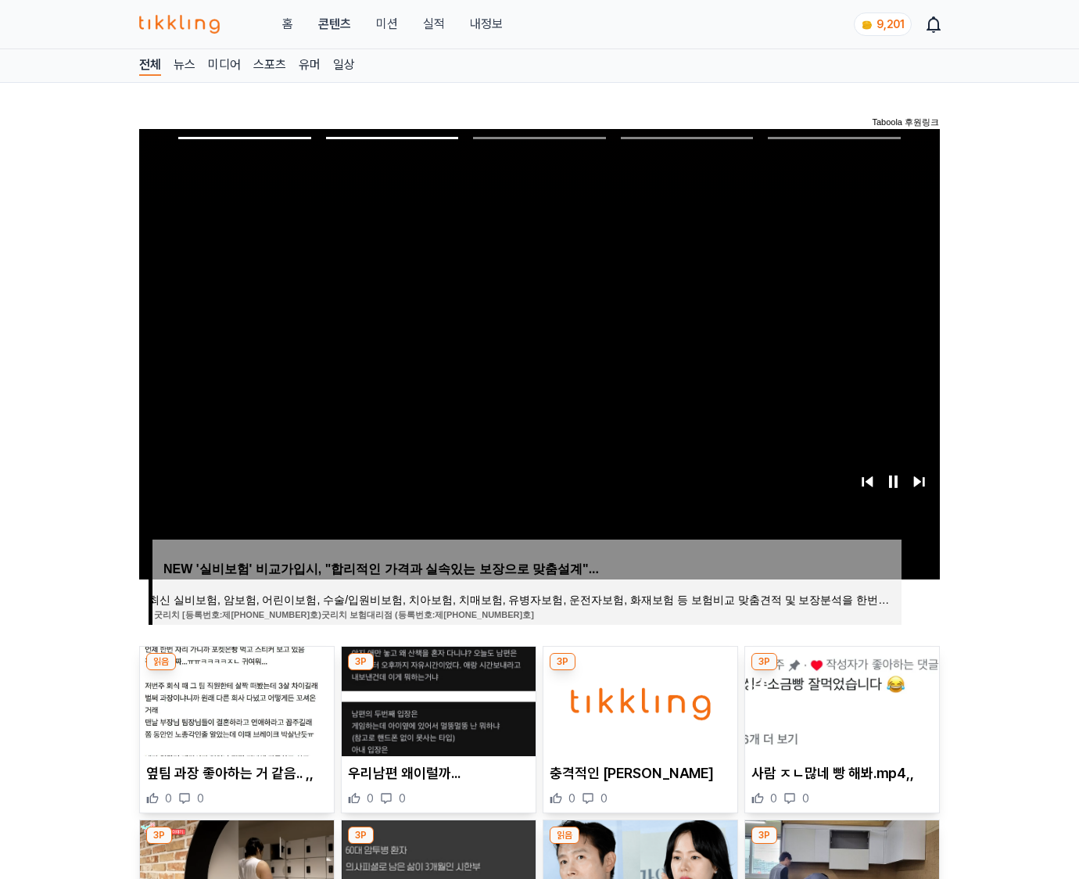
click at [840, 699] on img at bounding box center [842, 702] width 194 height 110
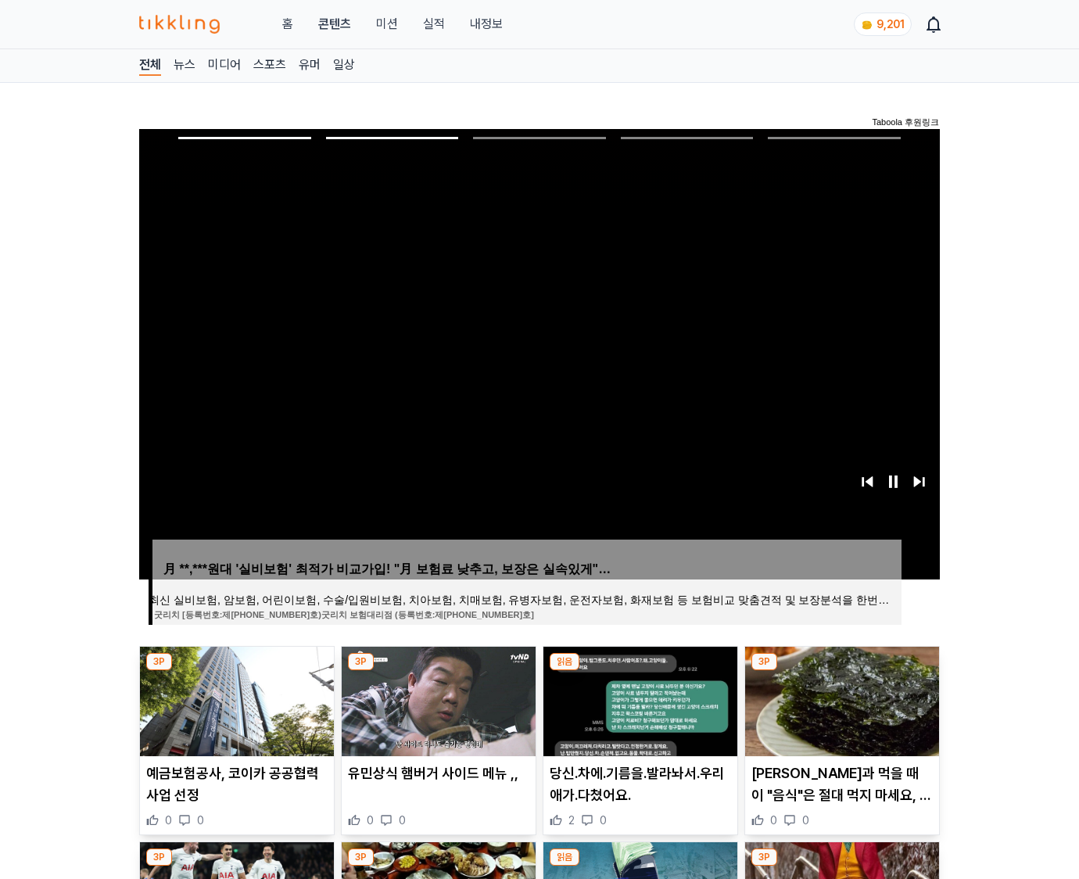
click at [840, 699] on img at bounding box center [842, 702] width 194 height 110
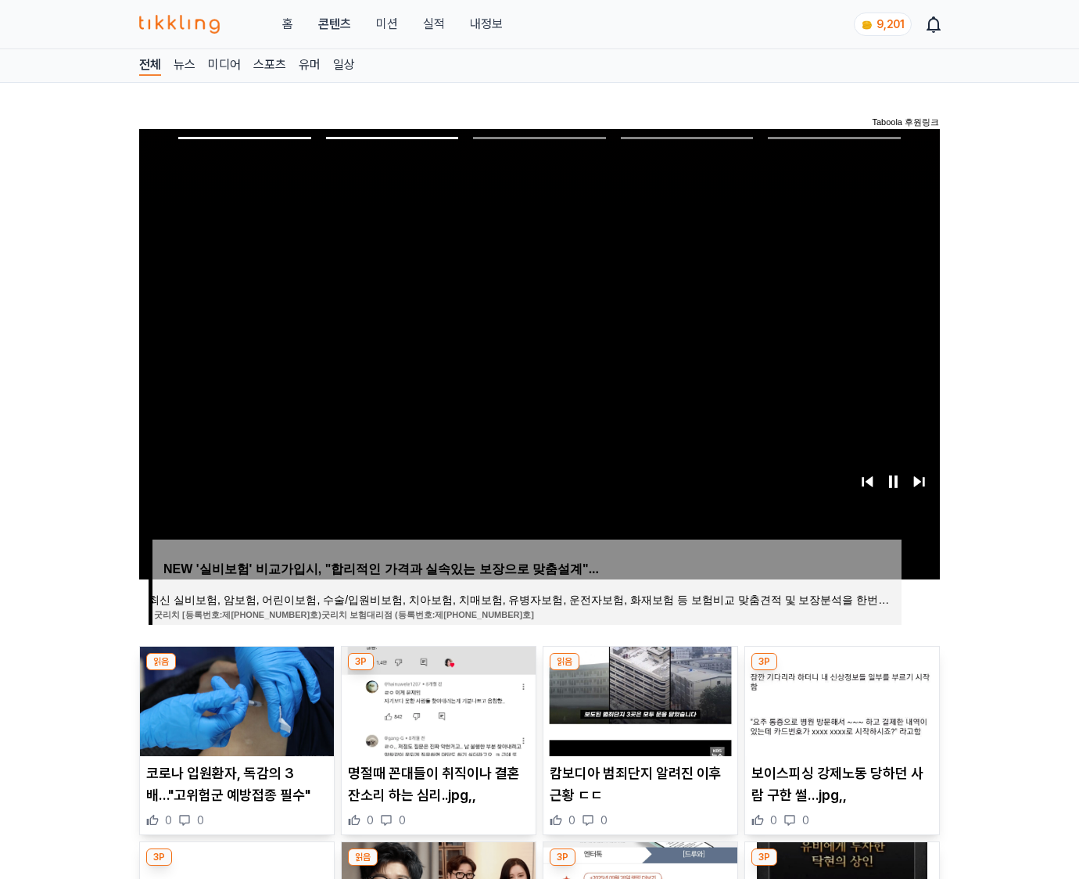
click at [840, 699] on img at bounding box center [842, 702] width 194 height 110
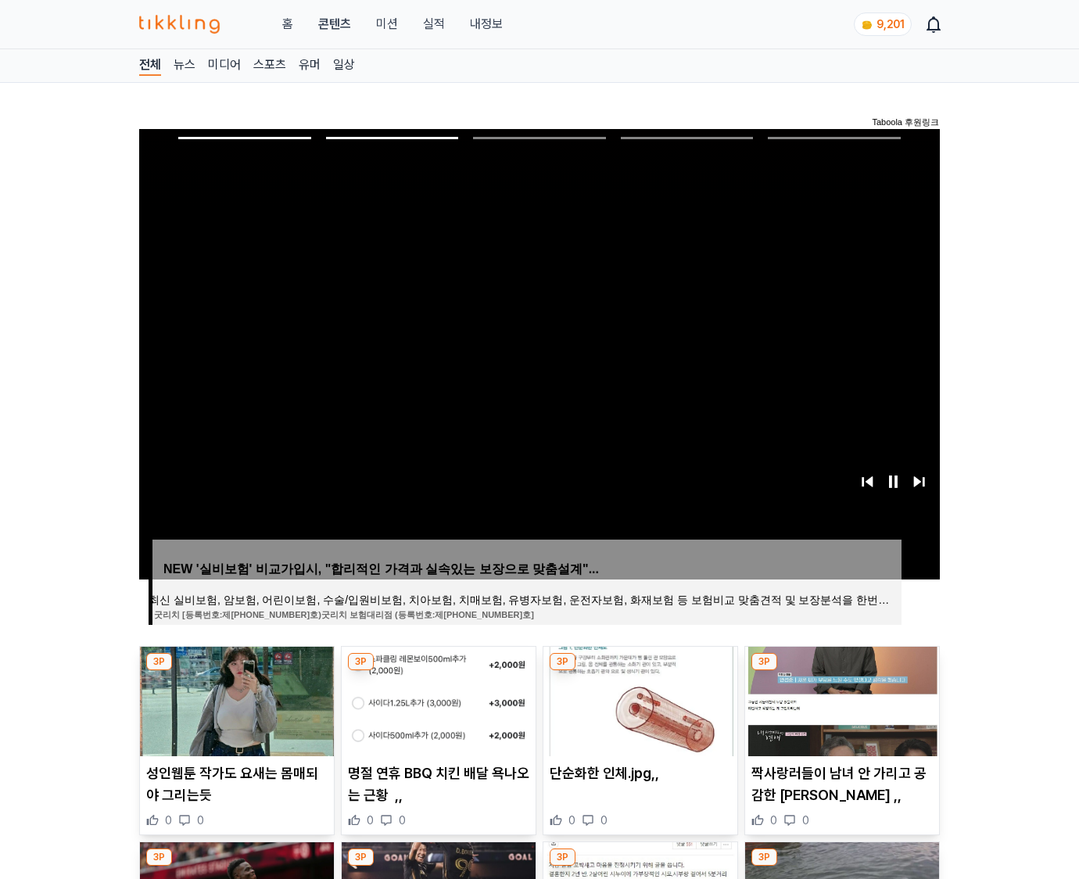
click at [840, 699] on img at bounding box center [842, 702] width 194 height 110
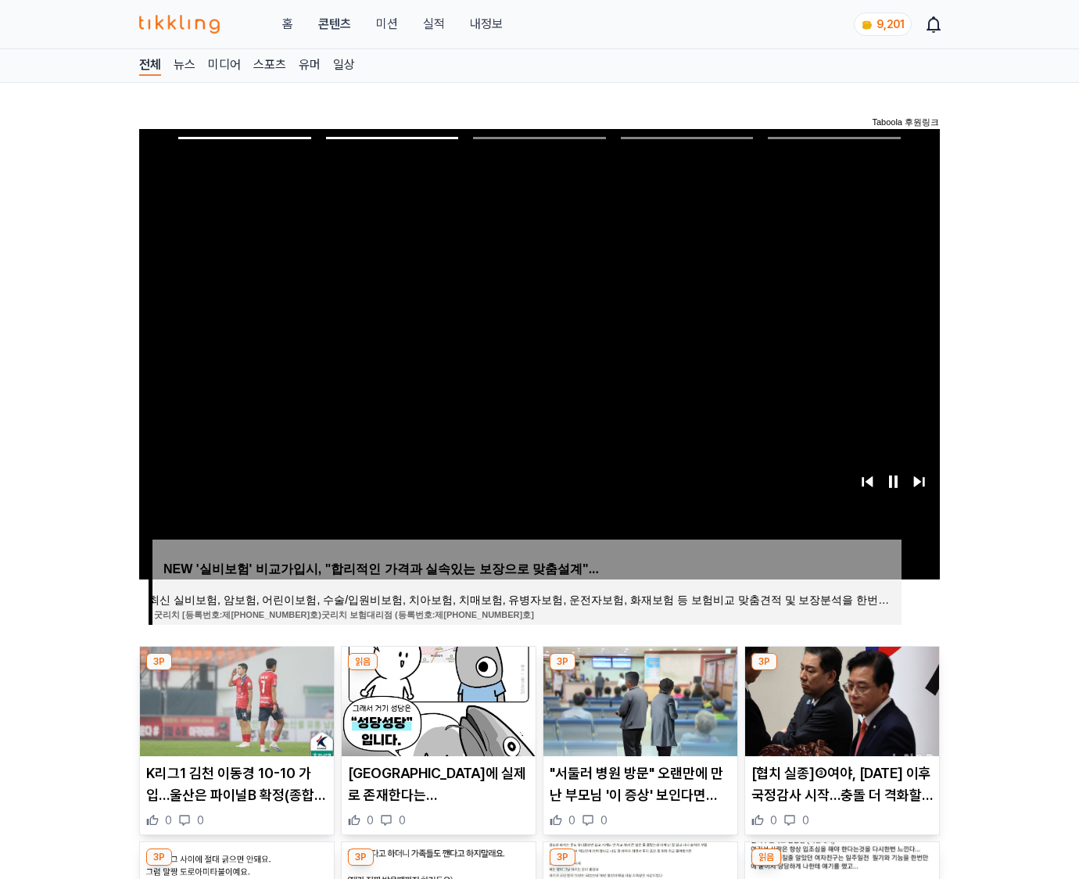
click at [840, 699] on img at bounding box center [842, 702] width 194 height 110
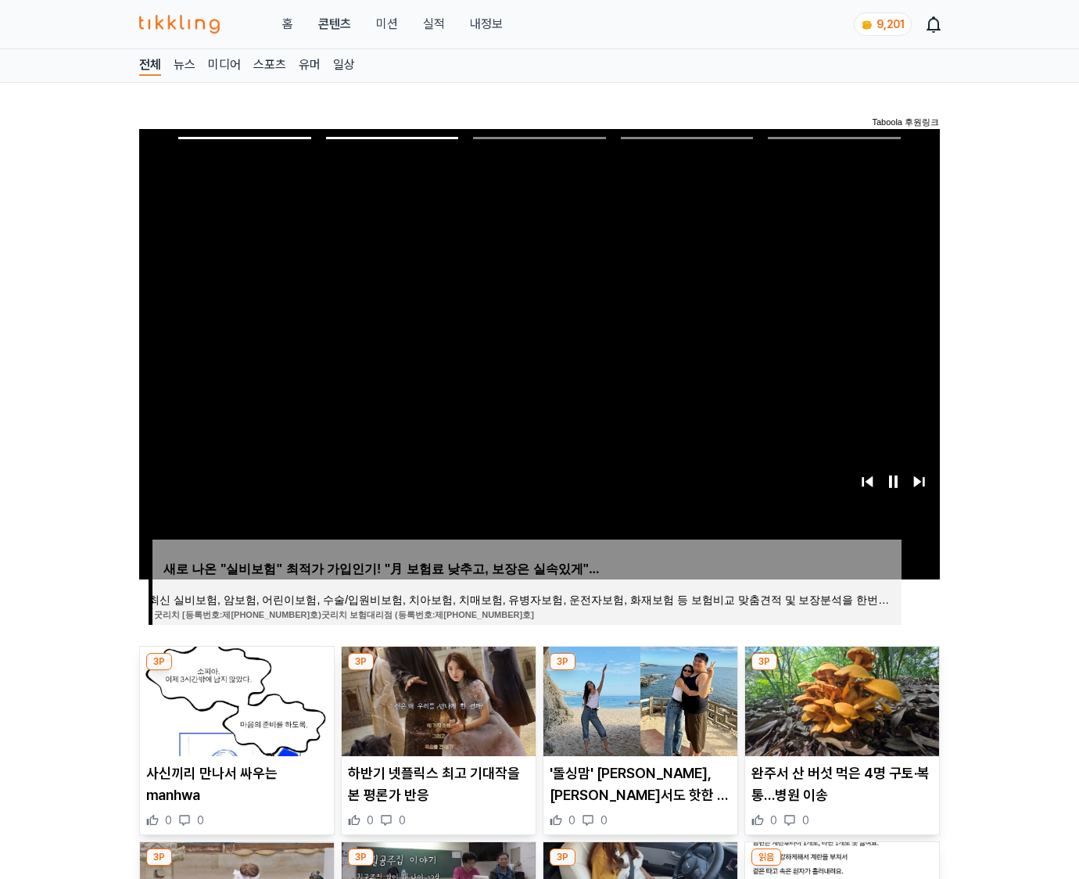
click at [840, 699] on img at bounding box center [842, 702] width 194 height 110
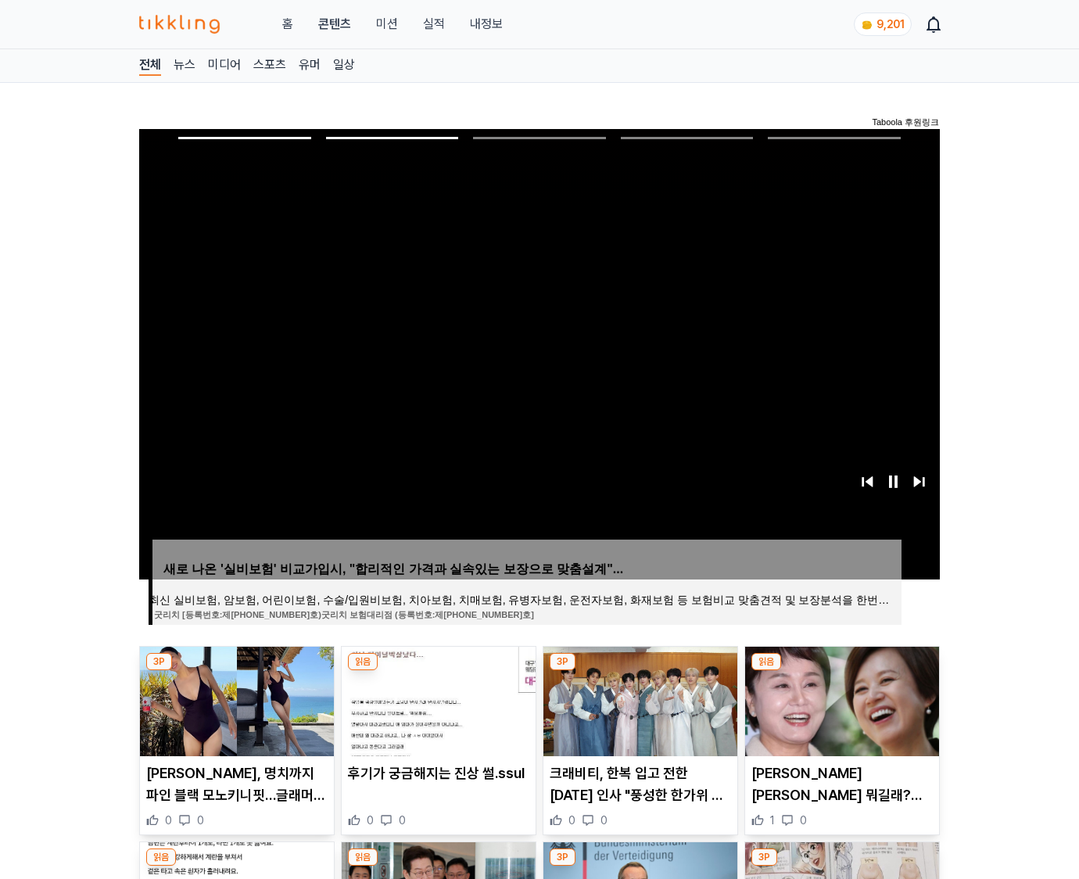
click at [840, 699] on img at bounding box center [842, 702] width 194 height 110
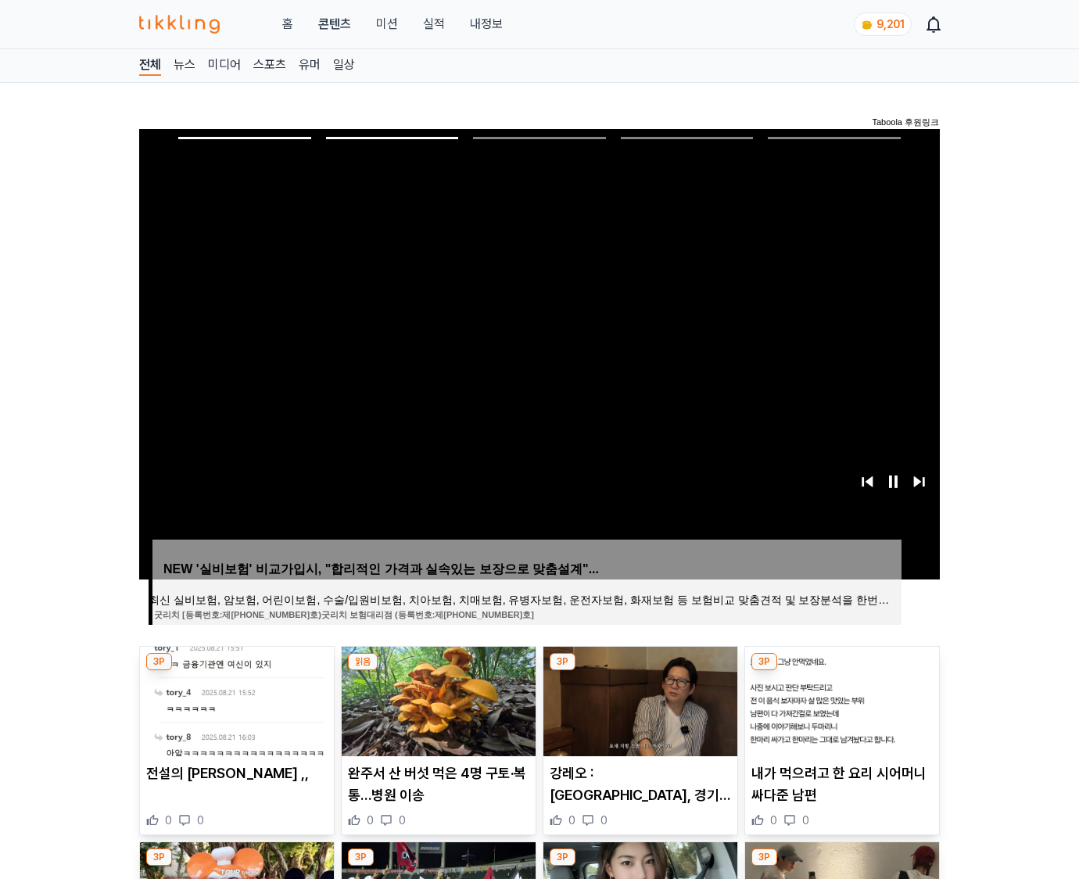
click at [840, 699] on img at bounding box center [842, 702] width 194 height 110
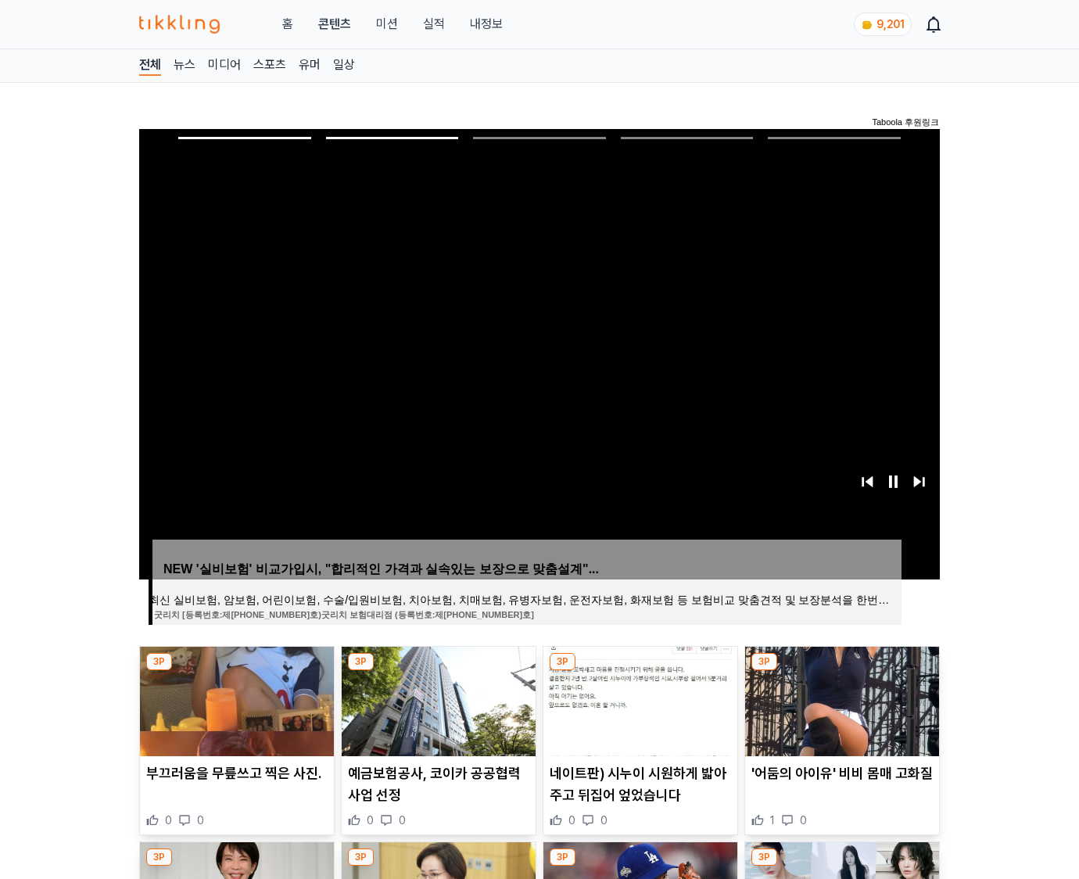
click at [840, 699] on img at bounding box center [842, 702] width 194 height 110
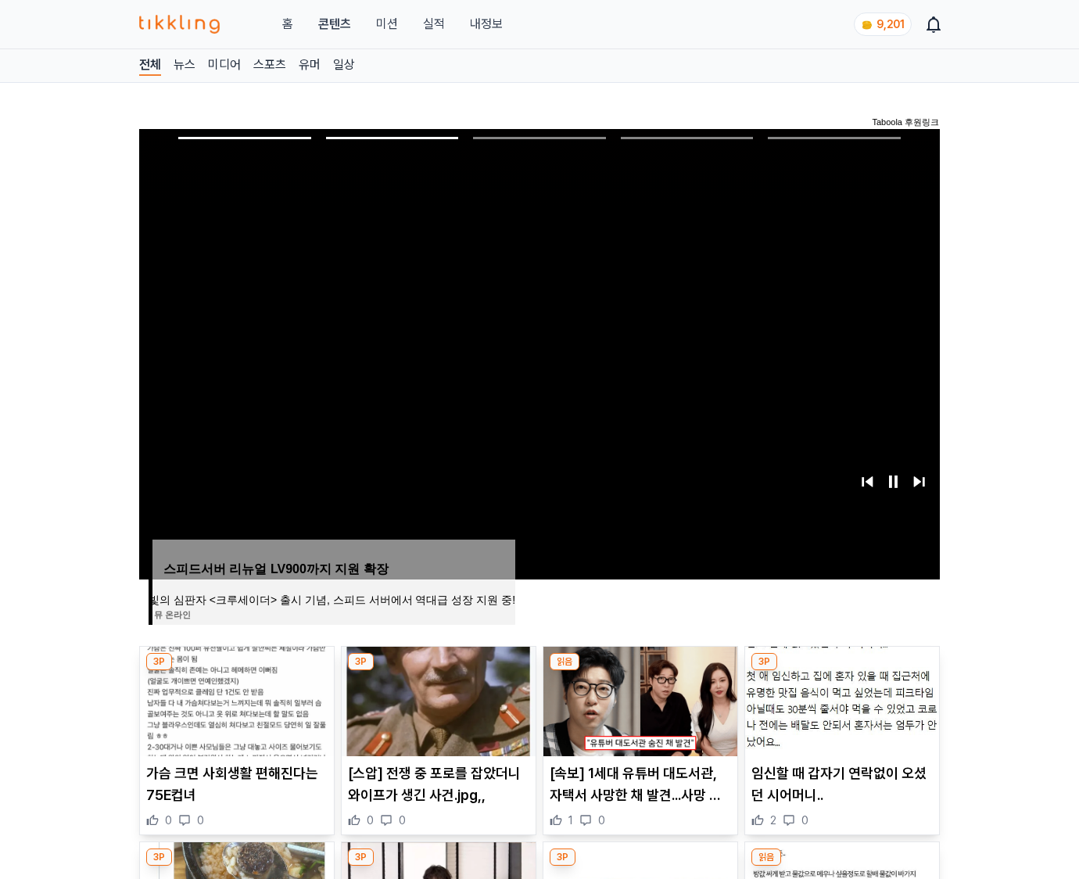
click at [840, 699] on img at bounding box center [842, 702] width 194 height 110
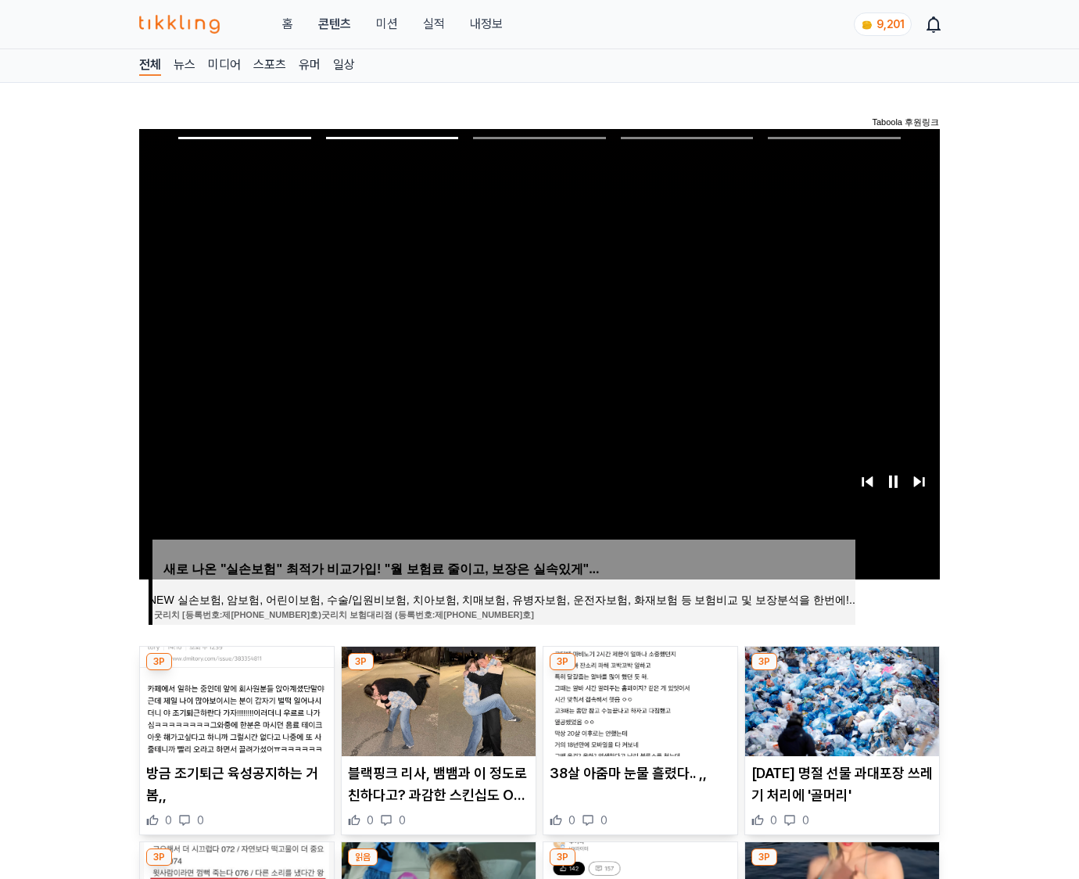
click at [840, 699] on img at bounding box center [842, 702] width 194 height 110
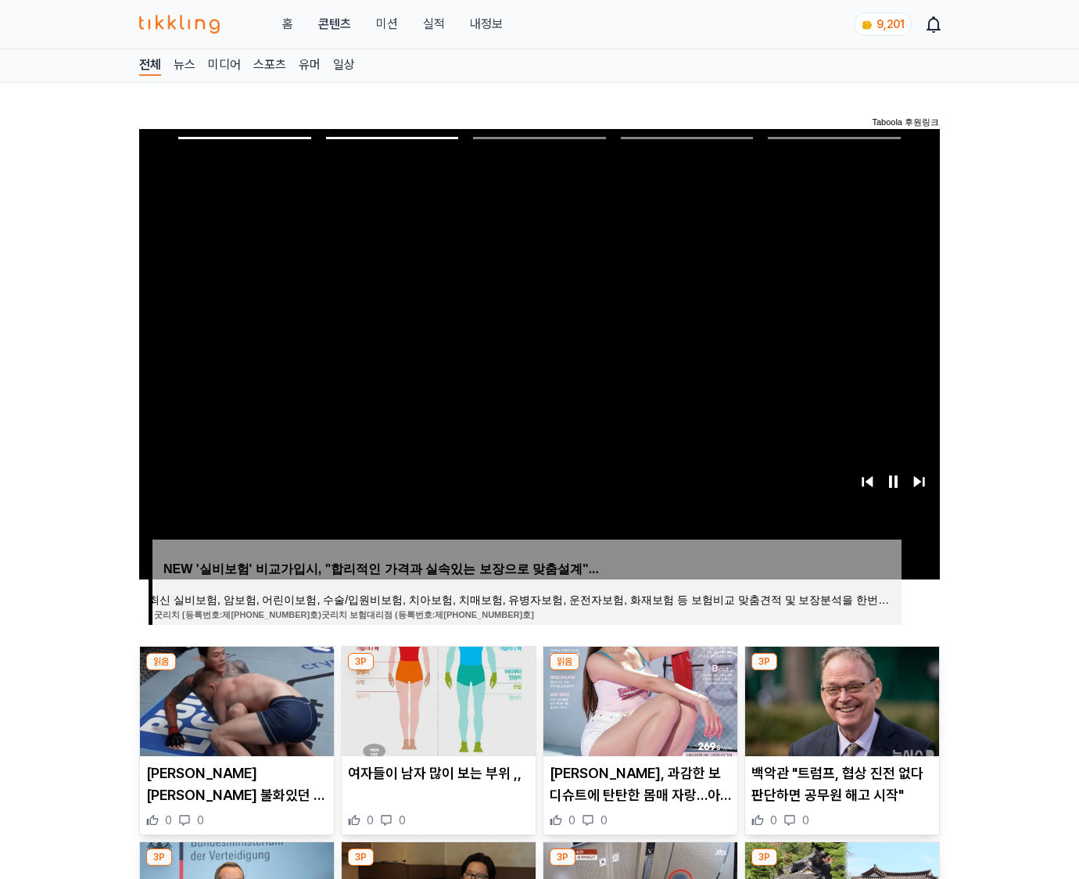
click at [840, 699] on img at bounding box center [842, 702] width 194 height 110
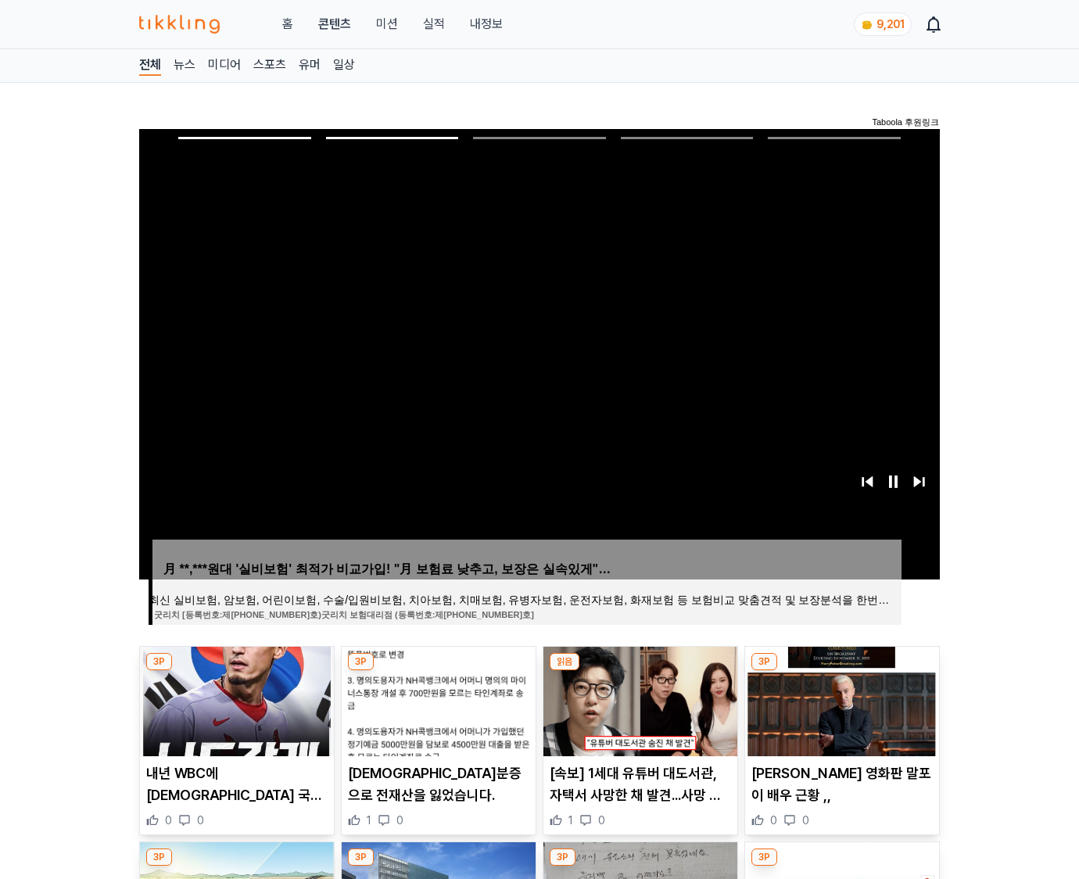
click at [840, 699] on img at bounding box center [842, 702] width 194 height 110
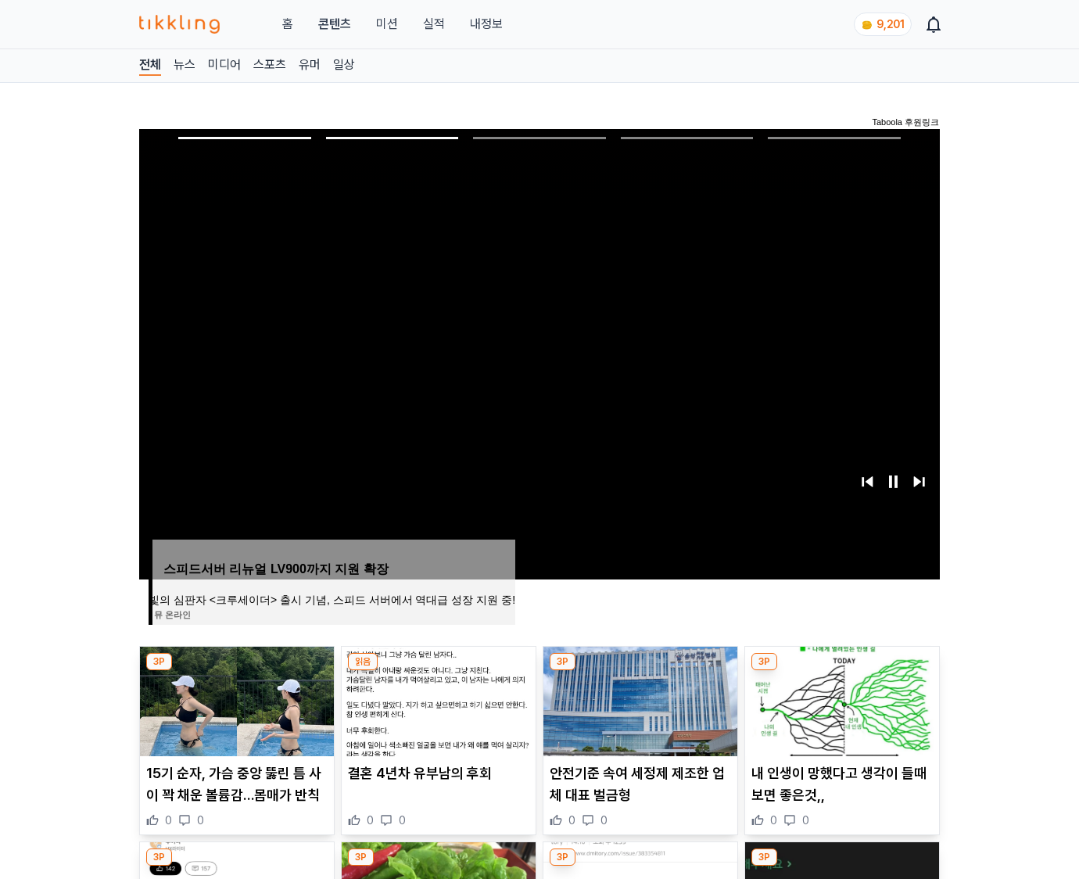
click at [840, 699] on img at bounding box center [842, 702] width 194 height 110
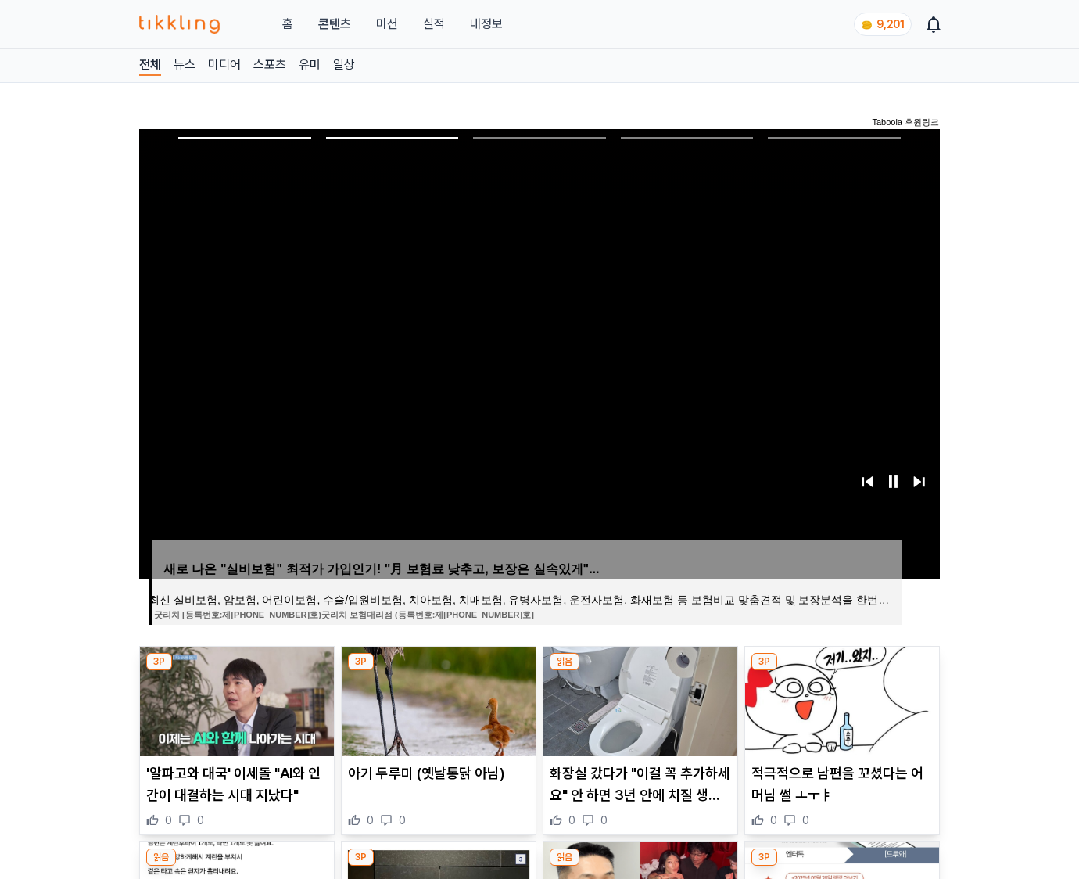
click at [840, 699] on img at bounding box center [842, 702] width 194 height 110
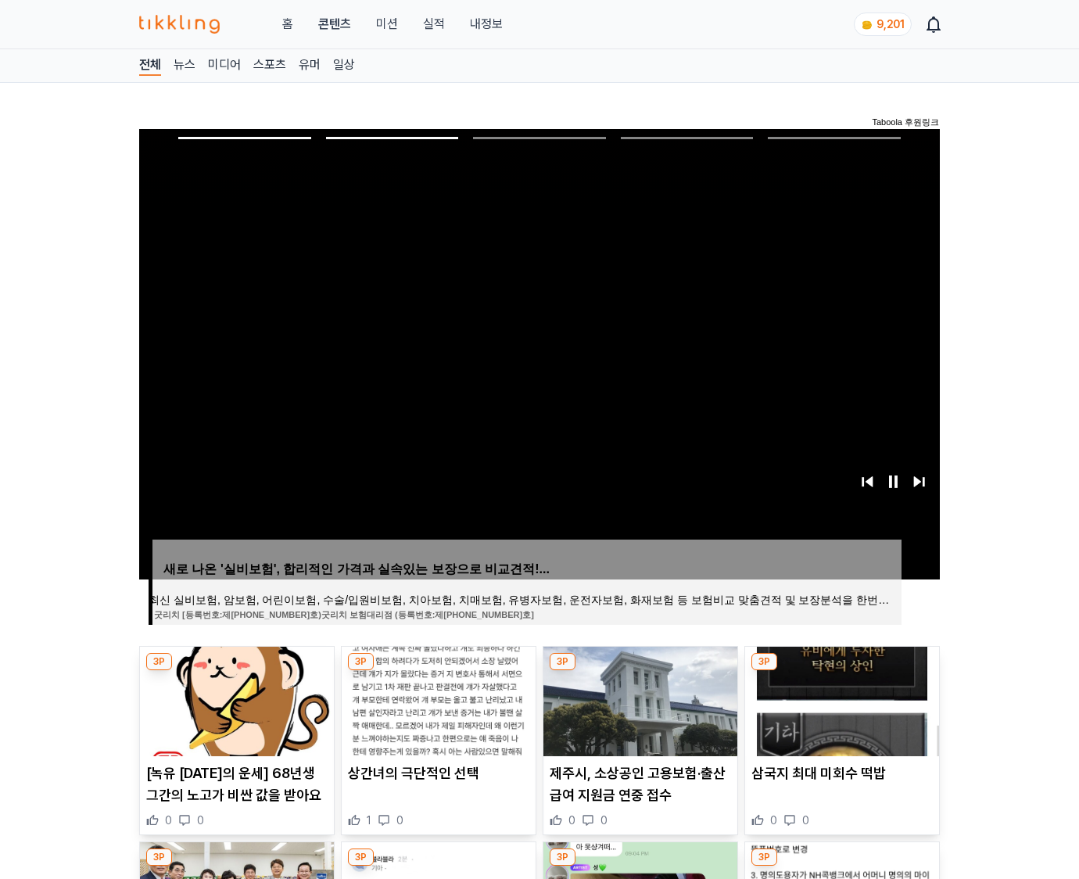
click at [840, 699] on img at bounding box center [842, 702] width 194 height 110
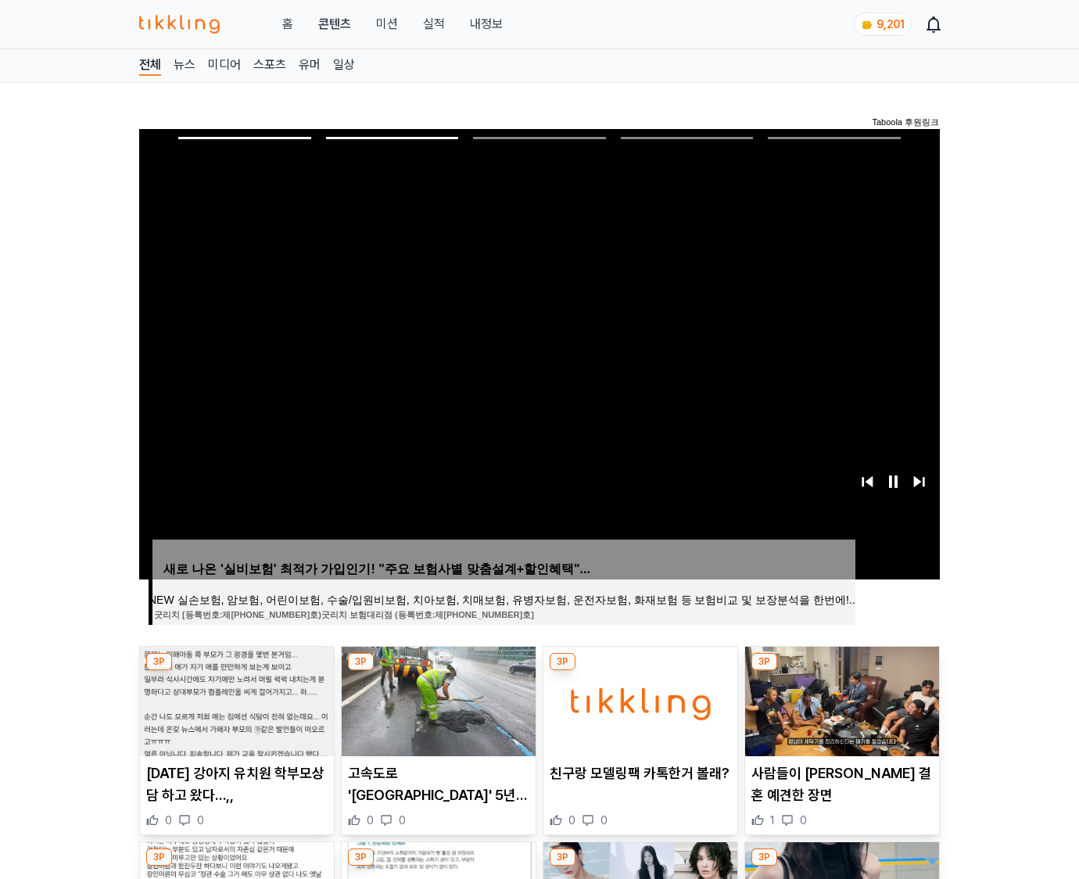
click at [840, 699] on img at bounding box center [842, 702] width 194 height 110
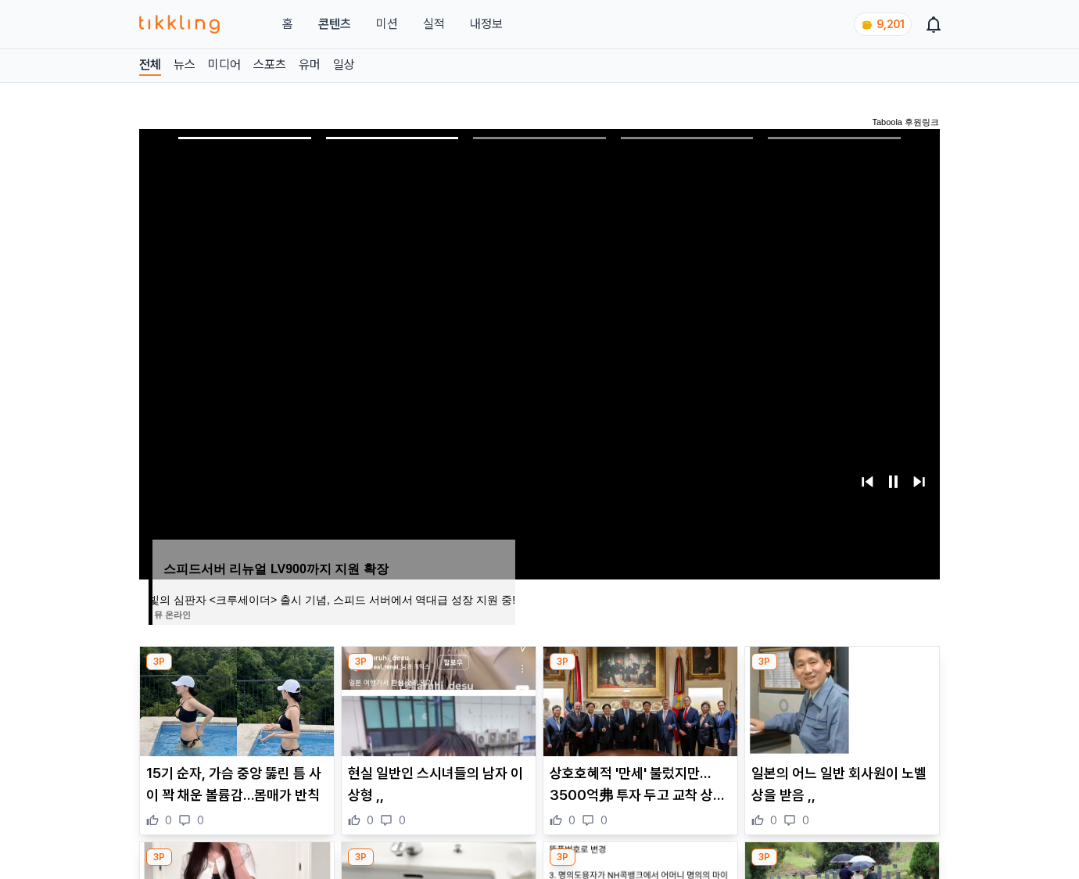
click at [840, 699] on img at bounding box center [842, 702] width 194 height 110
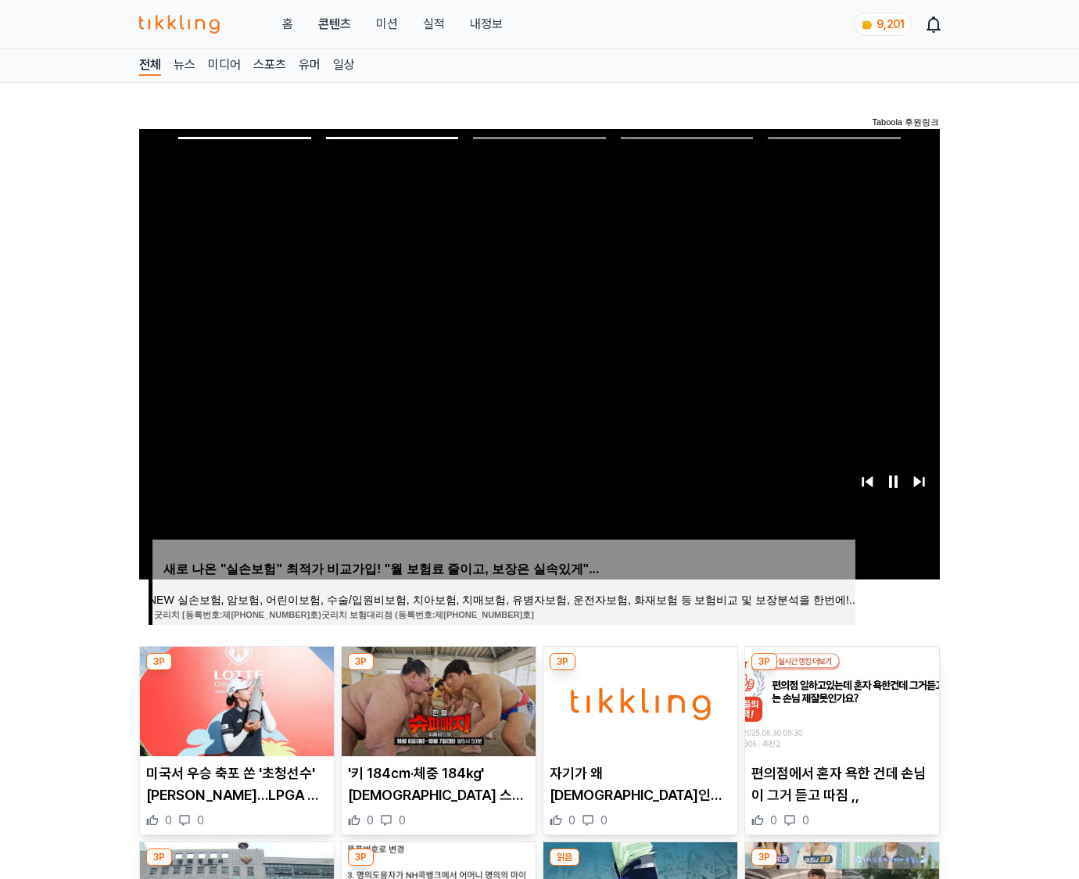
click at [840, 699] on img at bounding box center [842, 702] width 194 height 110
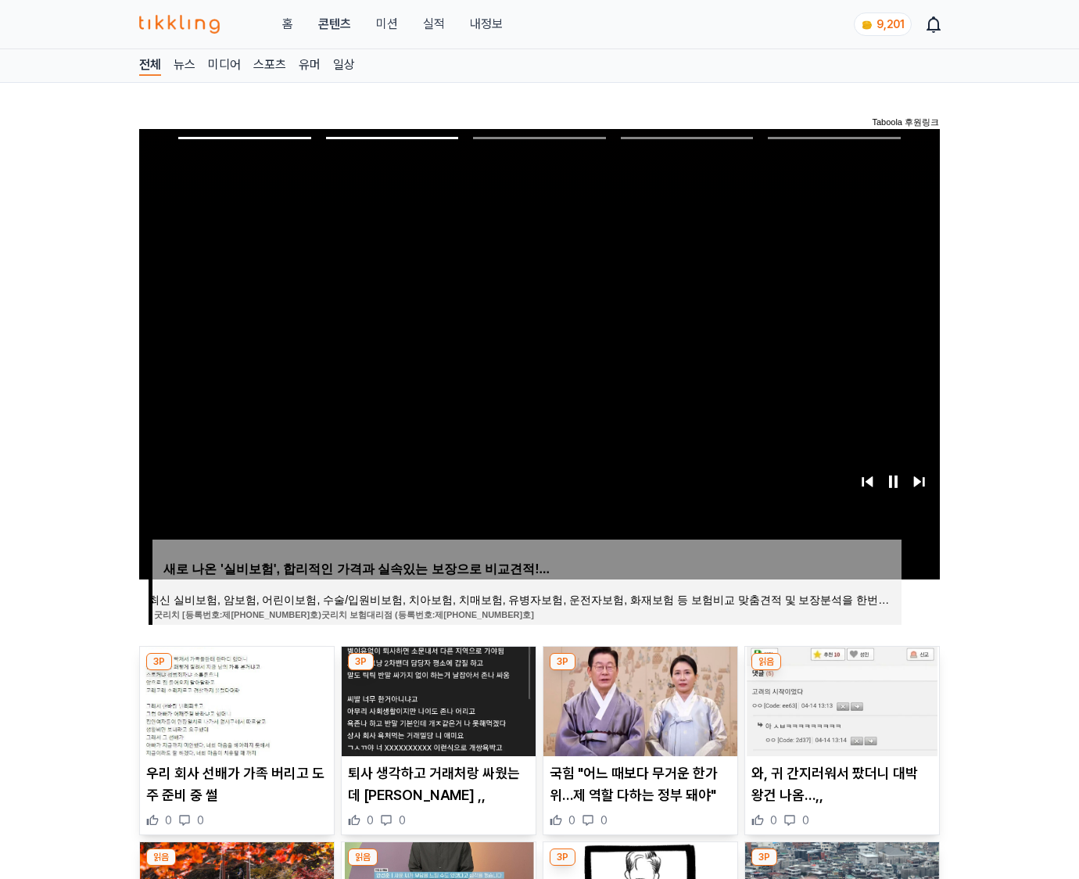
click at [840, 699] on img at bounding box center [842, 702] width 194 height 110
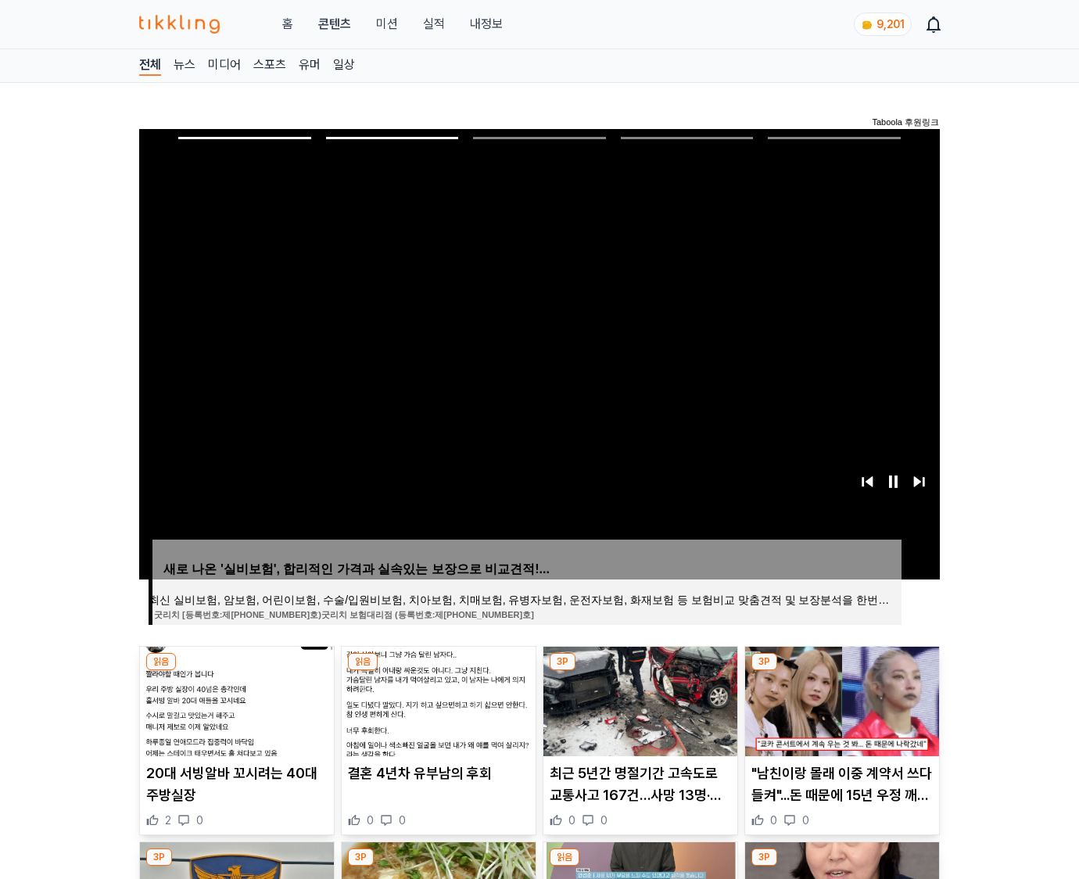
click at [840, 699] on img at bounding box center [842, 702] width 194 height 110
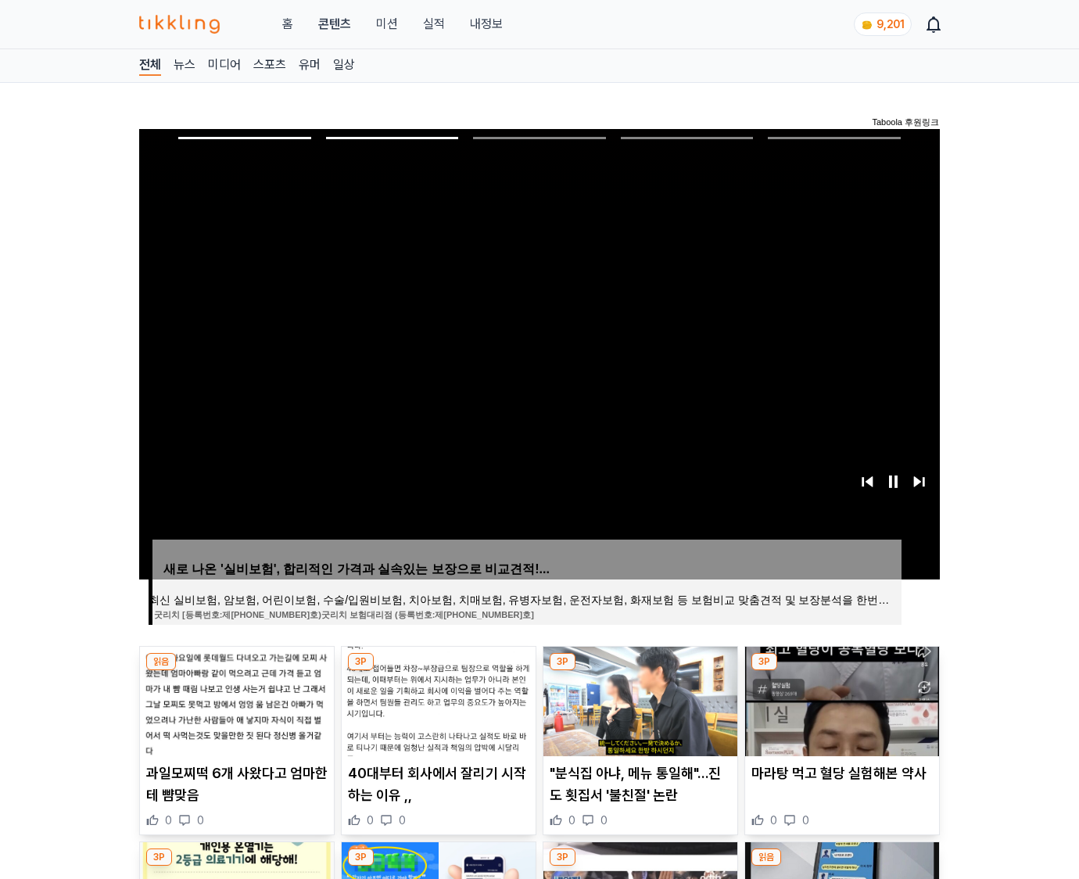
click at [840, 699] on img at bounding box center [842, 702] width 194 height 110
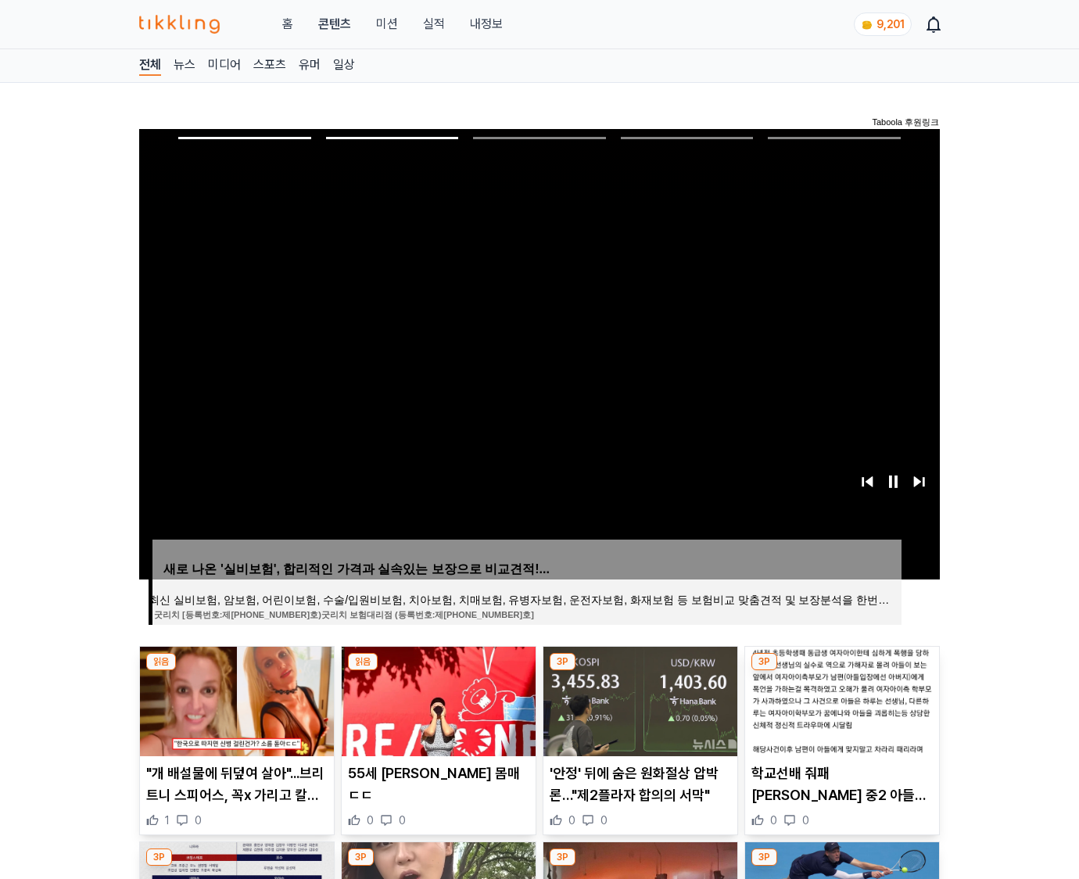
click at [840, 699] on img at bounding box center [842, 702] width 194 height 110
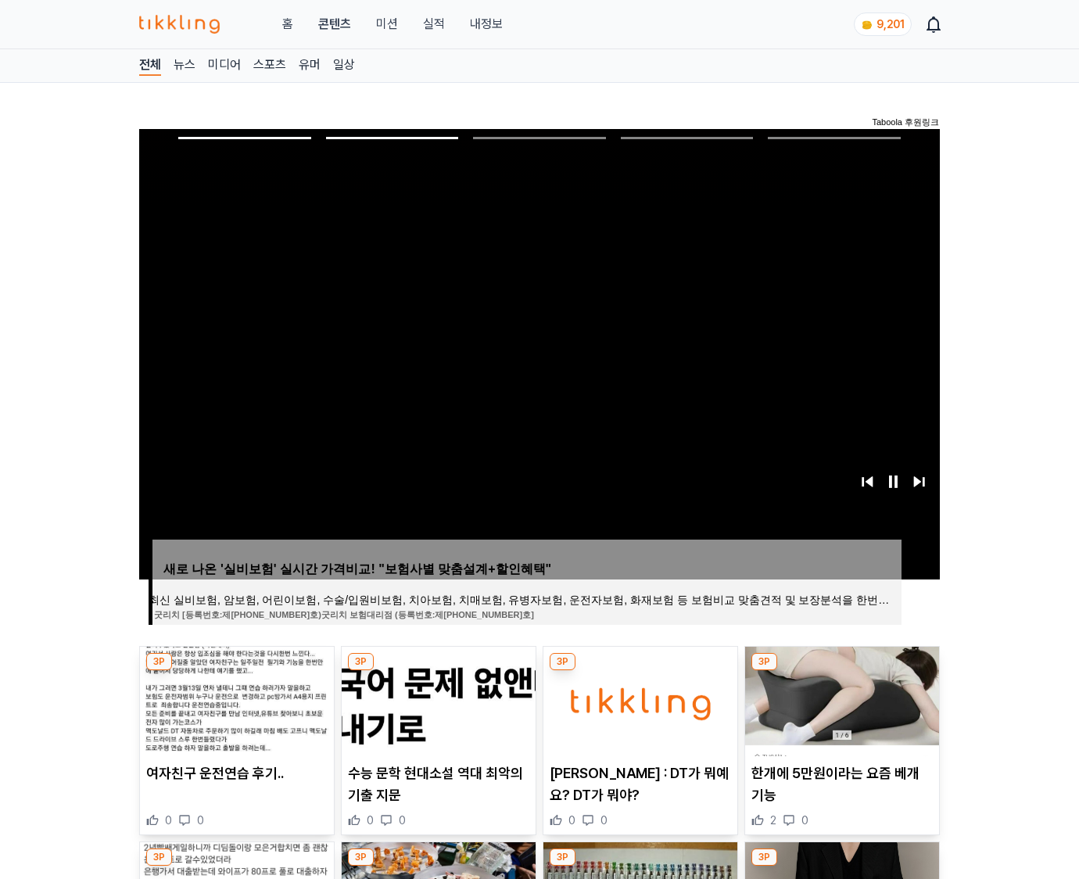
click at [840, 699] on img at bounding box center [842, 702] width 194 height 110
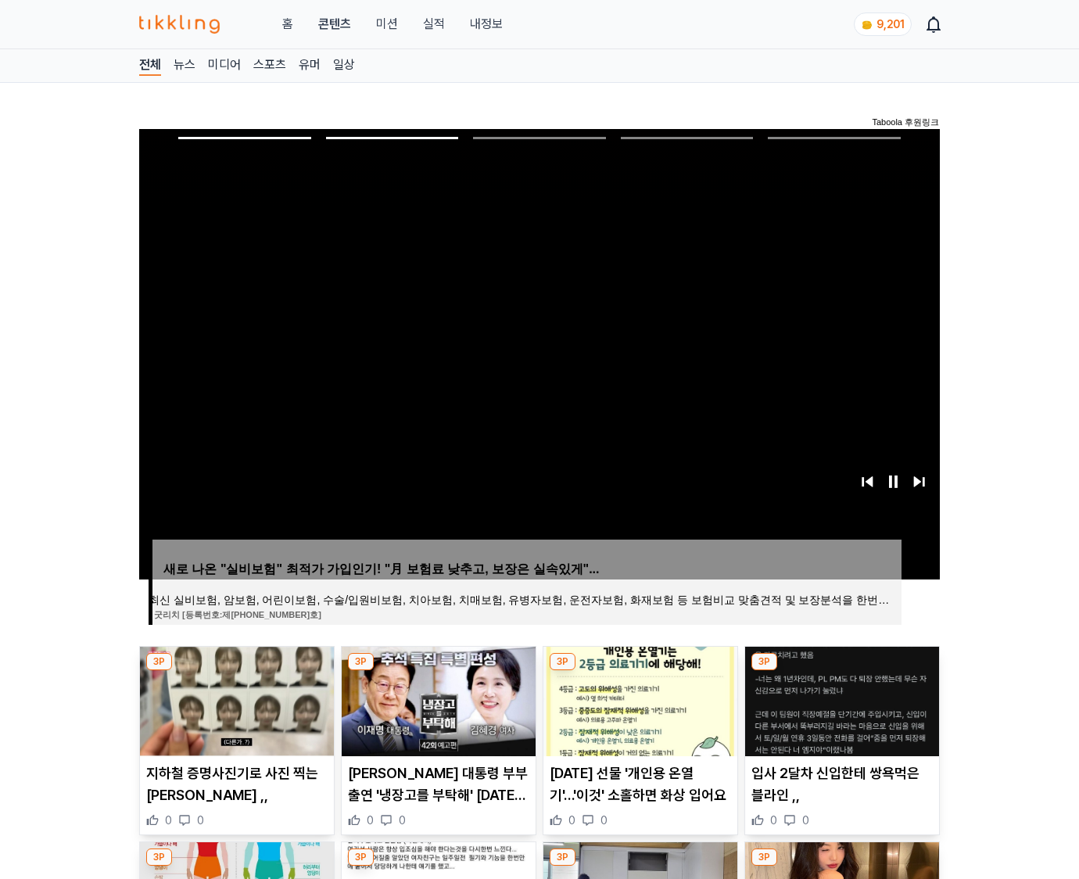
click at [840, 699] on img at bounding box center [842, 702] width 194 height 110
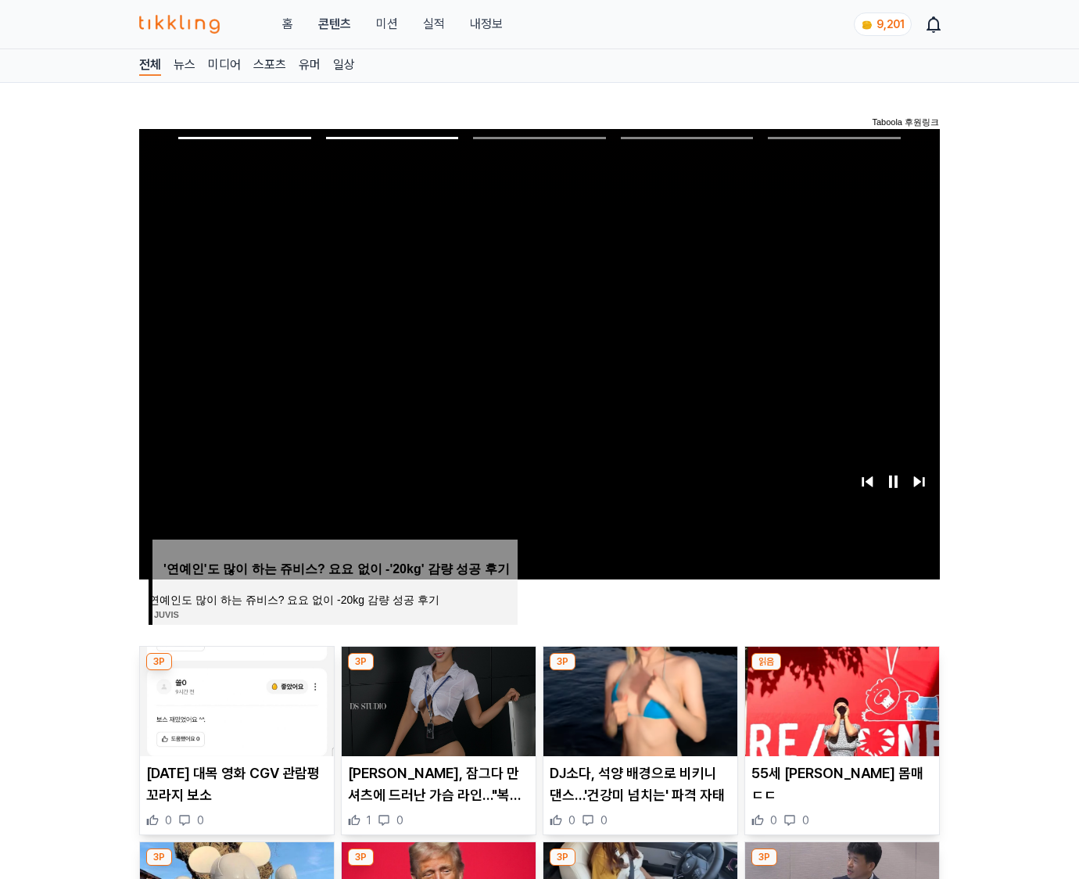
click at [840, 699] on img at bounding box center [842, 702] width 194 height 110
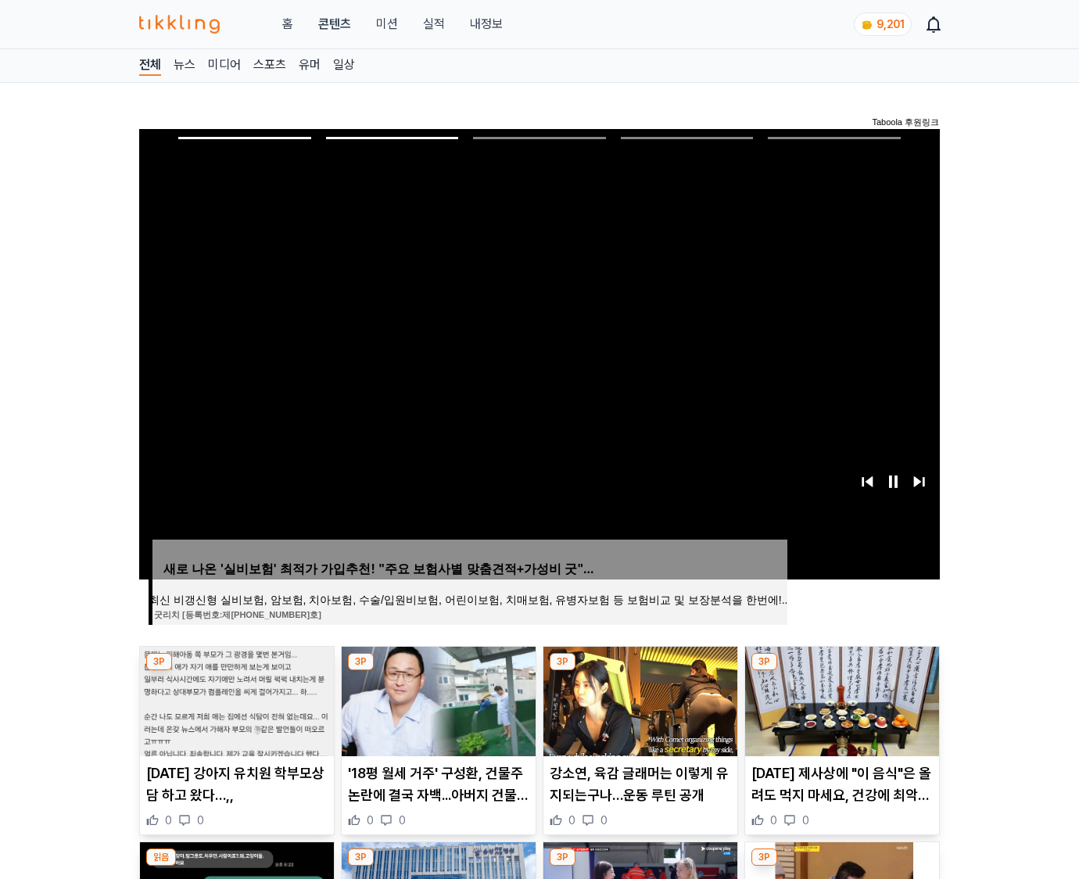
click at [840, 699] on img at bounding box center [842, 702] width 194 height 110
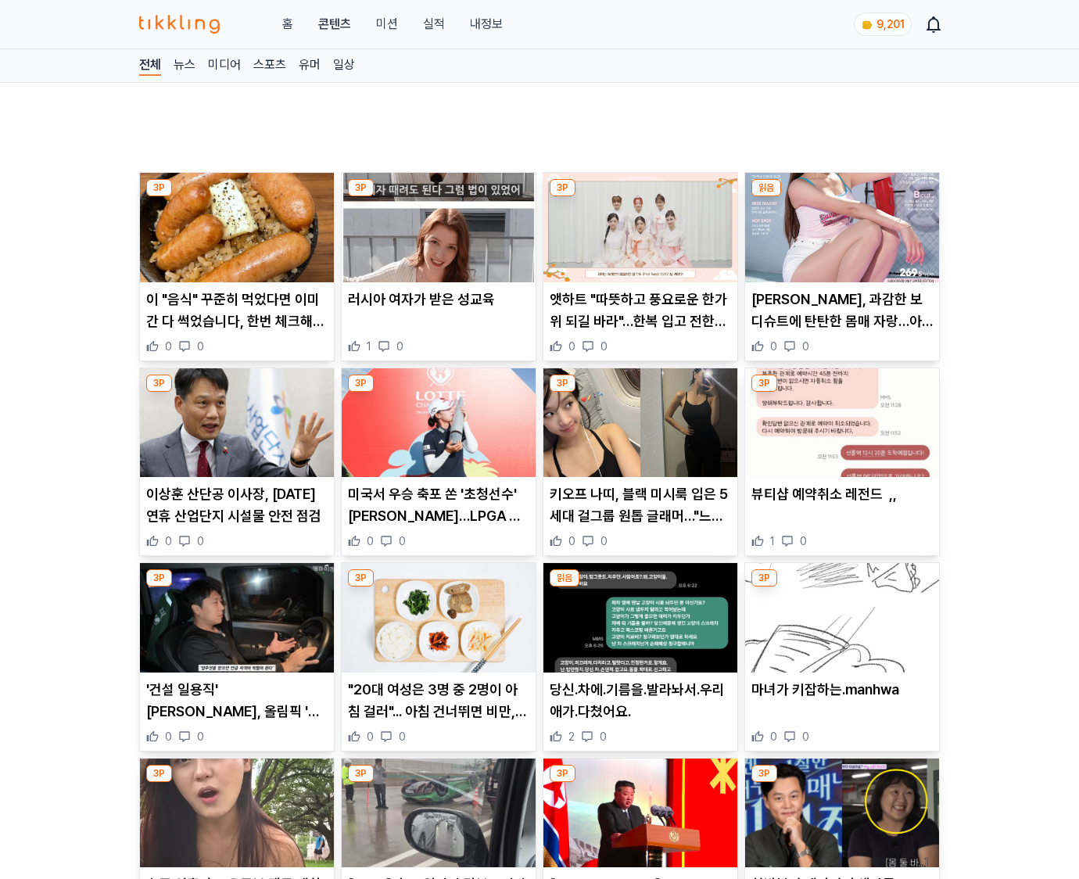
click at [840, 699] on p "마녀가 키잡하는.manhwa" at bounding box center [842, 690] width 181 height 22
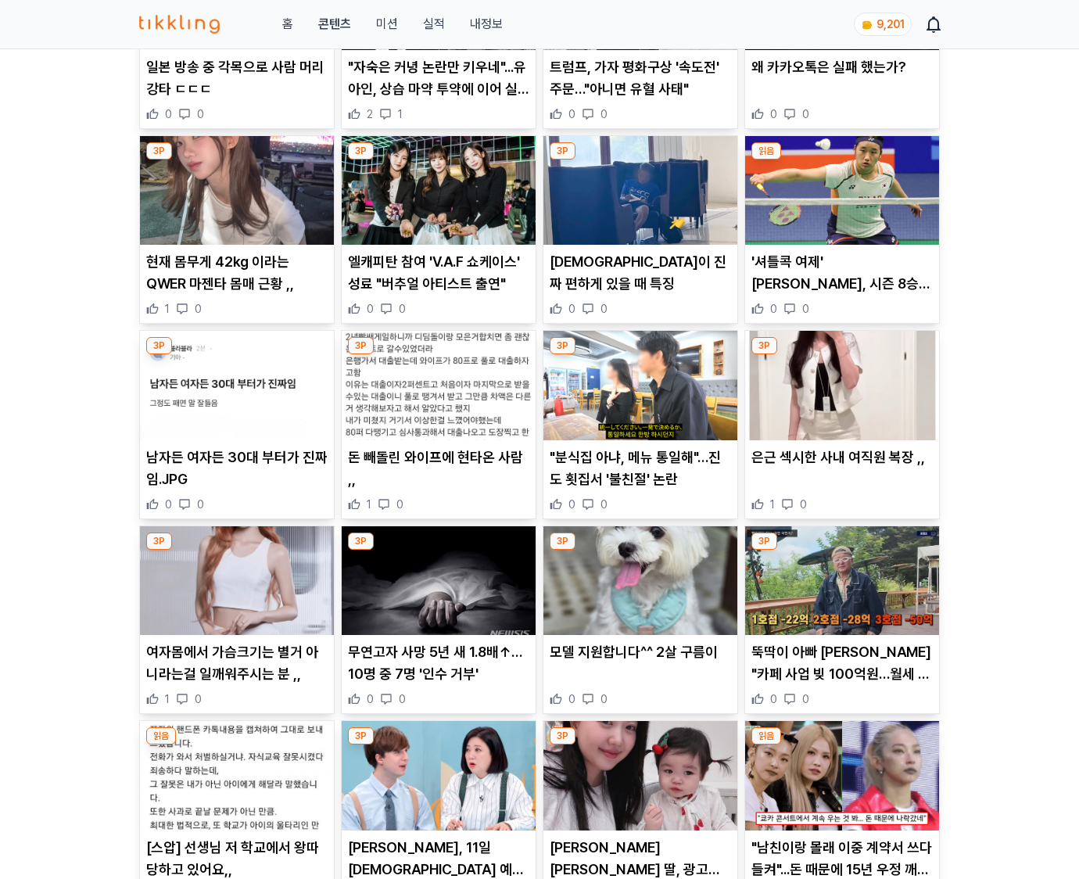
scroll to position [3333, 0]
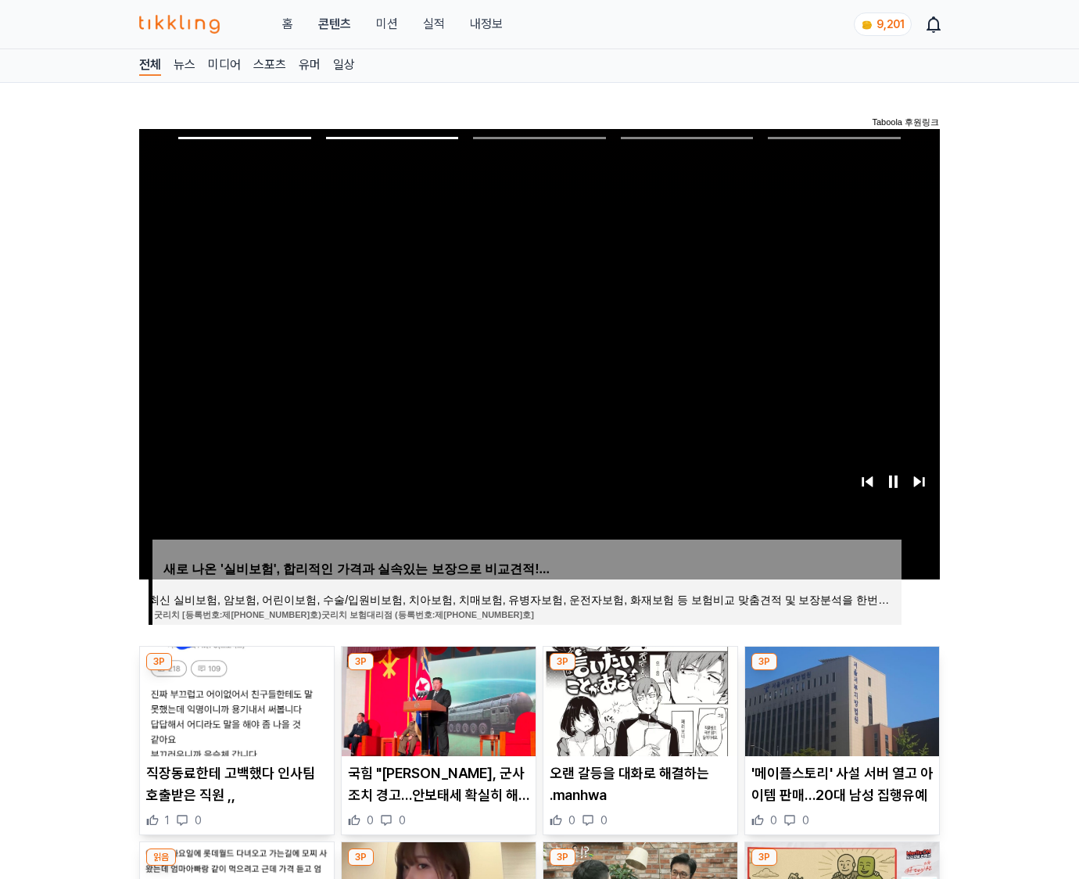
click at [840, 699] on img at bounding box center [842, 702] width 194 height 110
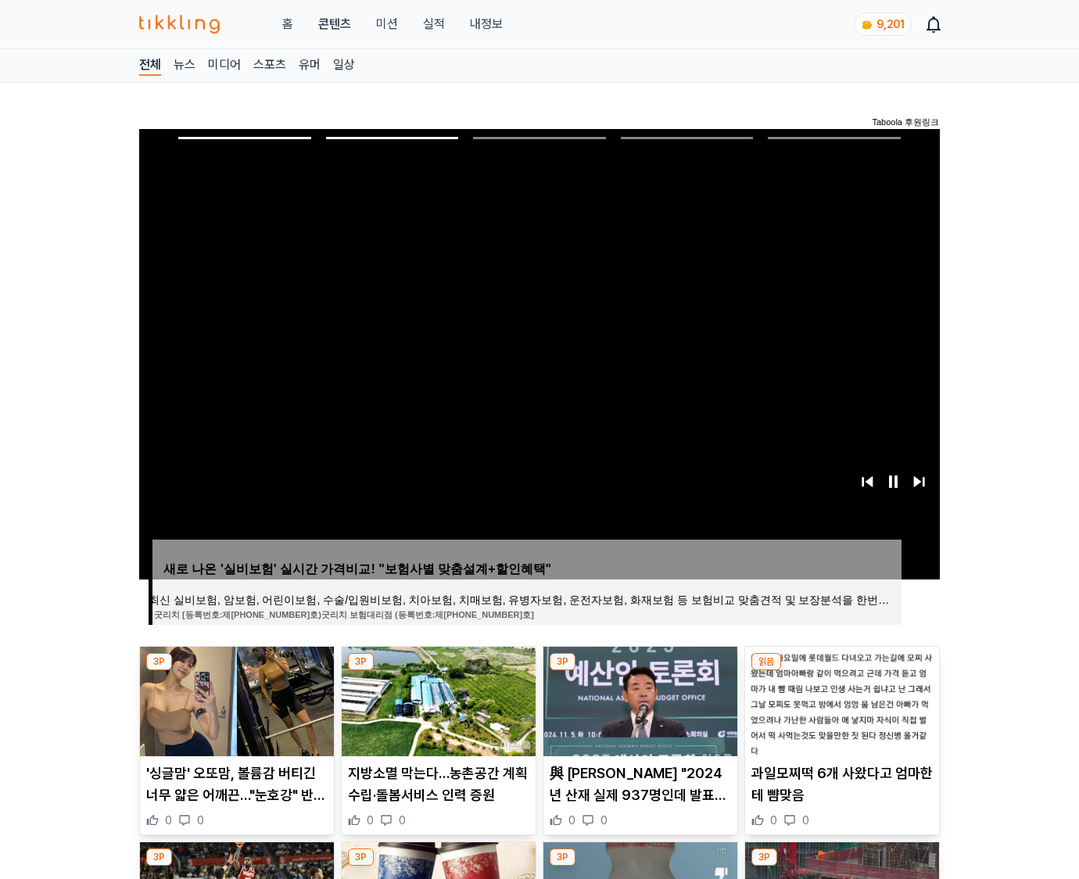
click at [840, 699] on img at bounding box center [842, 702] width 194 height 110
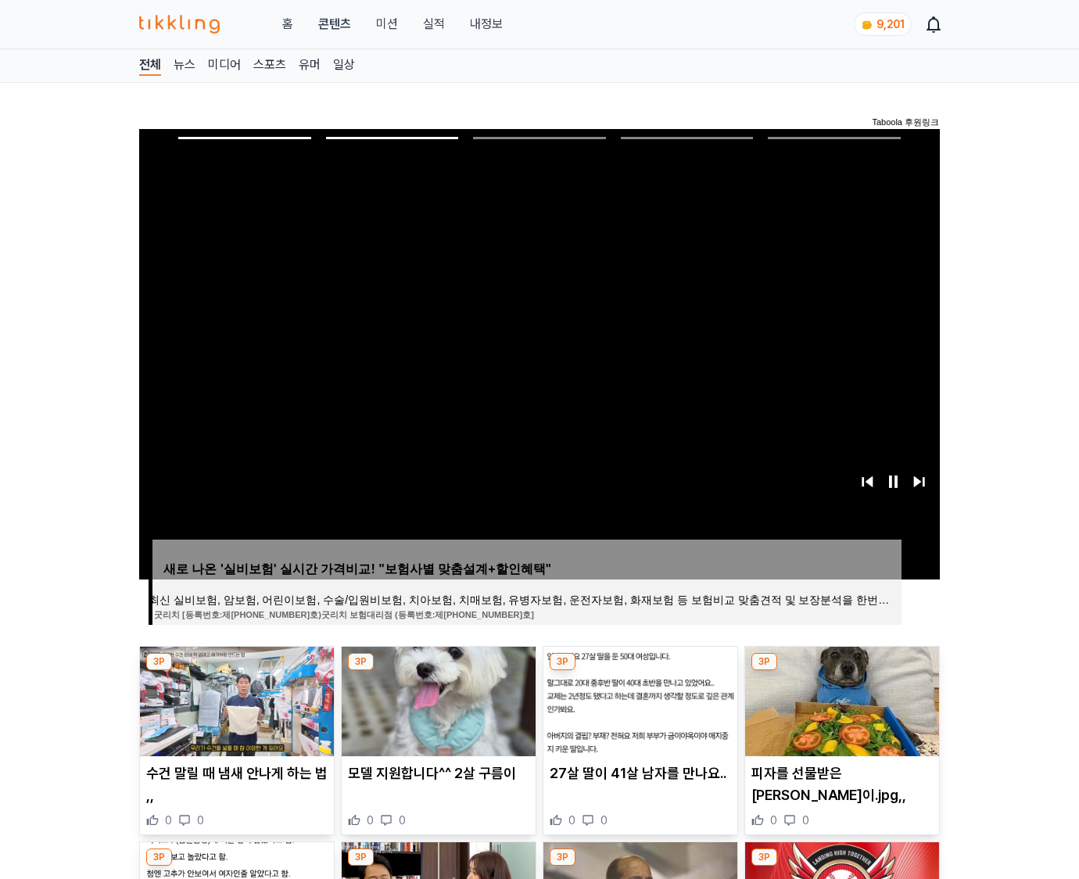
click at [840, 699] on img at bounding box center [842, 702] width 194 height 110
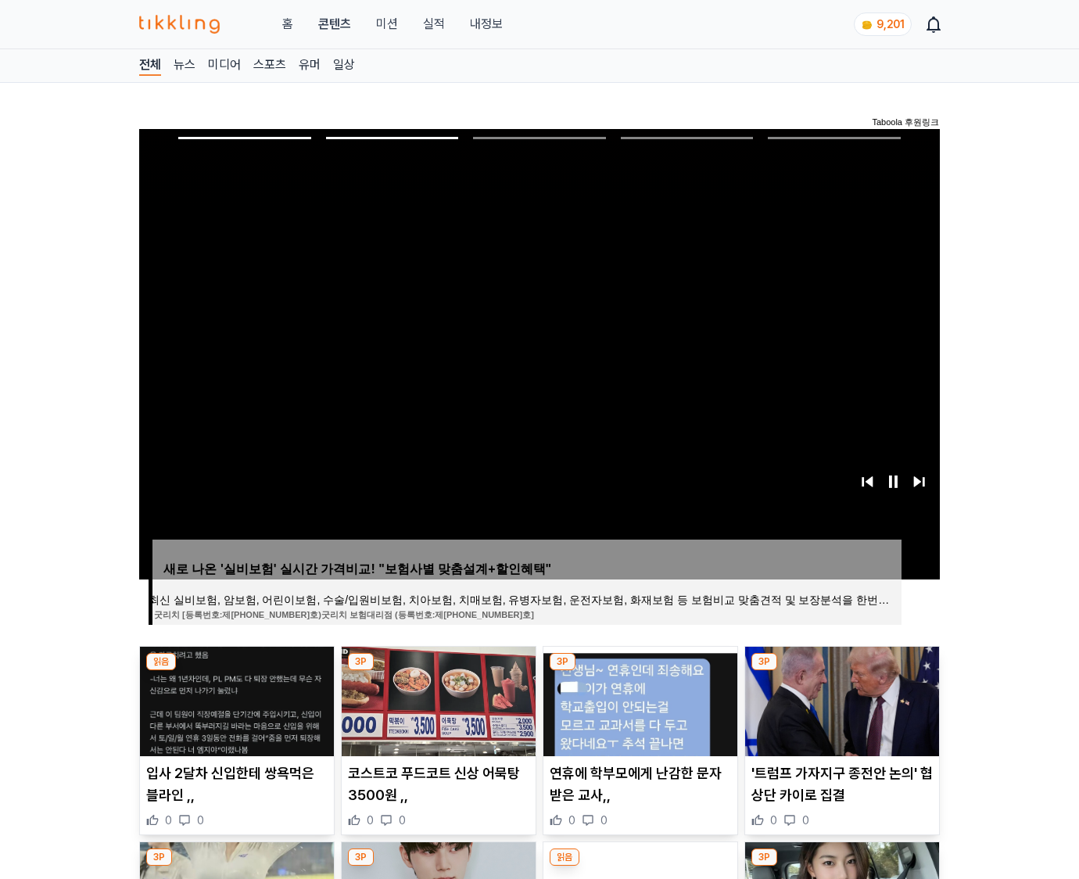
click at [840, 699] on img at bounding box center [842, 702] width 194 height 110
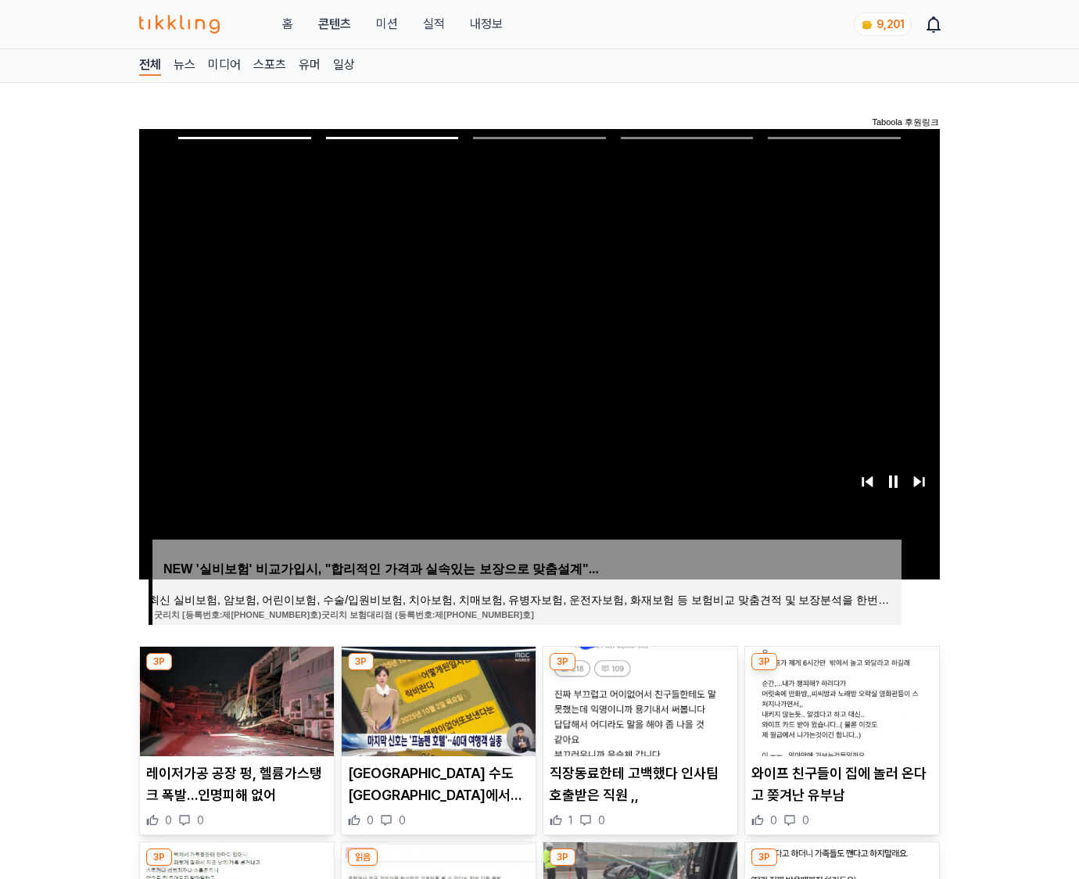
click at [840, 699] on img at bounding box center [842, 702] width 194 height 110
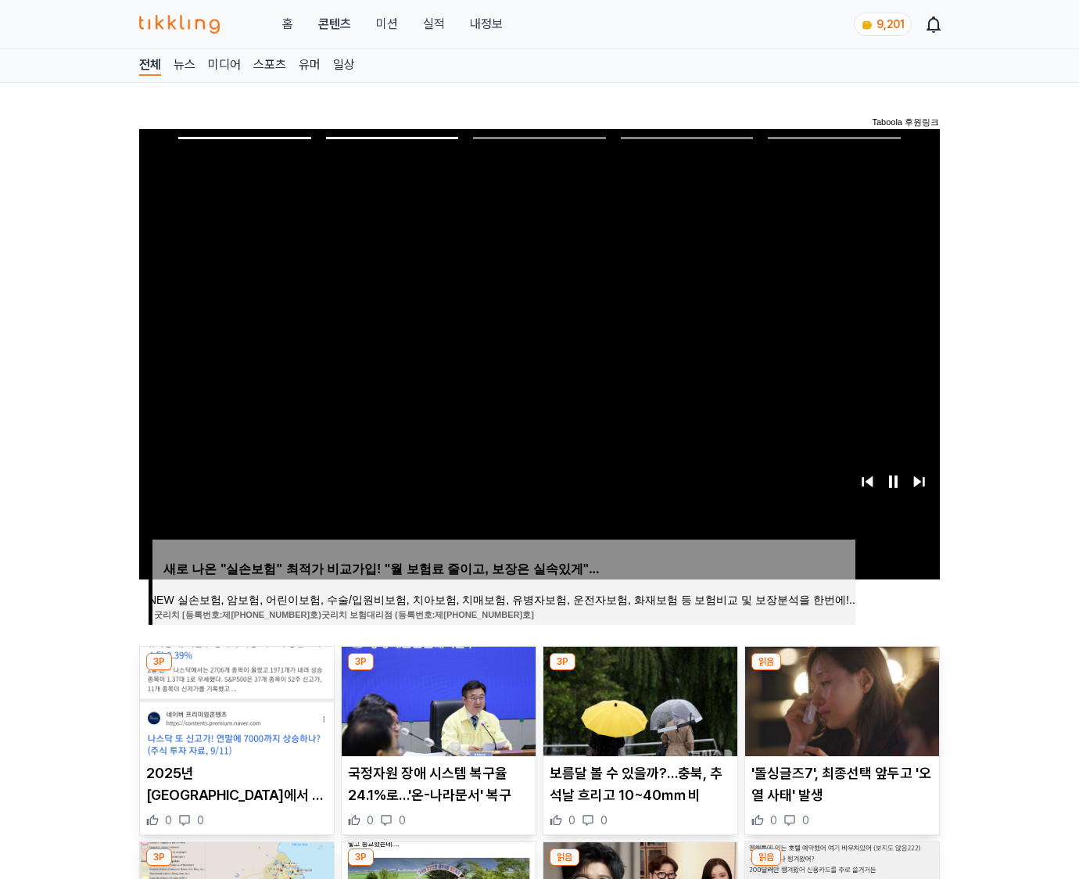
click at [840, 699] on img at bounding box center [842, 702] width 194 height 110
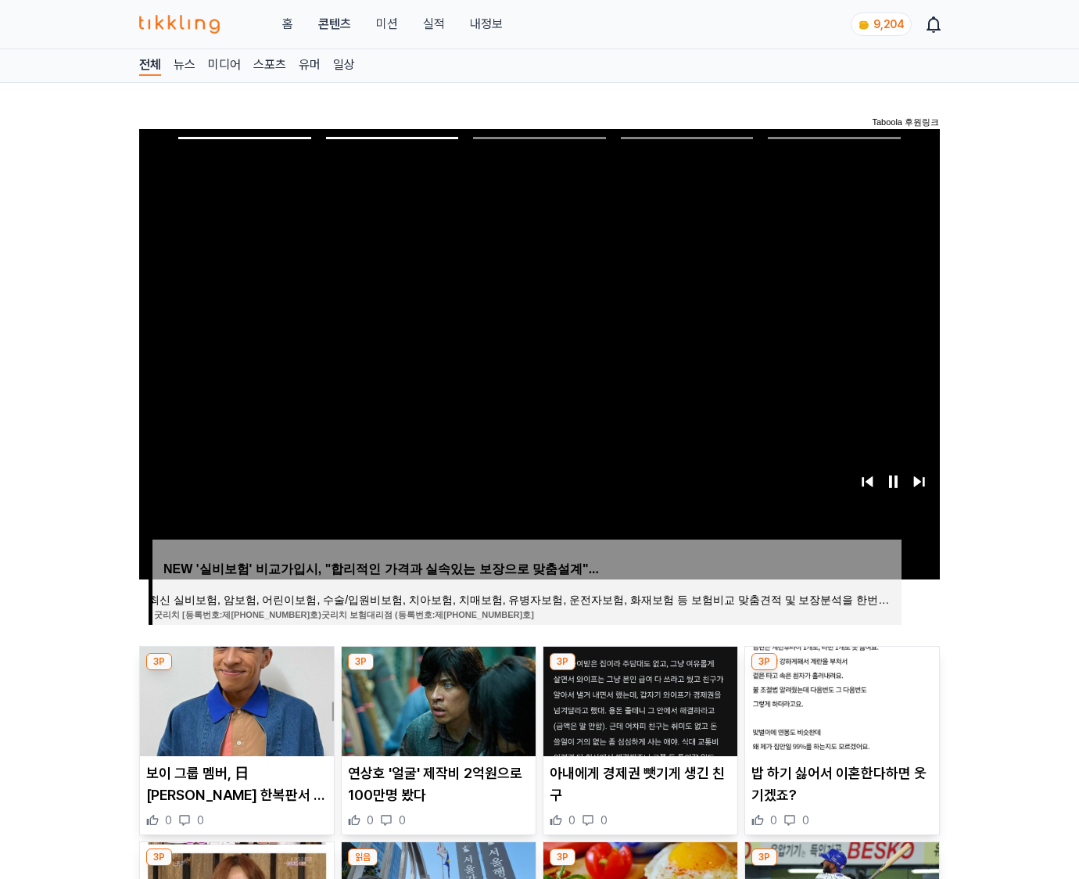
click at [840, 699] on img at bounding box center [842, 702] width 194 height 110
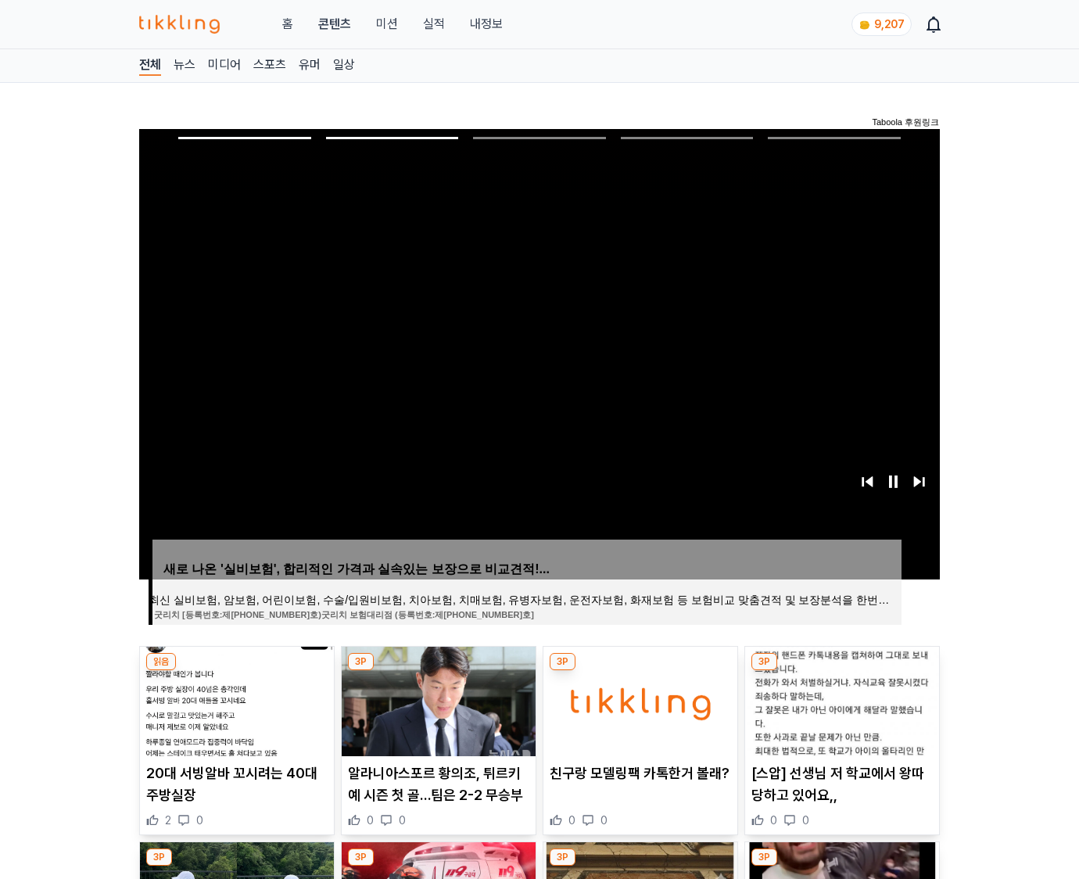
click at [840, 699] on img at bounding box center [842, 702] width 194 height 110
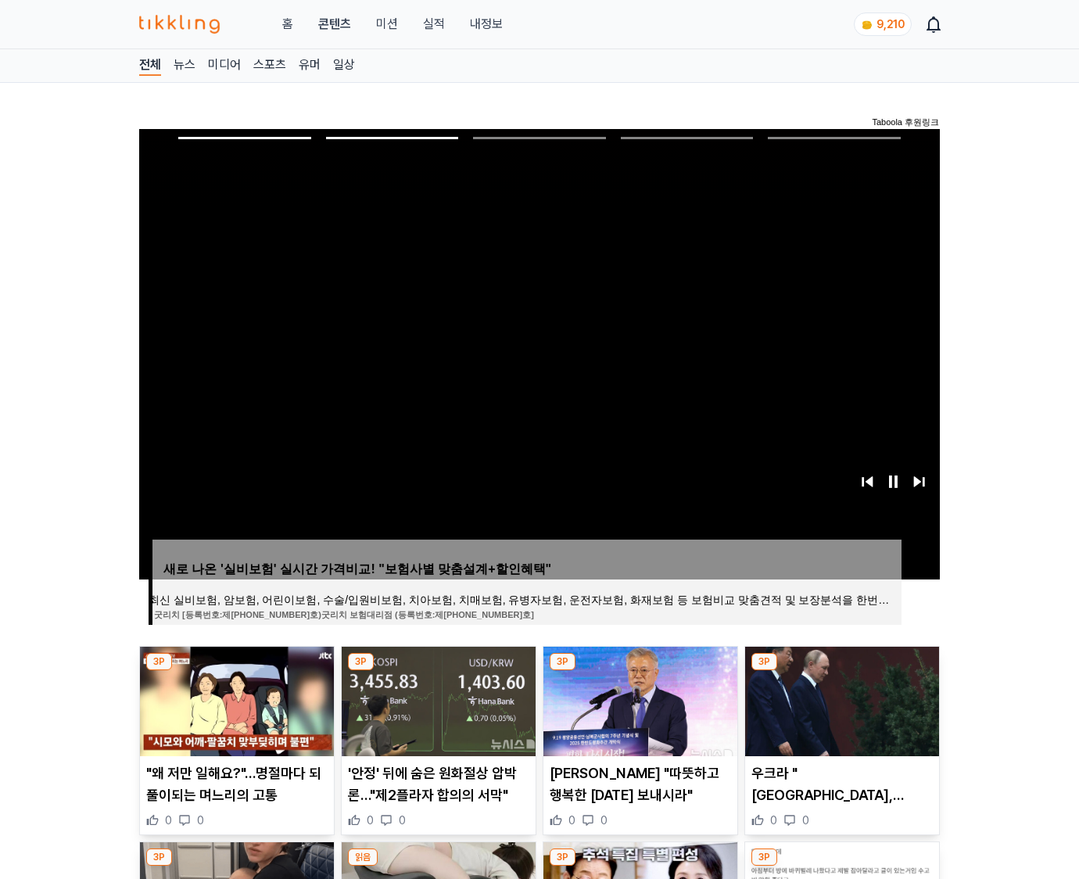
click at [840, 699] on img at bounding box center [842, 702] width 194 height 110
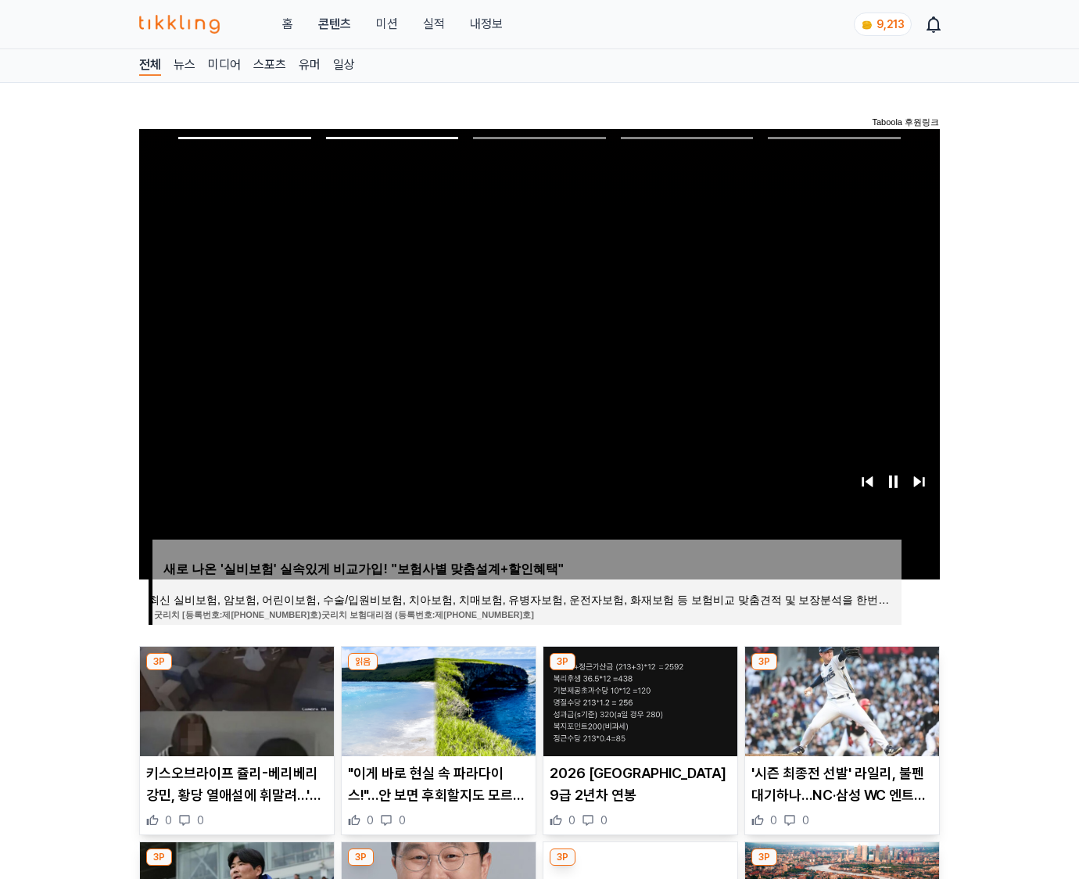
click at [840, 699] on img at bounding box center [842, 702] width 194 height 110
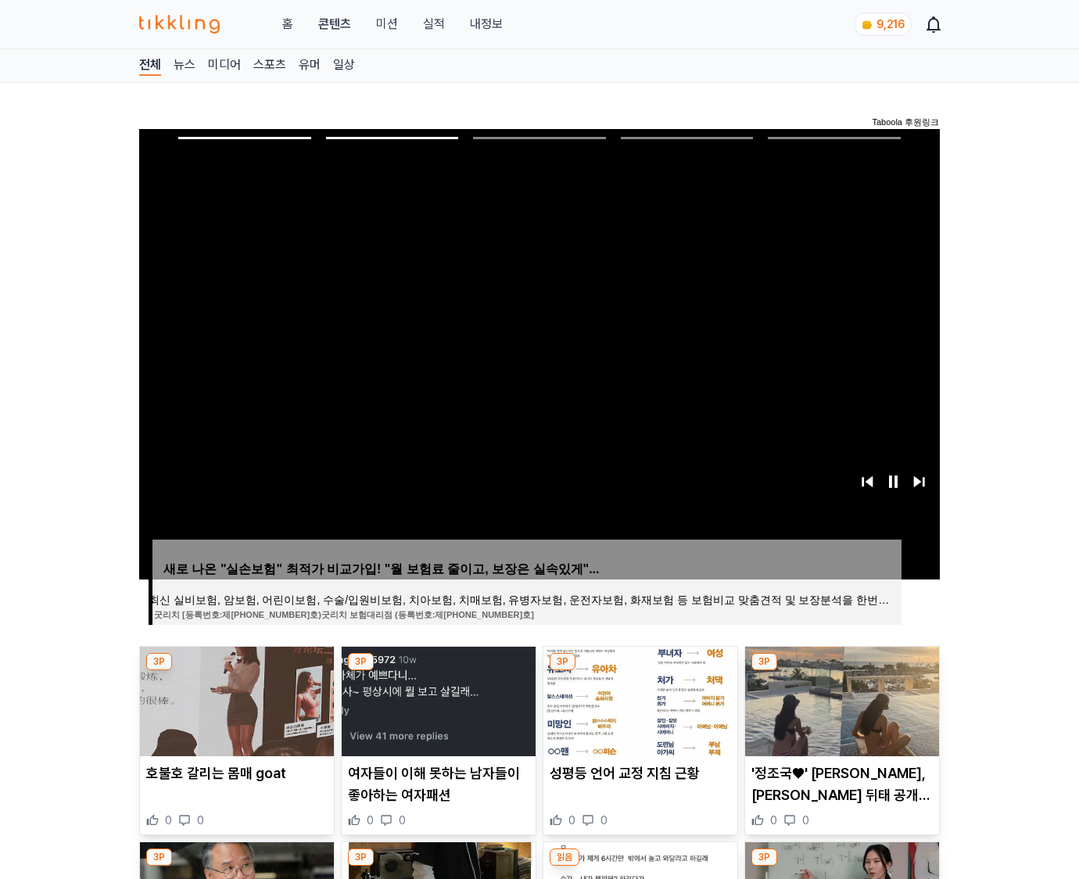
click at [840, 699] on img at bounding box center [842, 702] width 194 height 110
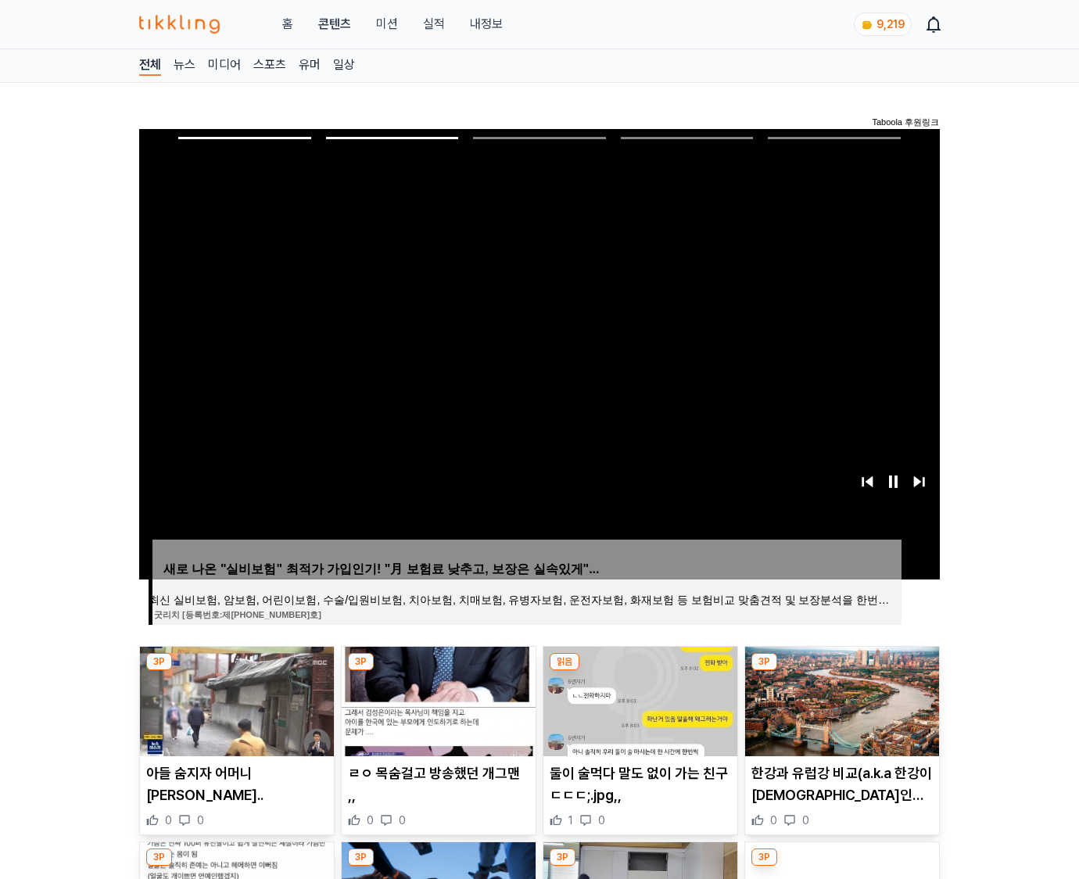
click at [840, 699] on img at bounding box center [842, 702] width 194 height 110
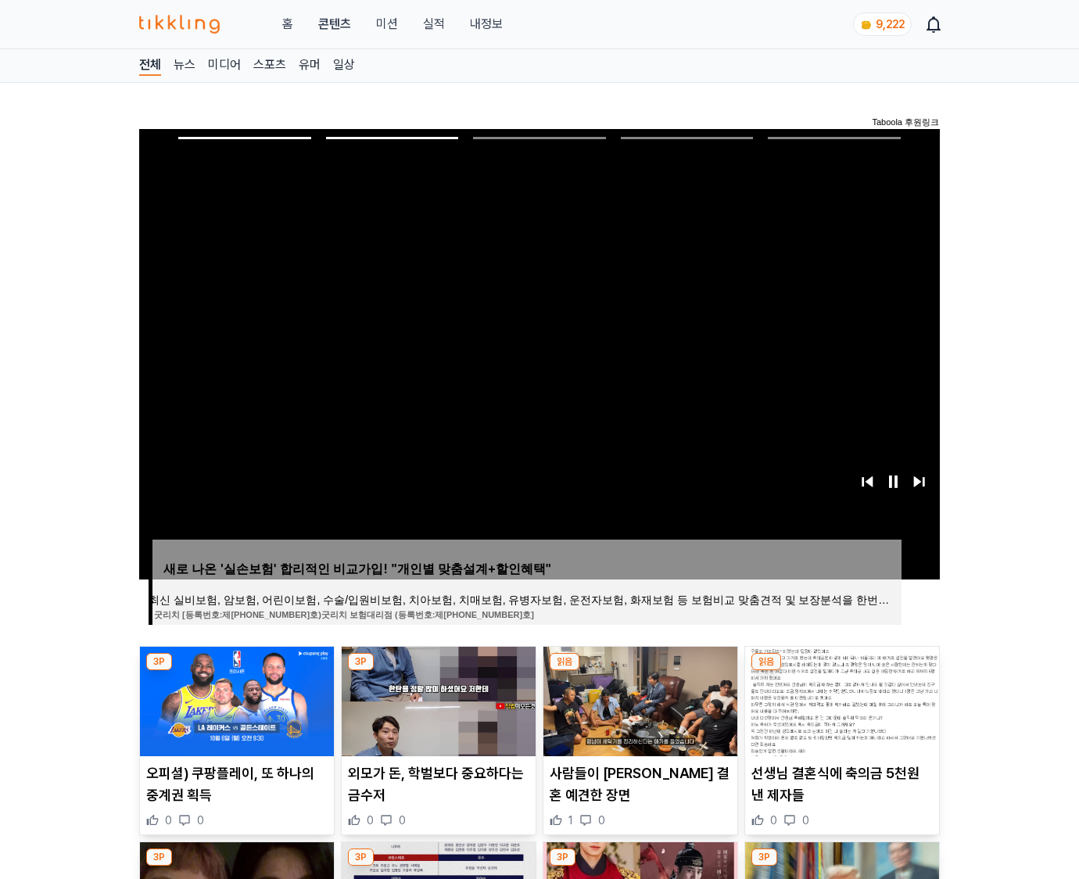
click at [840, 699] on img at bounding box center [842, 702] width 194 height 110
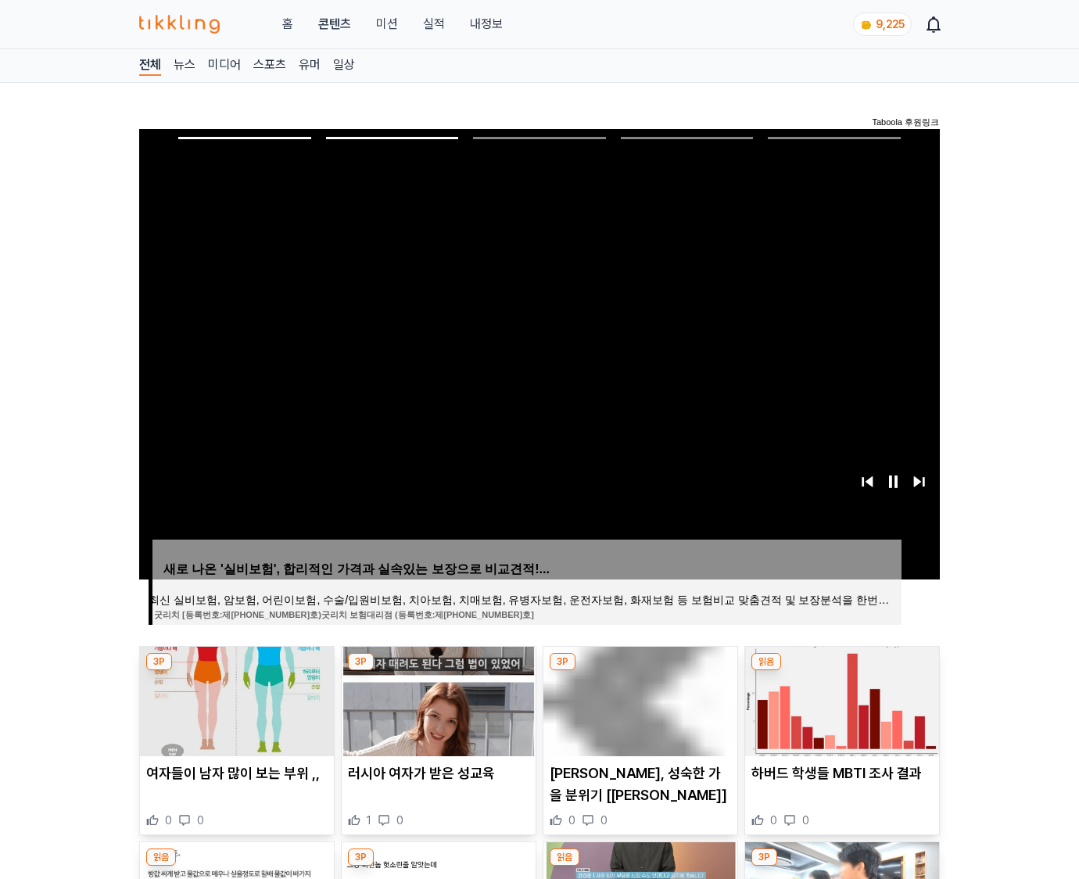
click at [840, 699] on img at bounding box center [842, 702] width 194 height 110
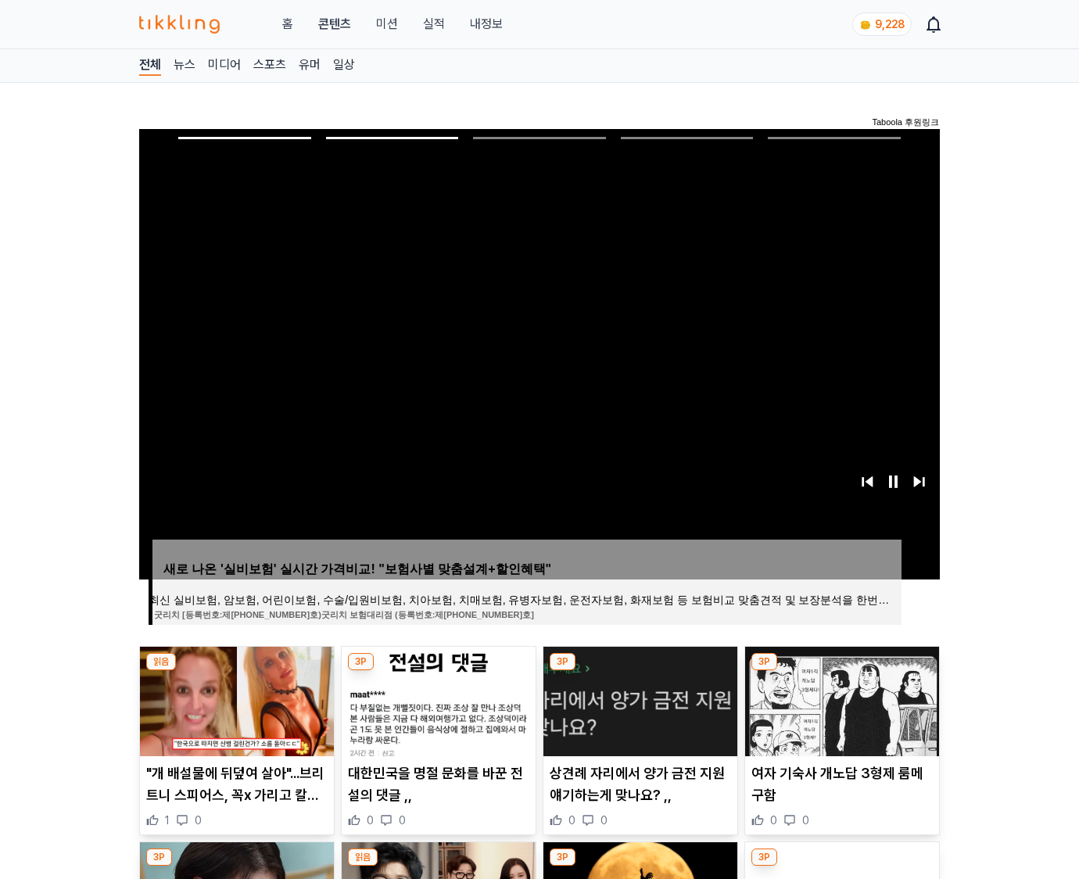
click at [840, 699] on img at bounding box center [842, 702] width 194 height 110
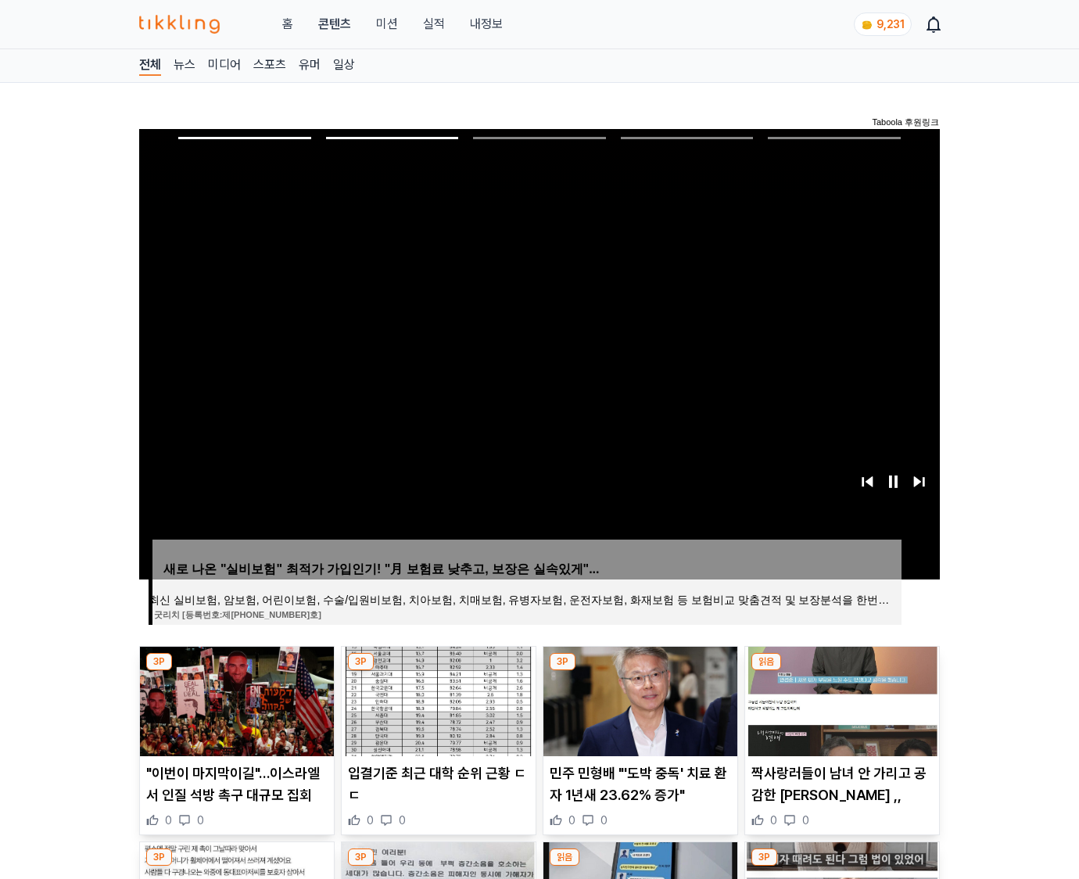
click at [840, 699] on img at bounding box center [842, 702] width 194 height 110
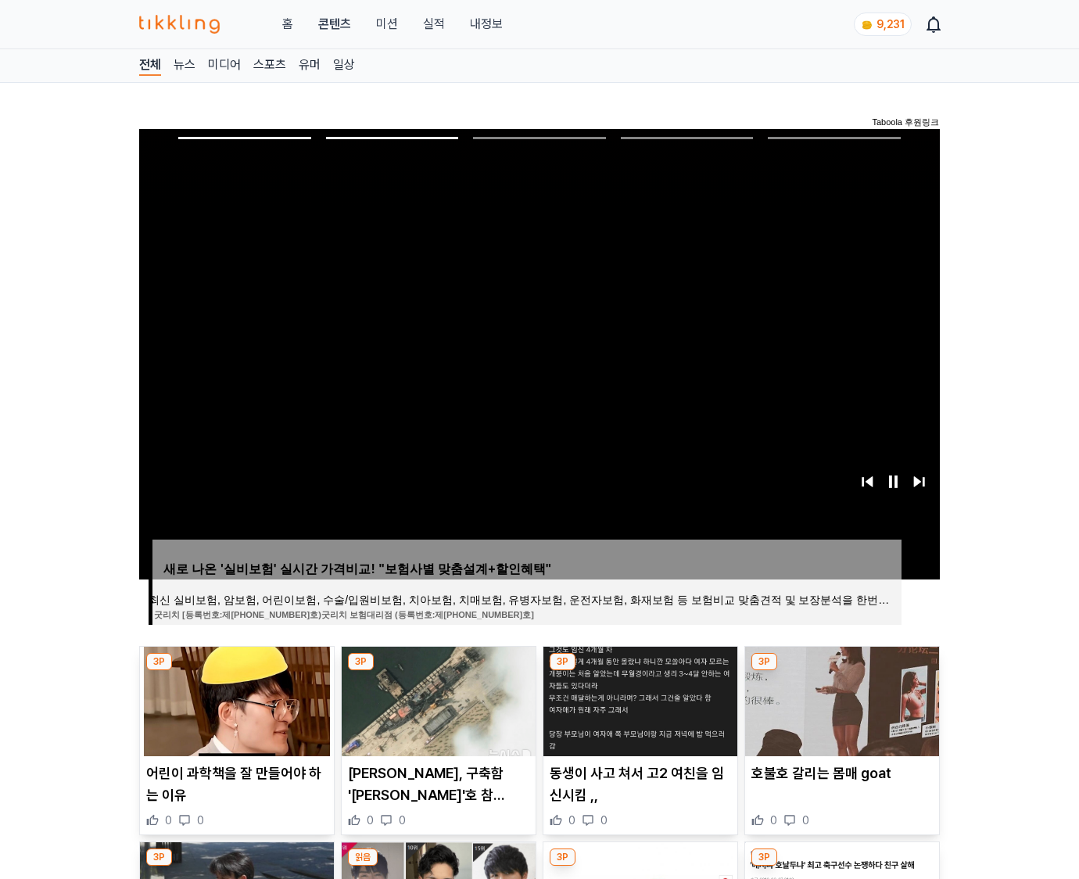
click at [840, 699] on img at bounding box center [842, 702] width 194 height 110
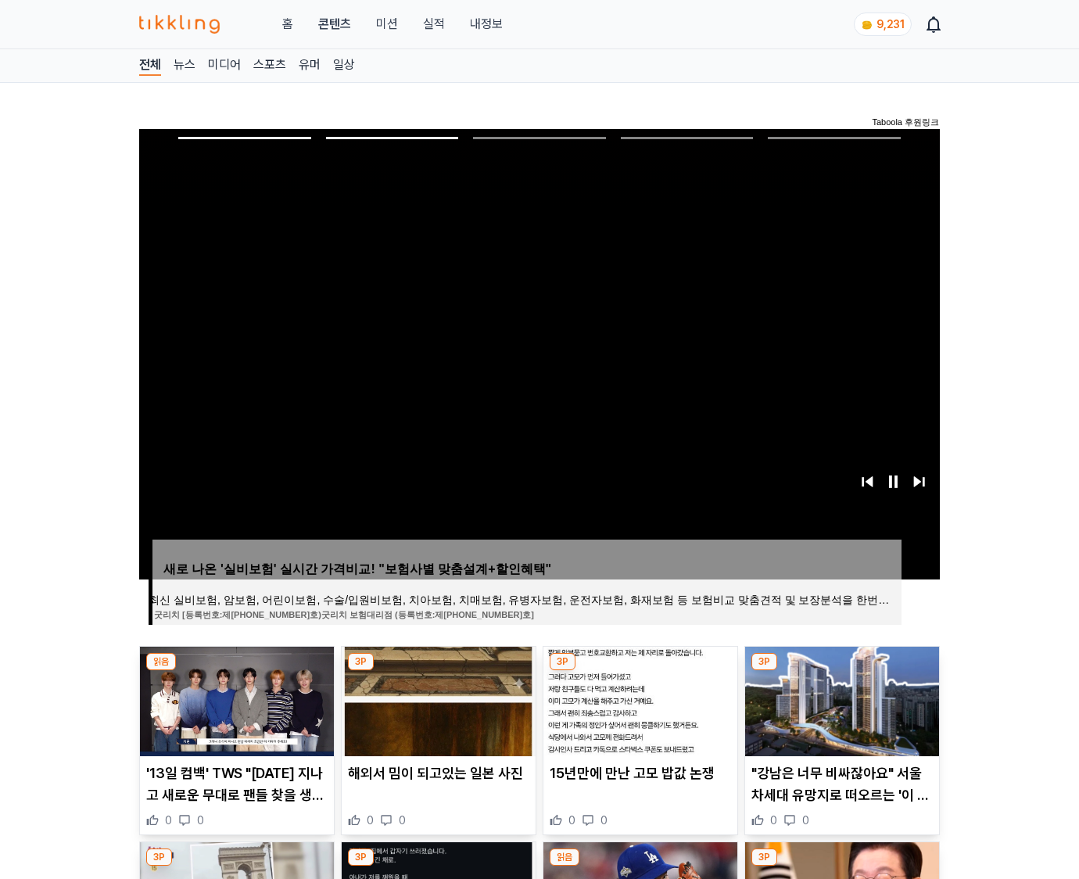
click at [840, 699] on img at bounding box center [842, 702] width 194 height 110
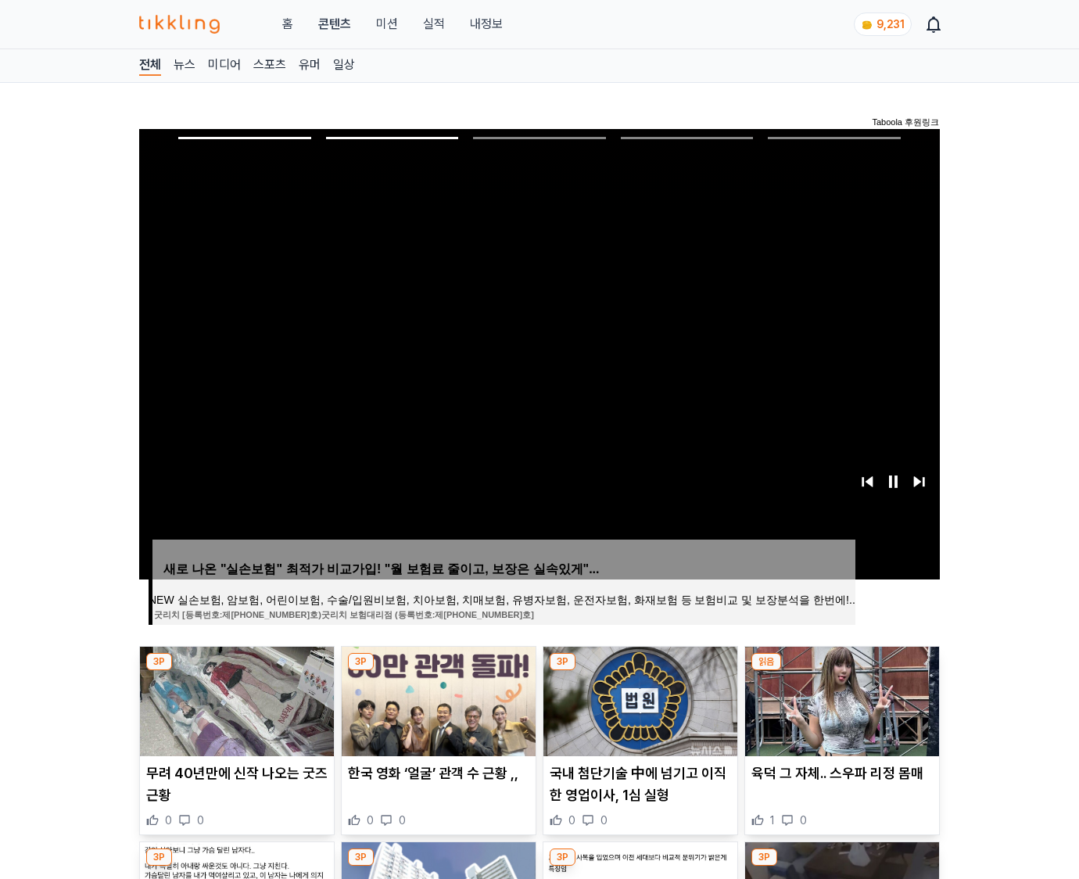
click at [840, 699] on img at bounding box center [842, 702] width 194 height 110
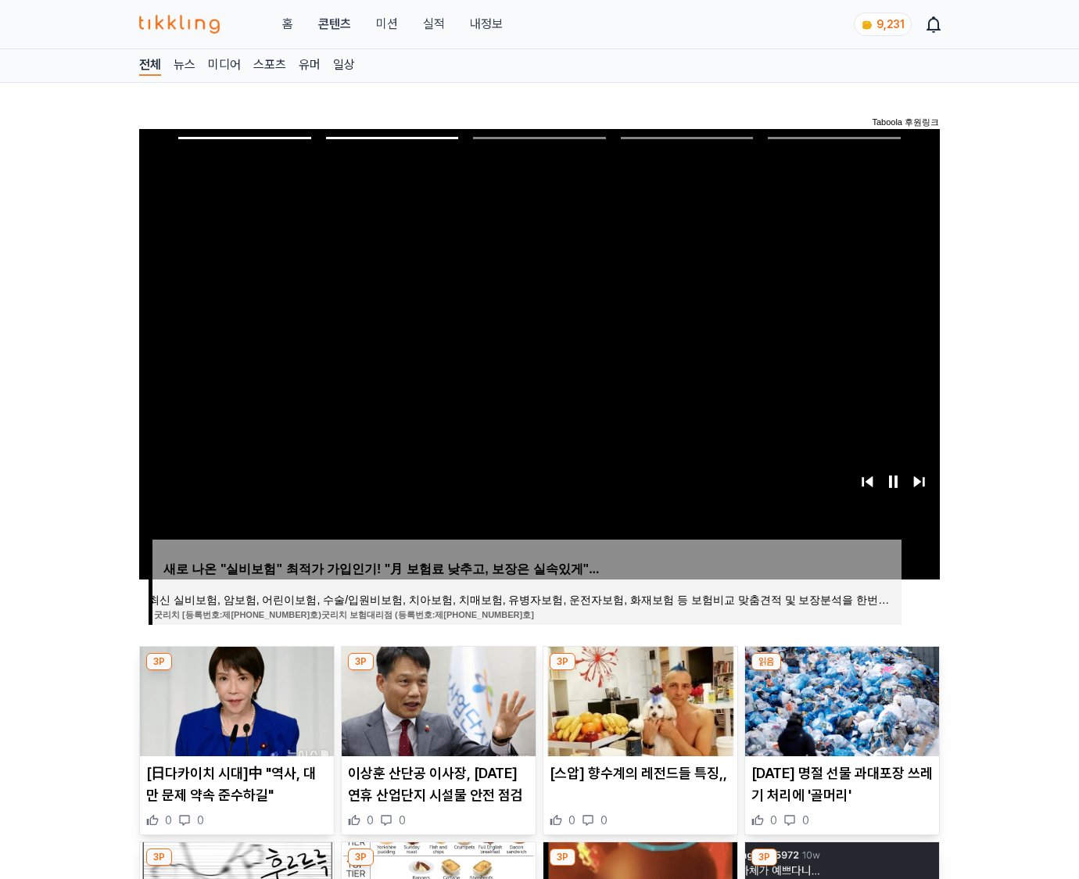
click at [840, 699] on img at bounding box center [842, 702] width 194 height 110
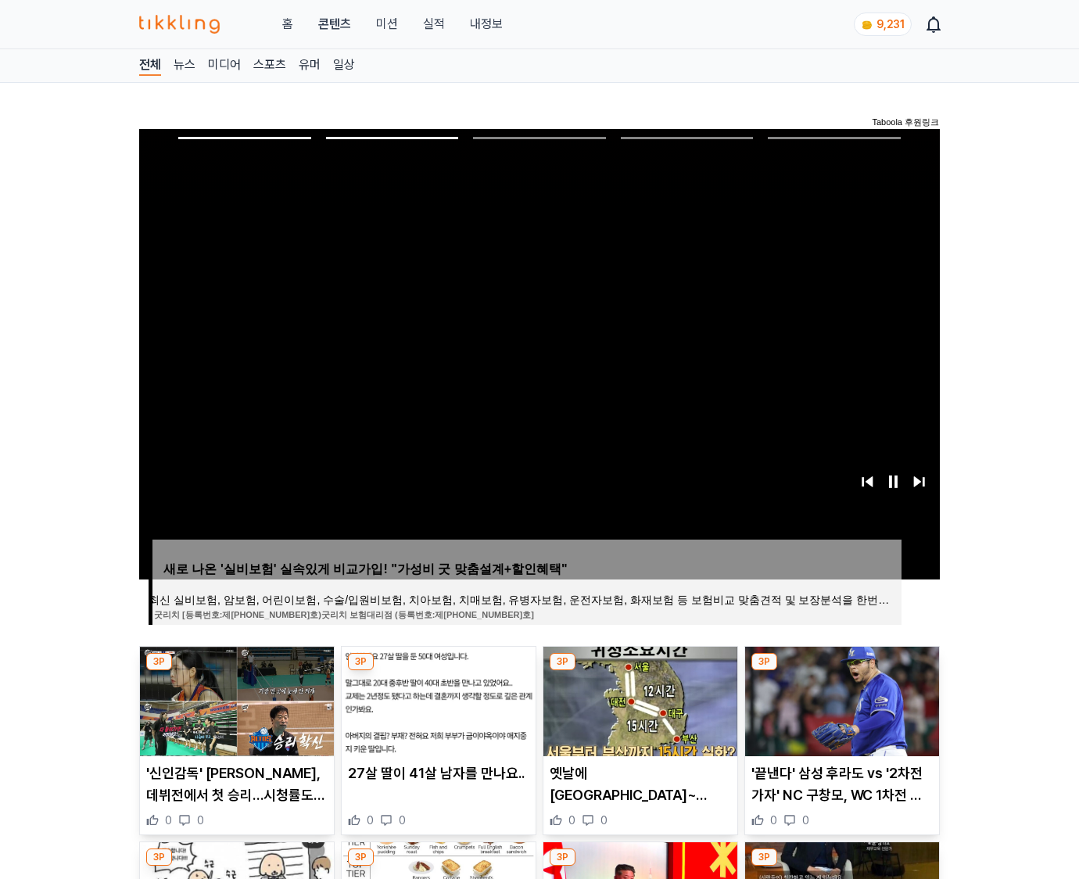
click at [840, 699] on img at bounding box center [842, 702] width 194 height 110
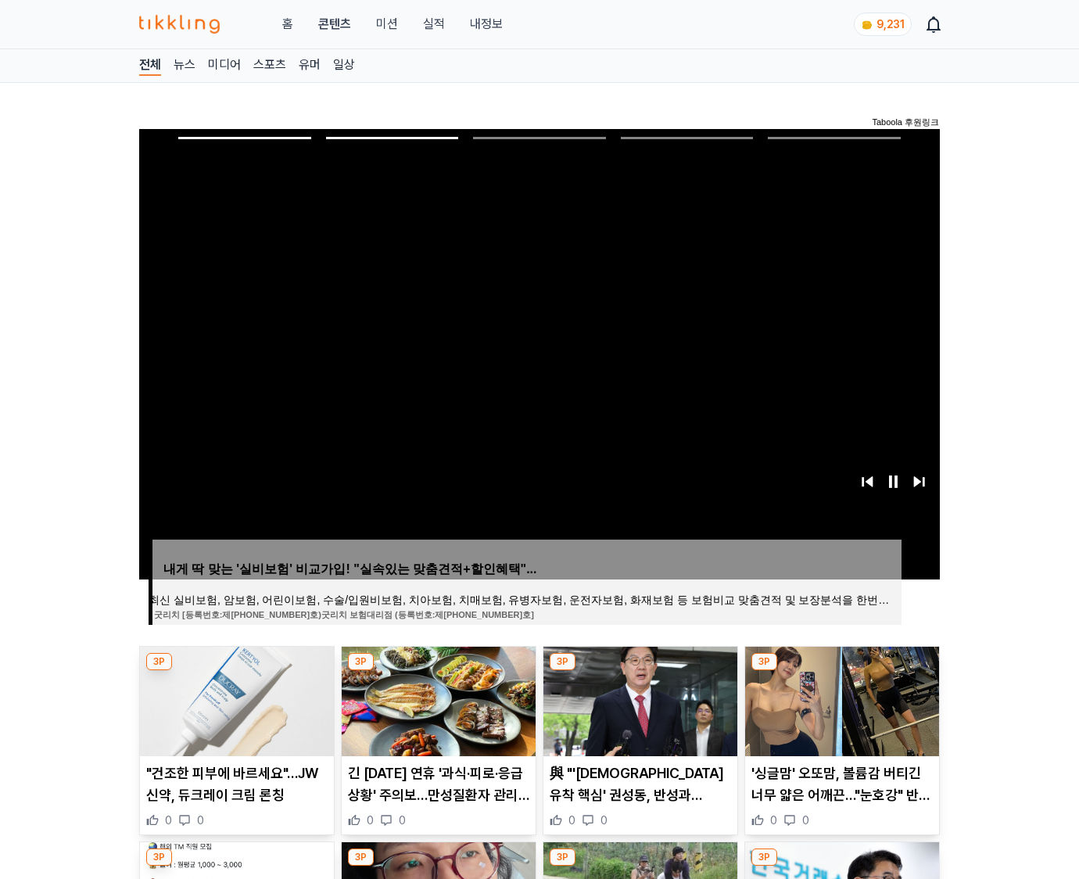
click at [840, 699] on img at bounding box center [842, 702] width 194 height 110
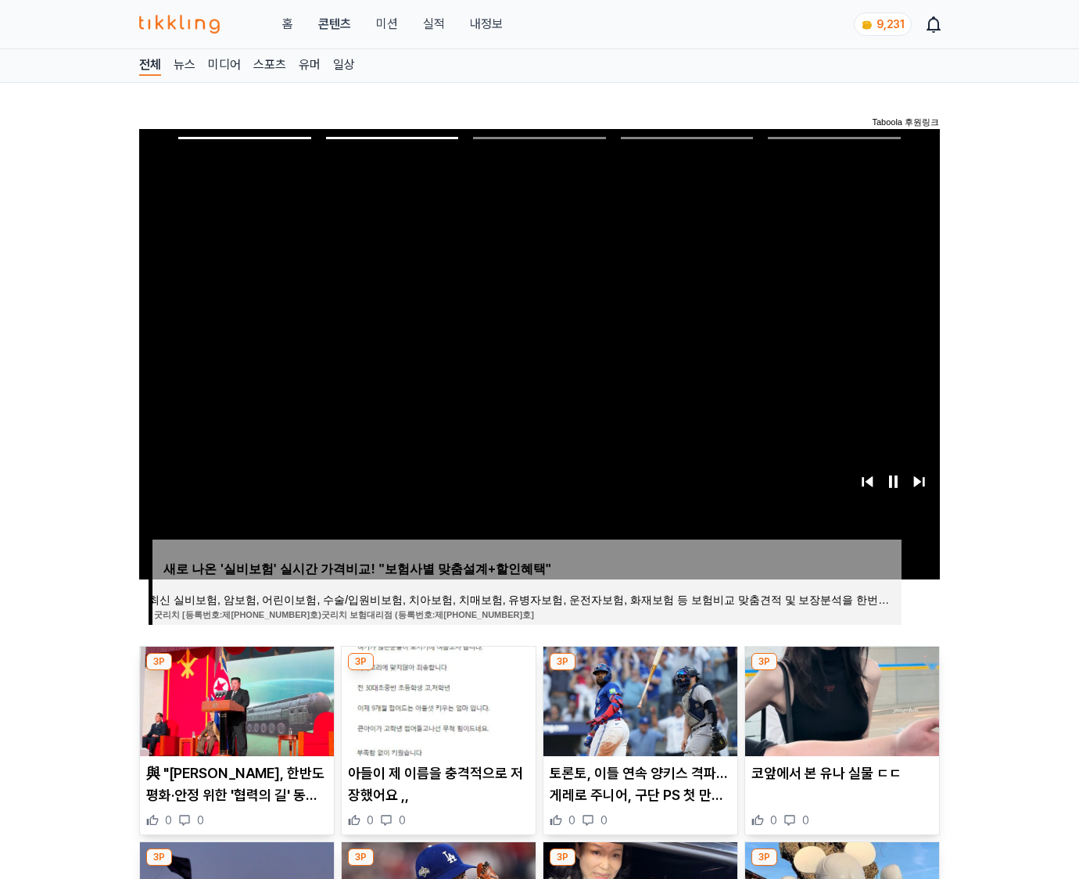
click at [840, 699] on img at bounding box center [842, 702] width 194 height 110
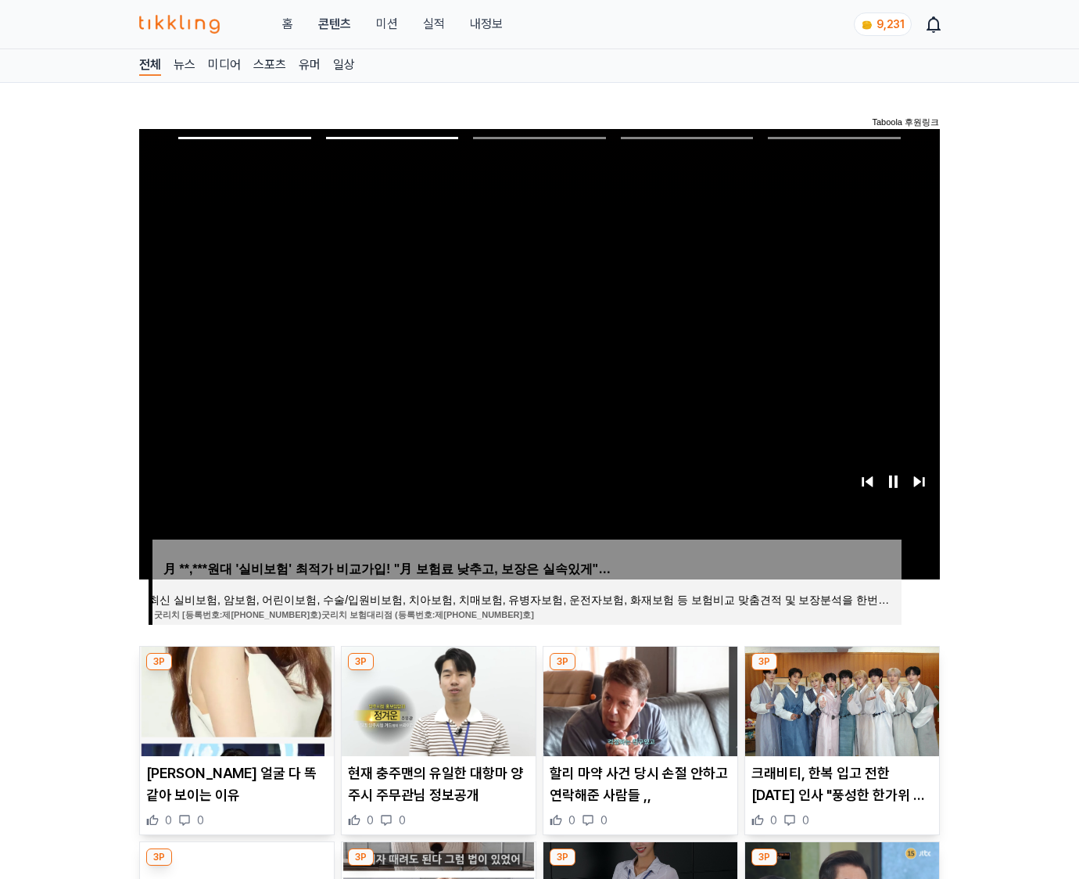
click at [840, 699] on img at bounding box center [842, 702] width 194 height 110
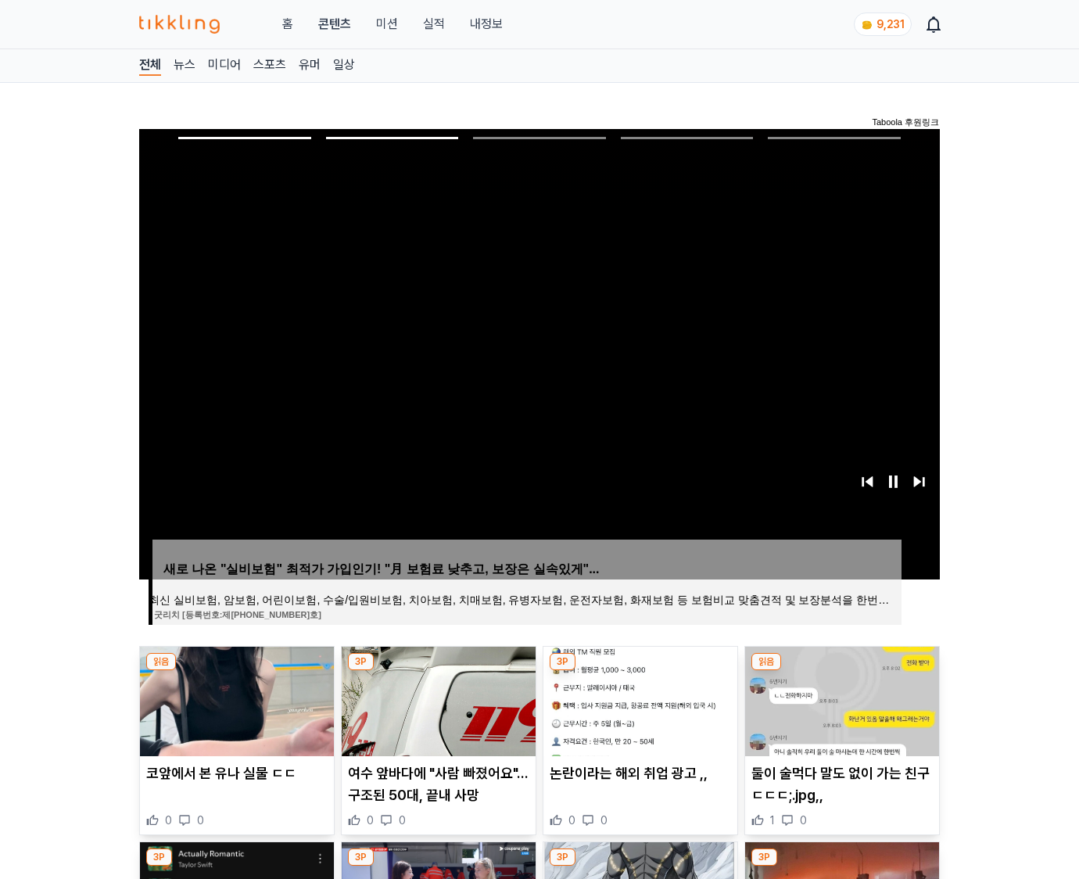
click at [840, 699] on img at bounding box center [842, 702] width 194 height 110
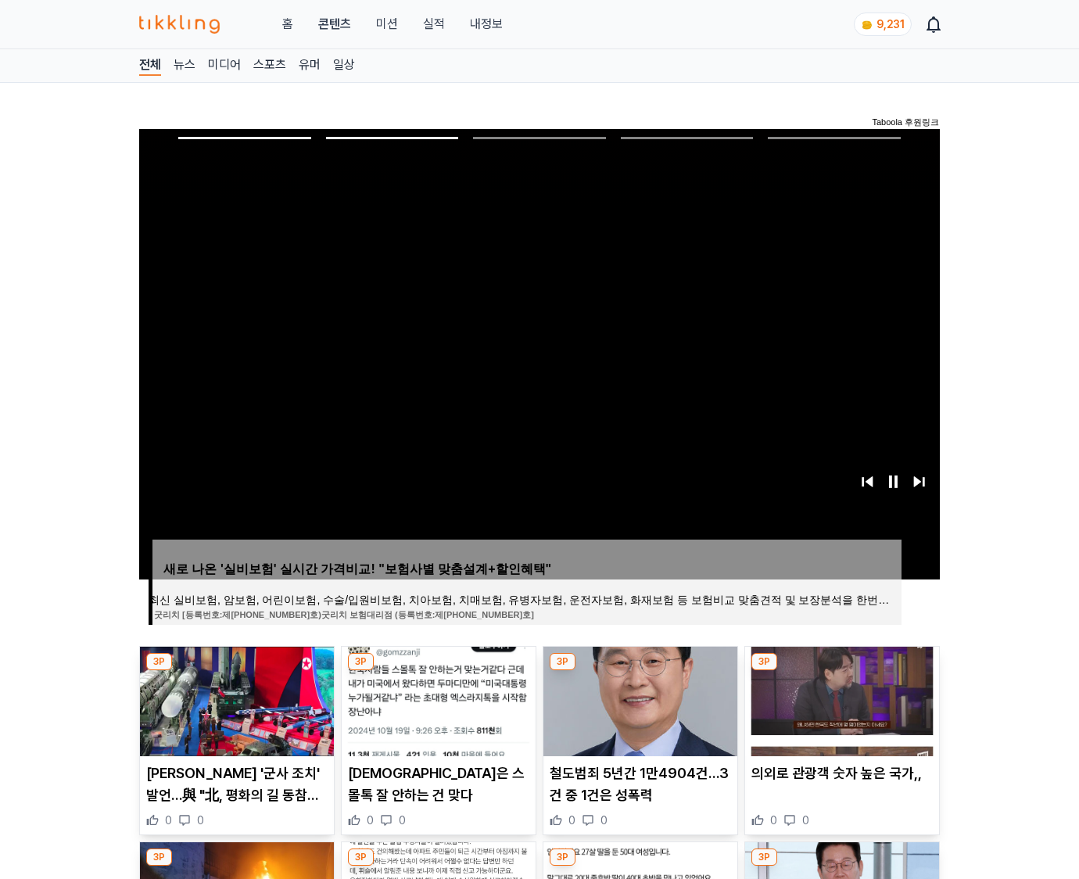
click at [840, 699] on img at bounding box center [842, 702] width 194 height 110
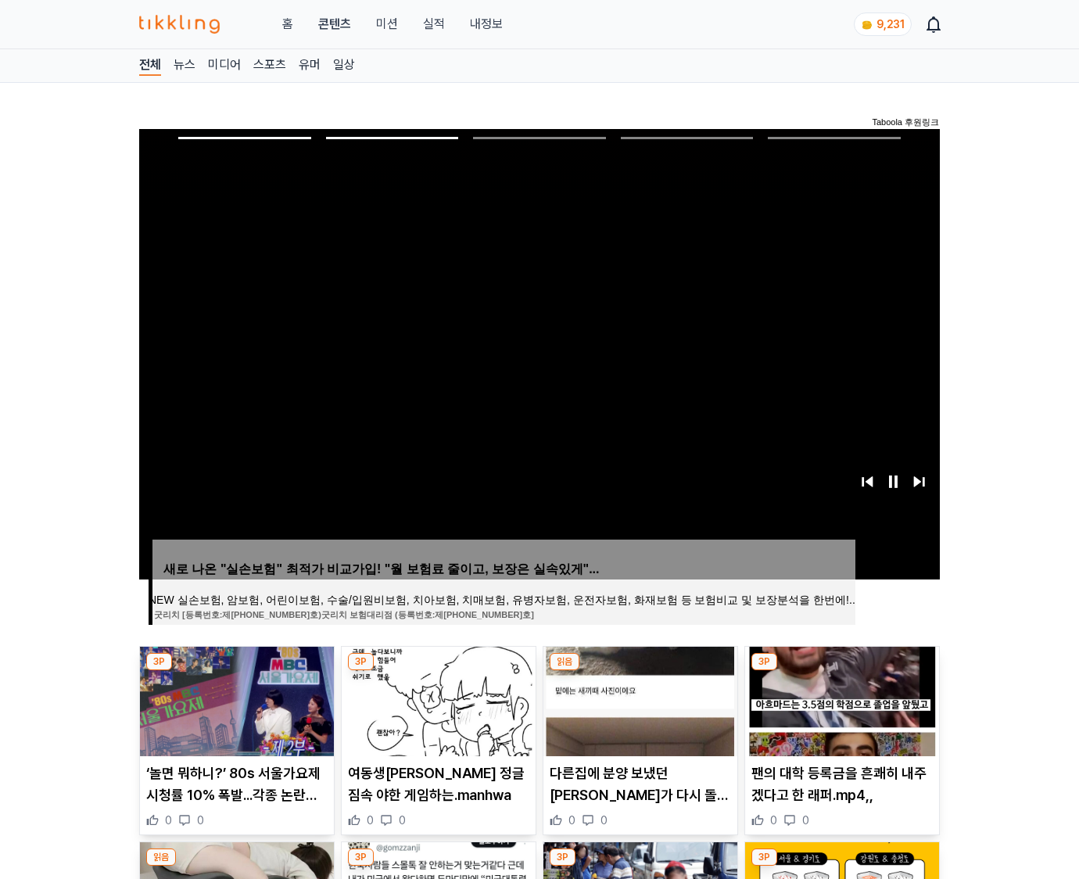
click at [840, 699] on img at bounding box center [842, 702] width 194 height 110
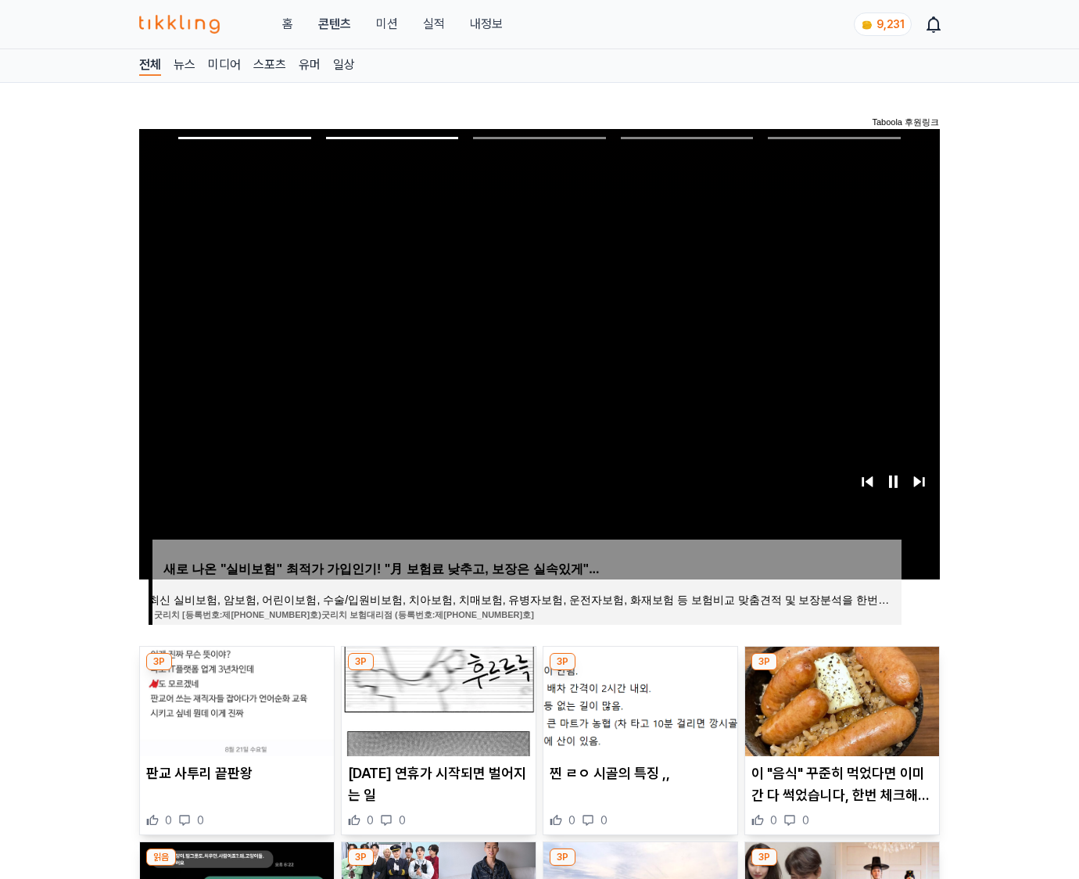
click at [840, 699] on img at bounding box center [842, 702] width 194 height 110
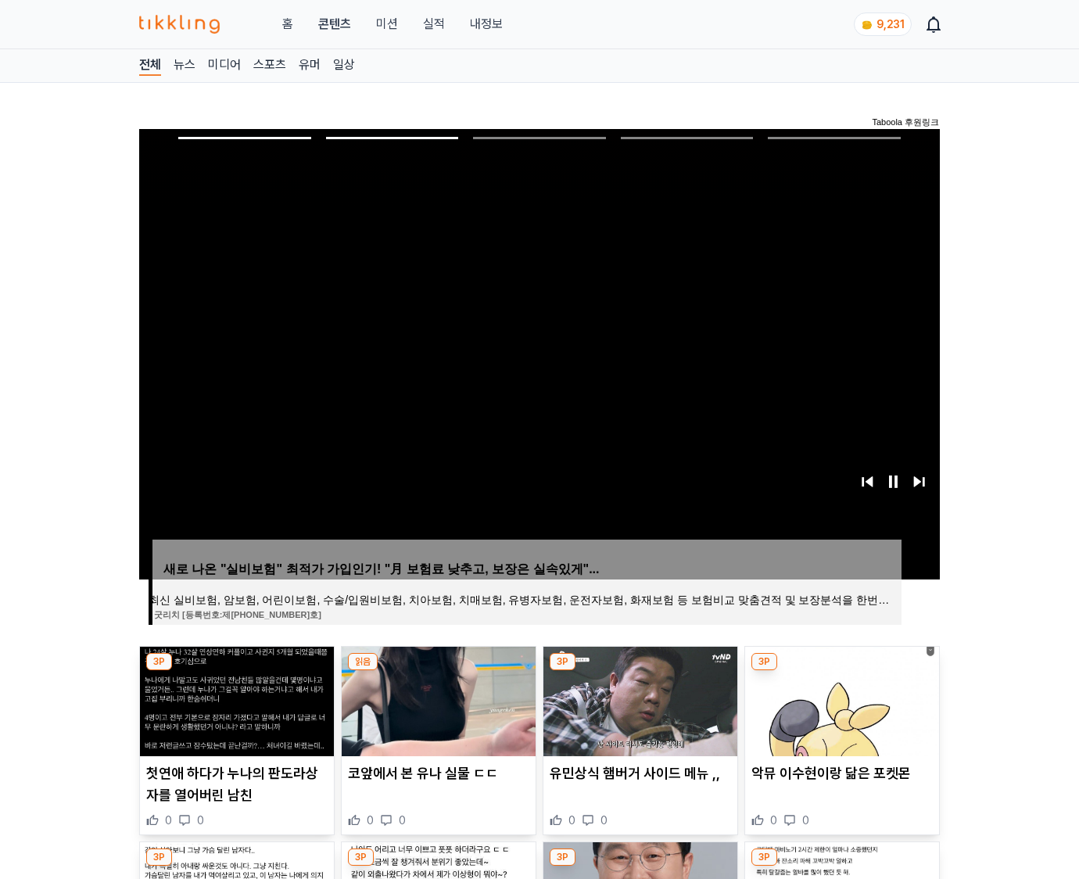
click at [840, 699] on img at bounding box center [842, 702] width 194 height 110
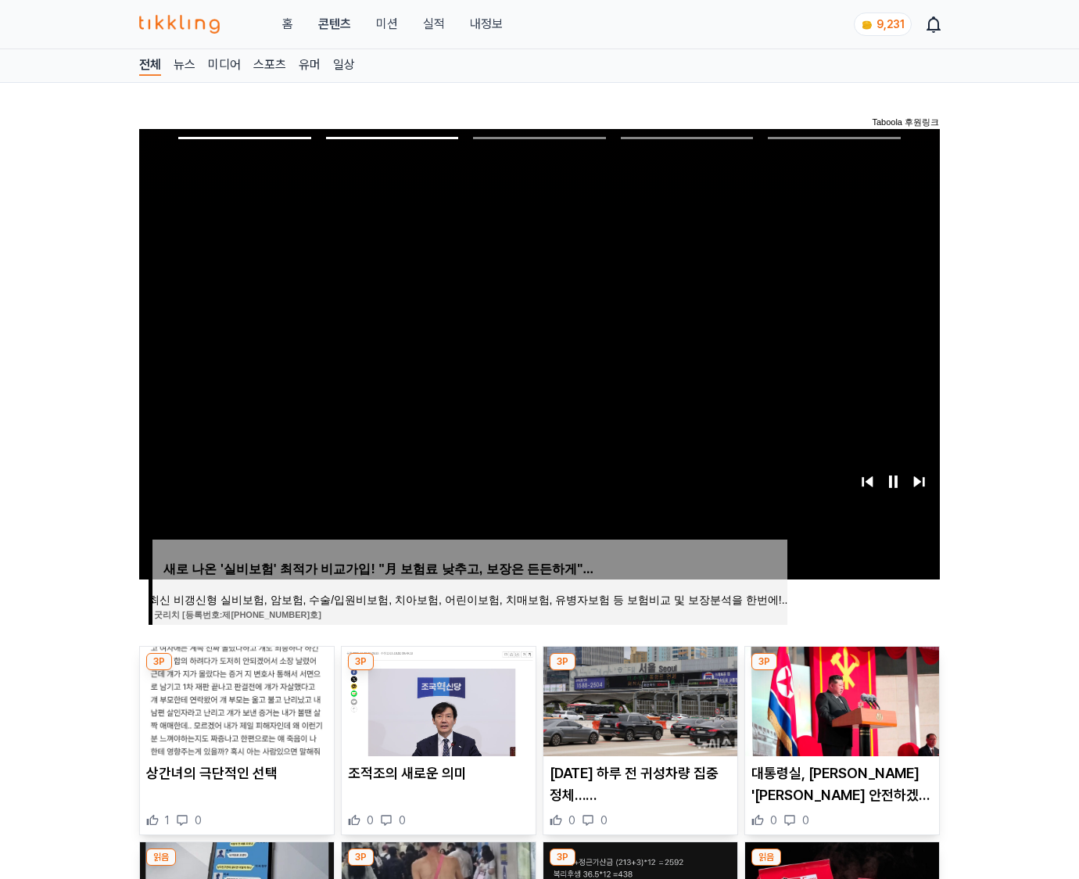
click at [840, 699] on img at bounding box center [842, 702] width 194 height 110
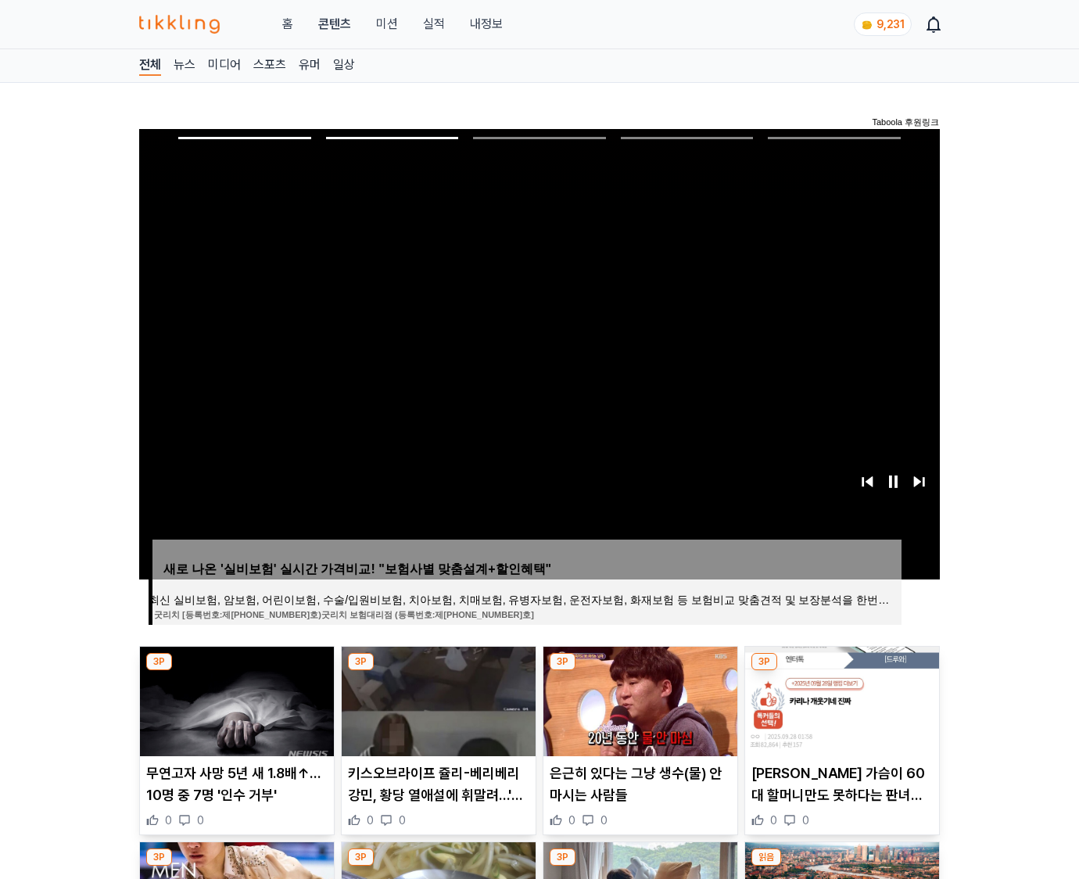
click at [840, 699] on img at bounding box center [842, 702] width 194 height 110
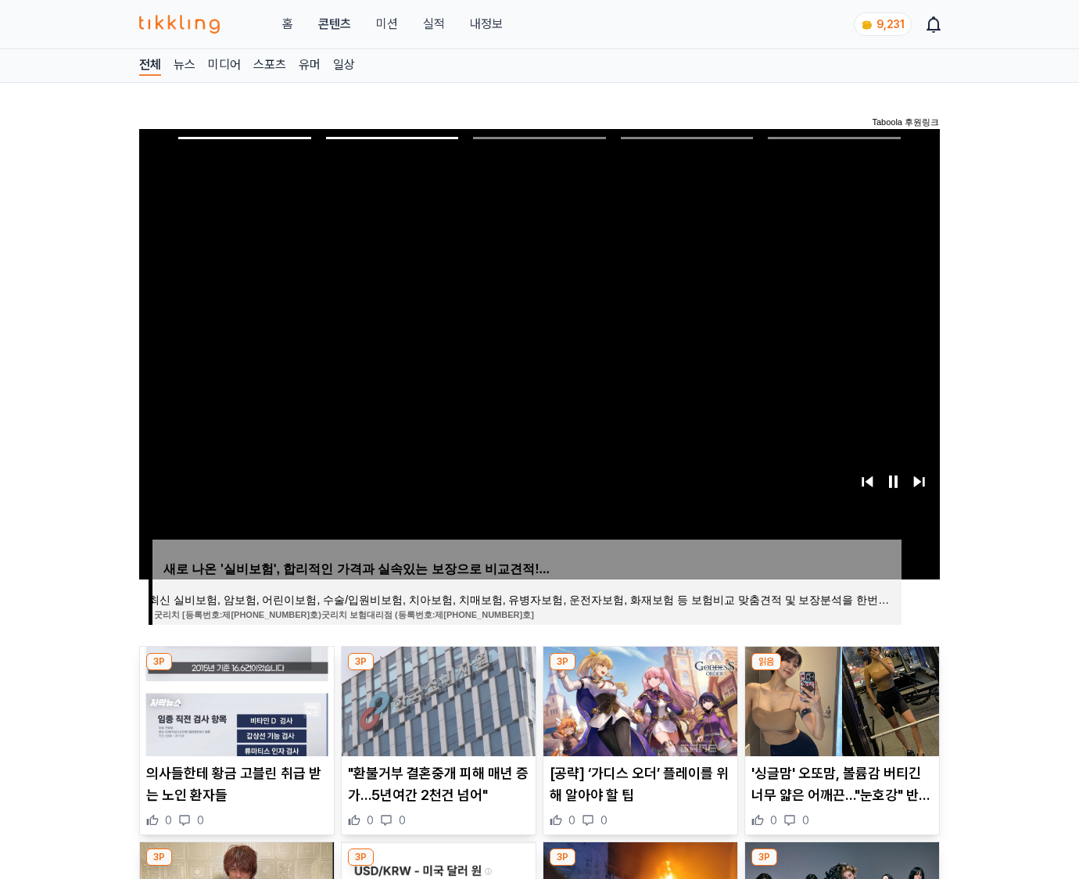
click at [840, 699] on img at bounding box center [842, 702] width 194 height 110
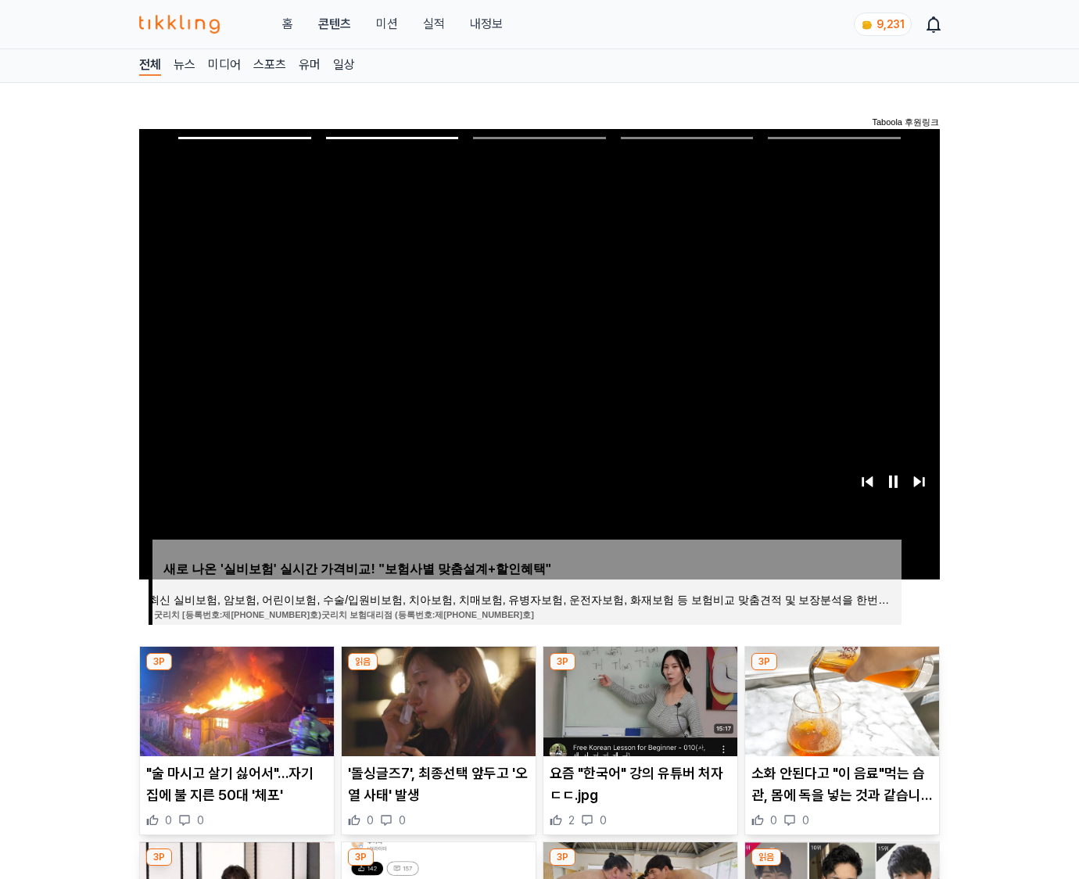
click at [840, 699] on img at bounding box center [842, 702] width 194 height 110
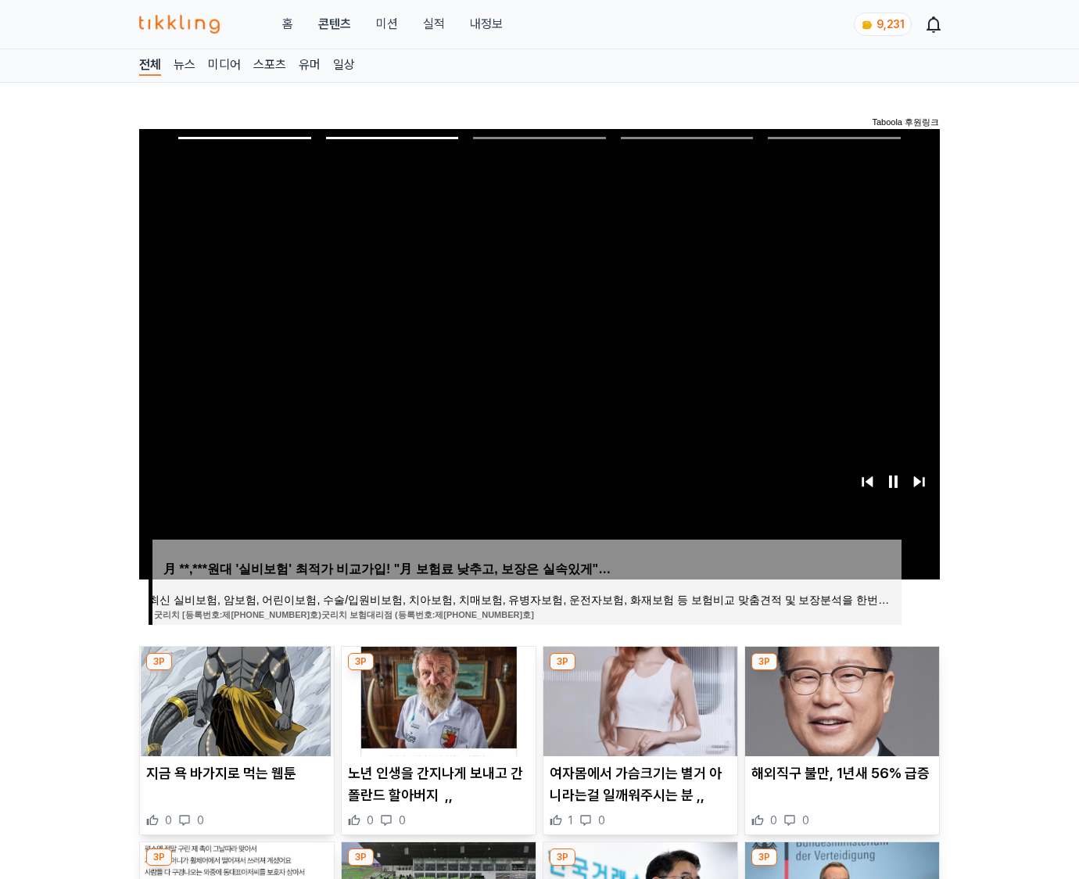
click at [840, 699] on img at bounding box center [842, 702] width 194 height 110
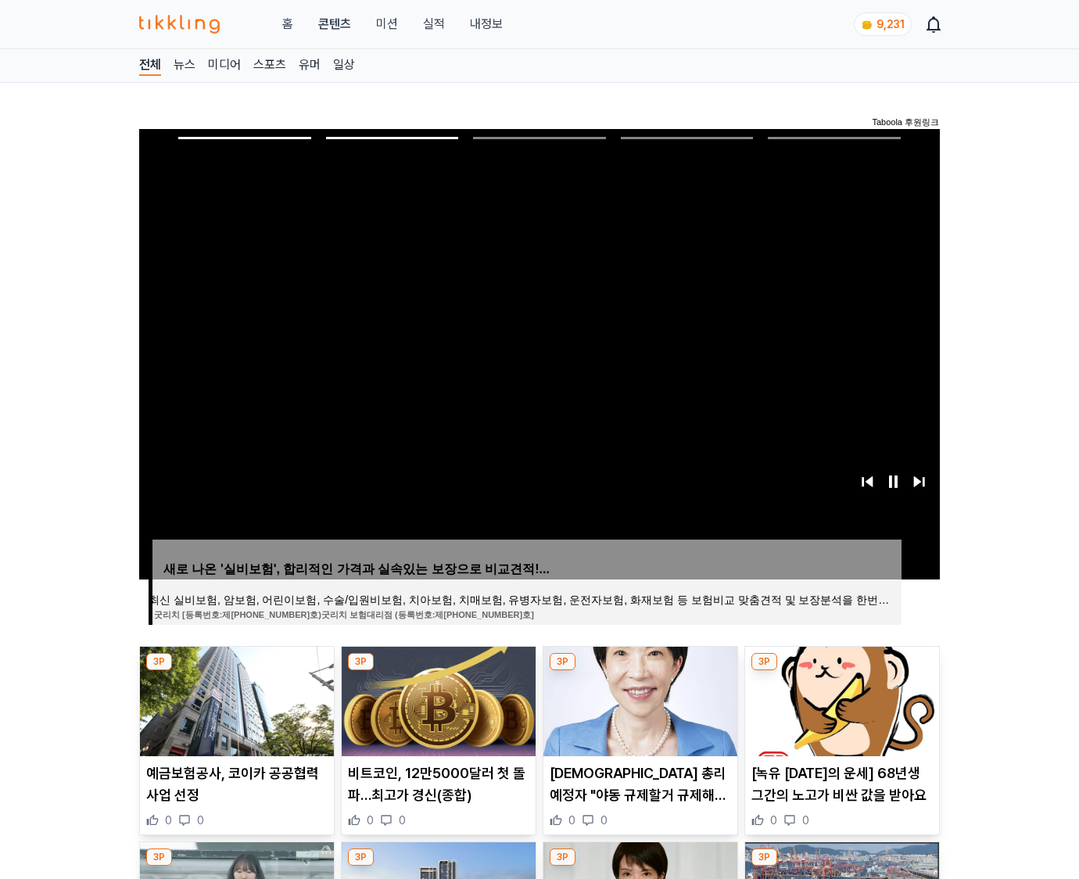
click at [840, 699] on img at bounding box center [842, 702] width 194 height 110
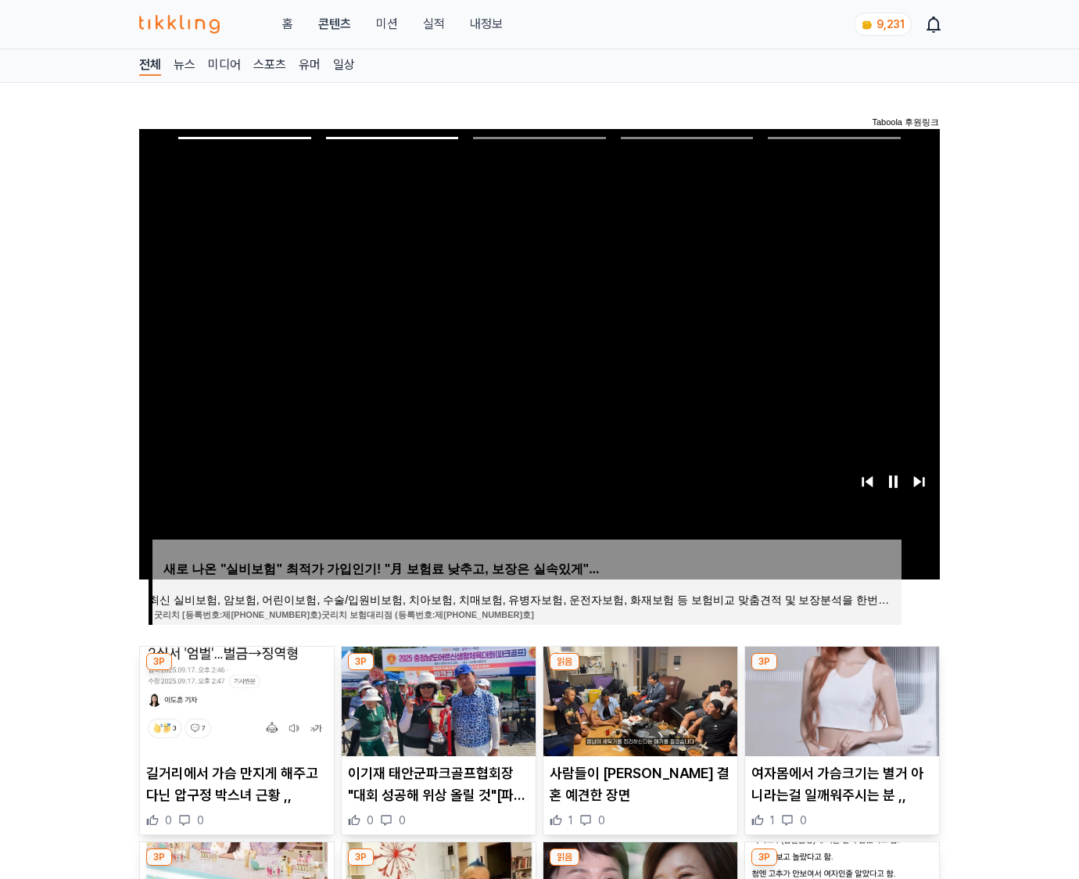
click at [840, 699] on img at bounding box center [842, 702] width 194 height 110
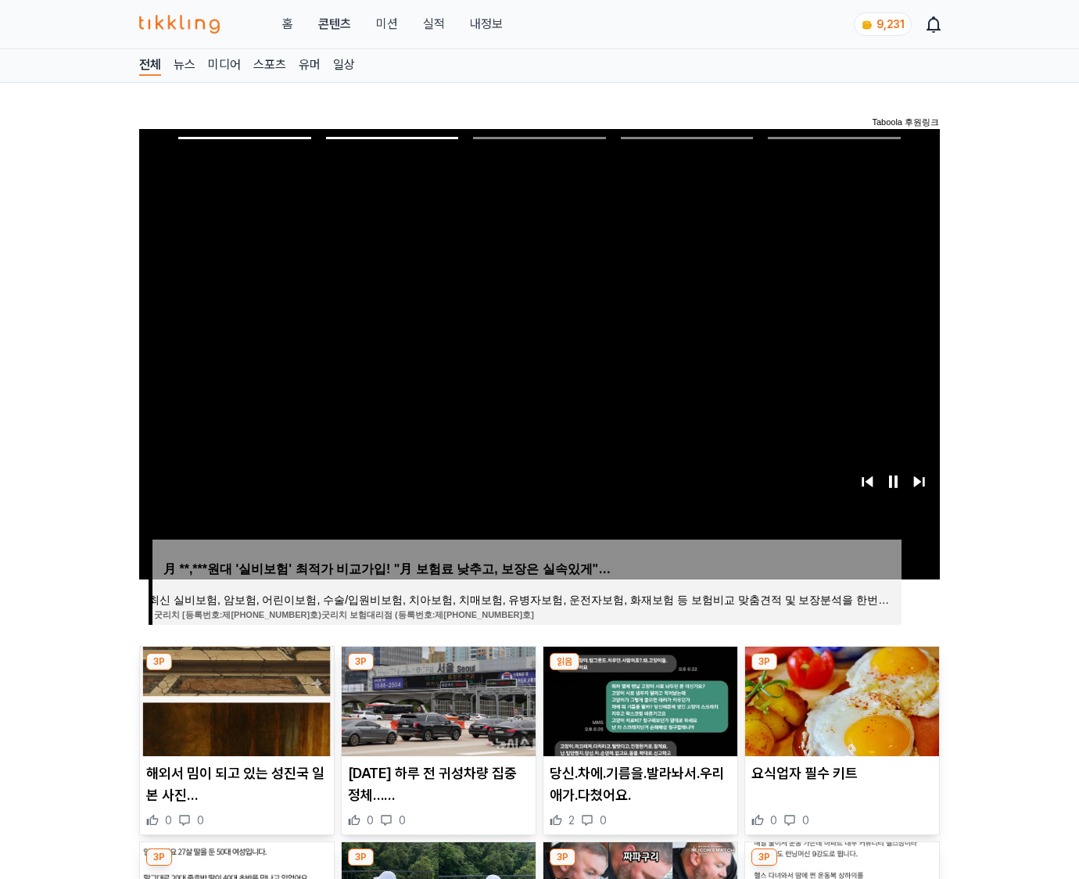
click at [840, 699] on img at bounding box center [842, 702] width 194 height 110
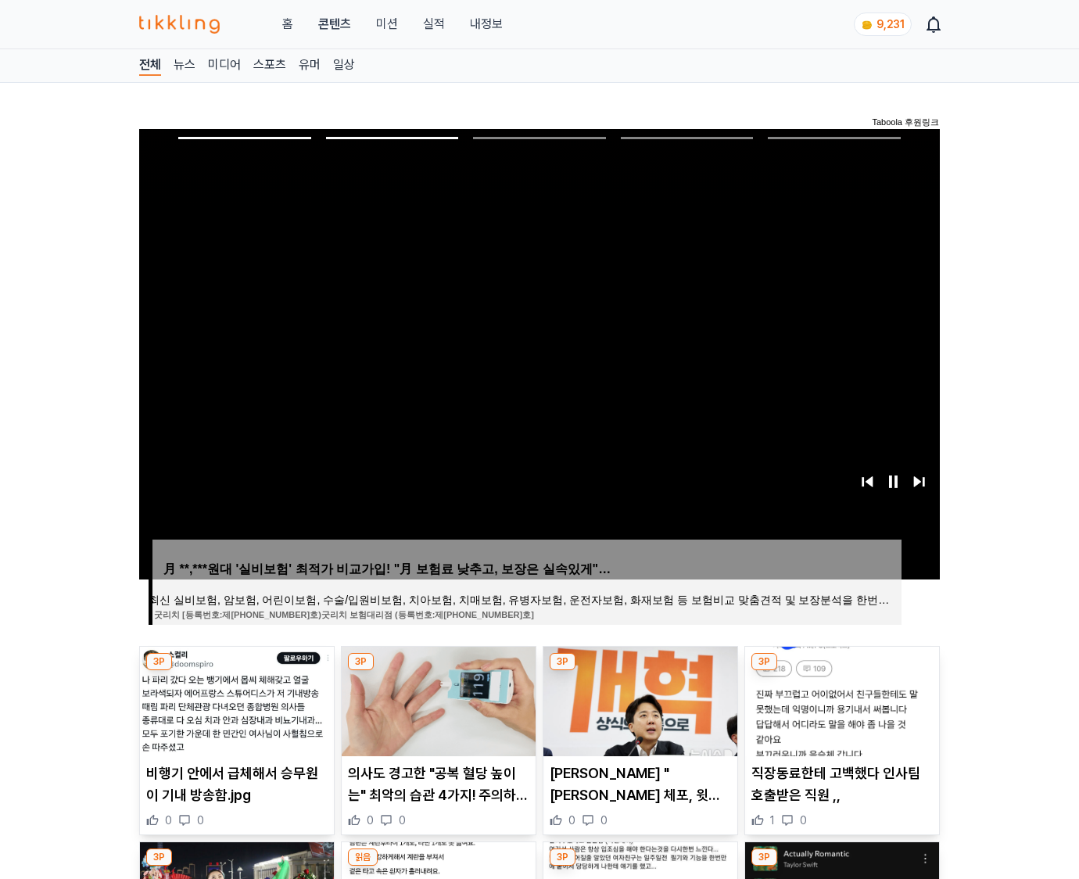
click at [840, 699] on img at bounding box center [842, 702] width 194 height 110
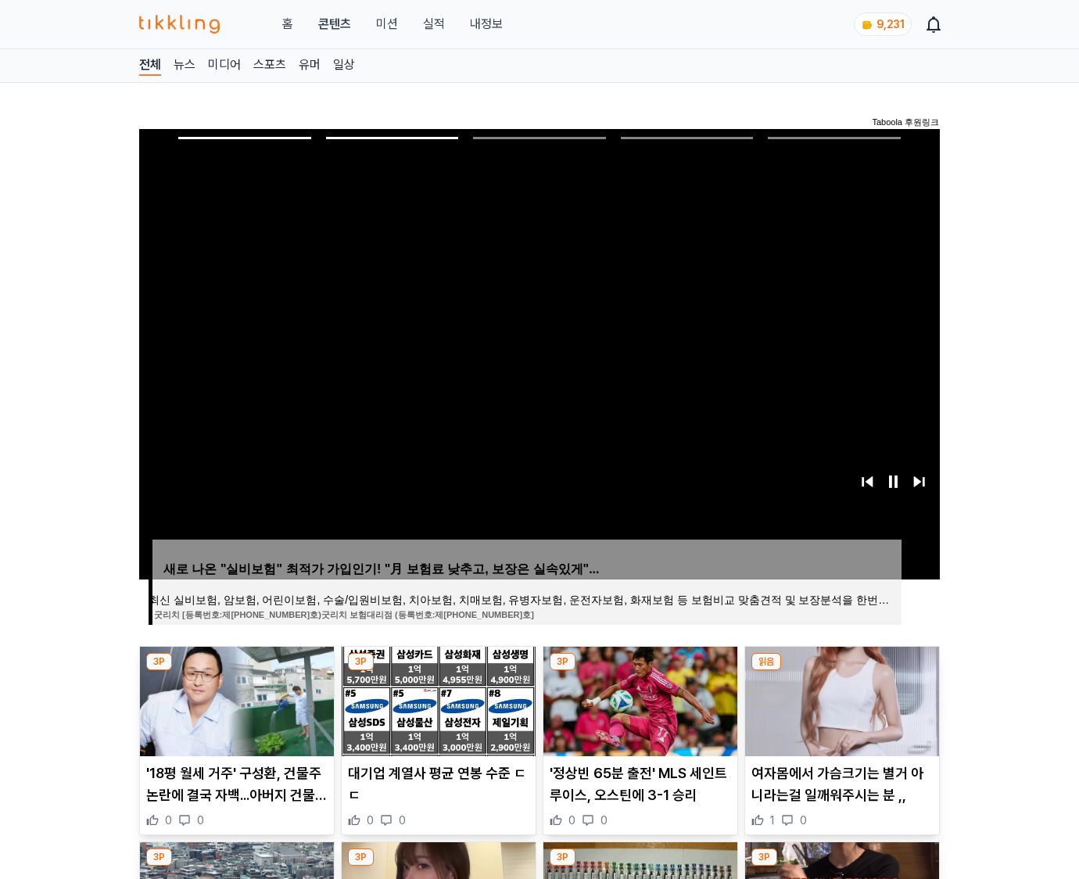
click at [840, 699] on img at bounding box center [842, 702] width 194 height 110
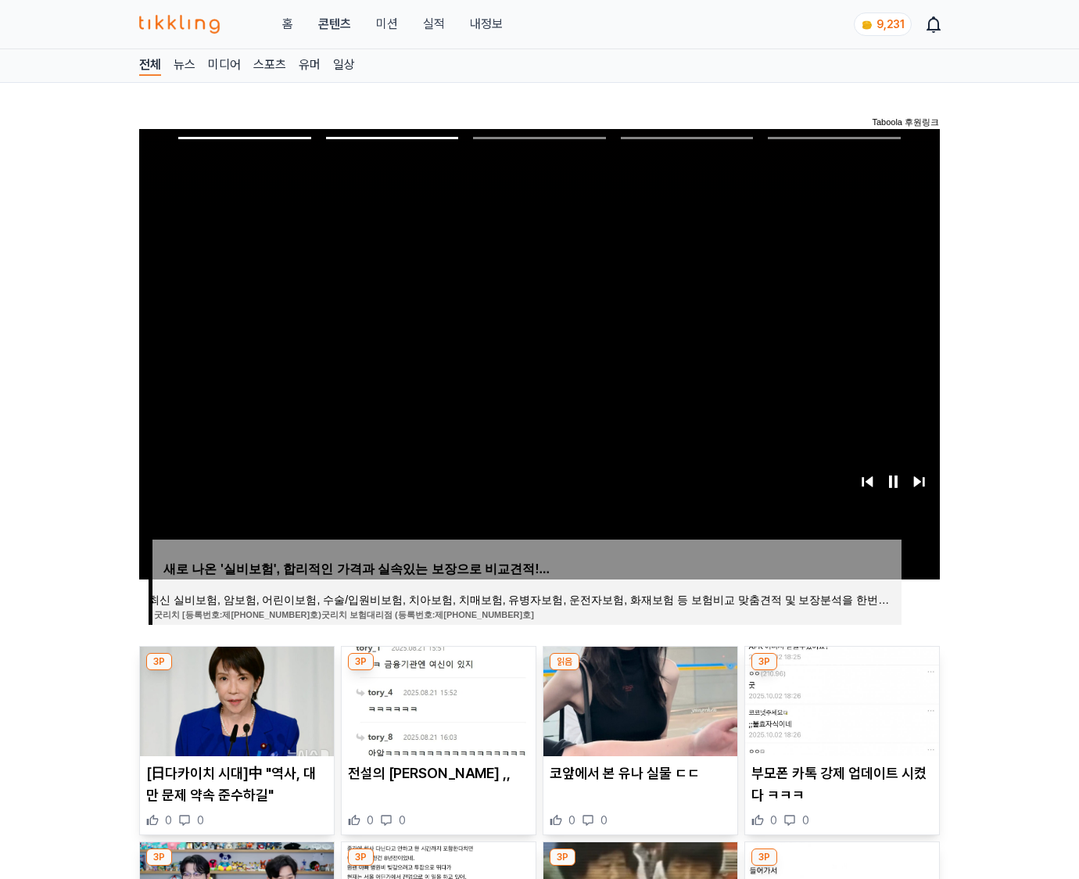
click at [840, 699] on img at bounding box center [842, 702] width 194 height 110
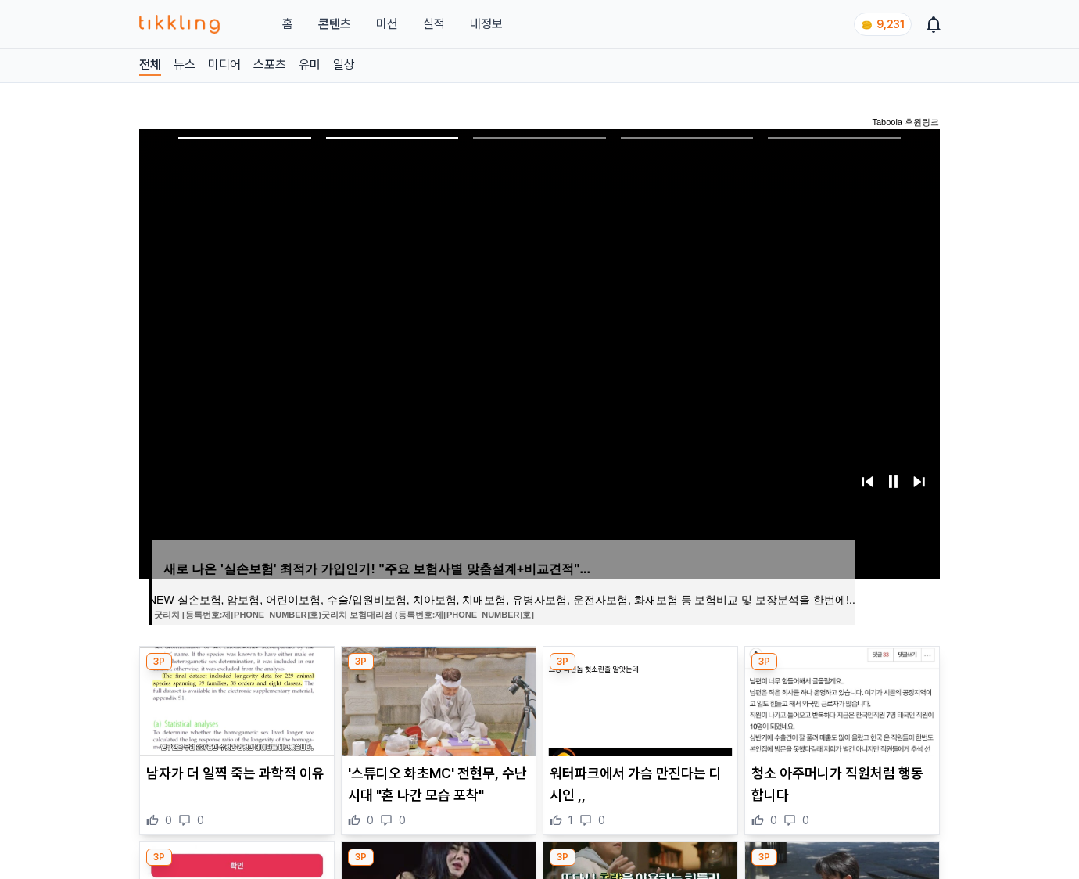
click at [840, 699] on img at bounding box center [842, 702] width 194 height 110
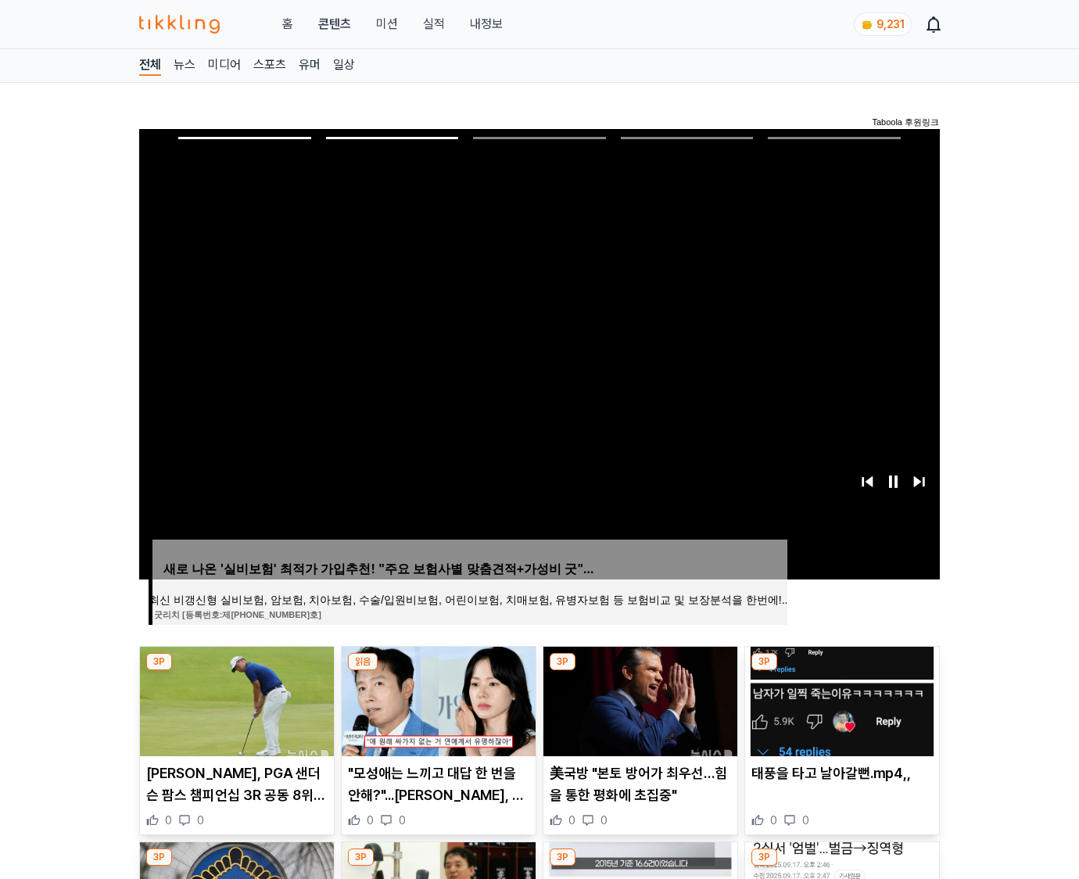
click at [840, 699] on img at bounding box center [842, 702] width 194 height 110
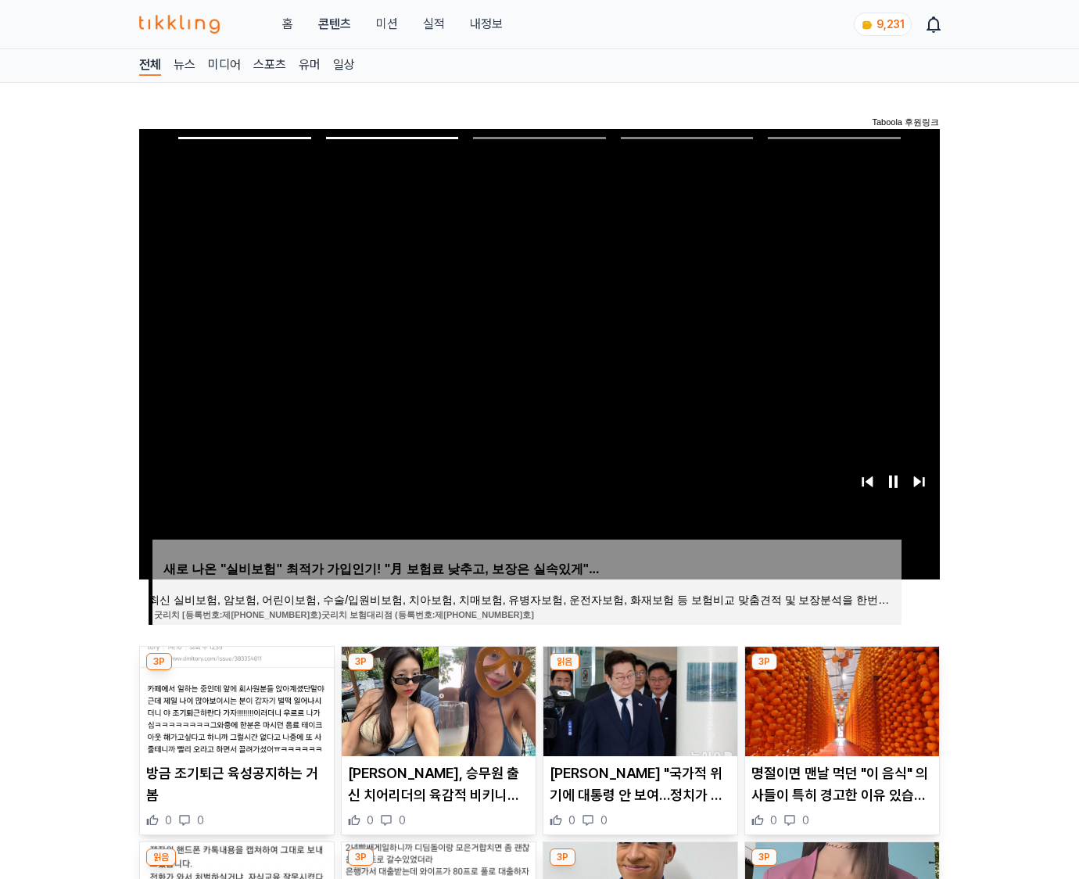
click at [840, 699] on img at bounding box center [842, 702] width 194 height 110
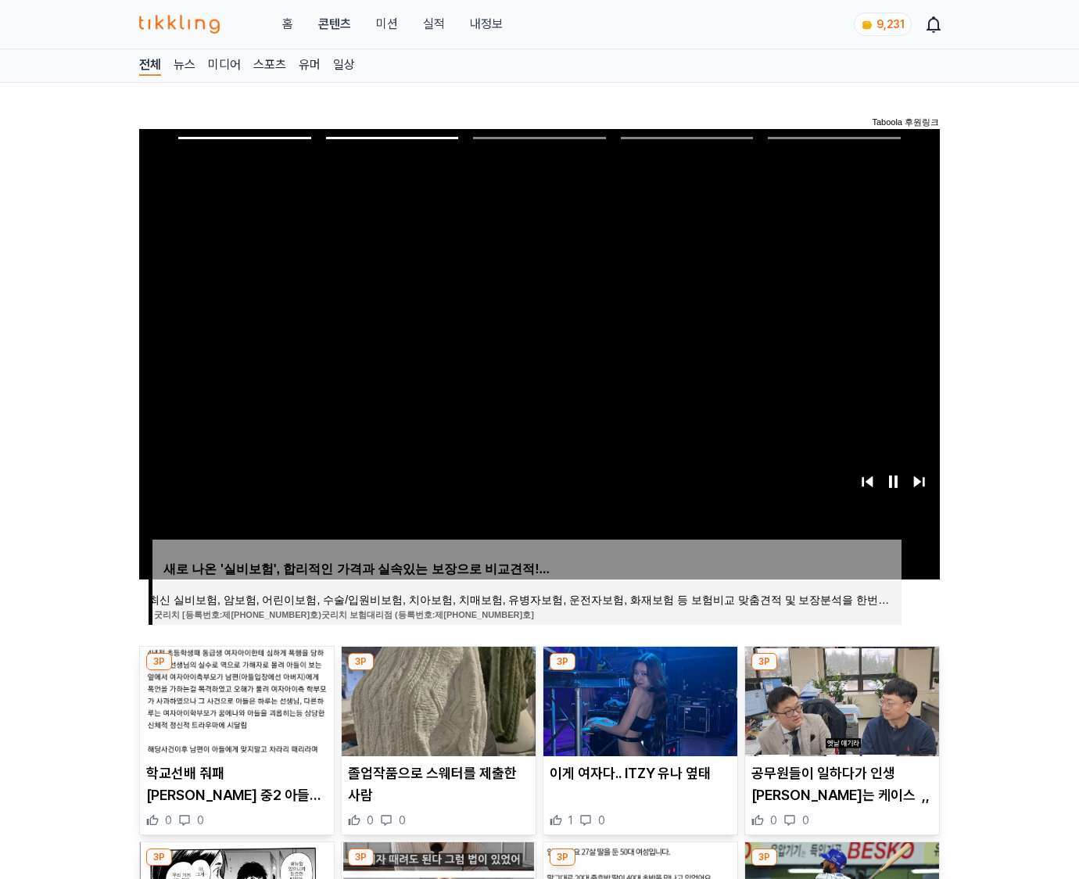
click at [840, 699] on img at bounding box center [842, 702] width 194 height 110
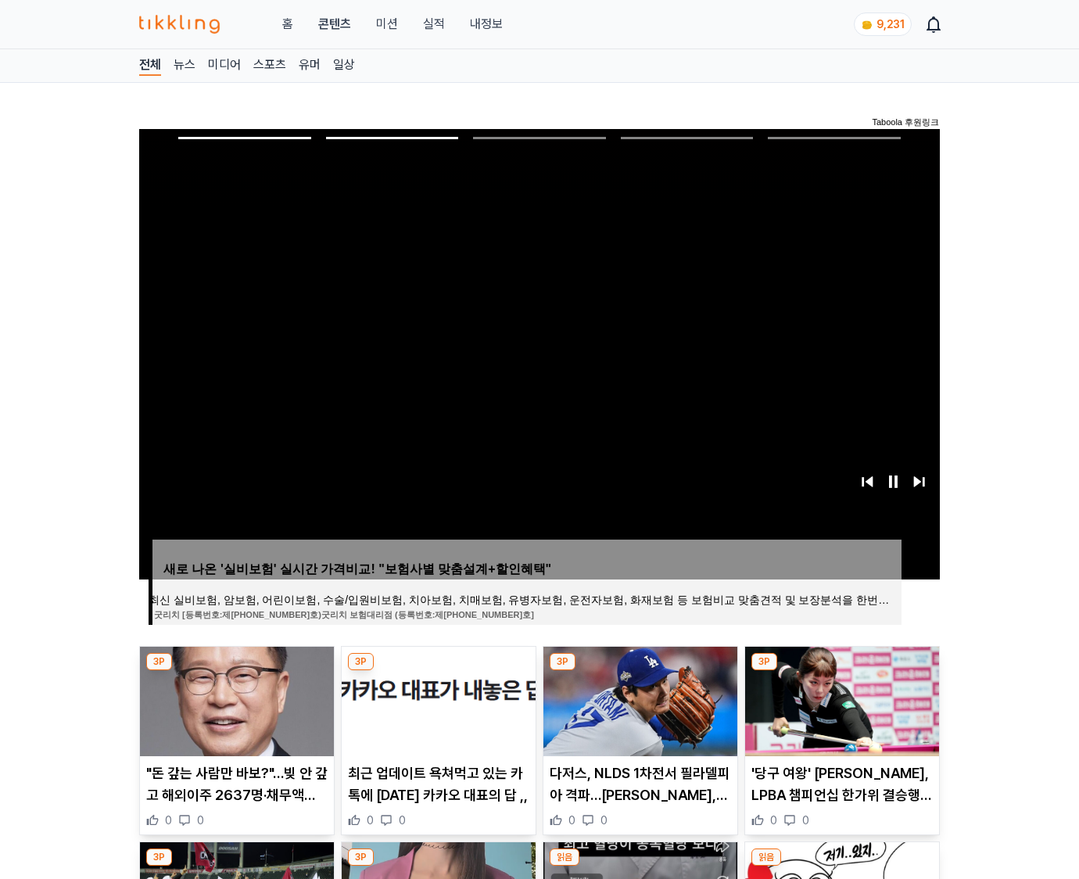
click at [840, 699] on img at bounding box center [842, 702] width 194 height 110
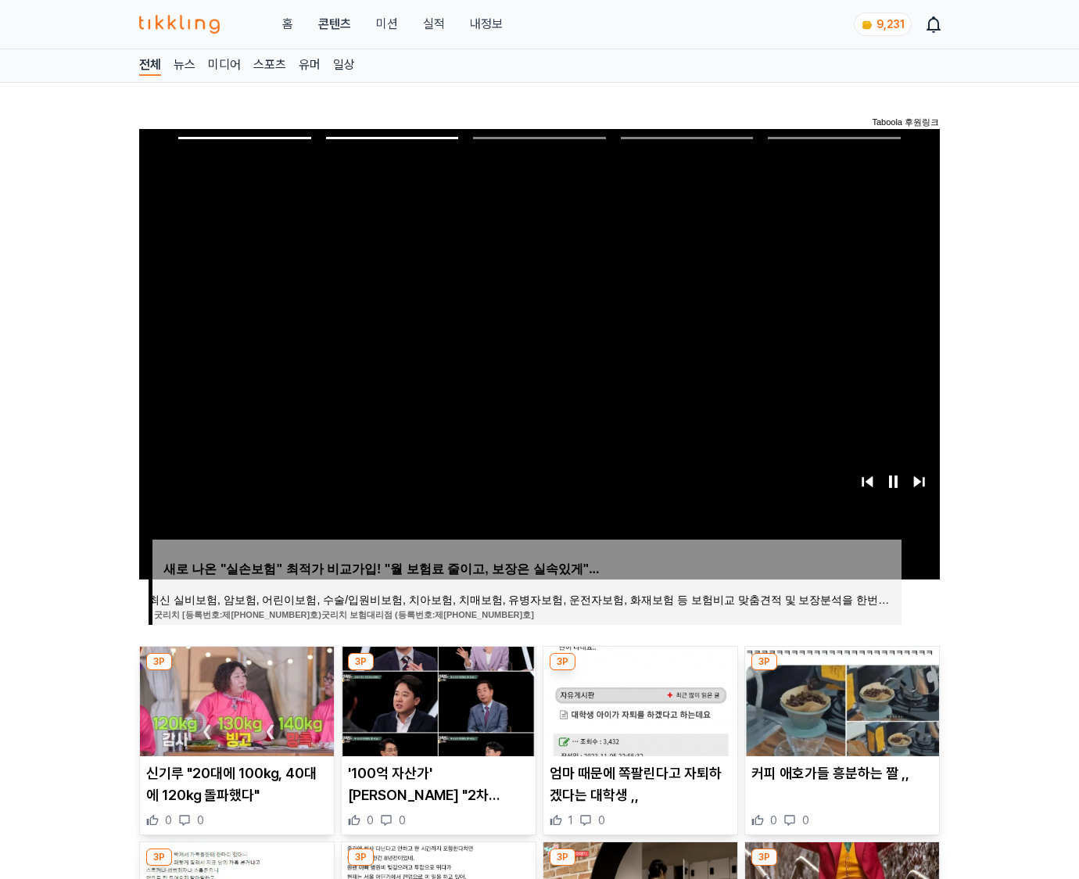
click at [840, 699] on img at bounding box center [842, 702] width 194 height 110
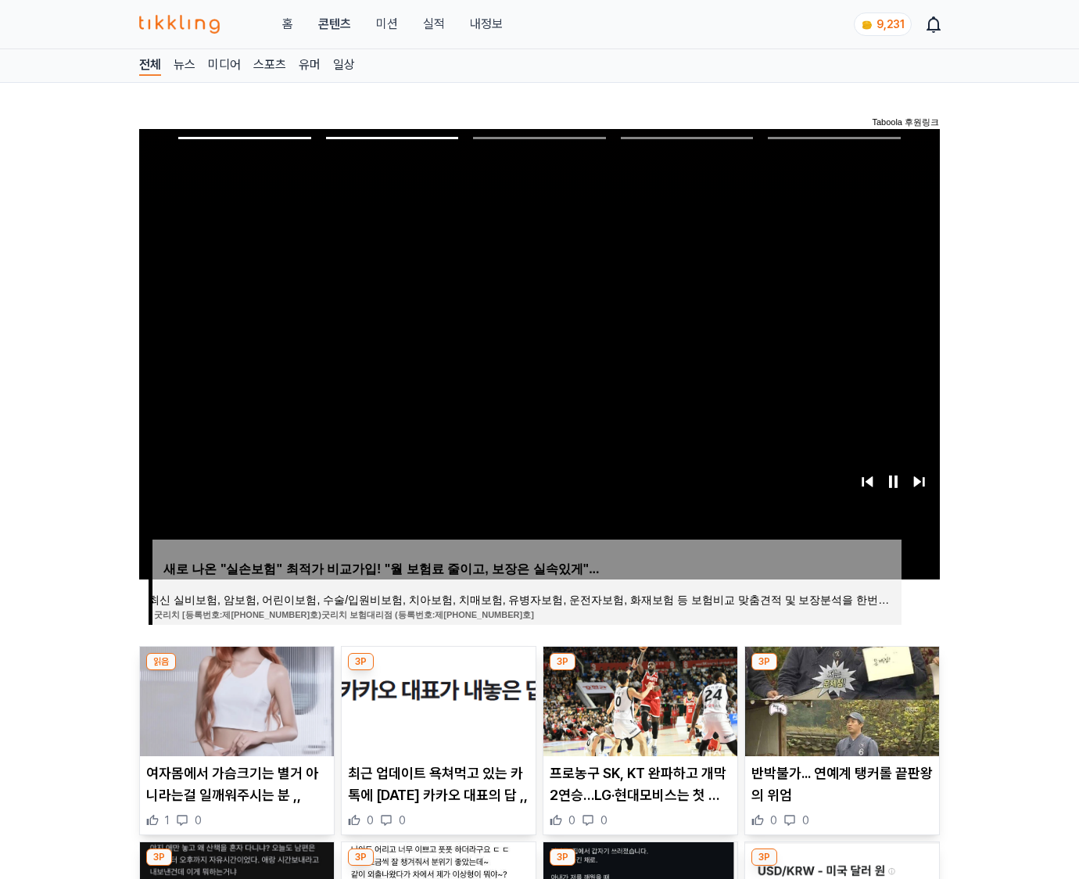
click at [840, 699] on img at bounding box center [842, 702] width 194 height 110
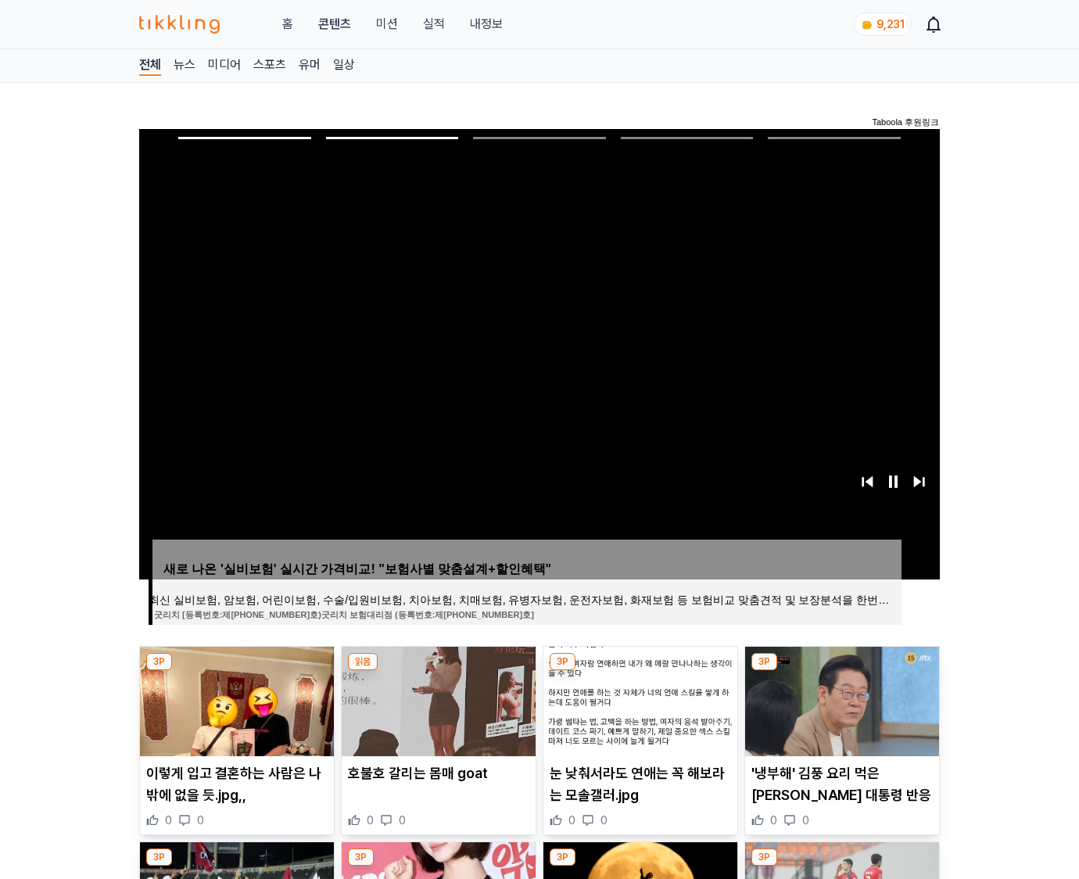
click at [840, 699] on img at bounding box center [842, 702] width 194 height 110
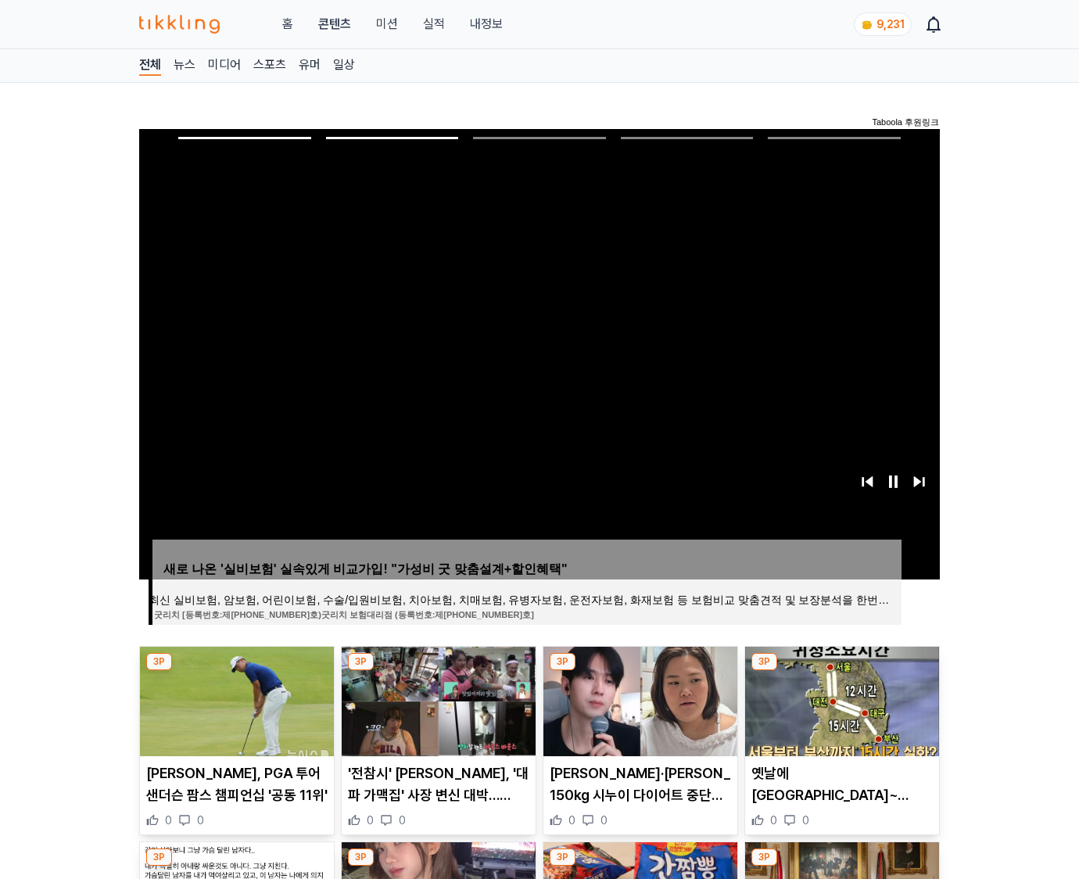
click at [840, 699] on img at bounding box center [842, 702] width 194 height 110
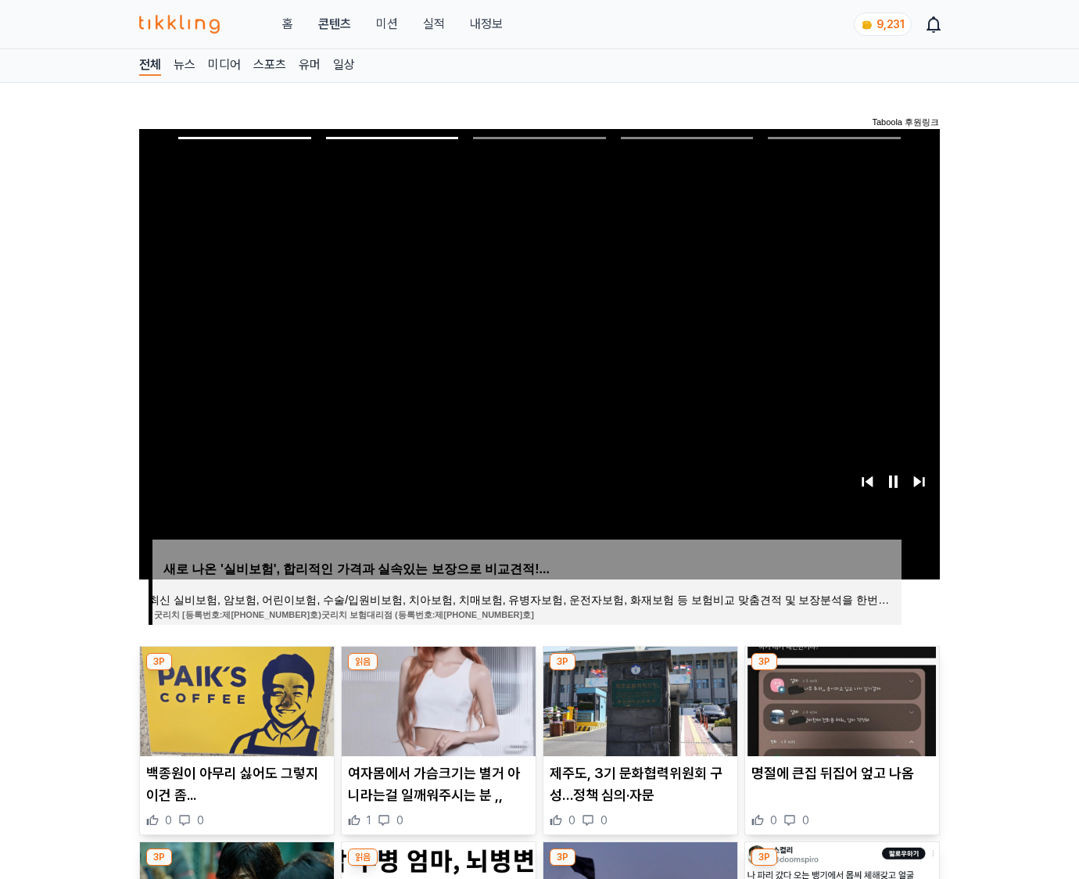
click at [840, 699] on img at bounding box center [842, 702] width 194 height 110
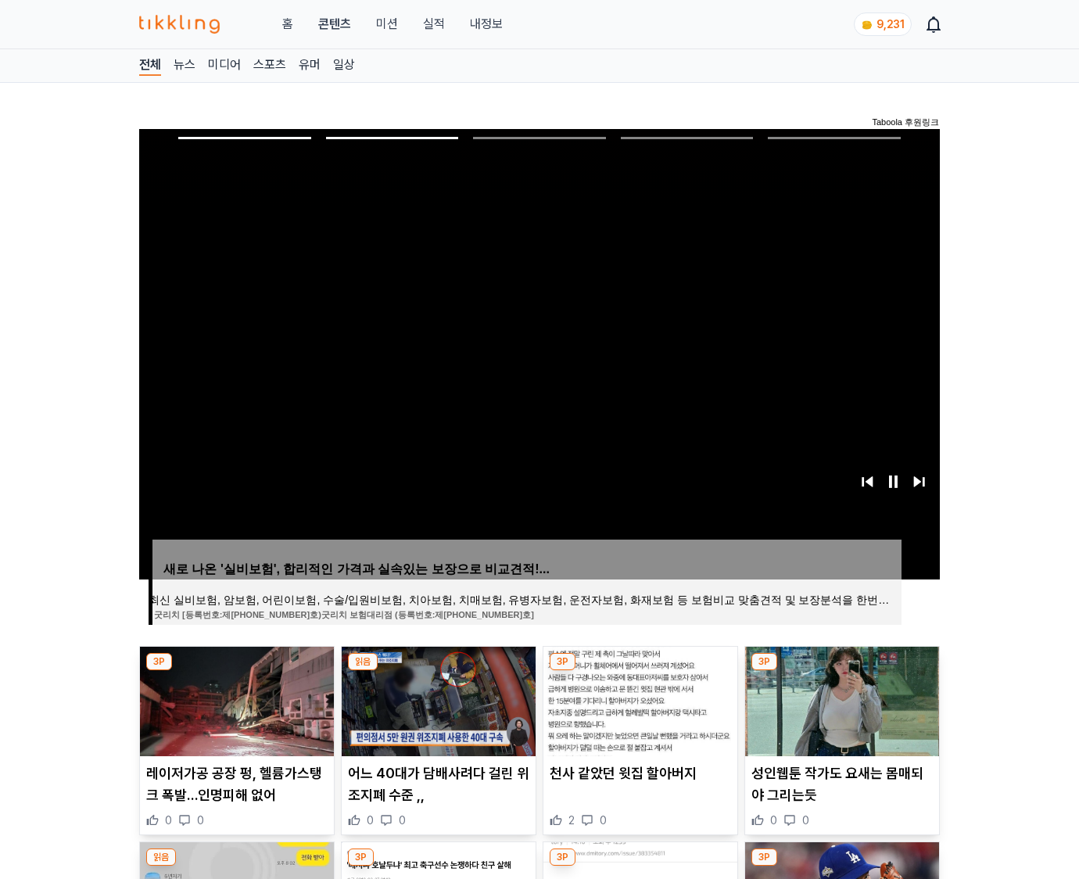
click at [840, 699] on img at bounding box center [842, 702] width 194 height 110
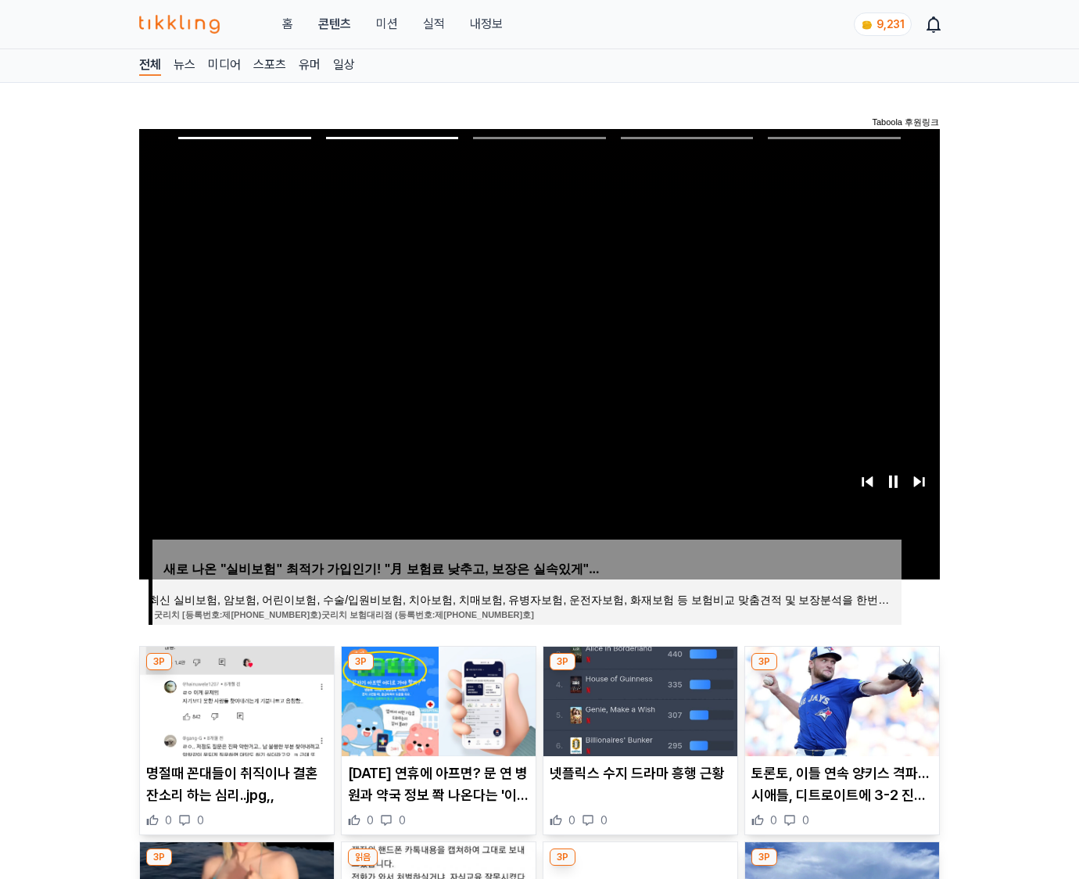
click at [840, 699] on img at bounding box center [842, 702] width 194 height 110
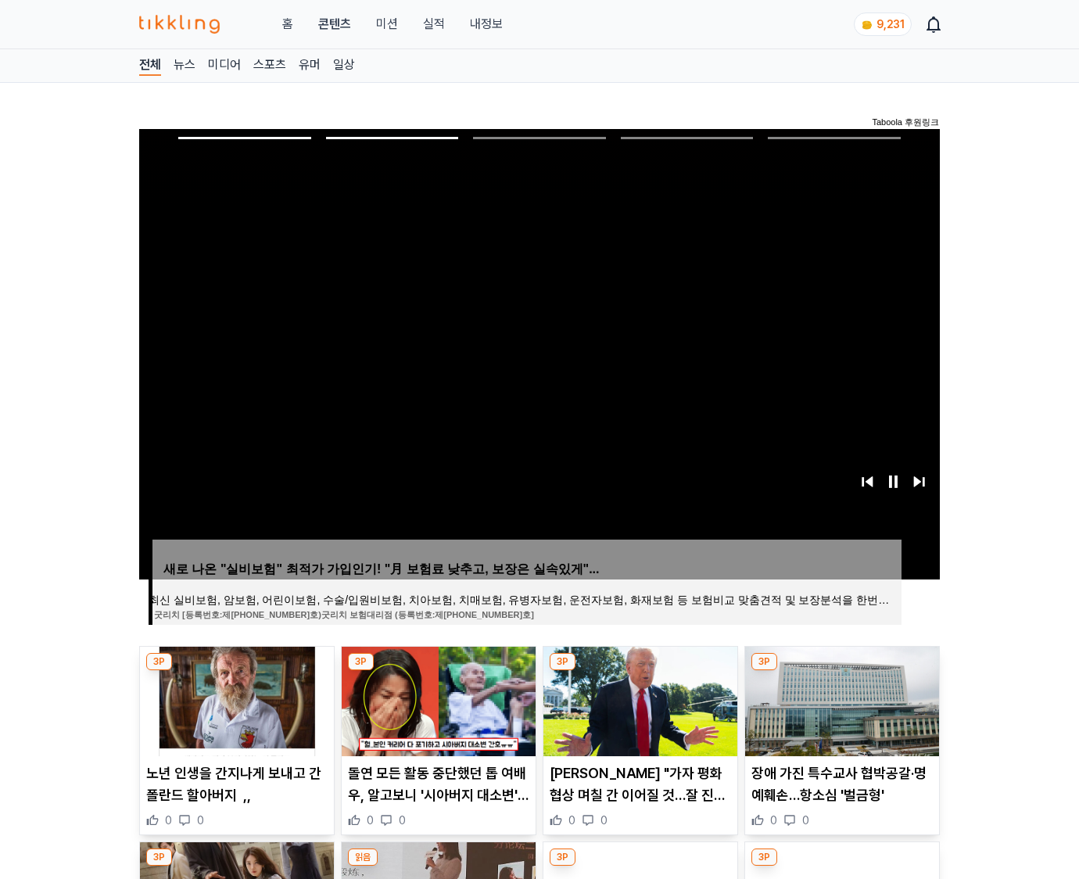
click at [840, 699] on img at bounding box center [842, 702] width 194 height 110
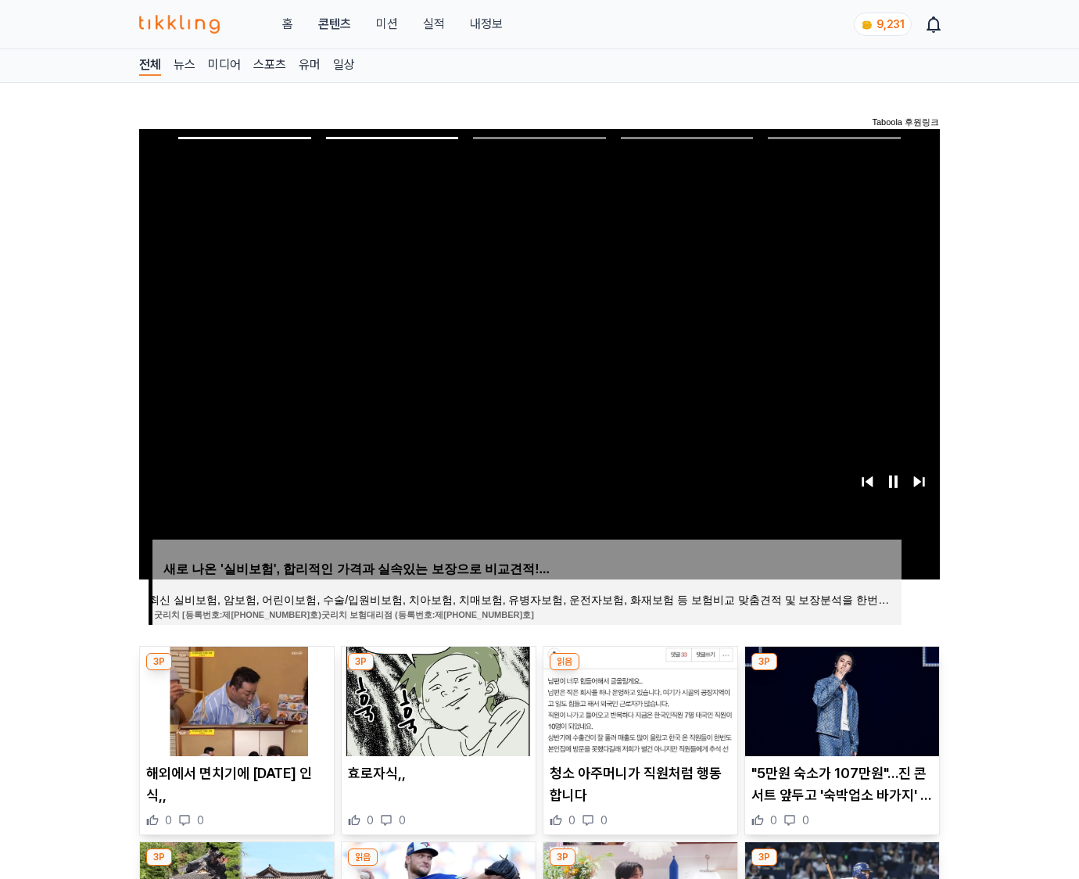
click at [840, 699] on img at bounding box center [842, 702] width 194 height 110
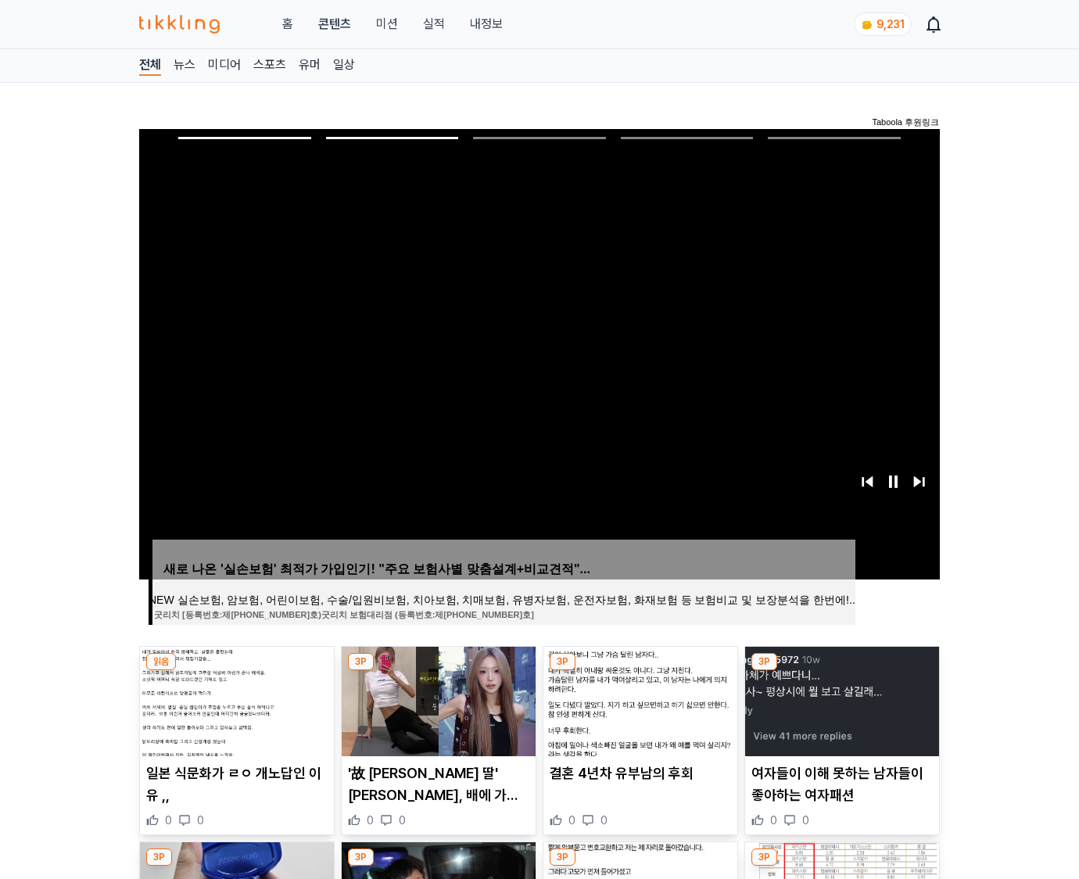
click at [840, 699] on img at bounding box center [842, 702] width 194 height 110
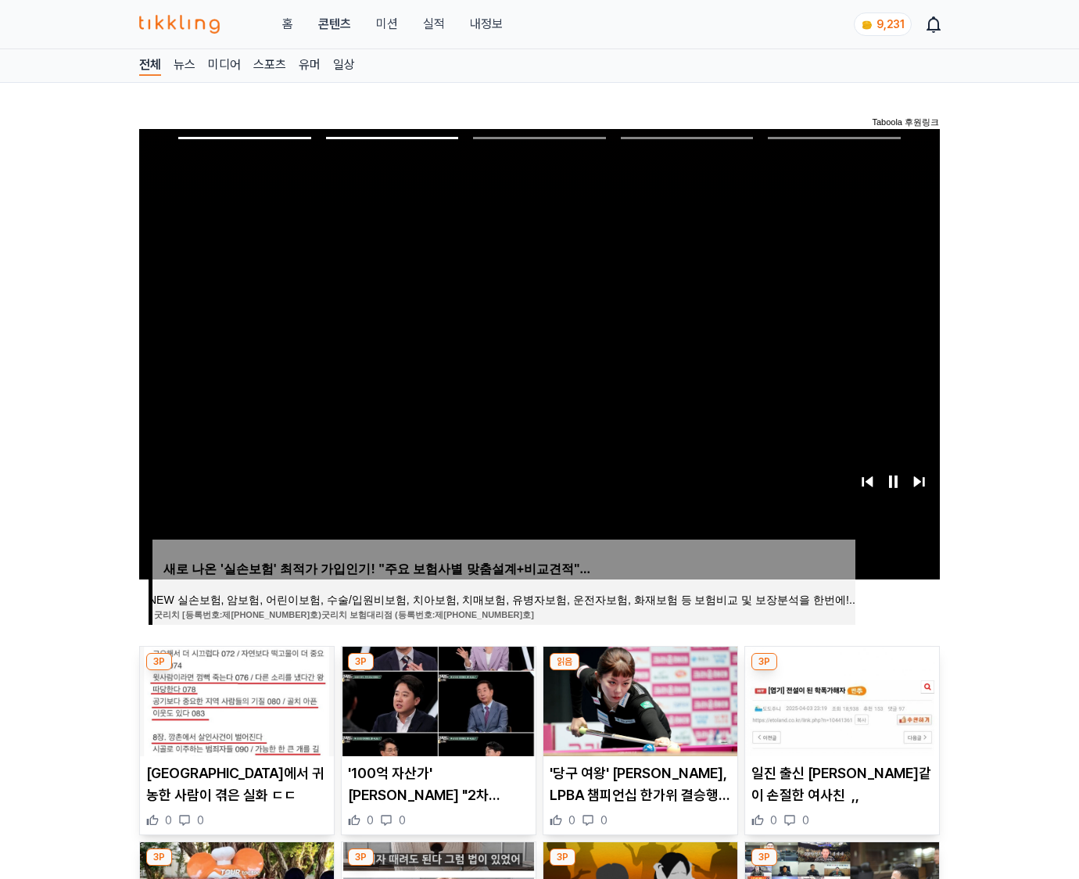
click at [840, 699] on img at bounding box center [842, 702] width 194 height 110
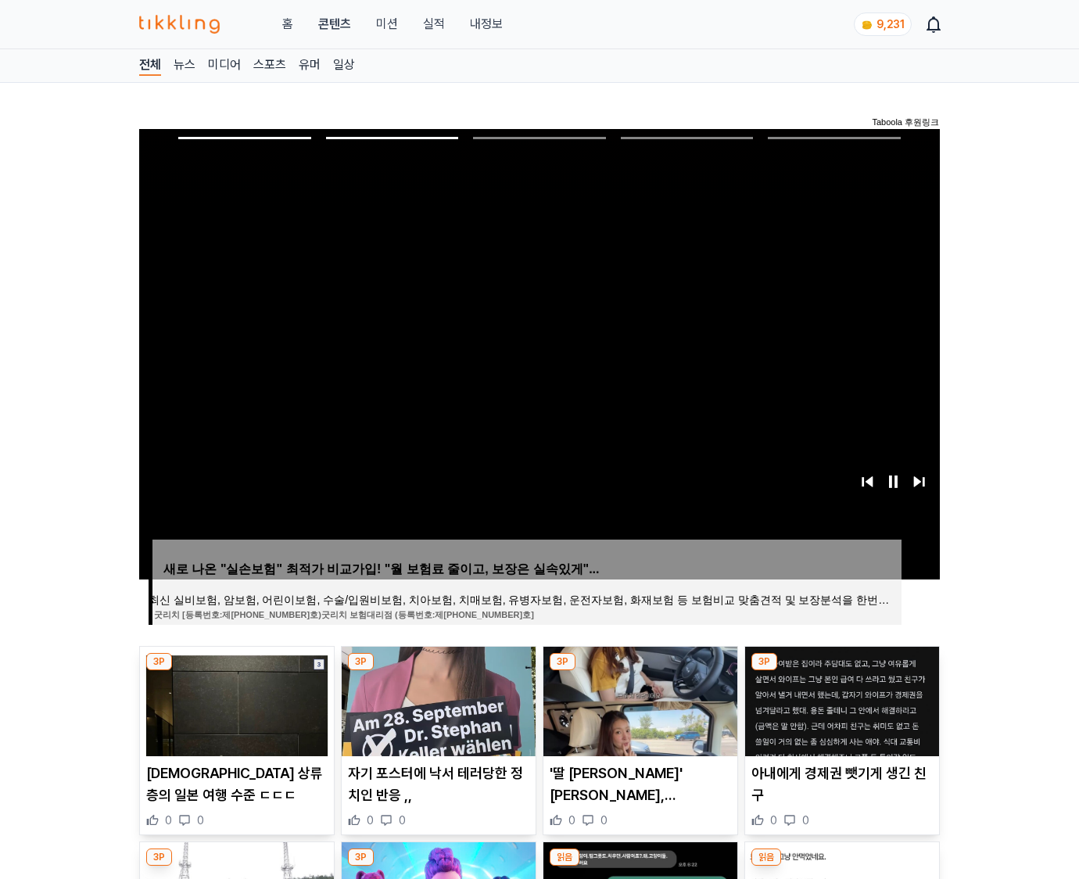
click at [840, 699] on img at bounding box center [842, 702] width 194 height 110
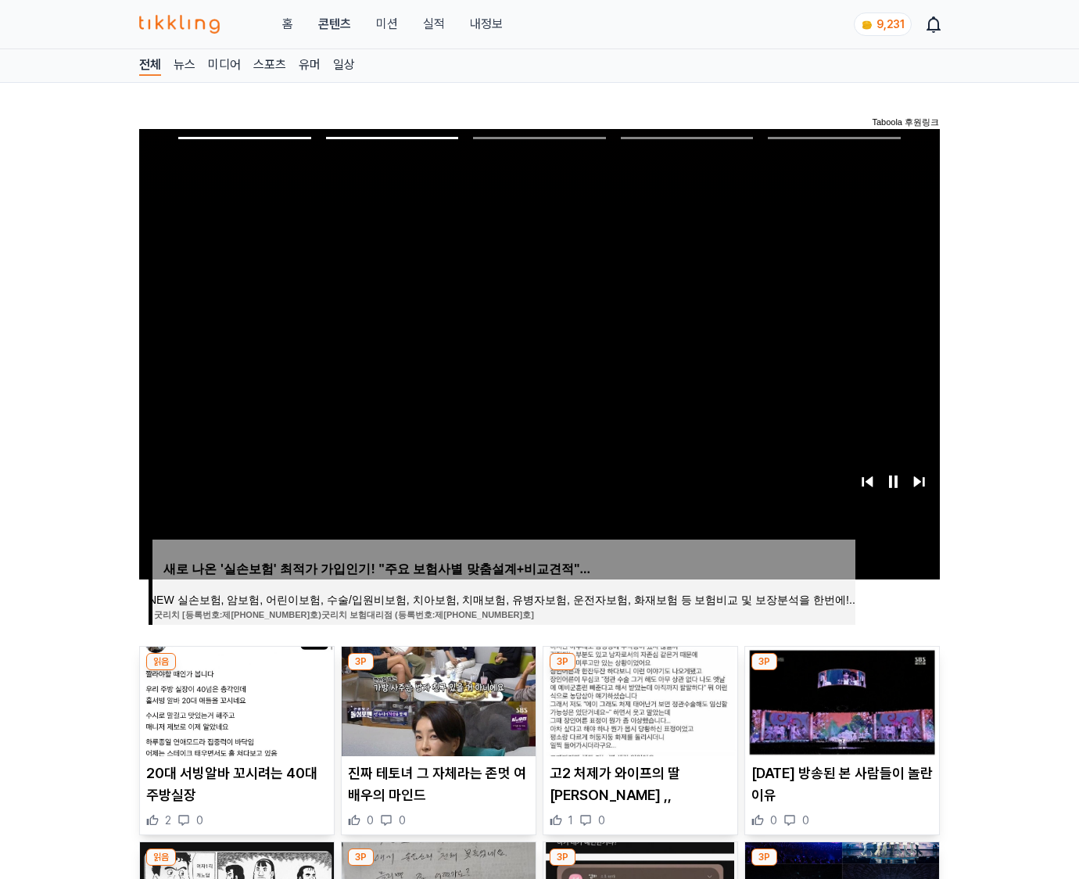
click at [840, 699] on img at bounding box center [842, 702] width 194 height 110
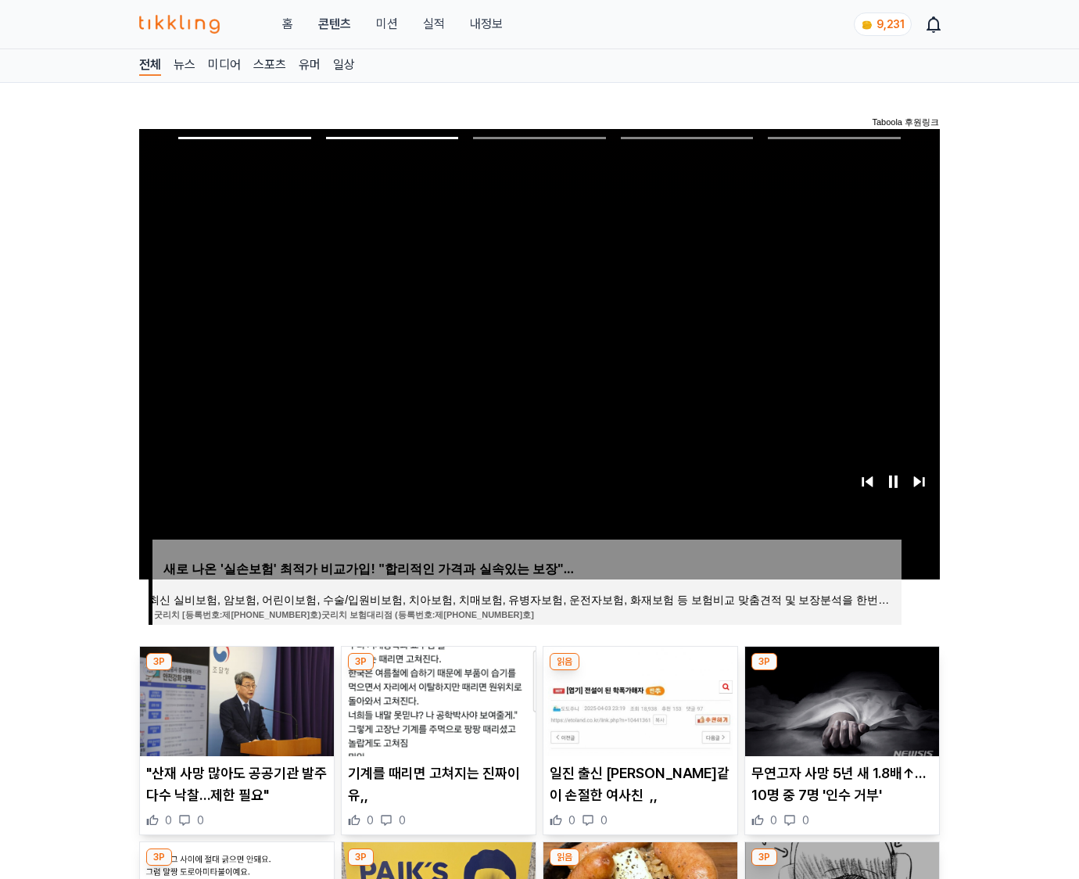
click at [840, 699] on img at bounding box center [842, 702] width 194 height 110
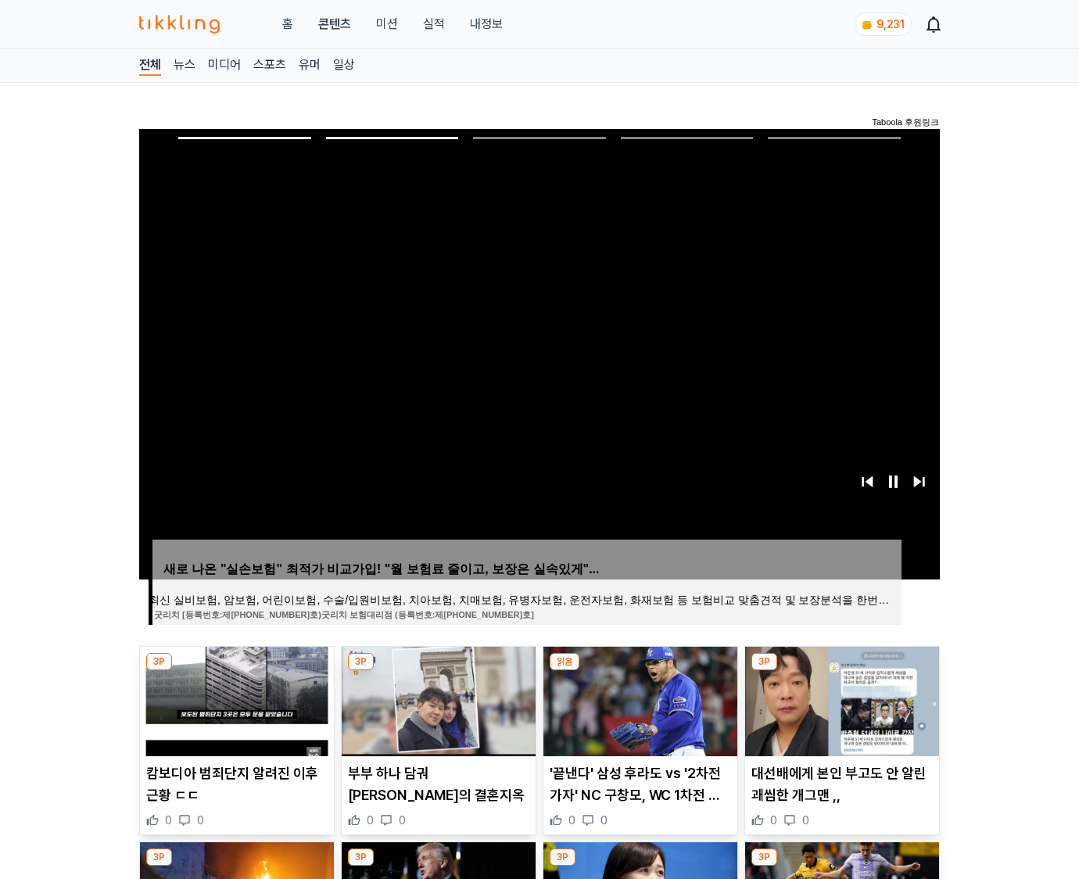
click at [840, 699] on img at bounding box center [842, 702] width 194 height 110
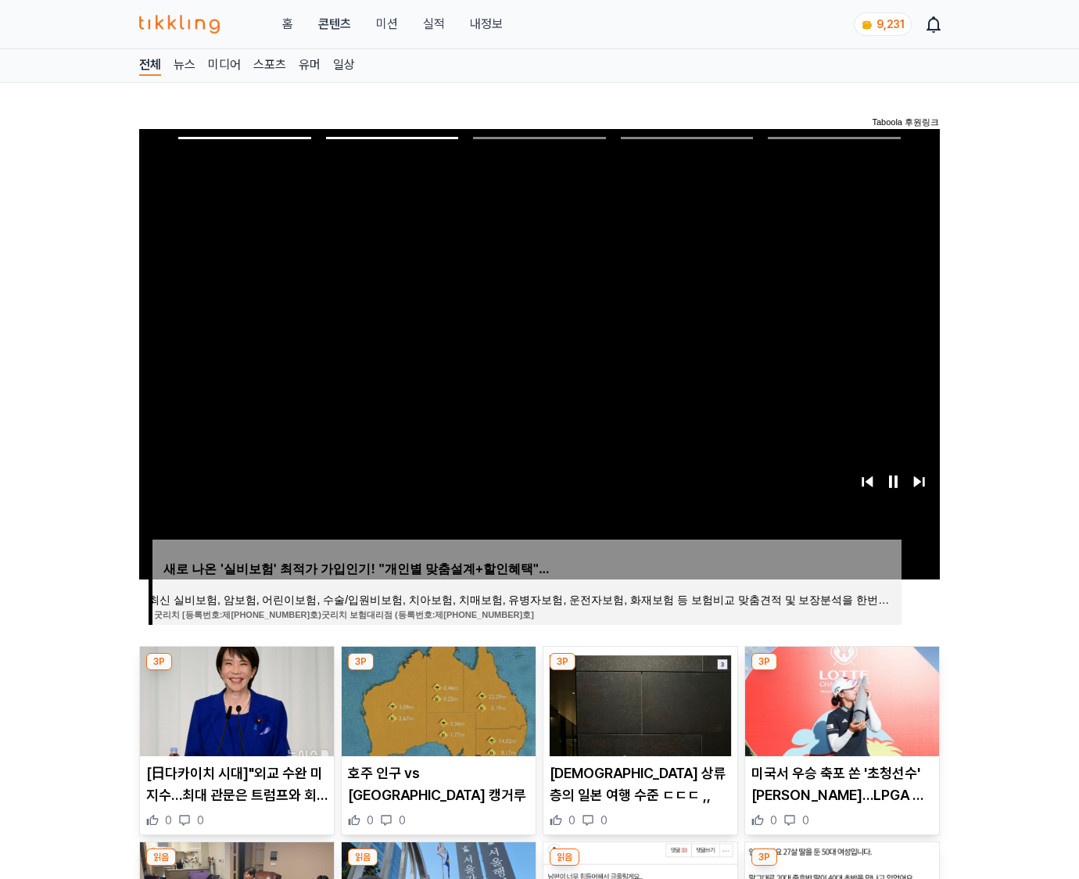
click at [840, 699] on img at bounding box center [842, 702] width 194 height 110
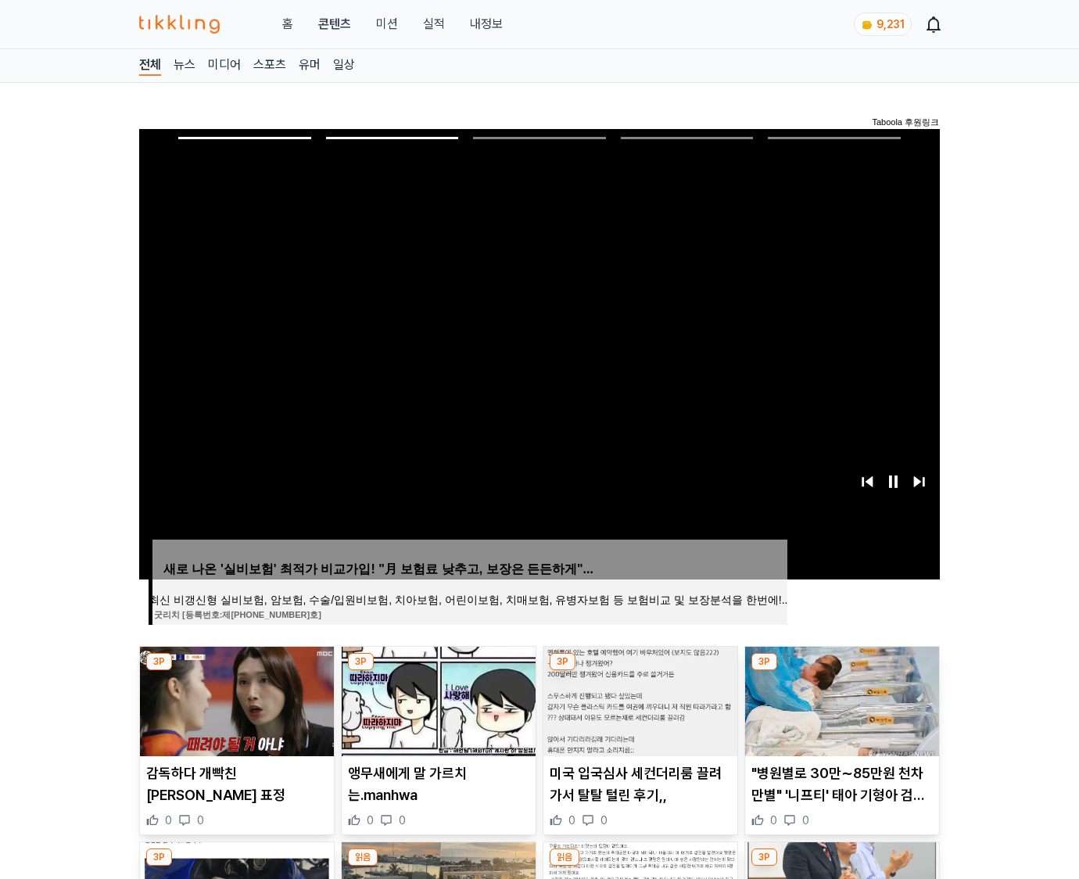
click at [840, 699] on img at bounding box center [842, 702] width 194 height 110
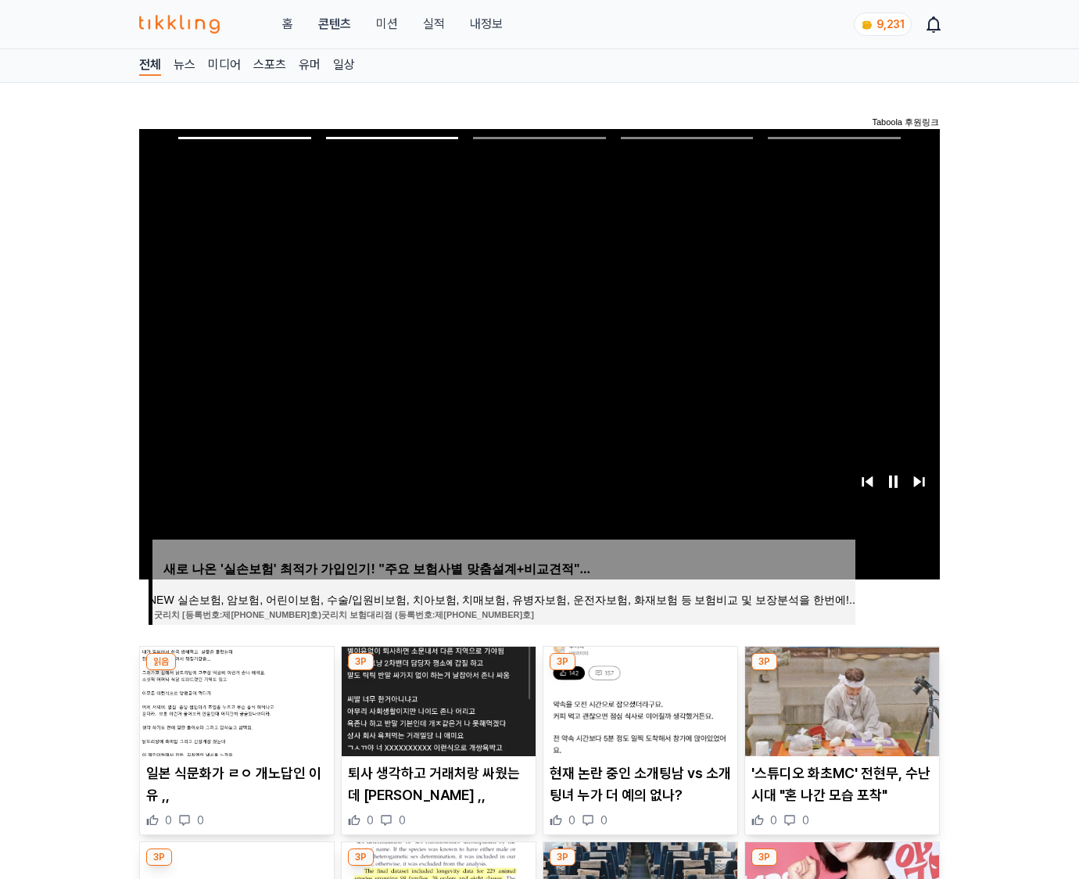
click at [840, 699] on img at bounding box center [842, 702] width 194 height 110
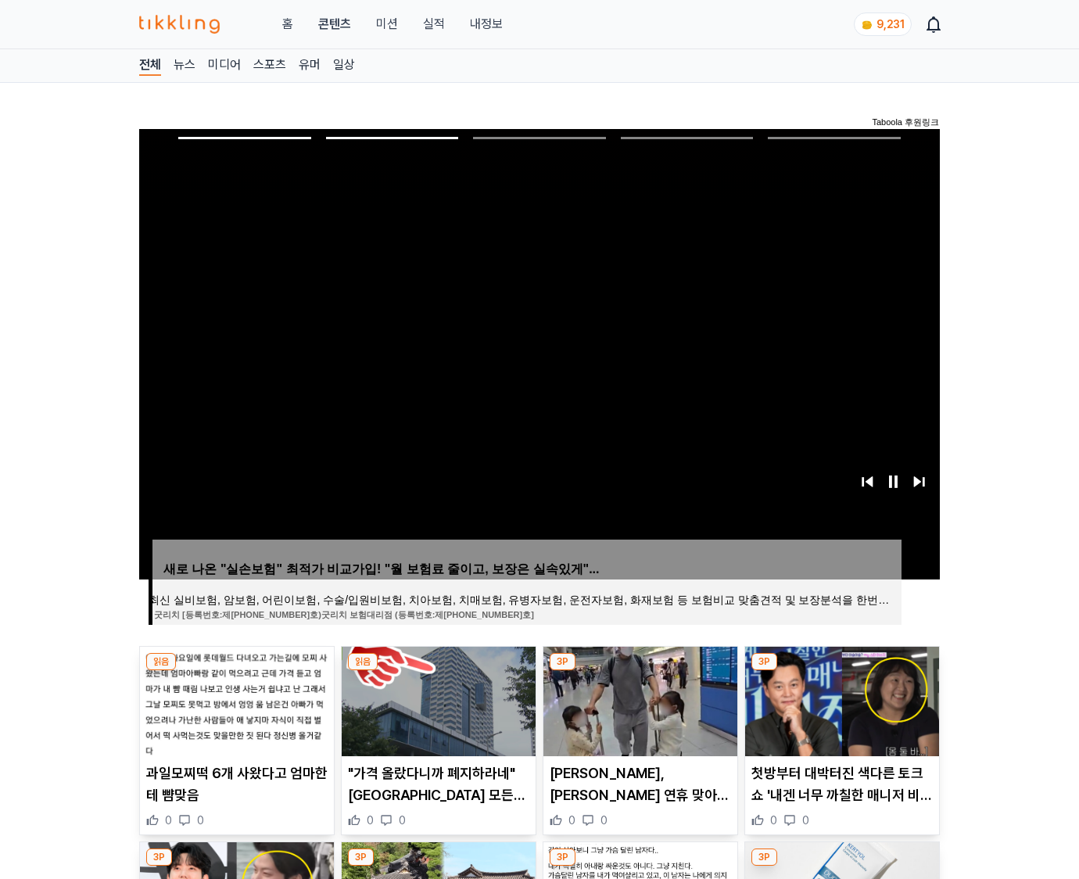
click at [840, 699] on img at bounding box center [842, 702] width 194 height 110
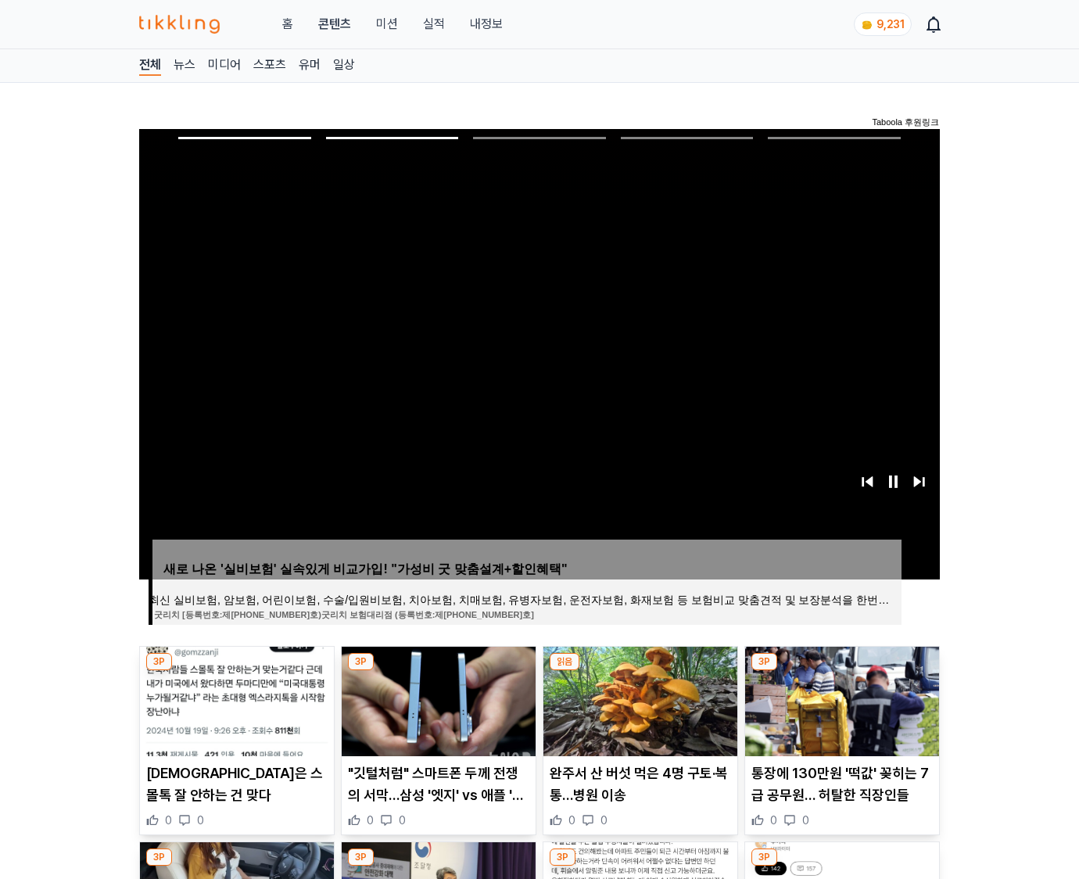
click at [840, 699] on img at bounding box center [842, 702] width 194 height 110
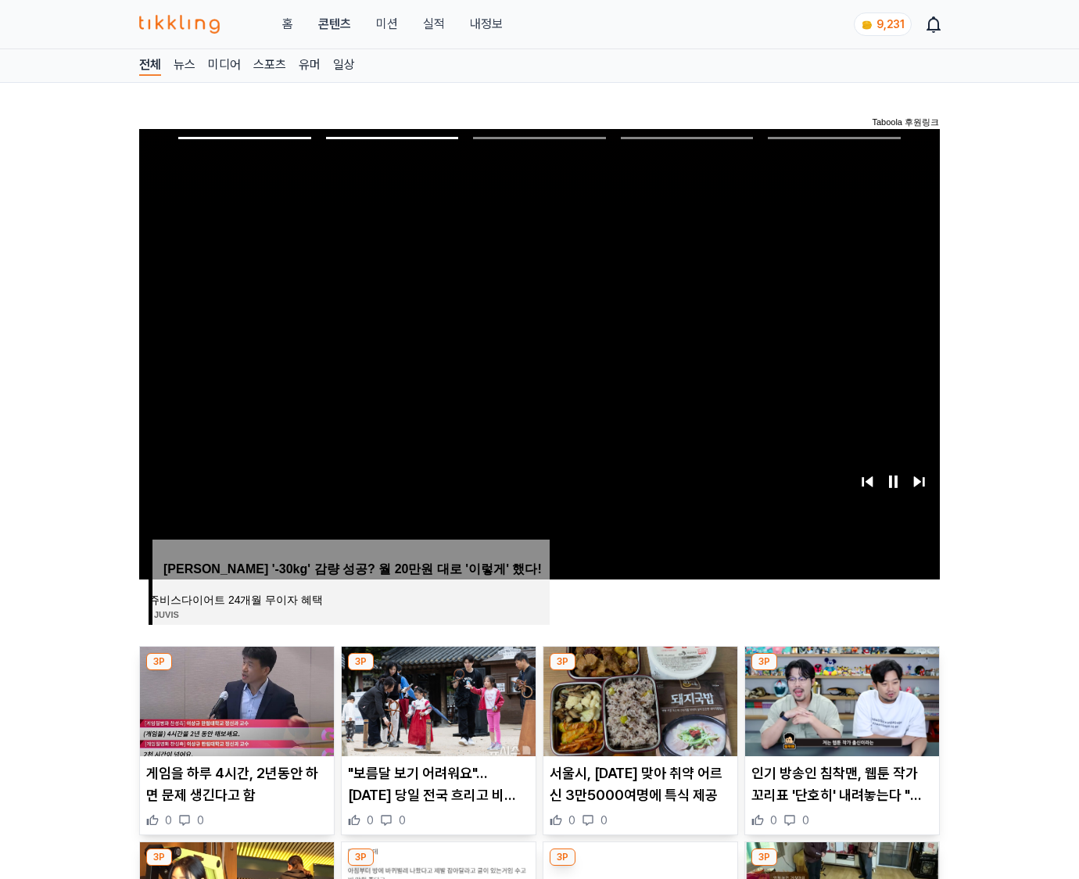
click at [840, 699] on img at bounding box center [842, 702] width 194 height 110
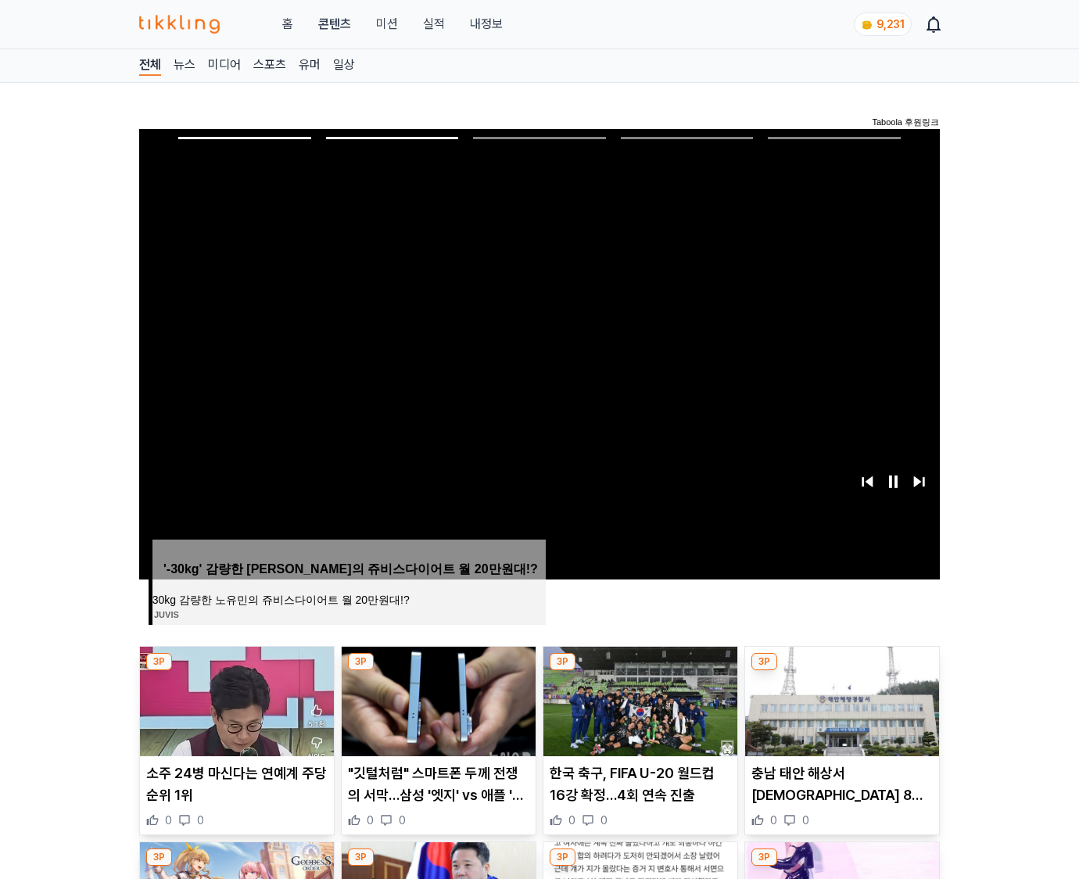
click at [840, 699] on img at bounding box center [842, 702] width 194 height 110
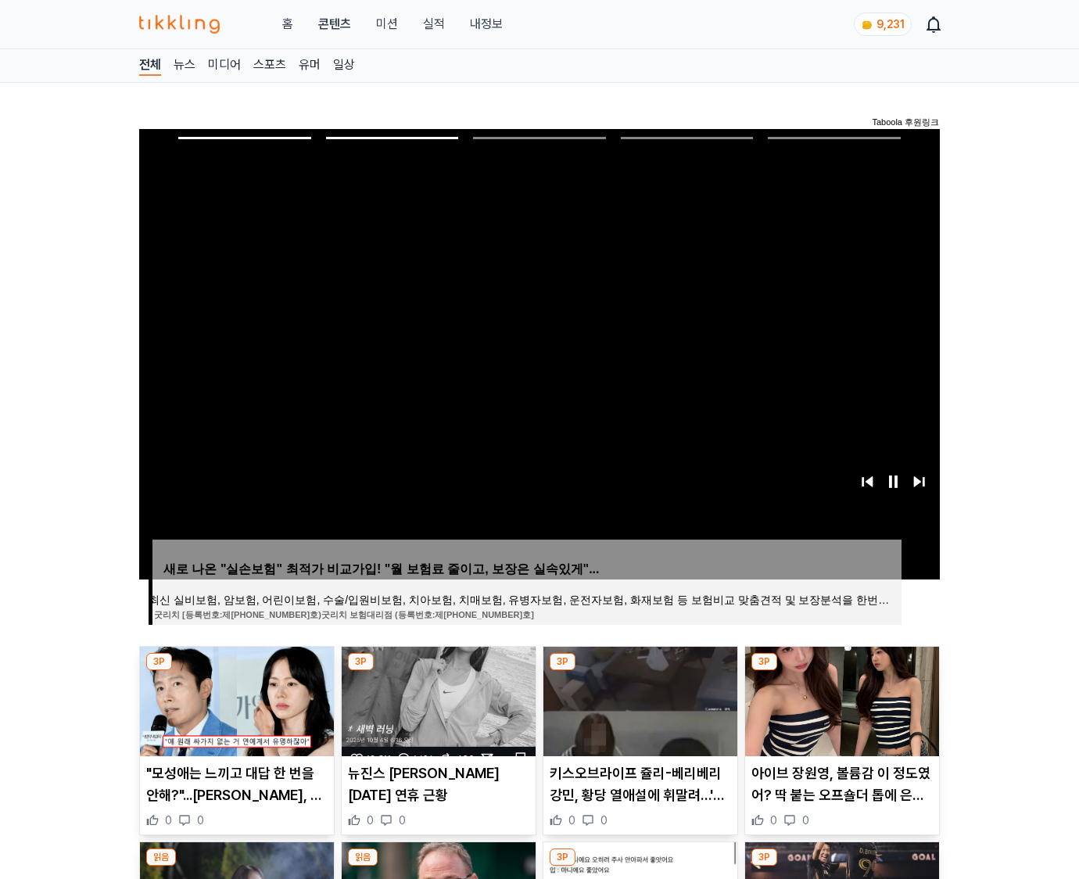
click at [840, 699] on img at bounding box center [842, 702] width 194 height 110
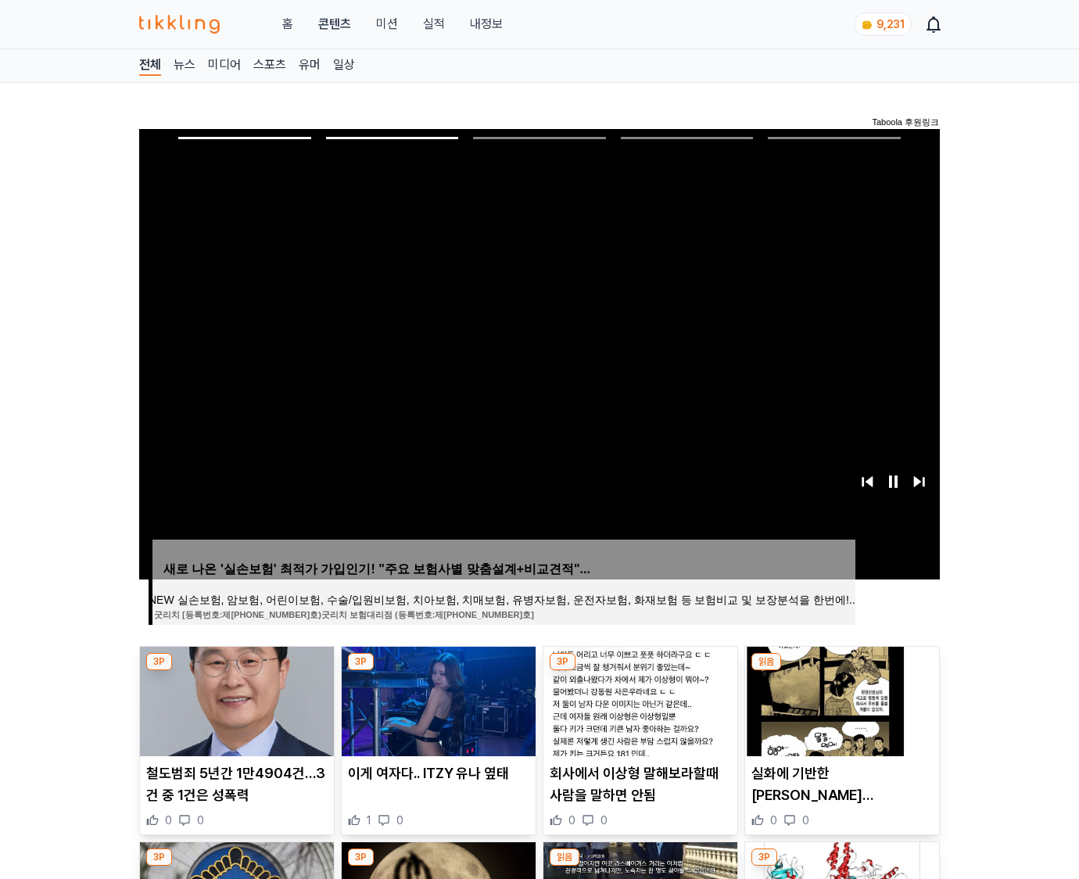
click at [840, 699] on img at bounding box center [842, 702] width 194 height 110
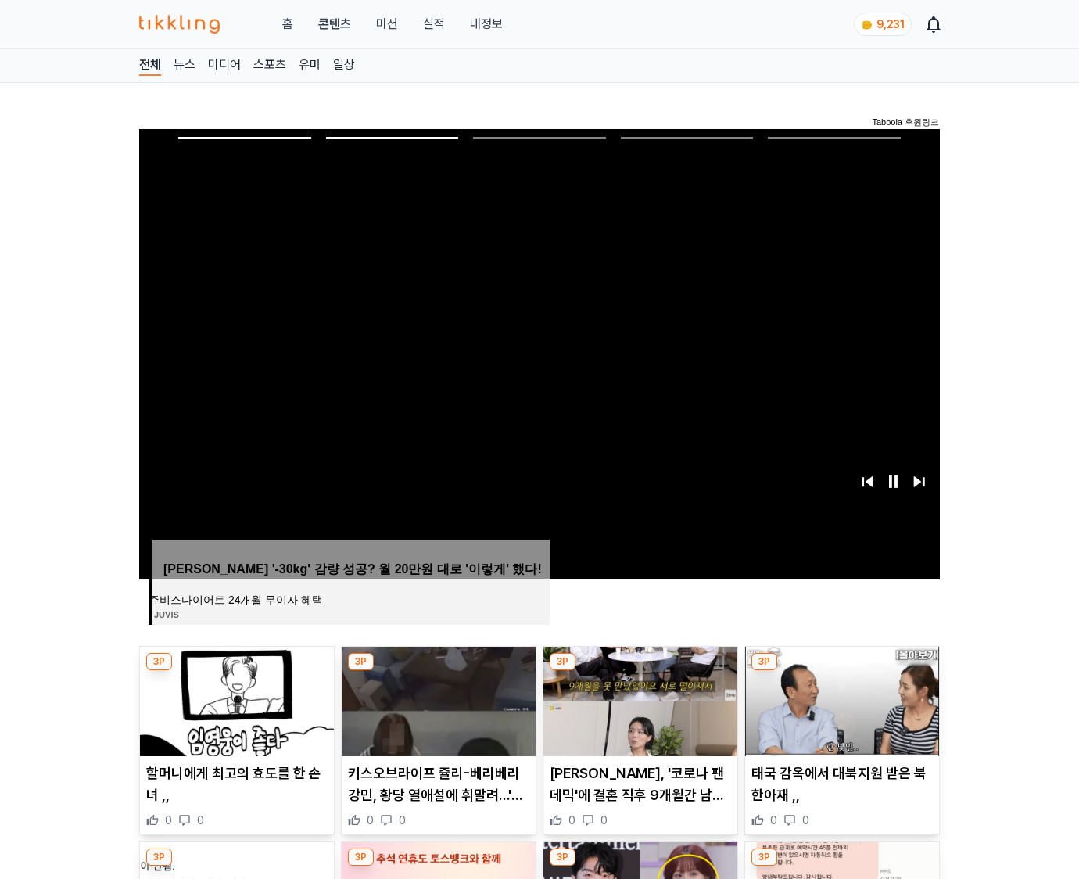
click at [840, 699] on img at bounding box center [842, 702] width 194 height 110
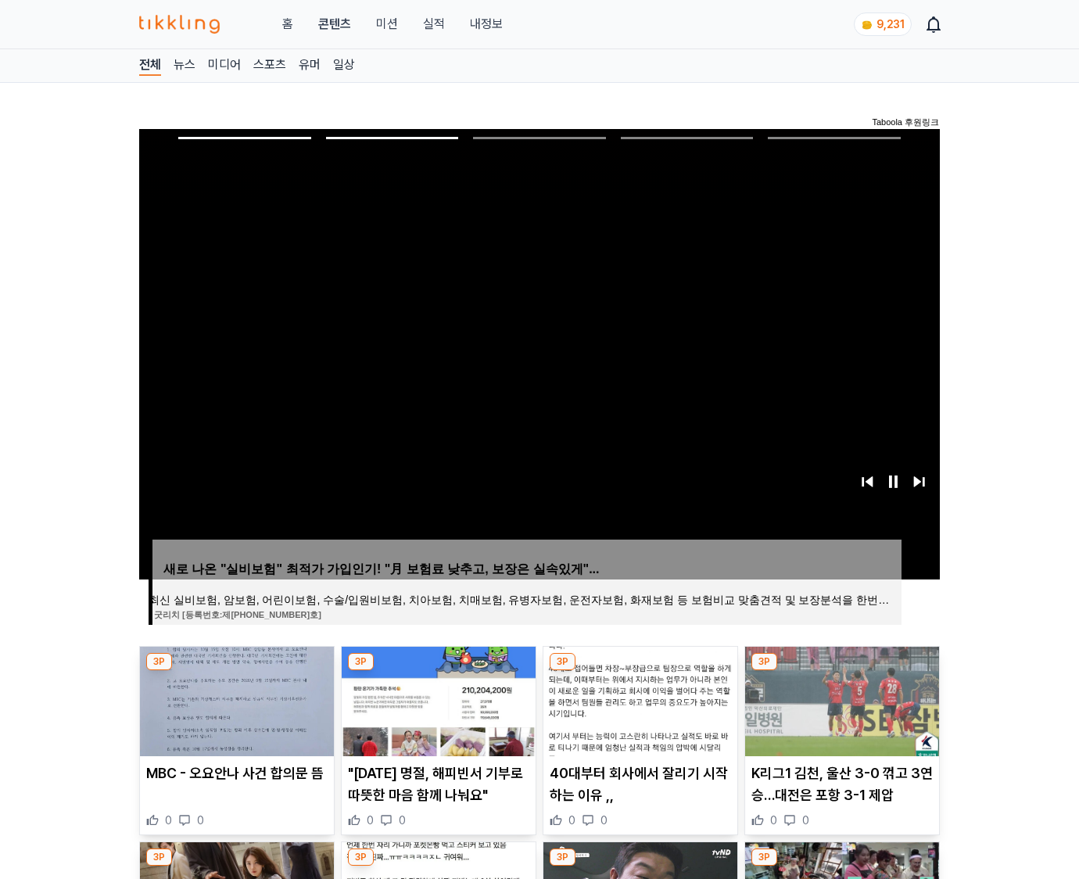
click at [840, 699] on img at bounding box center [842, 702] width 194 height 110
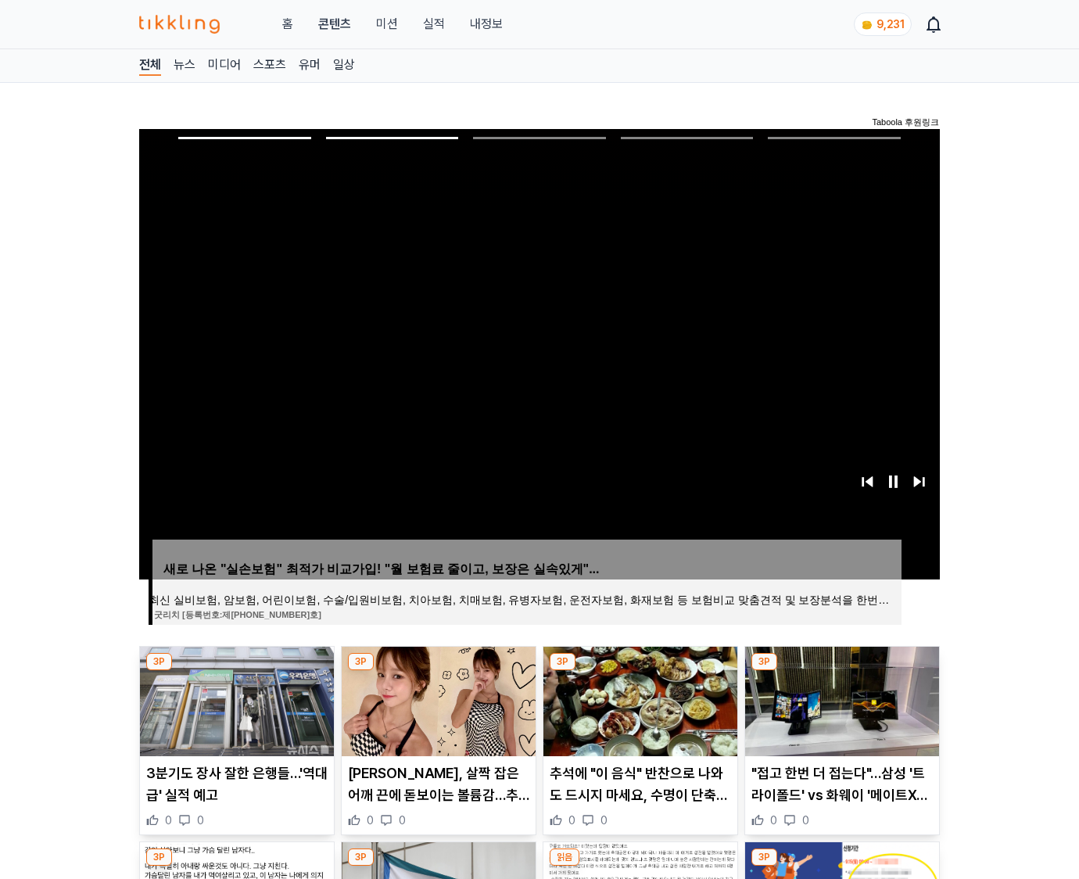
click at [840, 699] on img at bounding box center [842, 702] width 194 height 110
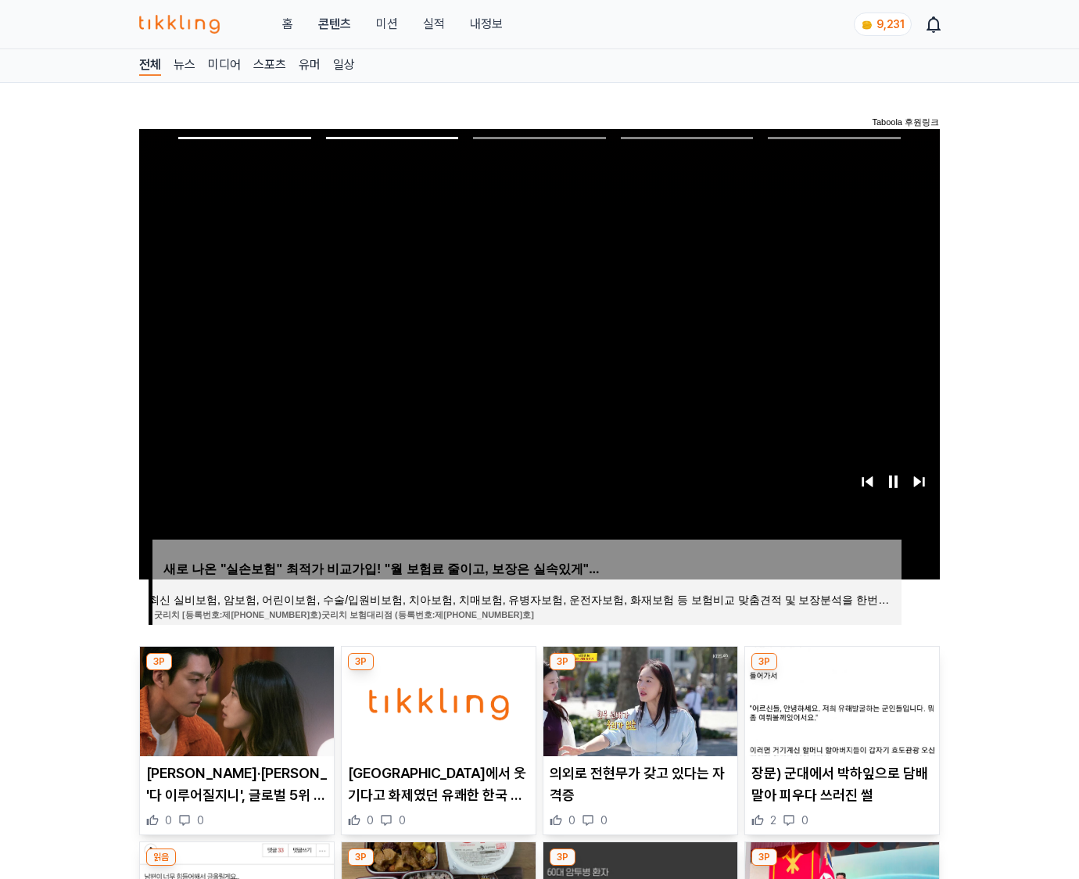
click at [840, 699] on img at bounding box center [842, 702] width 194 height 110
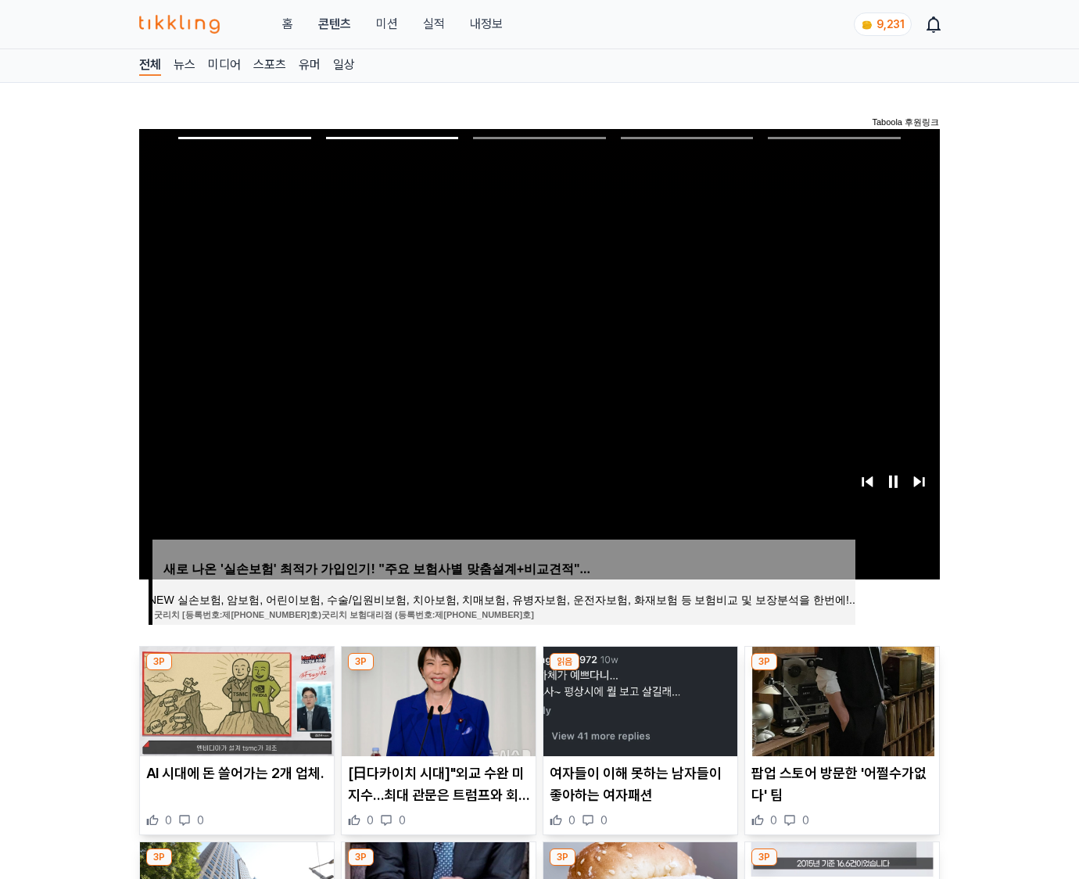
click at [840, 699] on img at bounding box center [842, 702] width 194 height 110
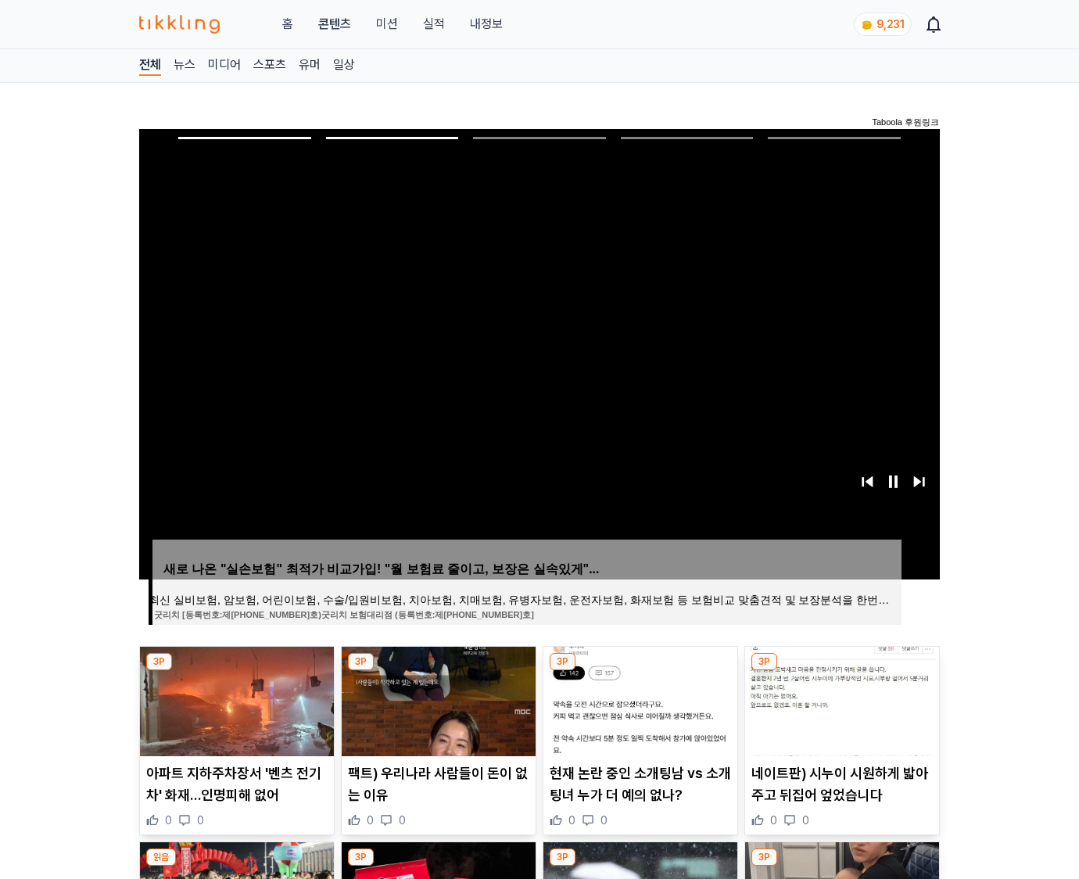
click at [840, 699] on img at bounding box center [842, 702] width 194 height 110
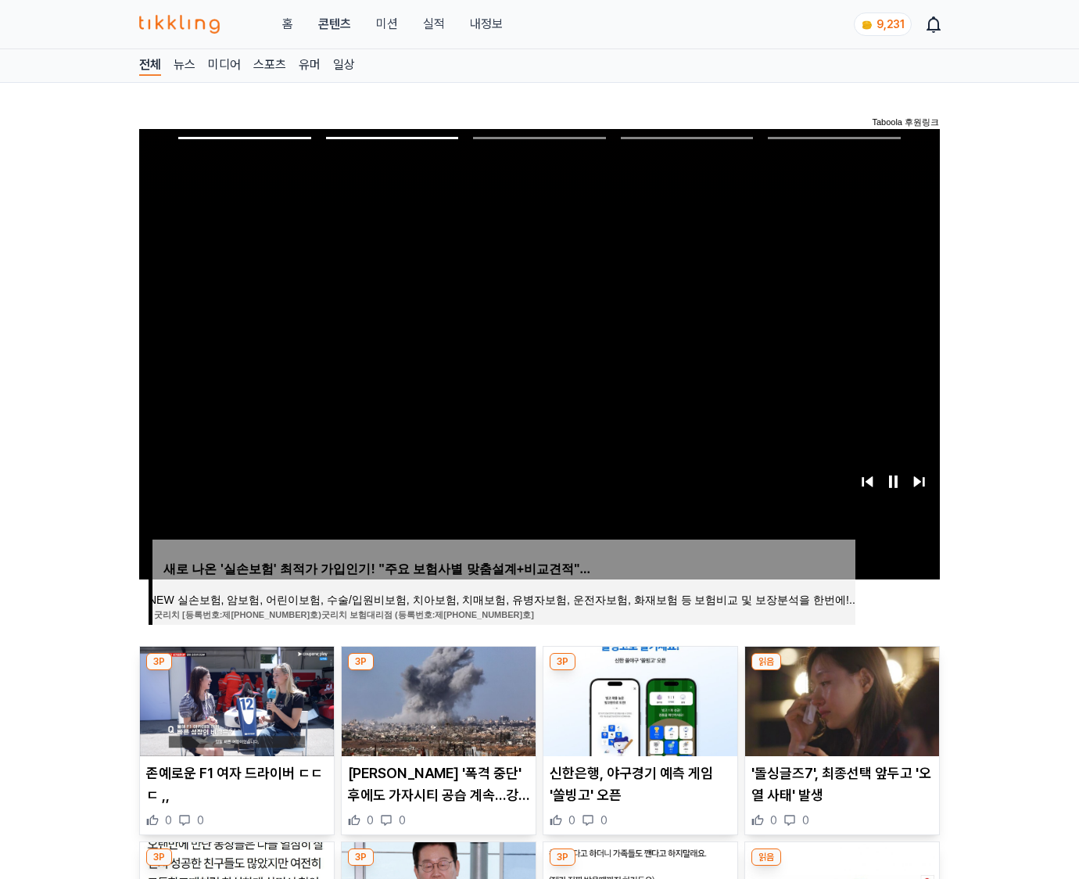
click at [840, 699] on img at bounding box center [842, 702] width 194 height 110
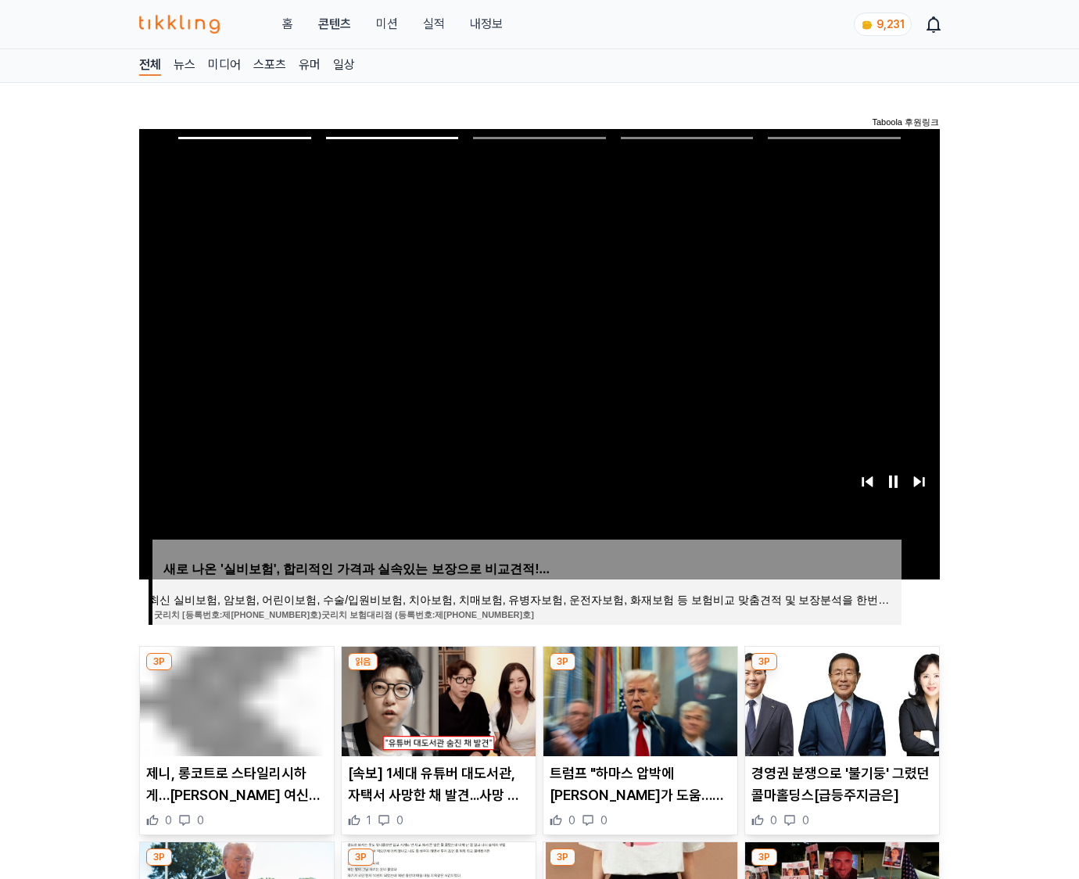
click at [840, 699] on img at bounding box center [842, 702] width 194 height 110
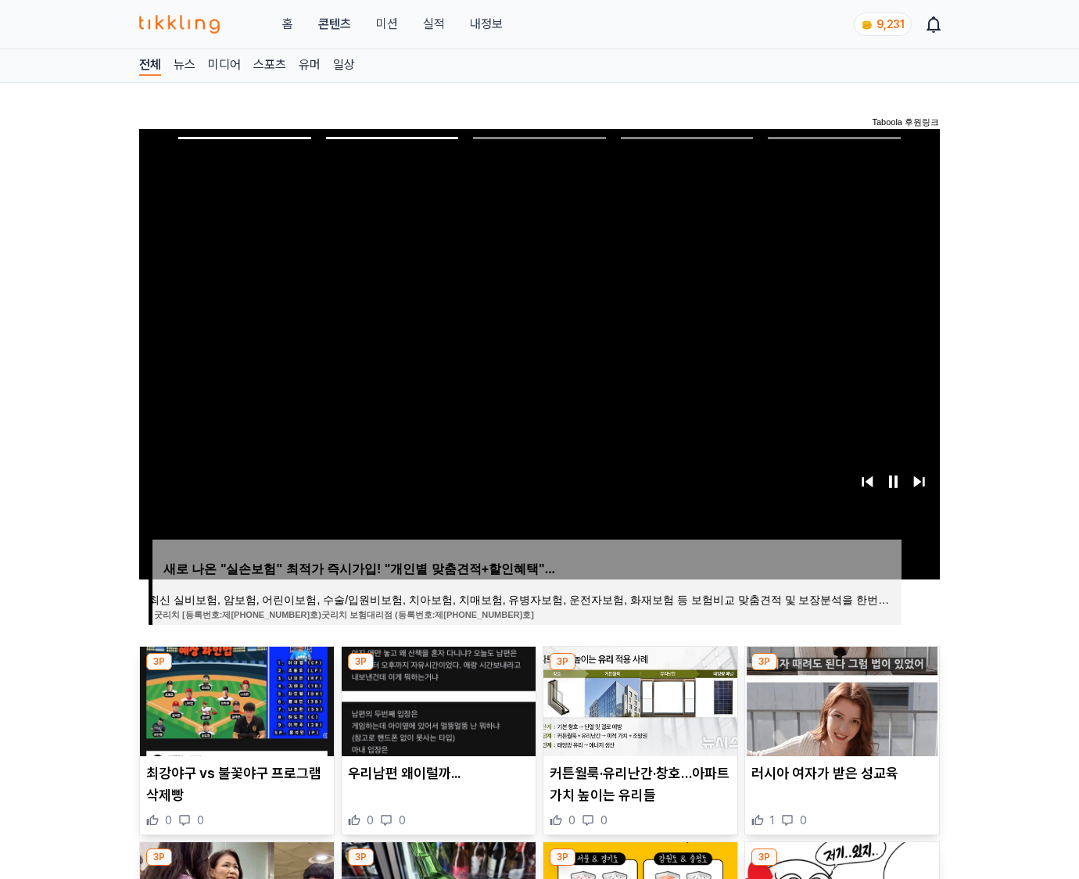
click at [840, 699] on img at bounding box center [842, 702] width 194 height 110
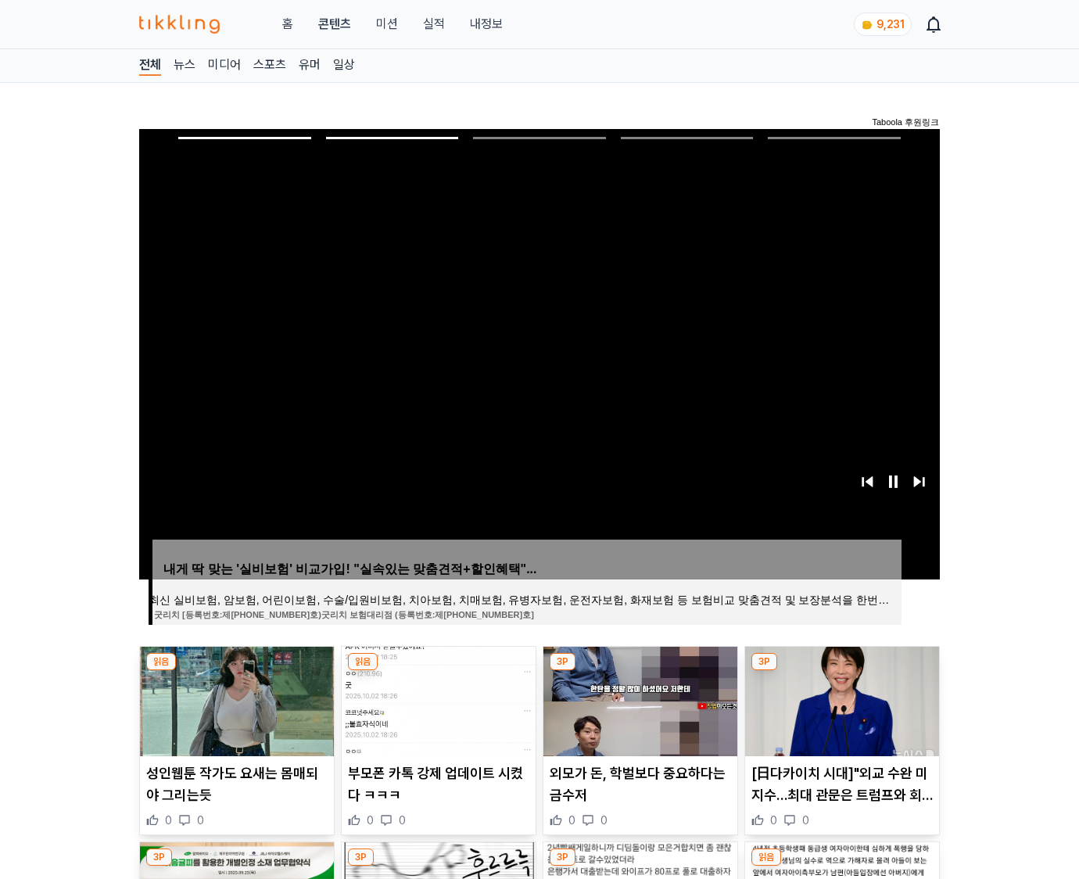
click at [840, 699] on img at bounding box center [842, 702] width 194 height 110
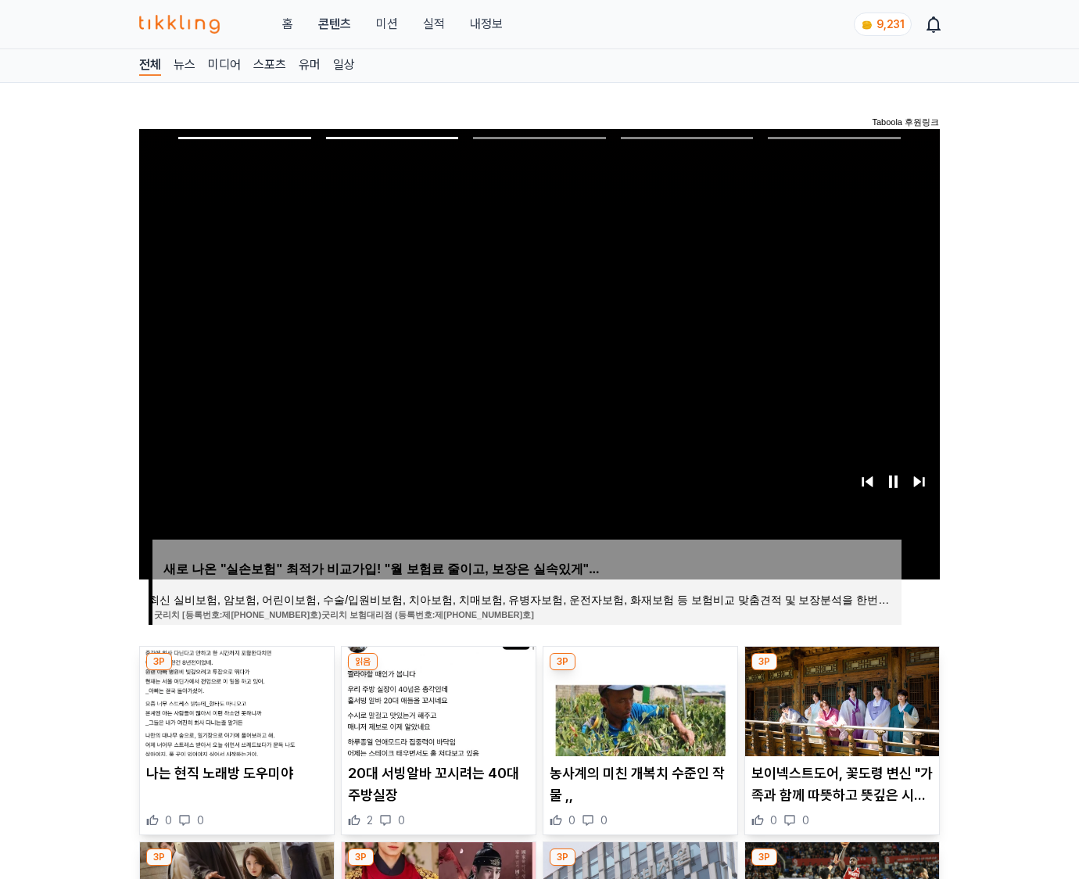
click at [840, 699] on img at bounding box center [842, 702] width 194 height 110
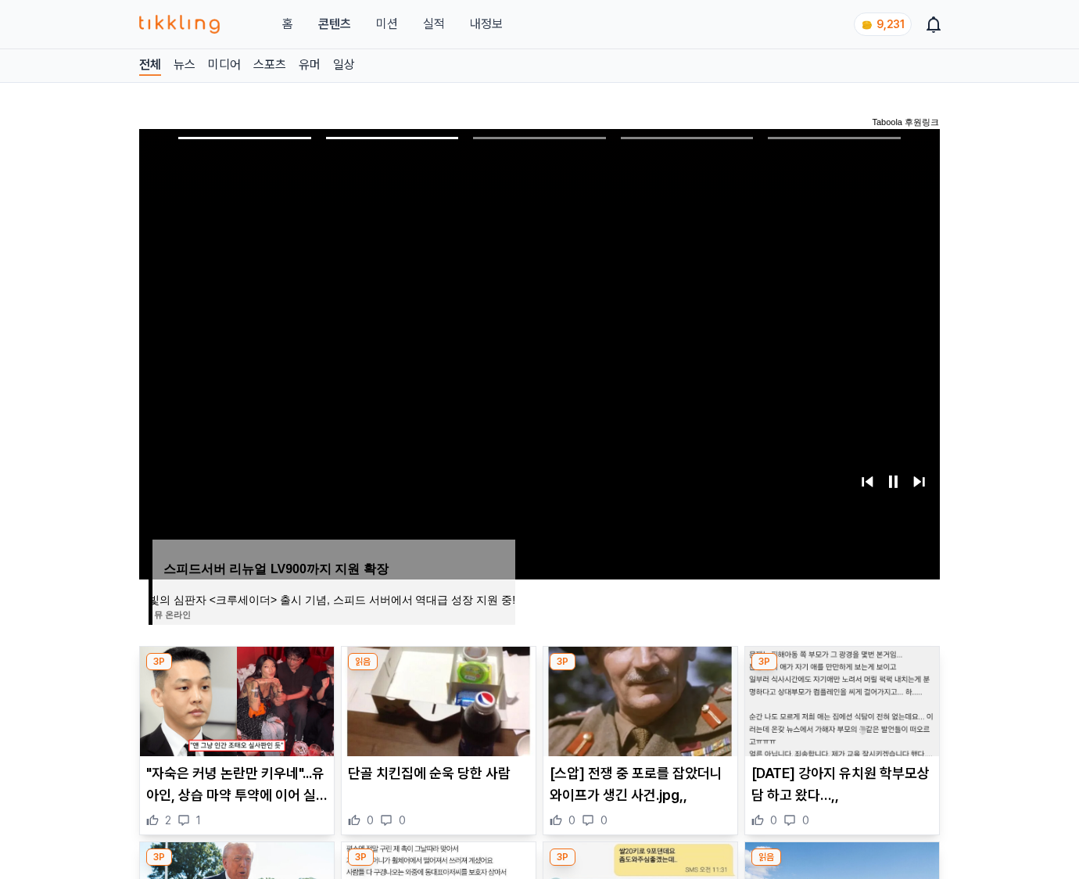
click at [840, 699] on img at bounding box center [842, 702] width 194 height 110
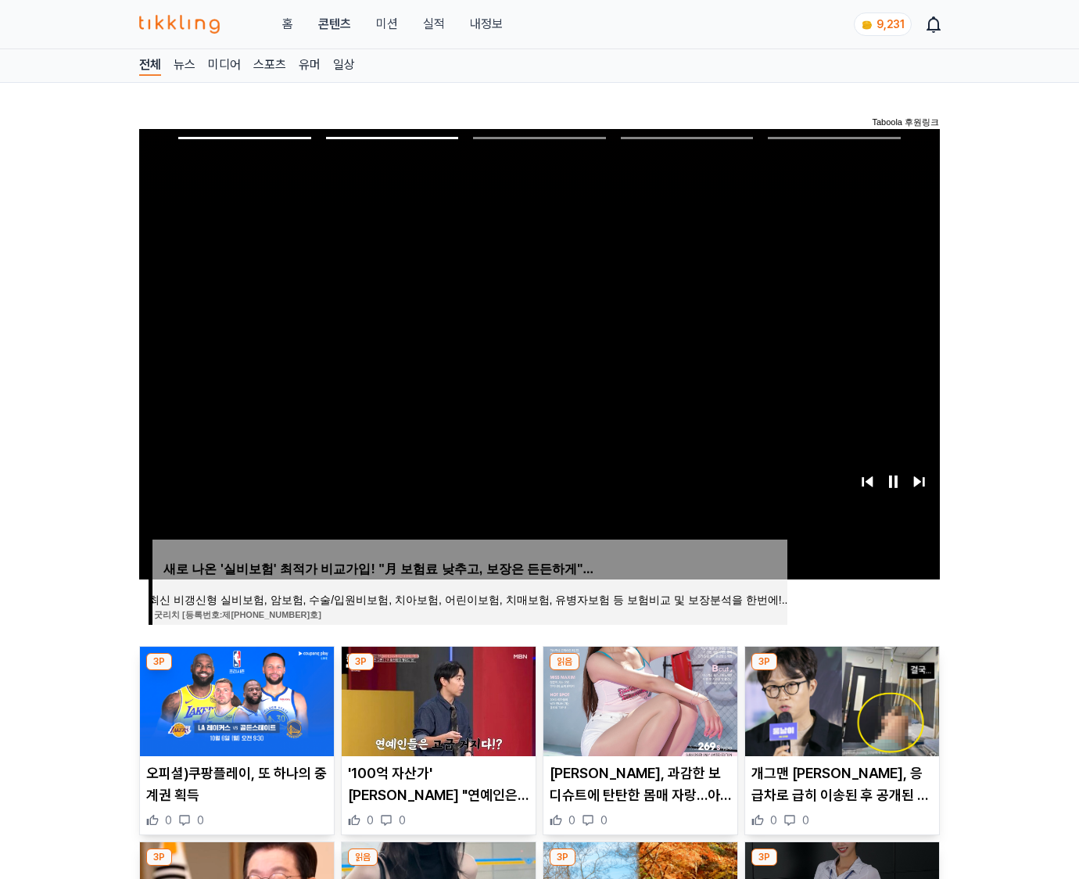
click at [840, 699] on img at bounding box center [842, 702] width 194 height 110
